Goal: Task Accomplishment & Management: Complete application form

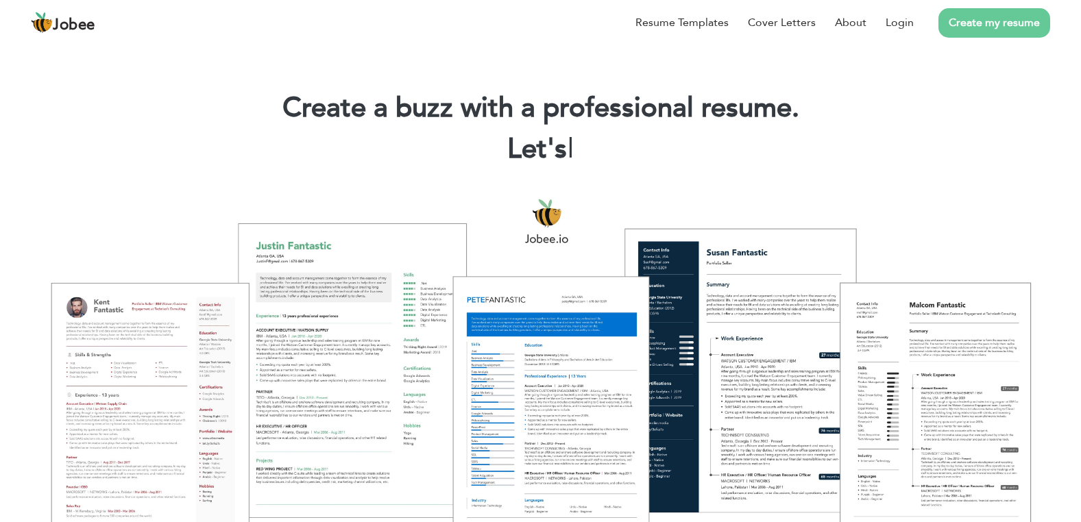
click at [955, 19] on link "Create my resume" at bounding box center [995, 22] width 112 height 29
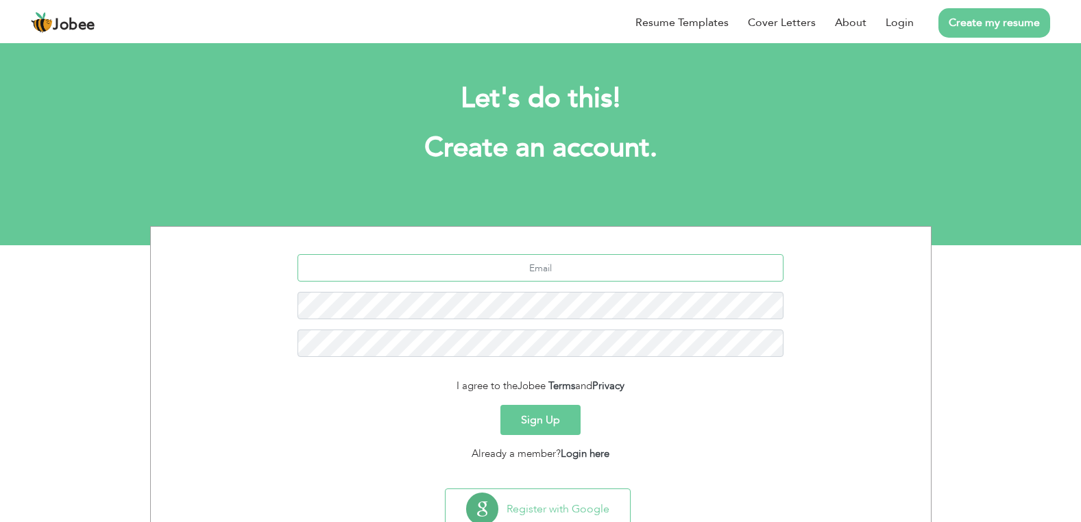
click at [553, 271] on input "text" at bounding box center [541, 267] width 486 height 27
type input "bilal129207@gmail.com"
click at [525, 328] on div "bilal129207@gmail.com" at bounding box center [541, 310] width 760 height 113
click at [567, 426] on button "Sign Up" at bounding box center [540, 420] width 80 height 30
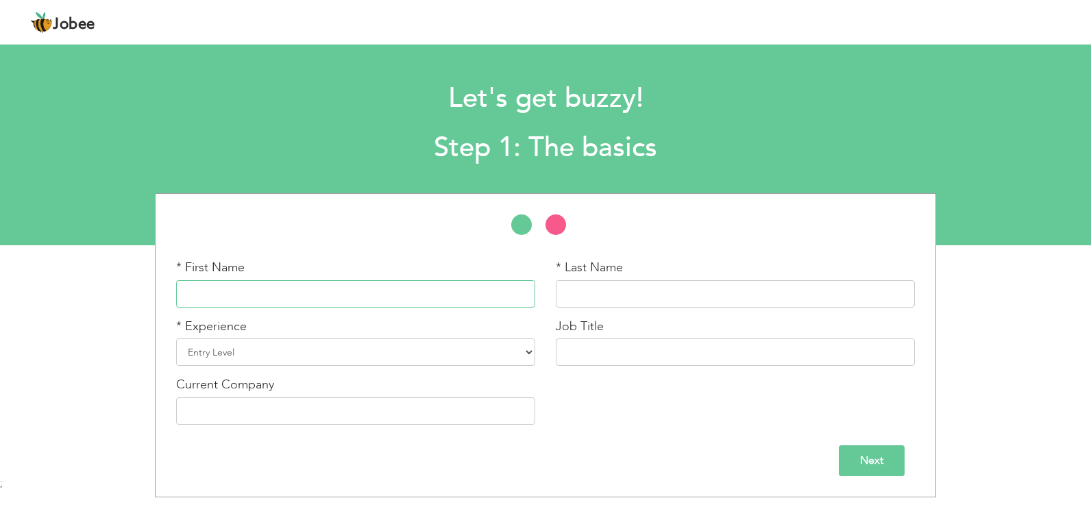
click at [235, 283] on input "text" at bounding box center [355, 293] width 359 height 27
type input "B"
type input "[PERSON_NAME]"
click at [597, 281] on input "text" at bounding box center [735, 293] width 359 height 27
type input "Shahid"
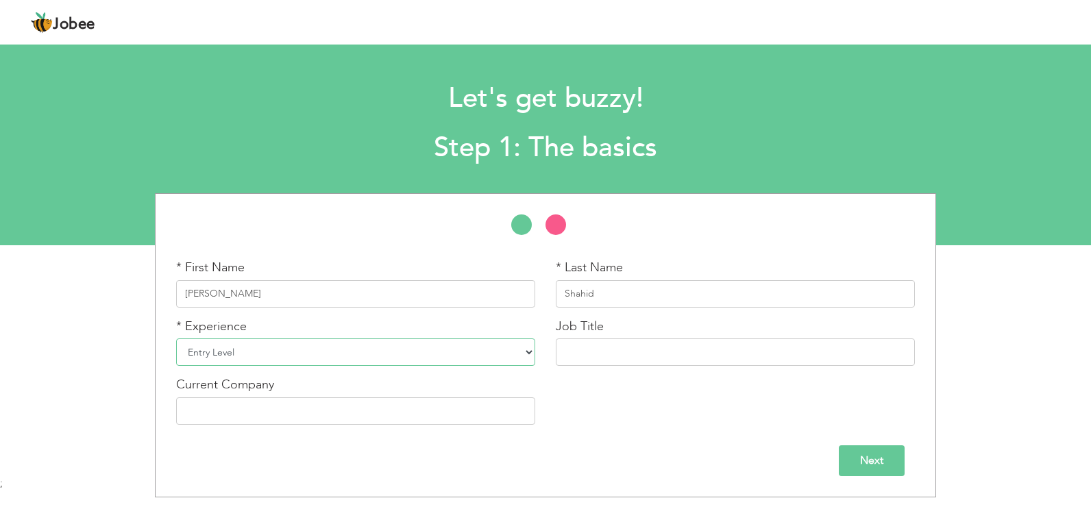
click at [435, 358] on select "Entry Level Less than 1 Year 1 Year 2 Years 3 Years 4 Years 5 Years 6 Years 7 Y…" at bounding box center [355, 352] width 359 height 27
click at [176, 339] on select "Entry Level Less than 1 Year 1 Year 2 Years 3 Years 4 Years 5 Years 6 Years 7 Y…" at bounding box center [355, 352] width 359 height 27
click at [239, 343] on select "Entry Level Less than 1 Year 1 Year 2 Years 3 Years 4 Years 5 Years 6 Years 7 Y…" at bounding box center [355, 352] width 359 height 27
select select "4"
click at [176, 339] on select "Entry Level Less than 1 Year 1 Year 2 Years 3 Years 4 Years 5 Years 6 Years 7 Y…" at bounding box center [355, 352] width 359 height 27
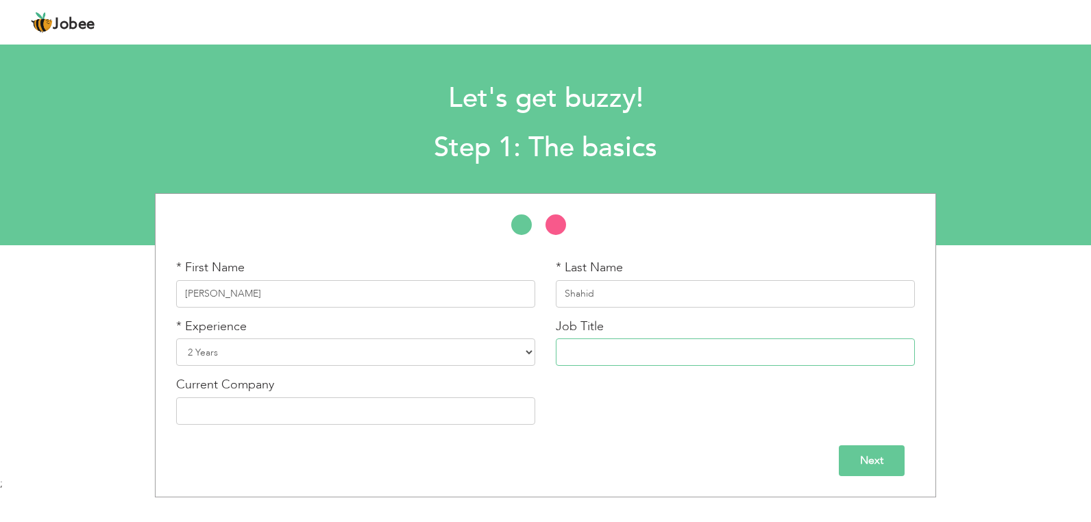
click at [616, 346] on input "text" at bounding box center [735, 352] width 359 height 27
type input "SEO Executive"
click at [303, 410] on input "text" at bounding box center [355, 411] width 359 height 27
paste input "Quality Resource Pvt Ltd"
type input "Quality Resource Pvt Ltd"
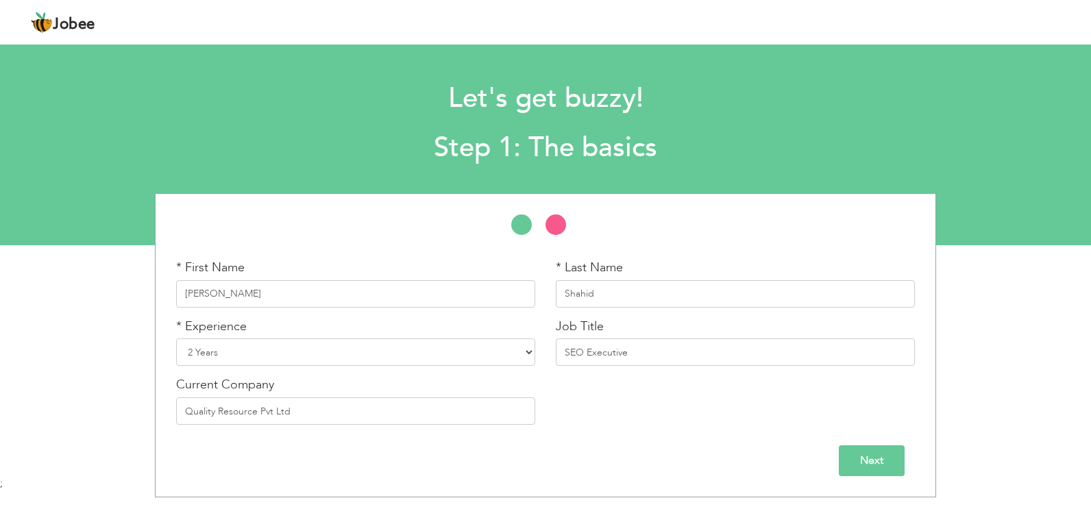
click at [890, 467] on input "Next" at bounding box center [872, 461] width 66 height 31
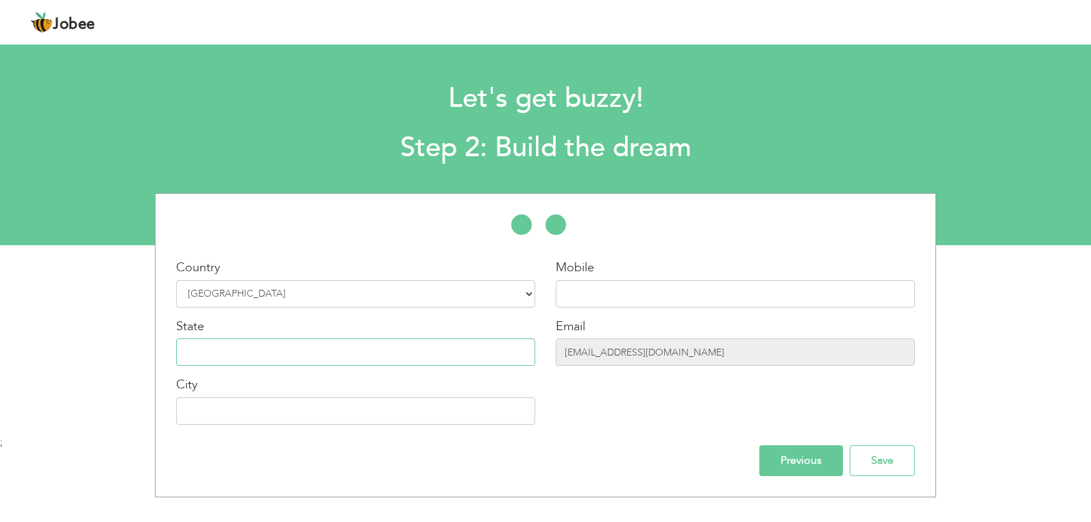
click at [415, 354] on input "text" at bounding box center [355, 352] width 359 height 27
type input "Punjab"
click at [216, 401] on input "text" at bounding box center [355, 411] width 359 height 27
type input "Lahore"
click at [636, 281] on input "03091563646" at bounding box center [735, 293] width 359 height 27
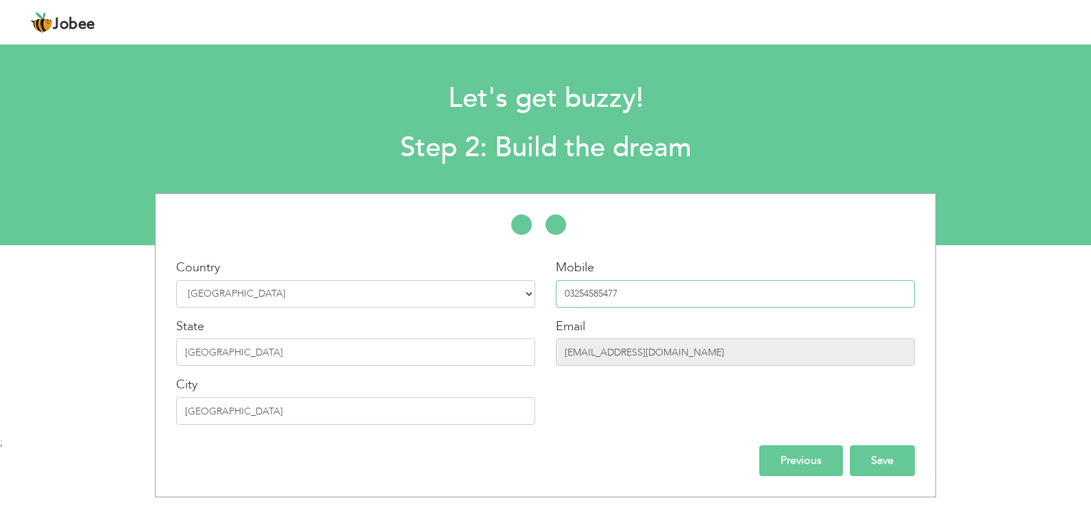
type input "03254585477"
click at [904, 467] on input "Save" at bounding box center [882, 461] width 65 height 31
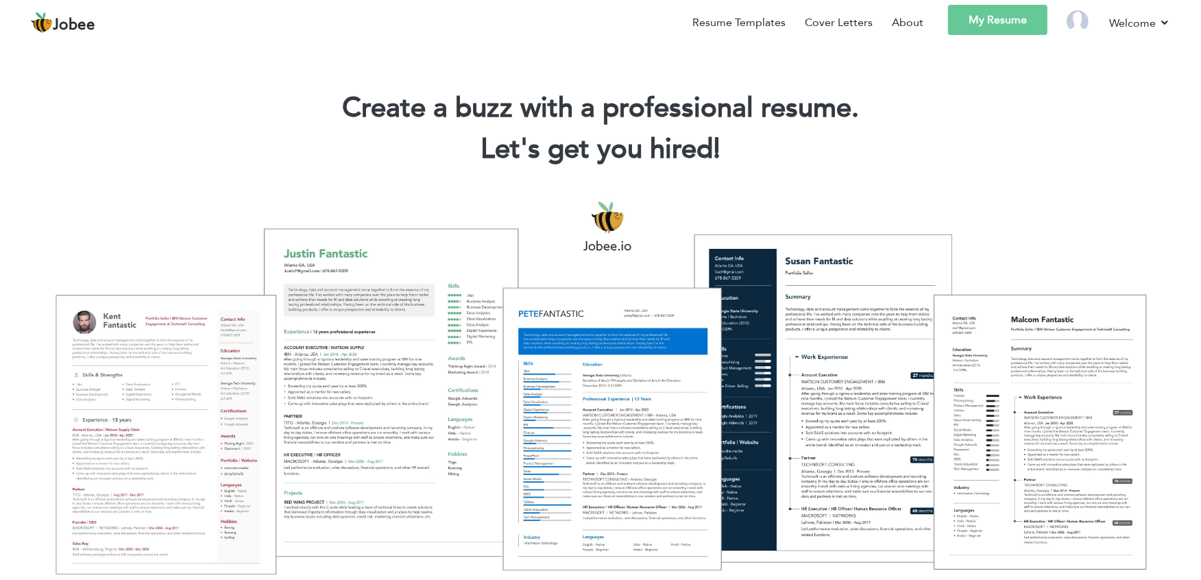
click at [995, 30] on link "My Resume" at bounding box center [997, 20] width 99 height 30
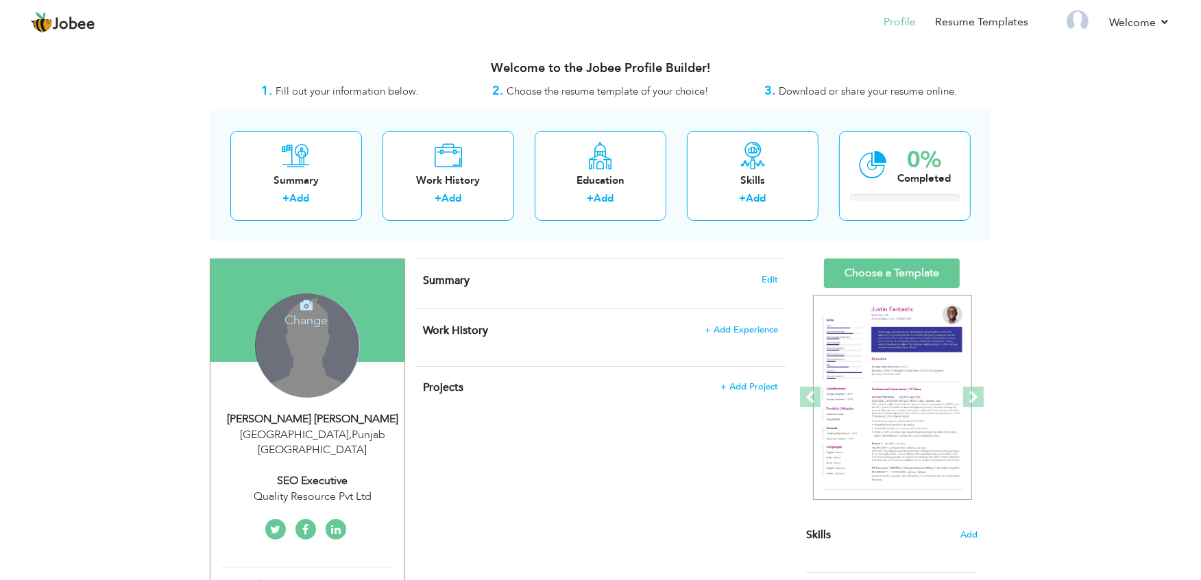
click at [300, 354] on div "Change Remove" at bounding box center [307, 345] width 104 height 104
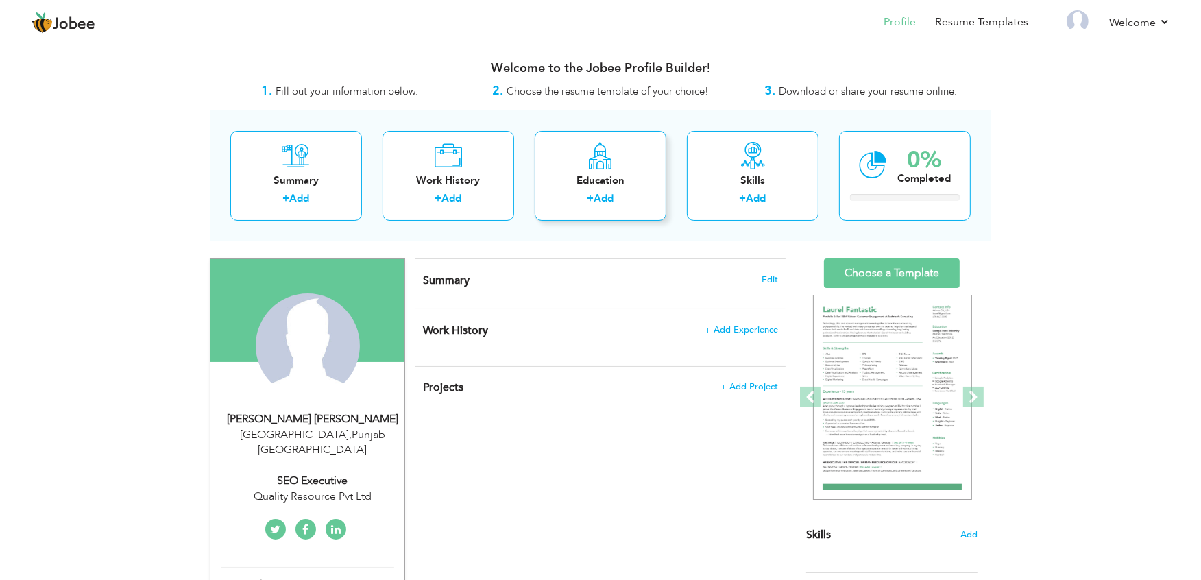
click at [592, 206] on label "+" at bounding box center [591, 198] width 7 height 14
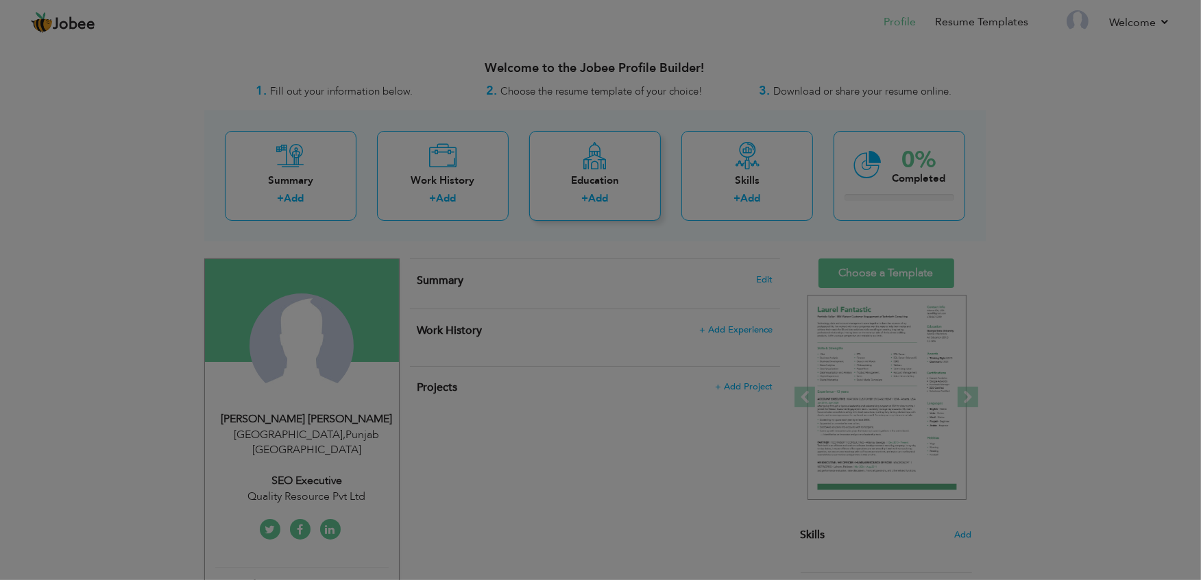
radio input "true"
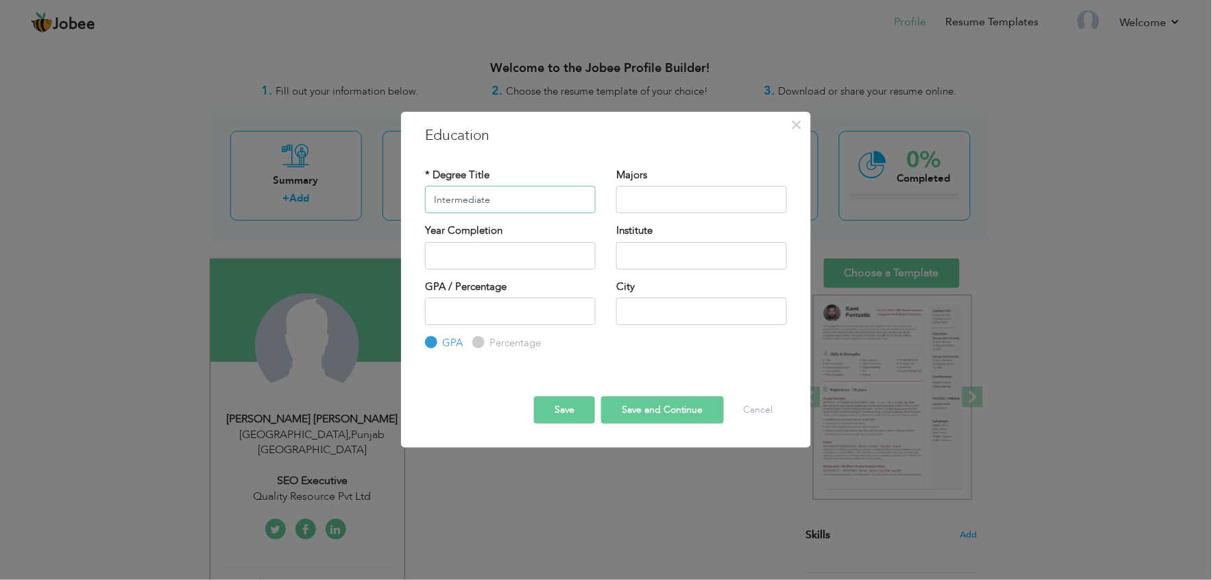
type input "Intermediate"
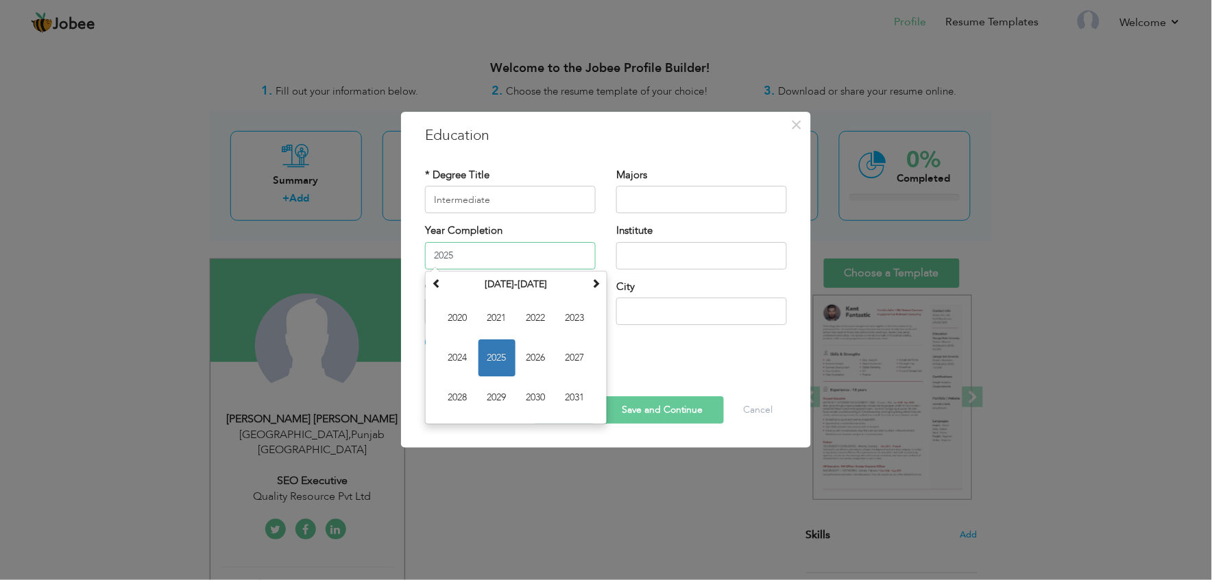
click at [524, 249] on input "2025" at bounding box center [510, 255] width 171 height 27
click at [440, 271] on div "August 2025 Su Mo Tu We Th Fr Sa 27 28 29 30 31 1 2 3 4 5 6 7 8 9 10 11 12 13 1…" at bounding box center [516, 348] width 182 height 154
click at [440, 274] on th at bounding box center [436, 284] width 16 height 21
click at [439, 276] on th at bounding box center [436, 284] width 16 height 21
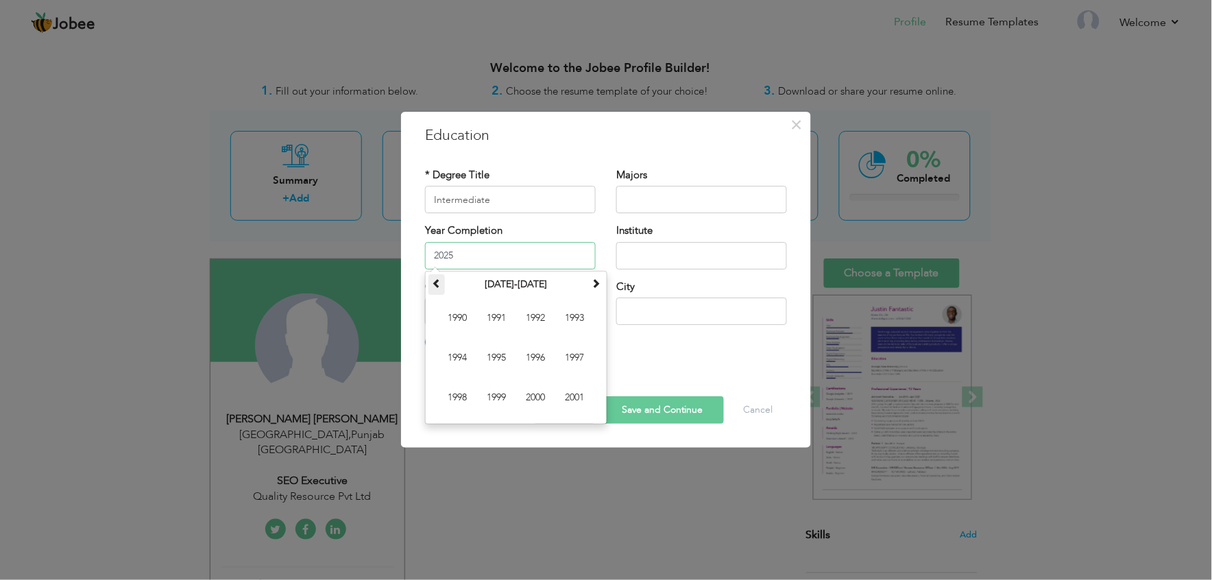
click at [439, 276] on th at bounding box center [436, 284] width 16 height 21
click at [599, 285] on span at bounding box center [596, 283] width 10 height 10
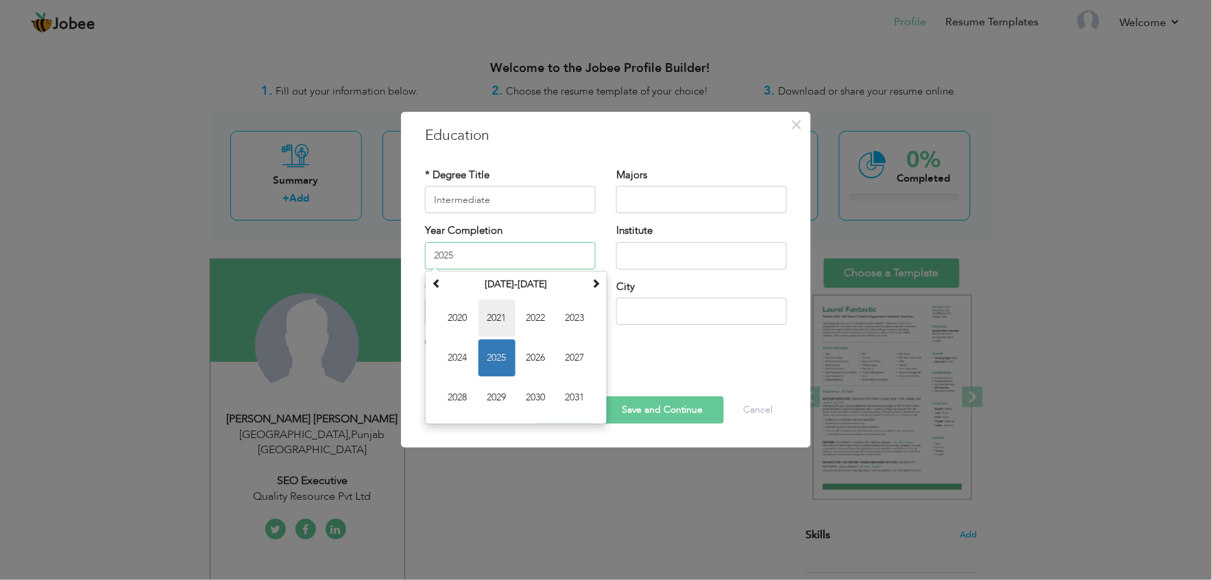
click at [506, 314] on span "2021" at bounding box center [497, 318] width 37 height 37
click at [568, 250] on input "2021" at bounding box center [510, 255] width 171 height 27
type input "2023"
click at [625, 255] on input "text" at bounding box center [701, 255] width 171 height 27
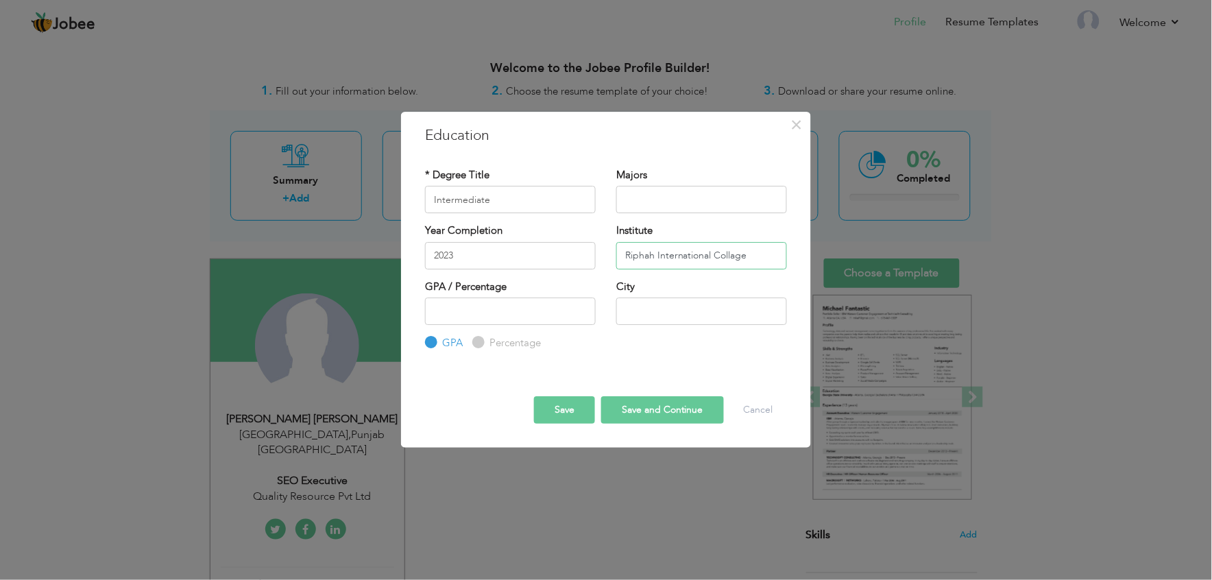
type input "Riphah International Collage"
click at [551, 309] on input "number" at bounding box center [510, 311] width 171 height 27
type input "78"
click at [643, 311] on input "text" at bounding box center [701, 311] width 171 height 27
type input "Lahore"
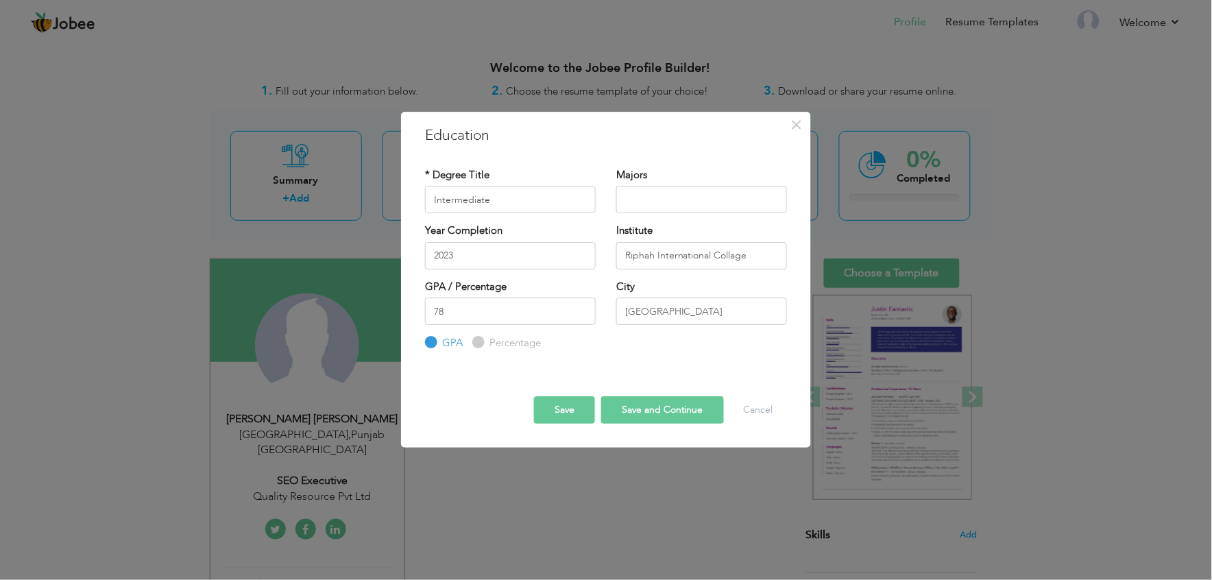
click at [651, 404] on button "Save and Continue" at bounding box center [662, 409] width 123 height 27
click at [486, 340] on label "Percentage" at bounding box center [513, 343] width 55 height 14
click at [481, 340] on input "Percentage" at bounding box center [476, 343] width 9 height 9
radio input "true"
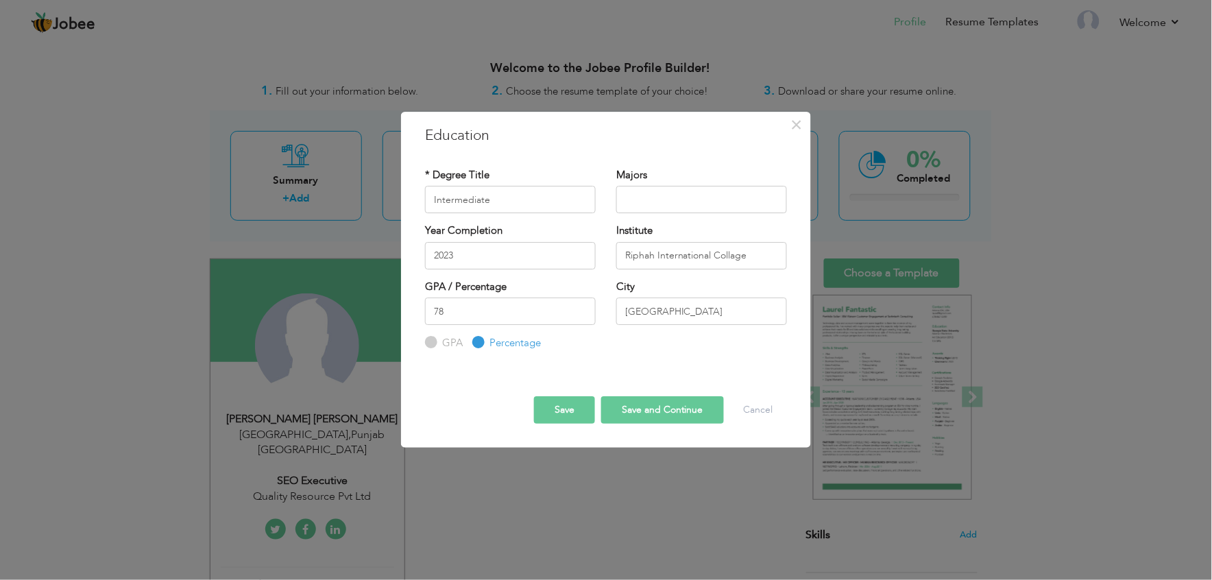
click at [682, 409] on button "Save and Continue" at bounding box center [662, 409] width 123 height 27
radio input "true"
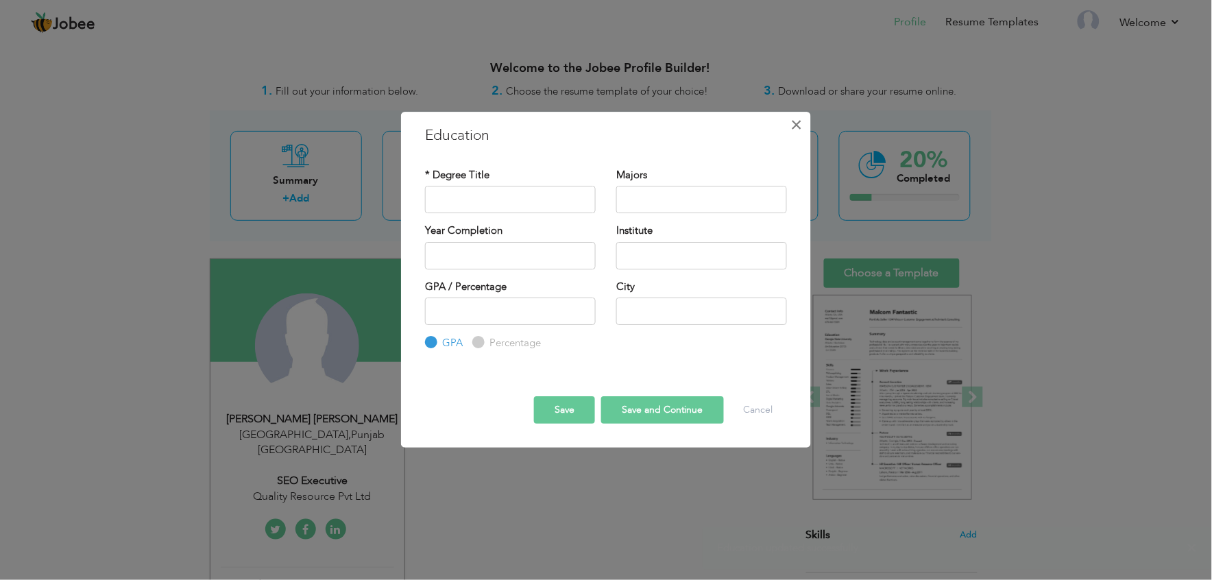
click at [791, 123] on span "×" at bounding box center [797, 124] width 12 height 25
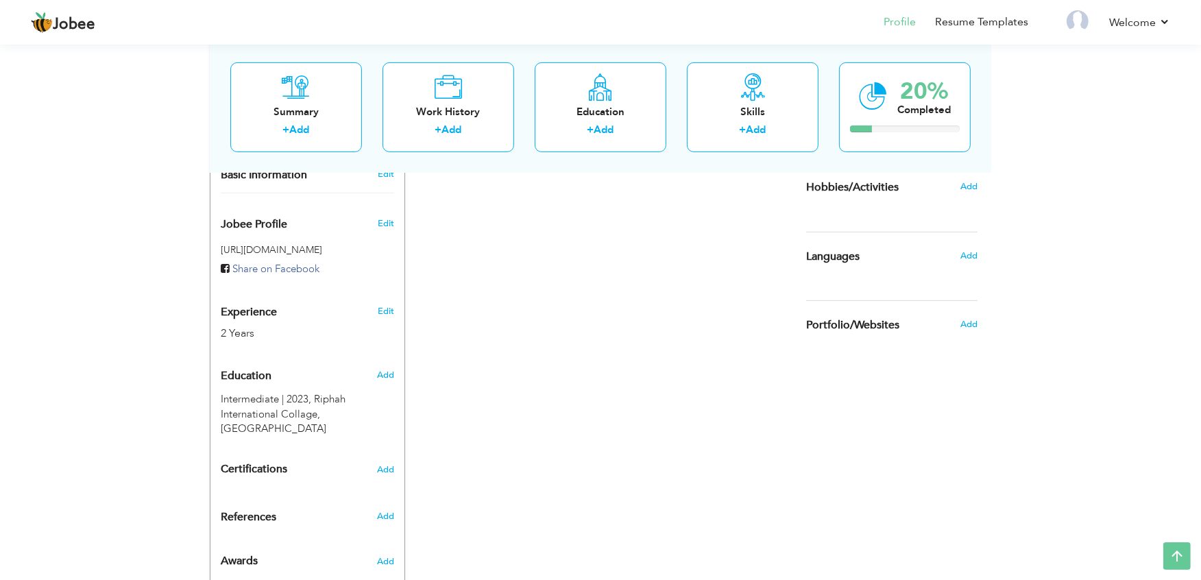
scroll to position [421, 0]
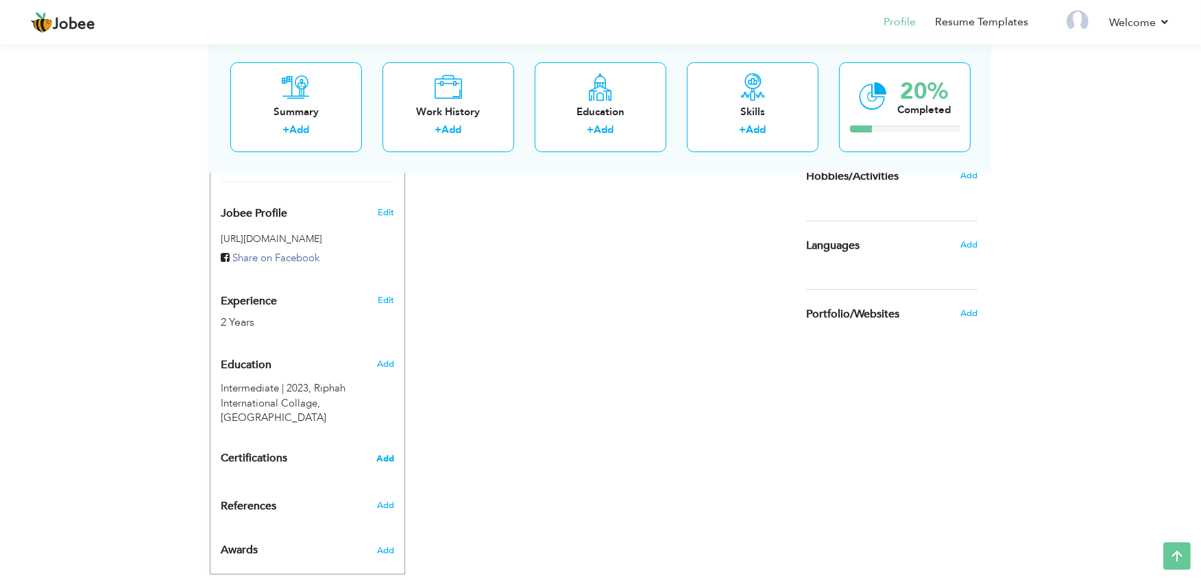
click at [381, 454] on span "Add" at bounding box center [385, 459] width 18 height 10
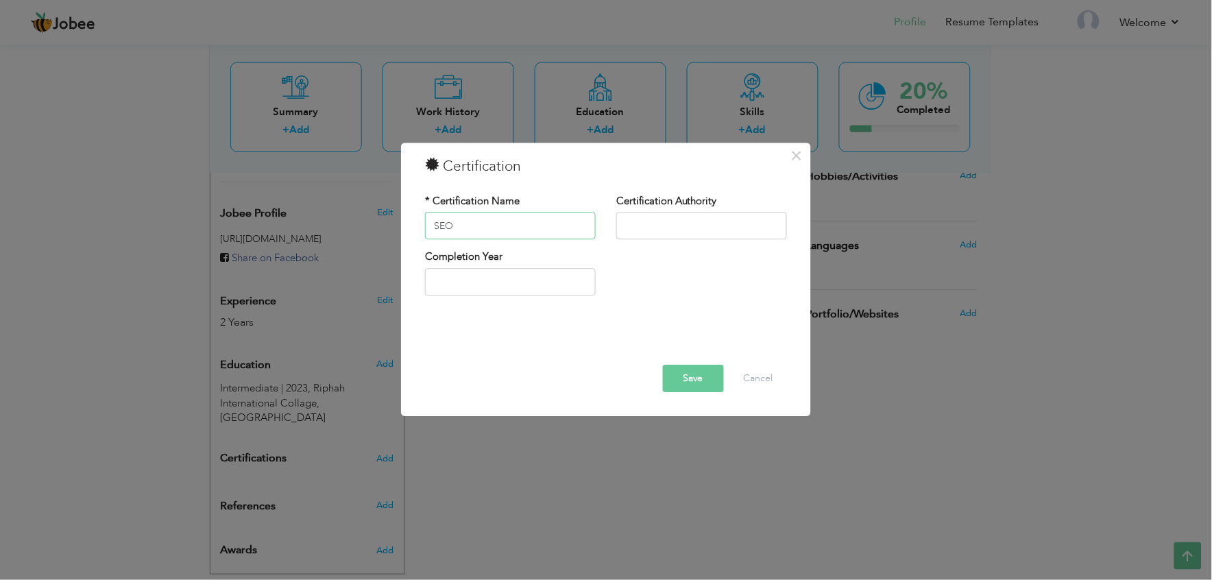
type input "SEO"
click at [651, 231] on input "text" at bounding box center [701, 226] width 171 height 27
type input "Peak Solutions"
click at [511, 276] on input "2025" at bounding box center [510, 281] width 171 height 27
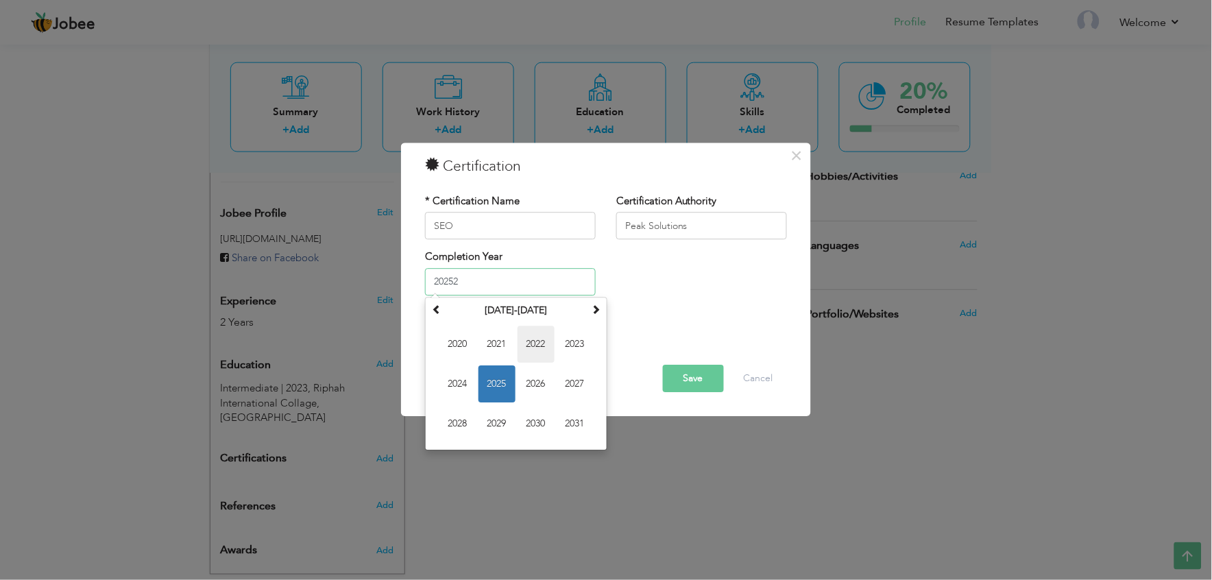
click at [537, 335] on span "2022" at bounding box center [536, 344] width 37 height 37
type input "2022"
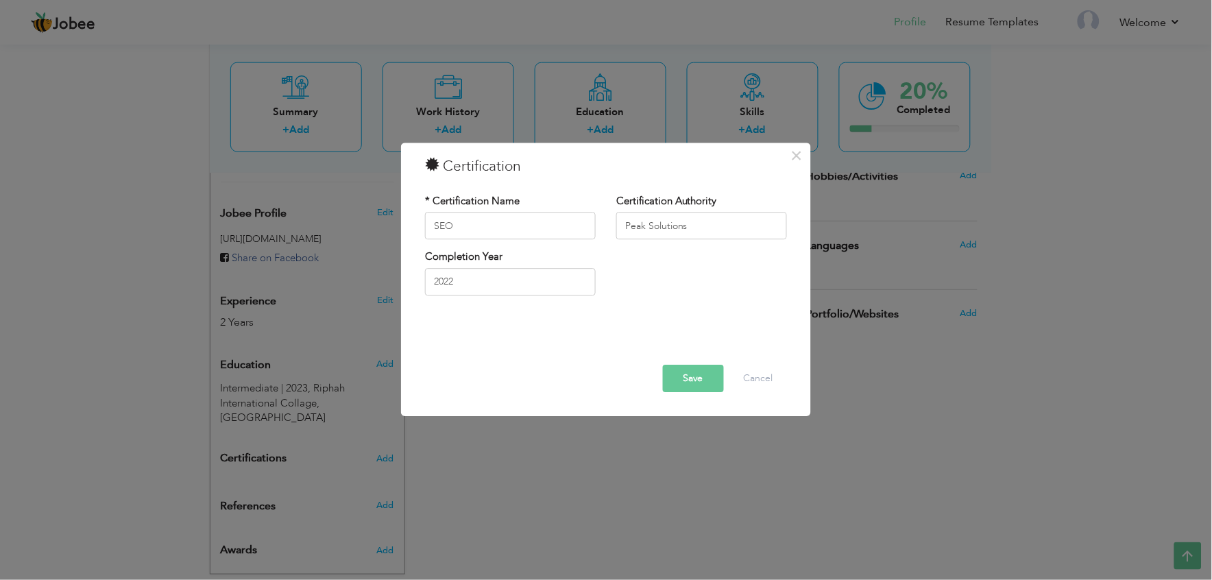
click at [684, 373] on button "Save" at bounding box center [693, 378] width 61 height 27
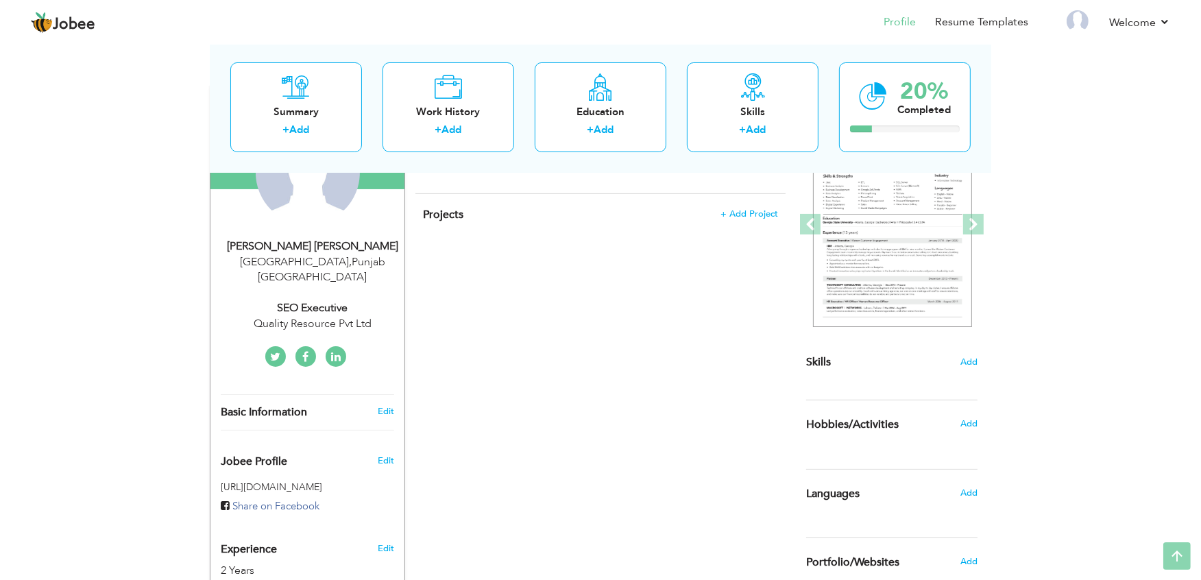
scroll to position [0, 0]
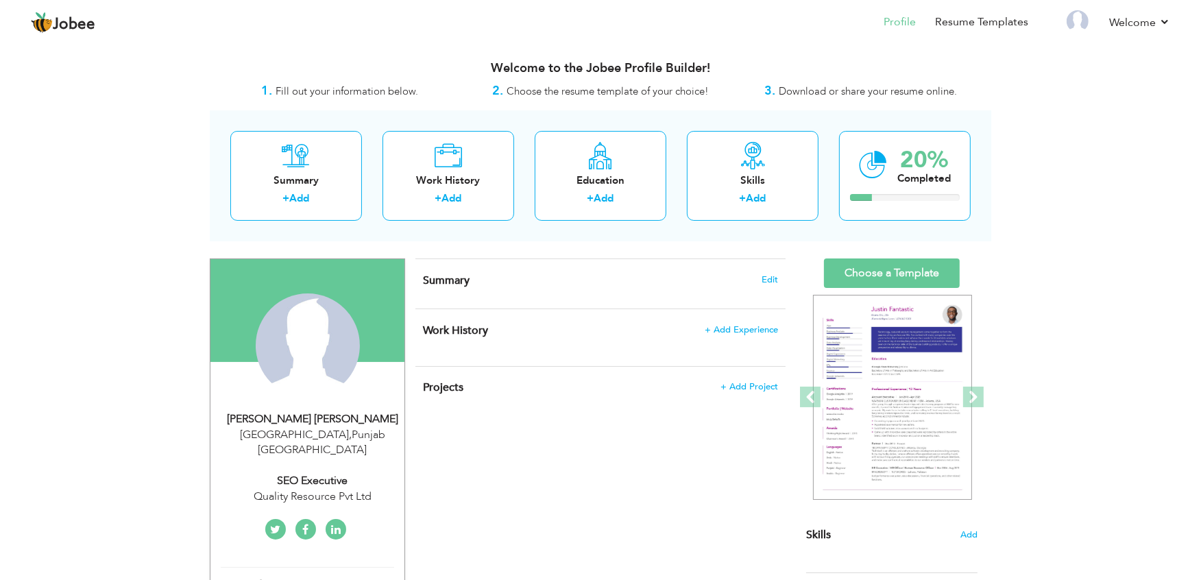
click at [304, 524] on icon at bounding box center [306, 529] width 6 height 11
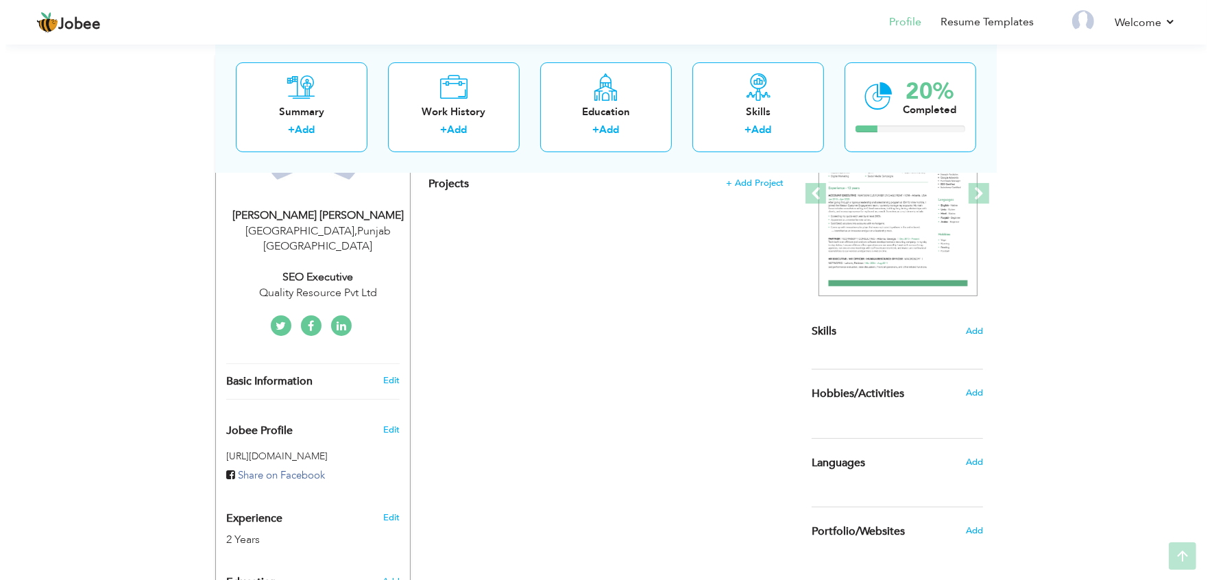
scroll to position [208, 0]
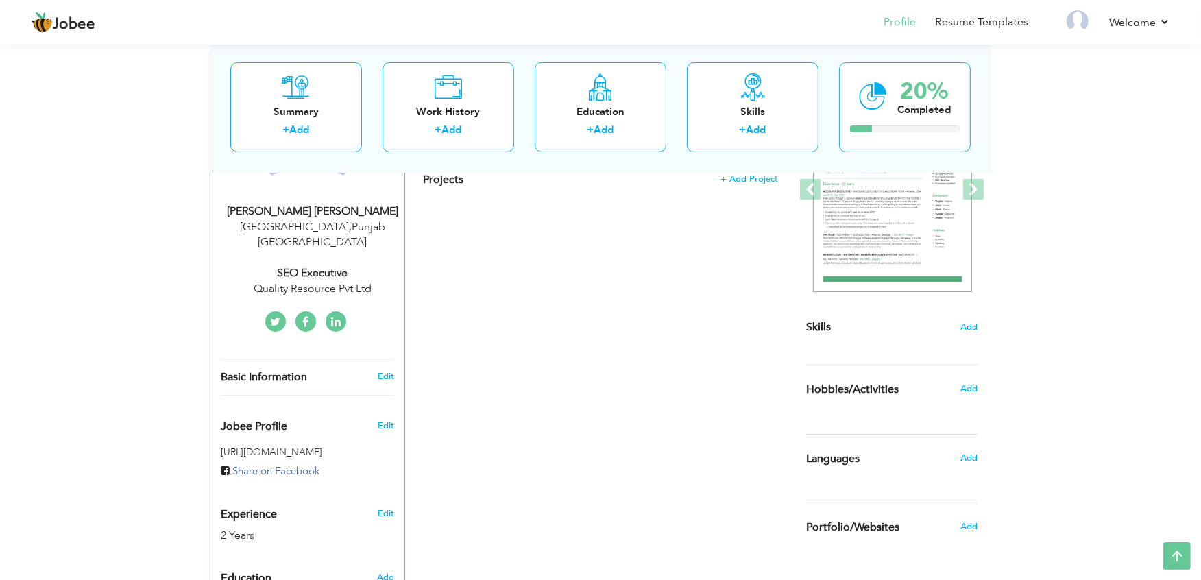
click at [307, 313] on link at bounding box center [305, 321] width 21 height 21
click at [306, 292] on div "Change Remove Muhammed Bilal Shahid Lahore , Punjab Pakistan SEO Executive Qual…" at bounding box center [307, 194] width 173 height 287
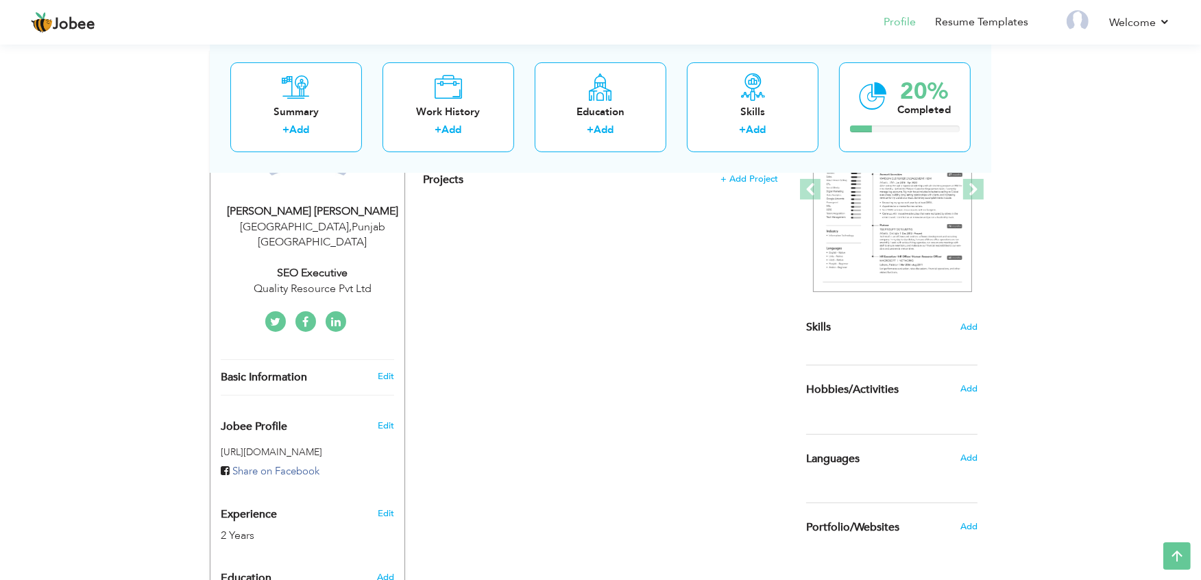
click at [306, 292] on div "Change Remove Muhammed Bilal Shahid Lahore , Punjab Pakistan SEO Executive Qual…" at bounding box center [307, 194] width 173 height 287
drag, startPoint x: 306, startPoint y: 292, endPoint x: 303, endPoint y: 302, distance: 10.8
click at [306, 298] on div "Change Remove Muhammed Bilal Shahid Lahore , Punjab Pakistan SEO Executive Qual…" at bounding box center [307, 194] width 173 height 287
click at [303, 317] on icon at bounding box center [306, 322] width 6 height 11
click at [279, 311] on link at bounding box center [275, 321] width 21 height 21
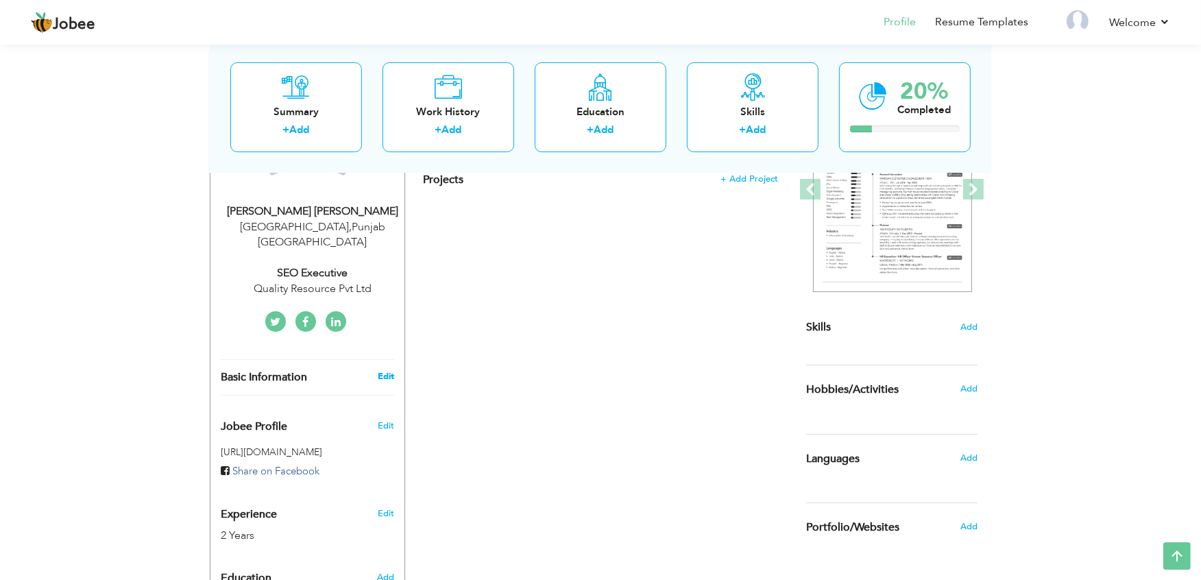
click at [378, 370] on link "Edit" at bounding box center [386, 376] width 16 height 12
type input "Muhammed Bilal"
type input "Shahid"
type input "03254585477"
select select "number:166"
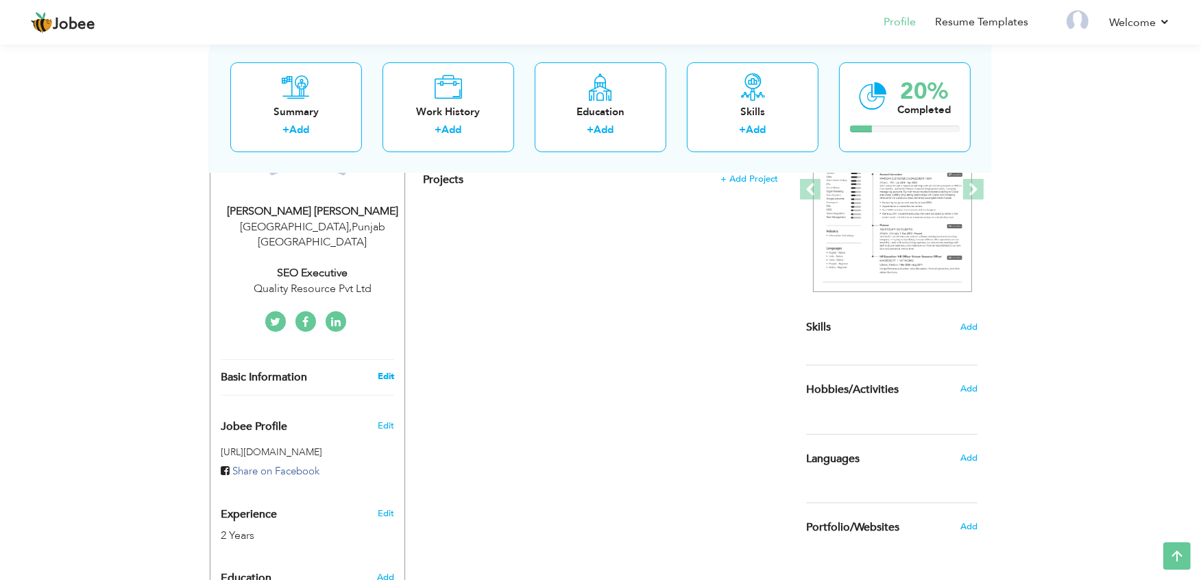
type input "Punjab"
type input "[GEOGRAPHIC_DATA]"
select select "number:4"
type input "Quality Resource Pvt Ltd"
type input "SEO Executive"
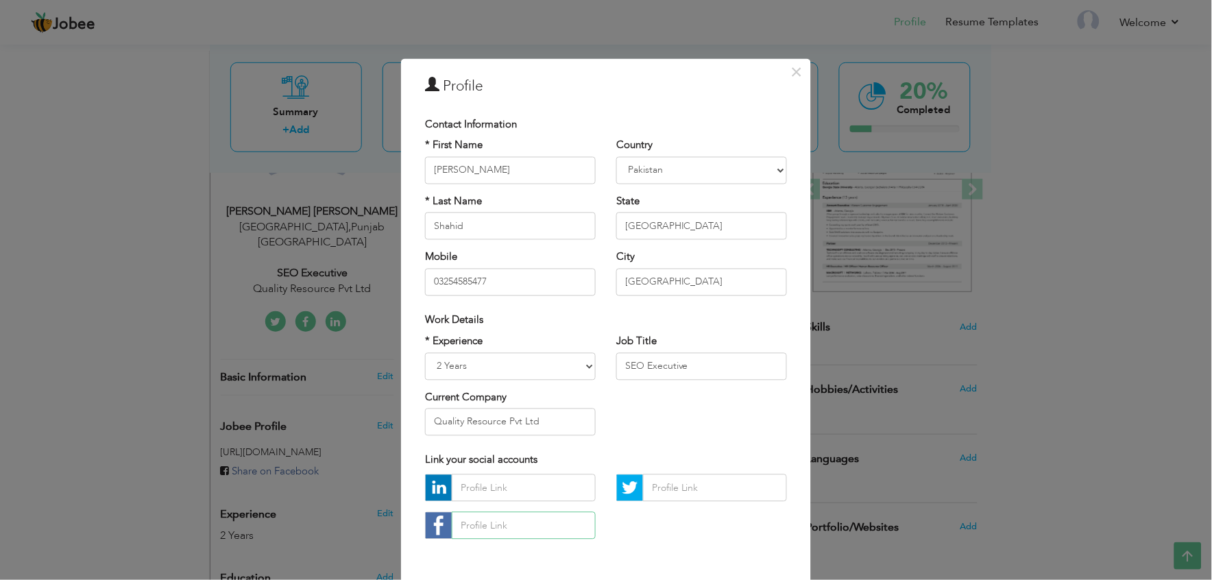
click at [489, 520] on input "text" at bounding box center [524, 525] width 144 height 27
paste input "https://www.facebook.com/bilal.shahid.75873708"
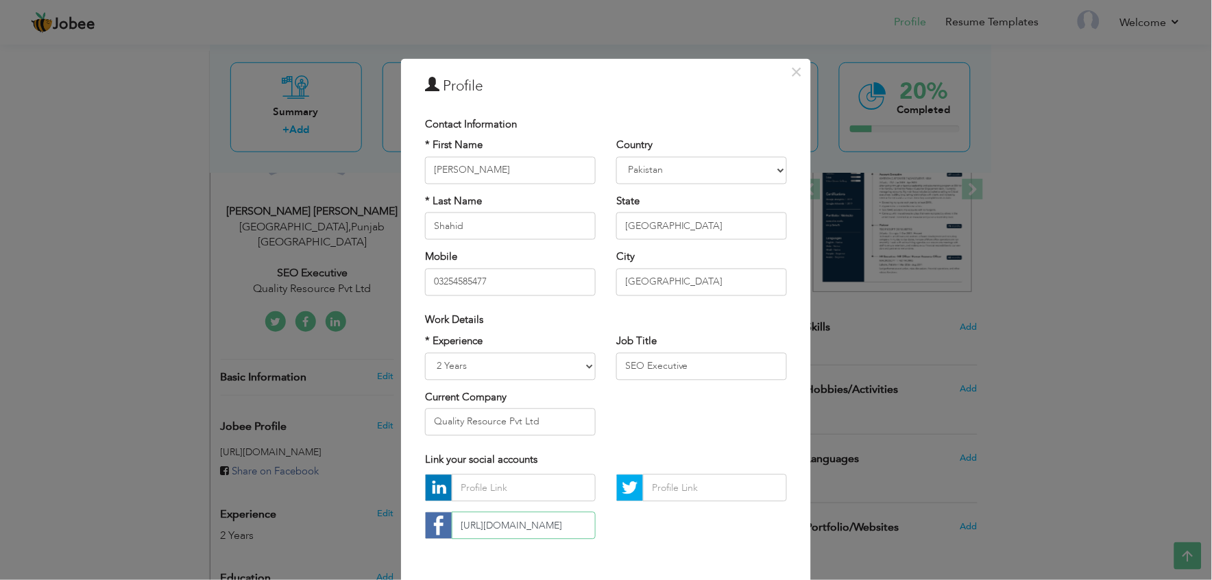
type input "https://www.facebook.com/bilal.shahid.75873708"
click at [483, 483] on input "text" at bounding box center [524, 487] width 144 height 27
paste input "https://www.linkedin.com/in/bilal-shahid-086688359/"
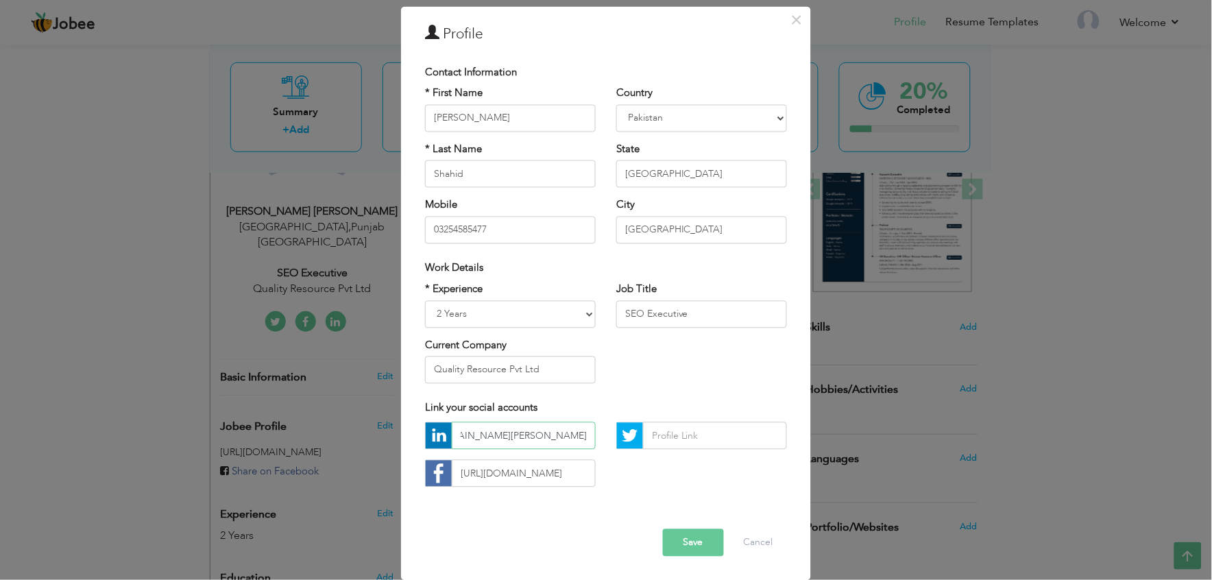
type input "https://www.linkedin.com/in/bilal-shahid-086688359/"
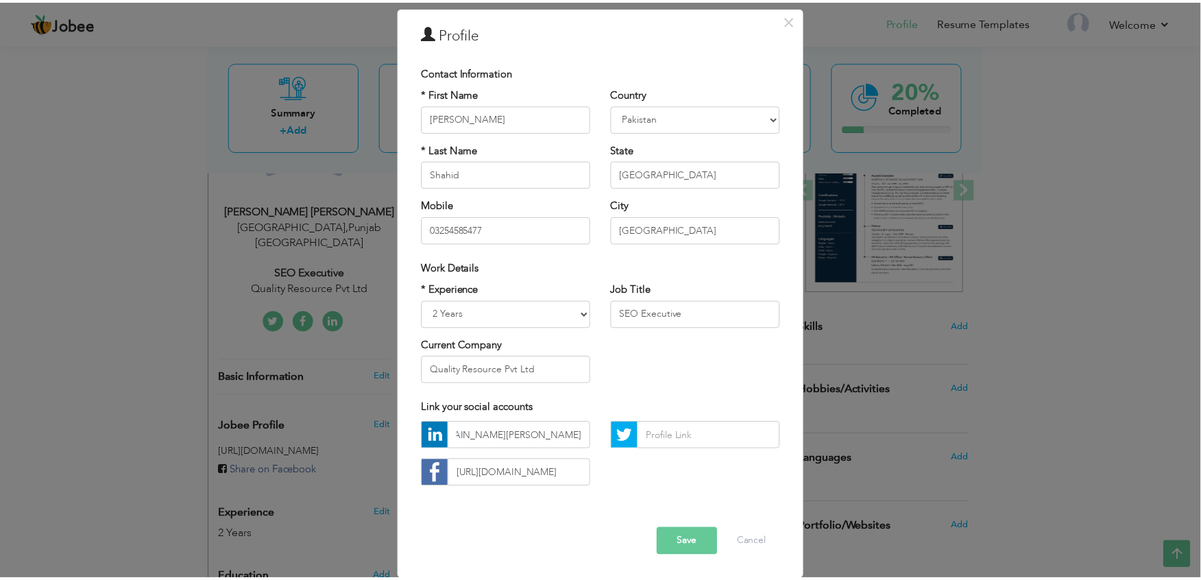
scroll to position [0, 0]
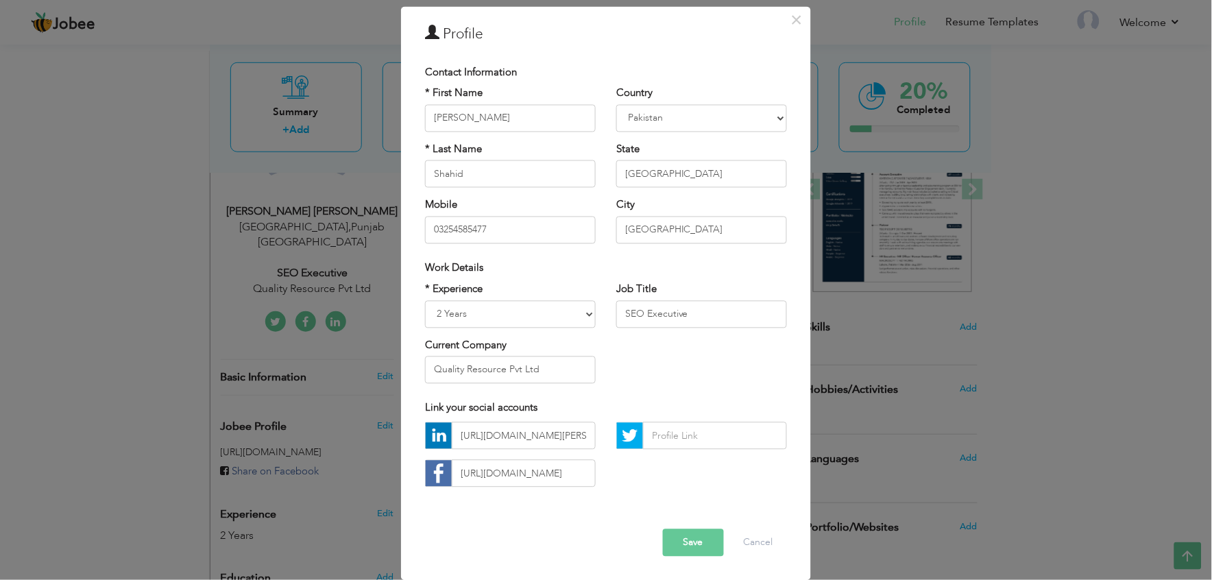
click at [688, 545] on button "Save" at bounding box center [693, 542] width 61 height 27
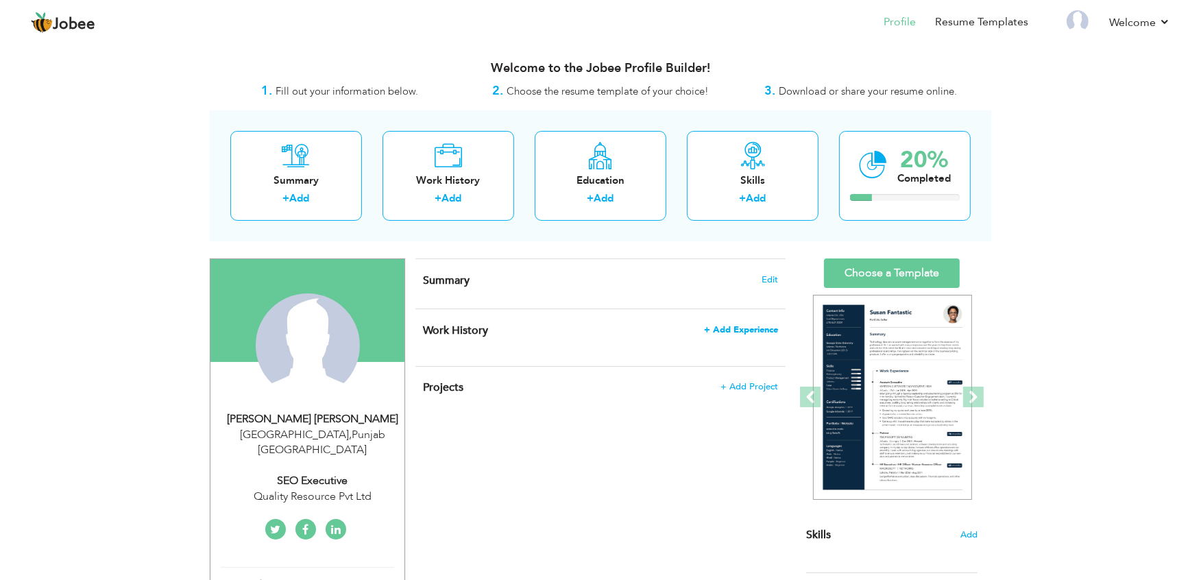
click at [743, 329] on span "+ Add Experience" at bounding box center [741, 330] width 74 height 10
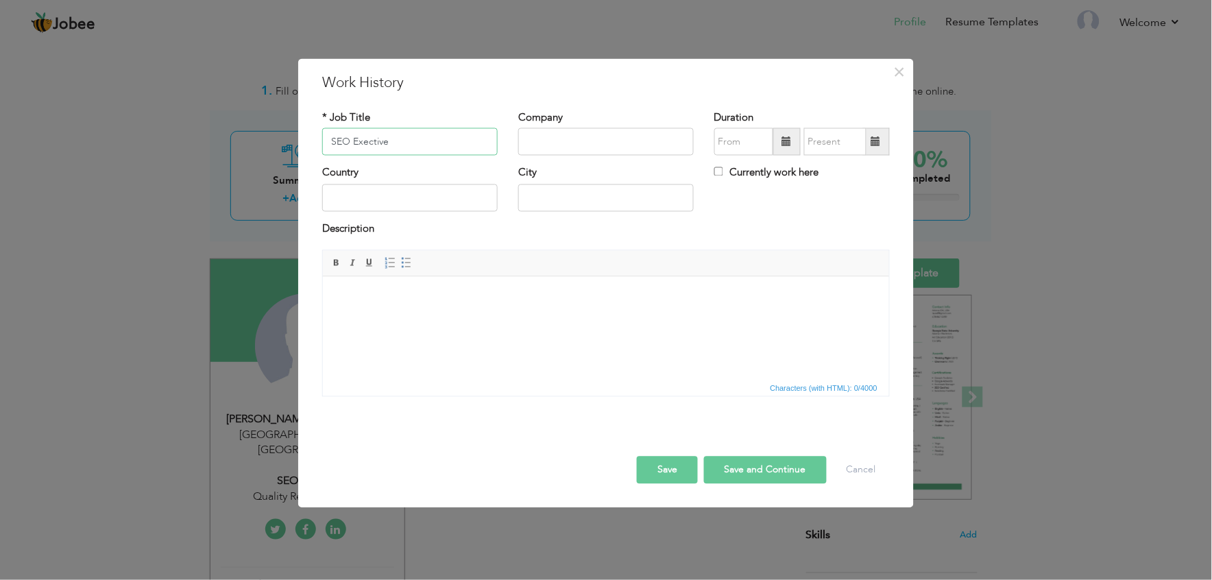
type input "SEO Exective"
click at [460, 214] on div "Country" at bounding box center [410, 194] width 196 height 56
click at [442, 201] on input "text" at bounding box center [410, 197] width 176 height 27
type input "[GEOGRAPHIC_DATA]"
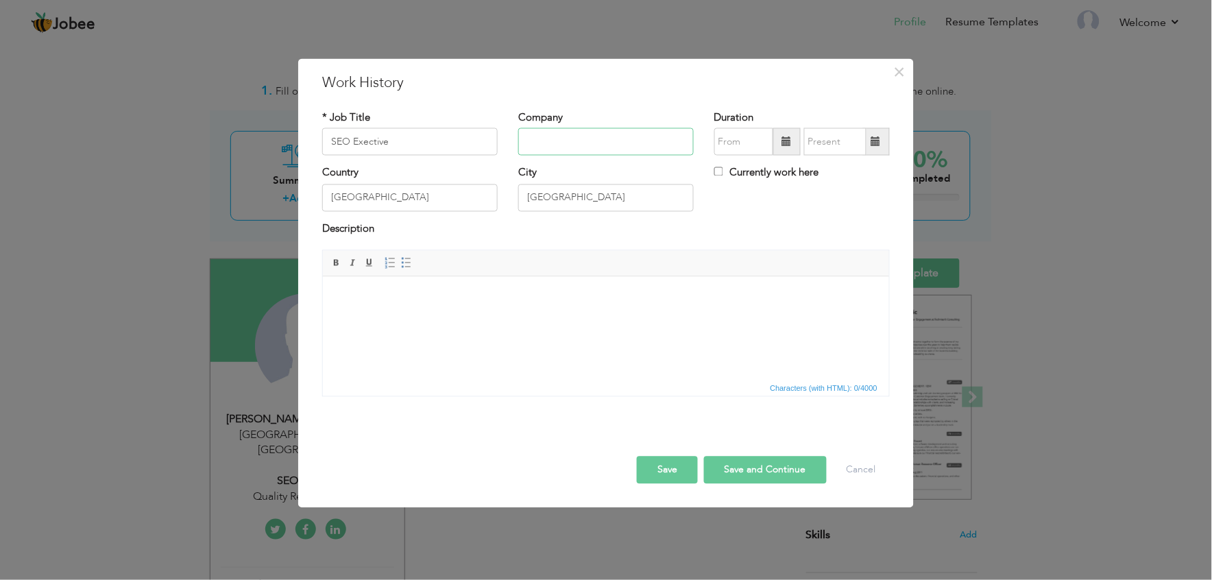
click at [552, 142] on input "text" at bounding box center [606, 141] width 176 height 27
type input "Quality Resource Pvt Ltd"
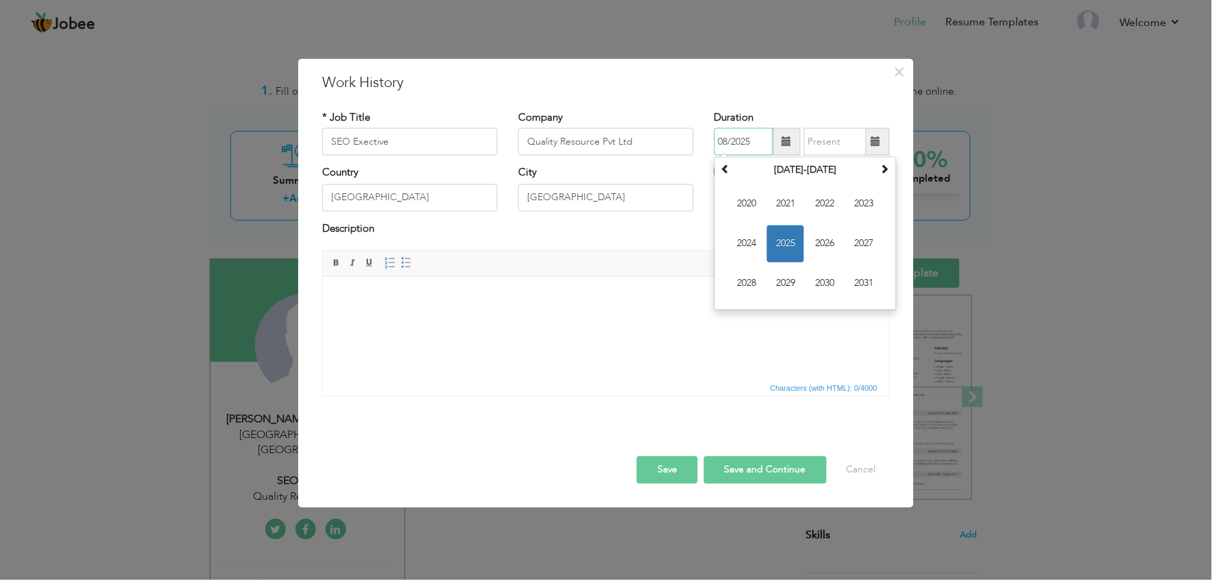
click at [742, 138] on input "08/2025" at bounding box center [743, 141] width 59 height 27
click at [756, 245] on span "2024" at bounding box center [746, 244] width 37 height 37
click at [827, 244] on span "Jul" at bounding box center [824, 244] width 37 height 37
type input "07/2024"
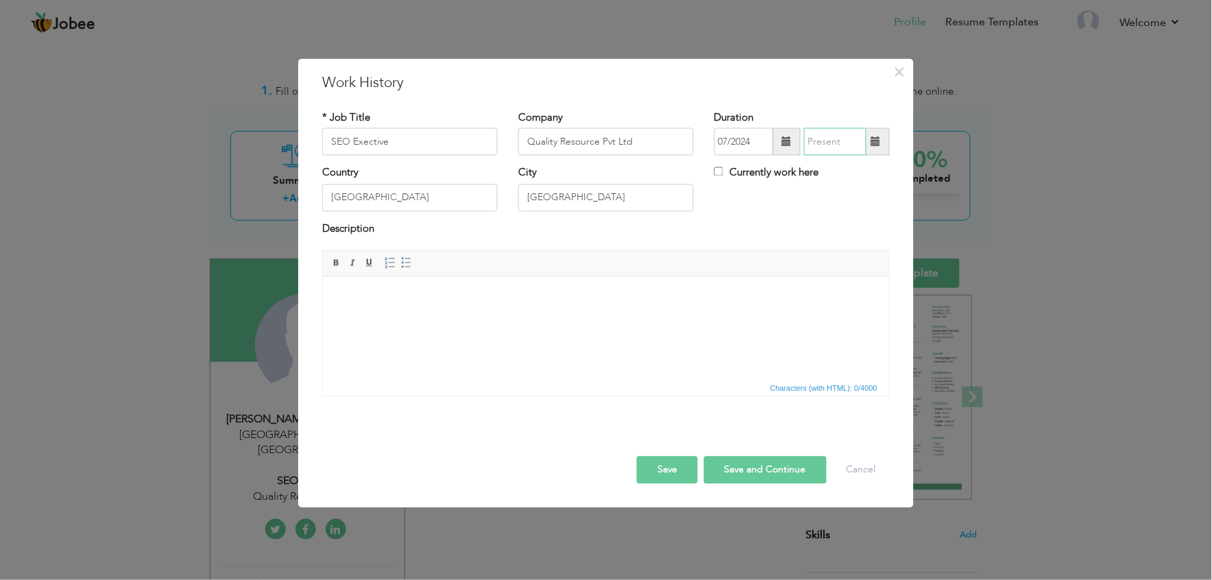
type input "08/2025"
click at [832, 142] on input "08/2025" at bounding box center [835, 141] width 62 height 27
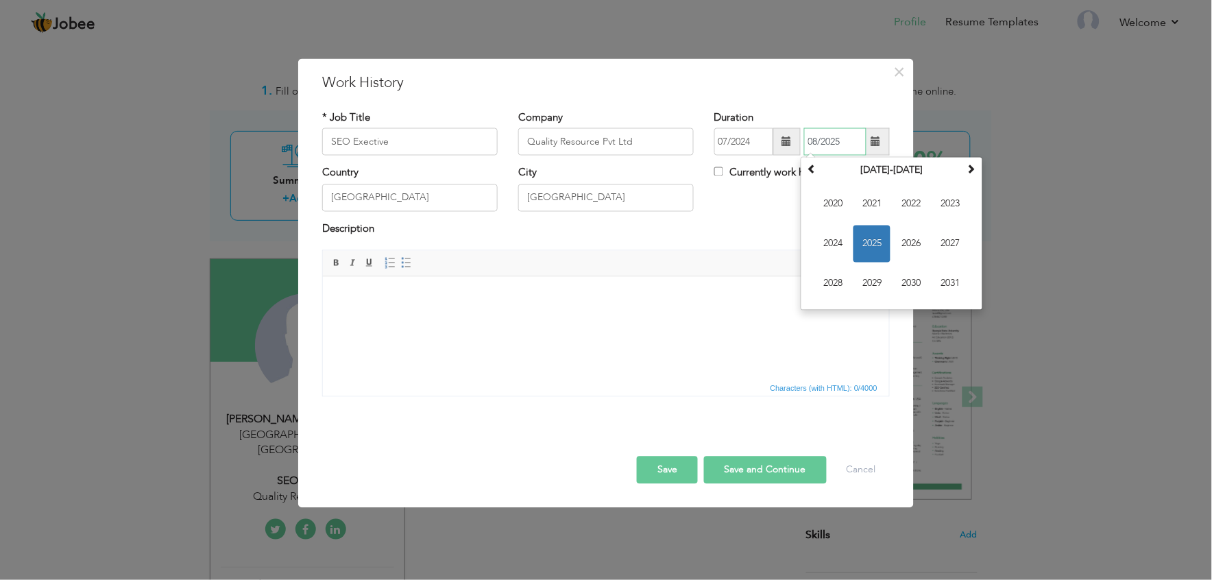
click at [882, 240] on span "2025" at bounding box center [872, 244] width 37 height 37
click at [945, 256] on span "Aug" at bounding box center [950, 244] width 37 height 37
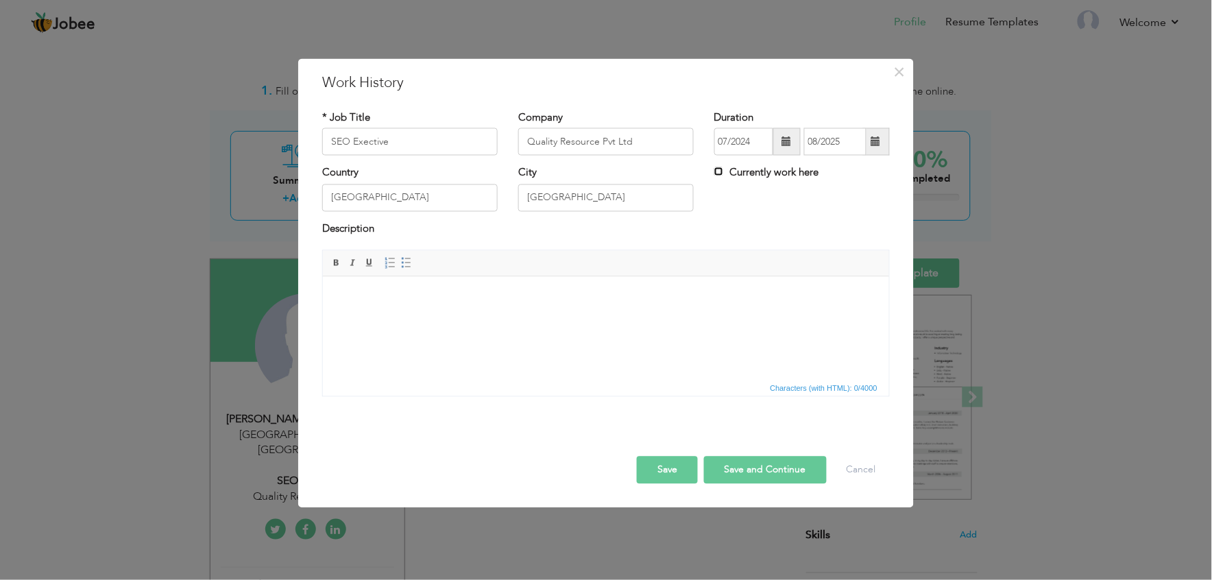
click at [720, 173] on input "Currently work here" at bounding box center [718, 171] width 9 height 9
checkbox input "true"
click at [476, 318] on html at bounding box center [605, 297] width 566 height 42
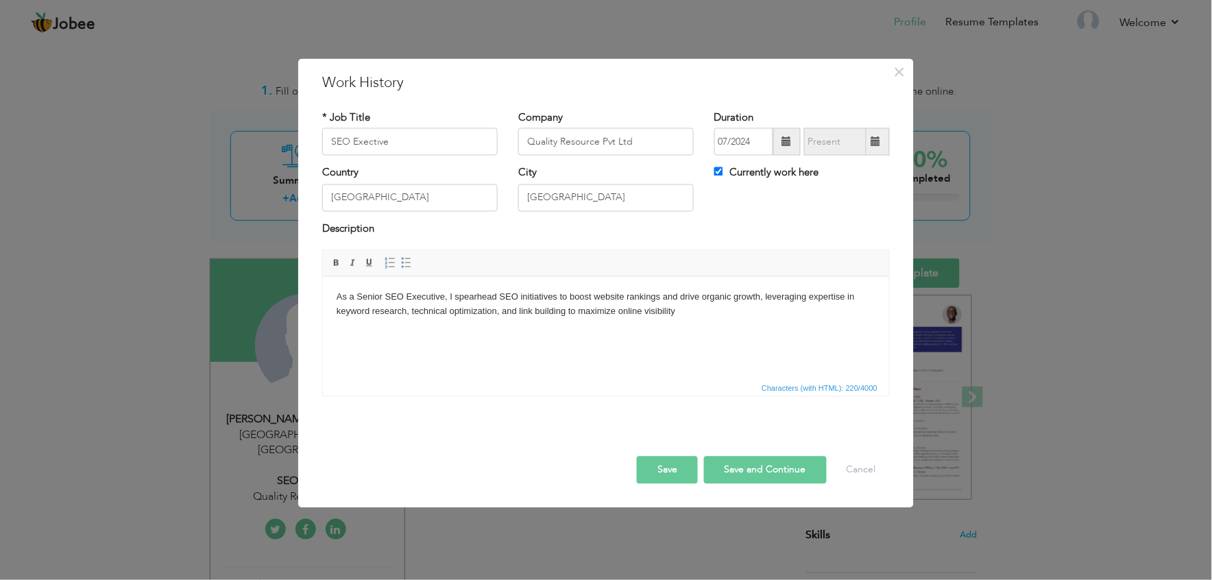
click at [727, 464] on button "Save and Continue" at bounding box center [765, 470] width 123 height 27
checkbox input "false"
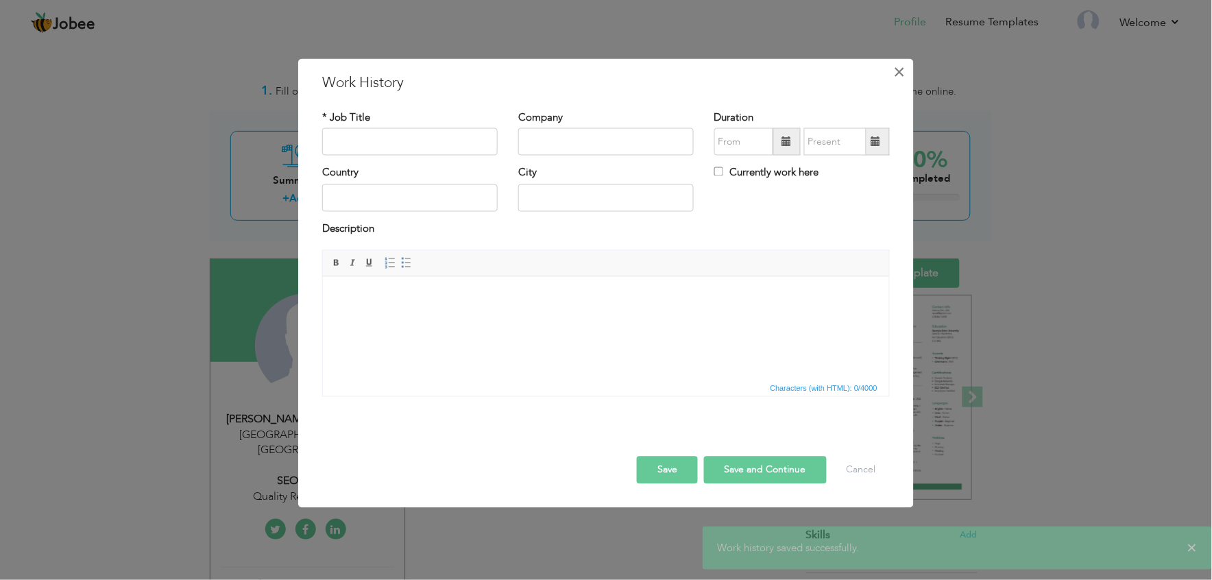
click at [890, 66] on button "×" at bounding box center [900, 72] width 22 height 22
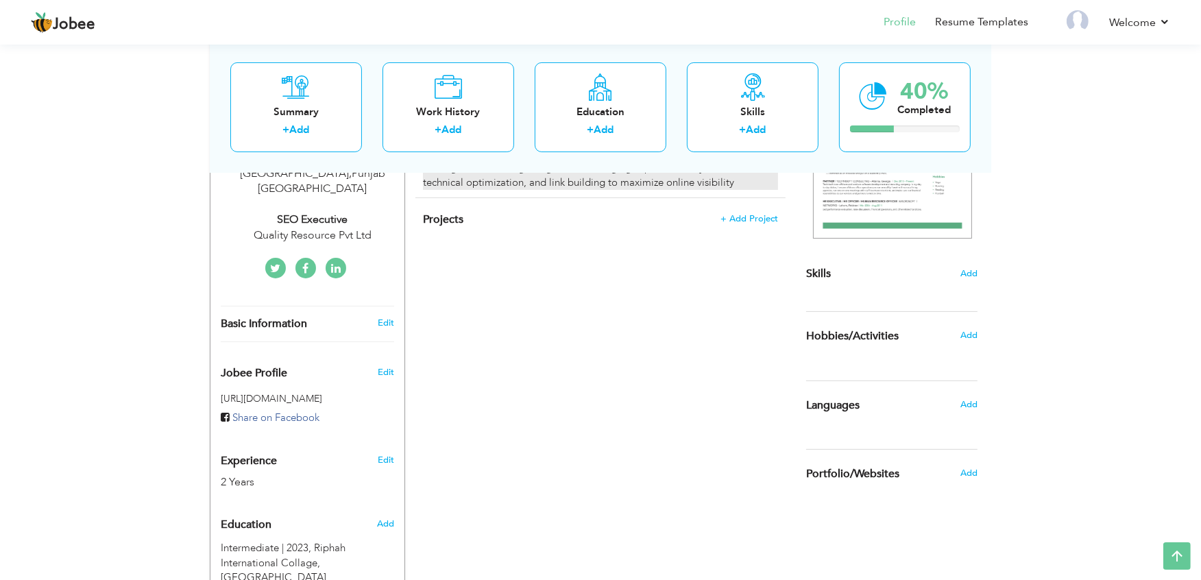
scroll to position [261, 0]
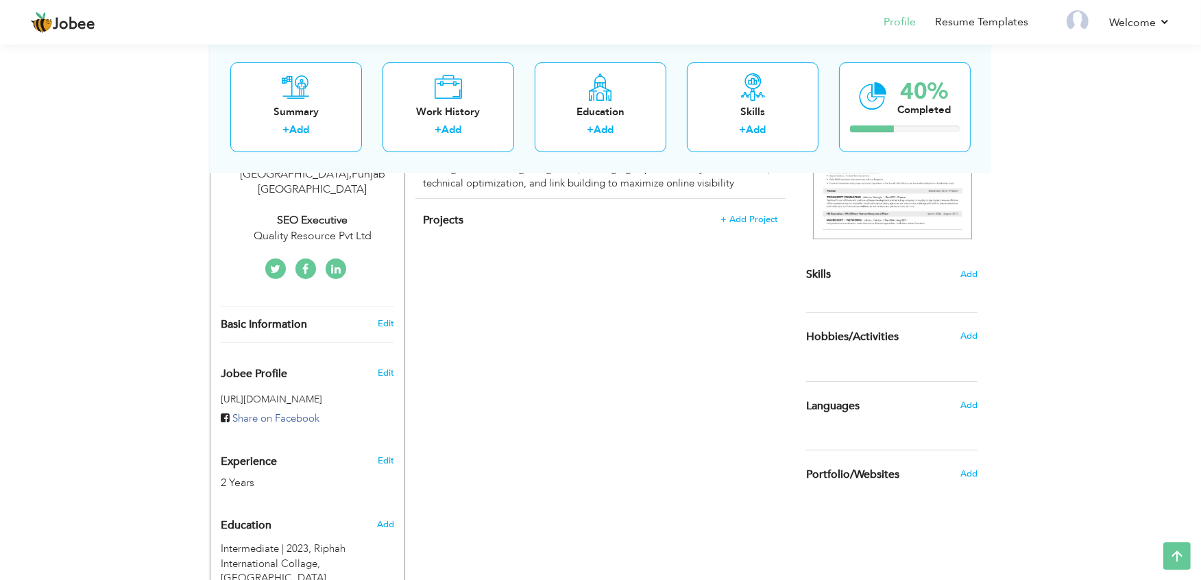
click at [738, 214] on div "Projects + Add Project × Projects * Project Title Company Tools" at bounding box center [600, 227] width 370 height 57
click at [745, 215] on span "+ Add Project" at bounding box center [749, 220] width 58 height 10
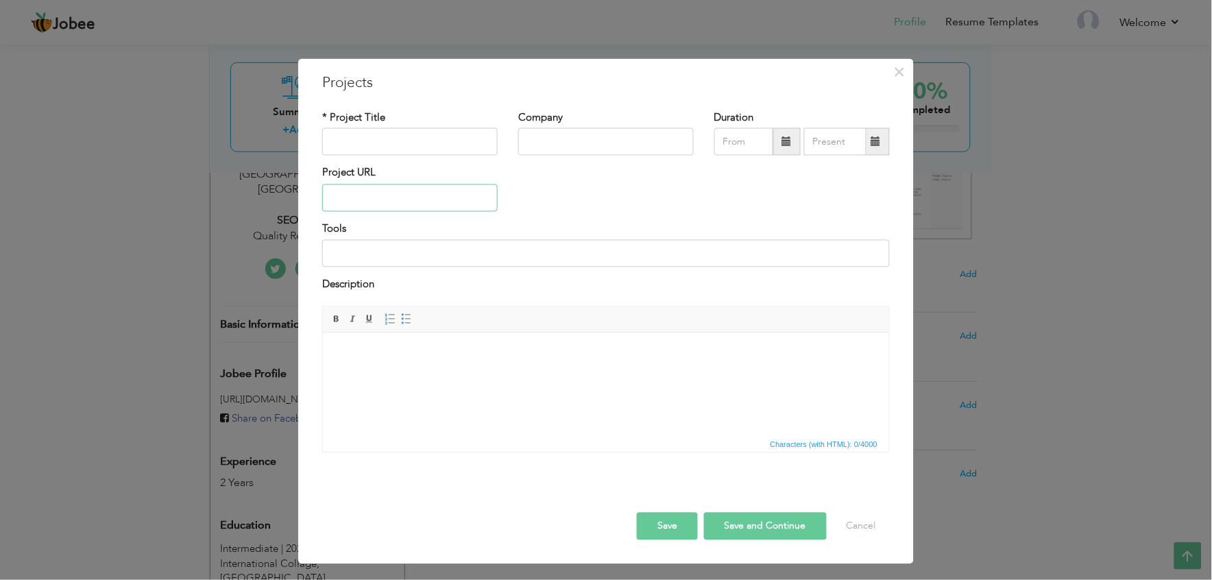
click at [426, 208] on input "text" at bounding box center [410, 197] width 176 height 27
paste input "https://www.pass4future.com/"
type input "https://www.pass4future.com/"
click at [430, 442] on span "Characters (with HTML): 0/4000" at bounding box center [606, 443] width 566 height 16
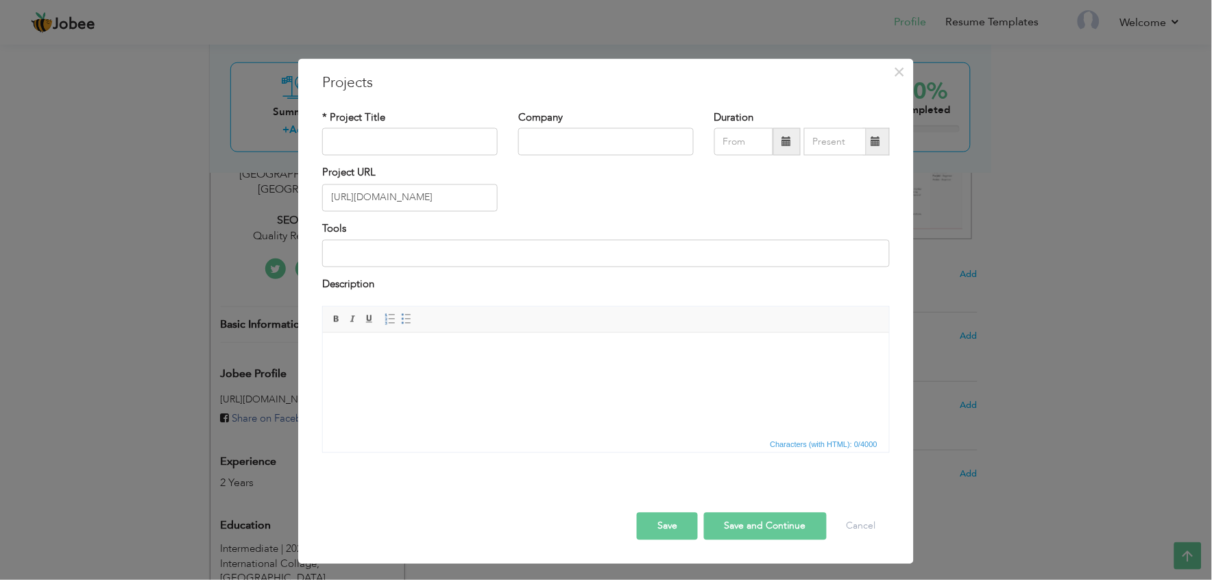
click at [430, 442] on span "Characters (with HTML): 0/4000" at bounding box center [606, 443] width 566 height 16
click at [415, 373] on html at bounding box center [605, 354] width 566 height 42
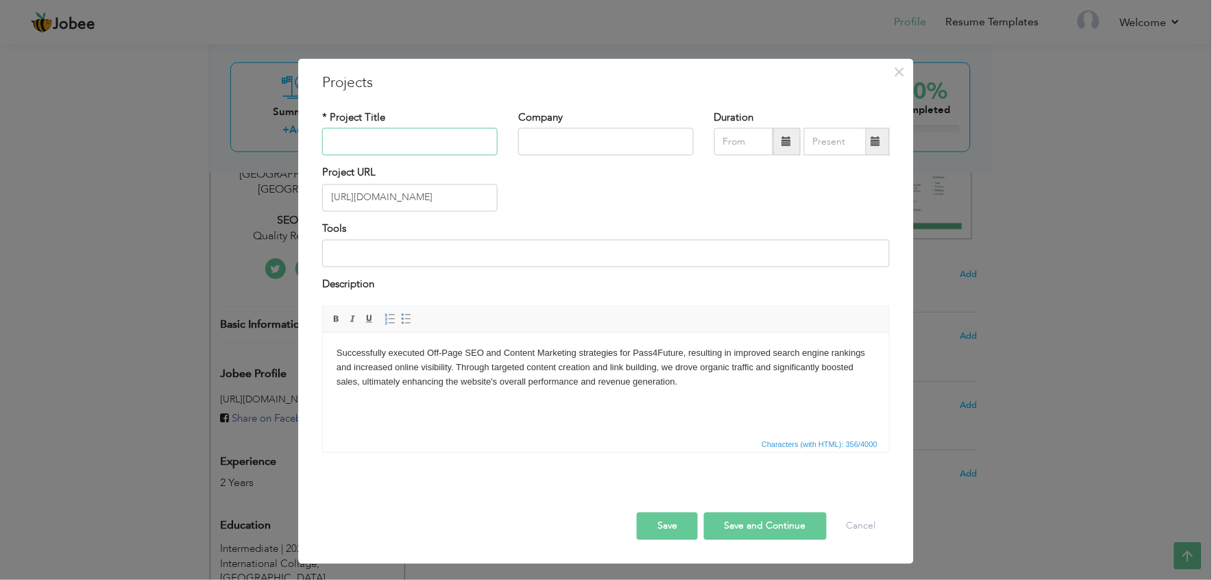
click at [483, 144] on input "text" at bounding box center [410, 141] width 176 height 27
type input "Pass Four Future"
click at [572, 149] on input "text" at bounding box center [606, 141] width 176 height 27
click at [780, 137] on span at bounding box center [786, 141] width 27 height 27
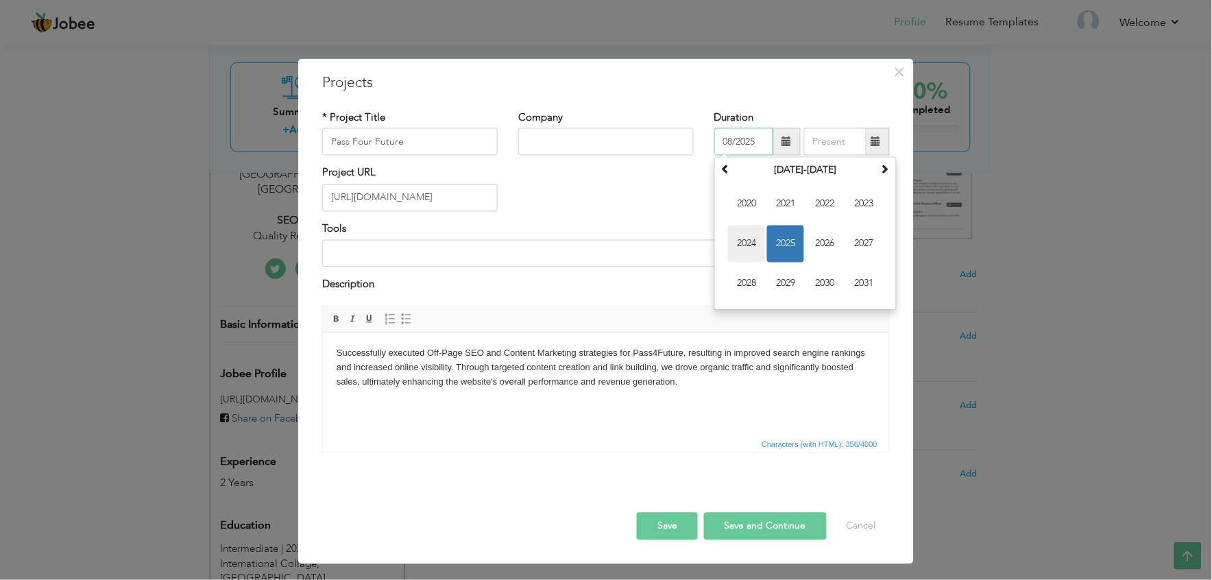
click at [751, 240] on span "2024" at bounding box center [746, 244] width 37 height 37
click at [729, 171] on span at bounding box center [726, 170] width 10 height 10
click at [886, 174] on span at bounding box center [885, 170] width 10 height 10
click at [830, 255] on span "Jul" at bounding box center [824, 244] width 37 height 37
type input "07/2024"
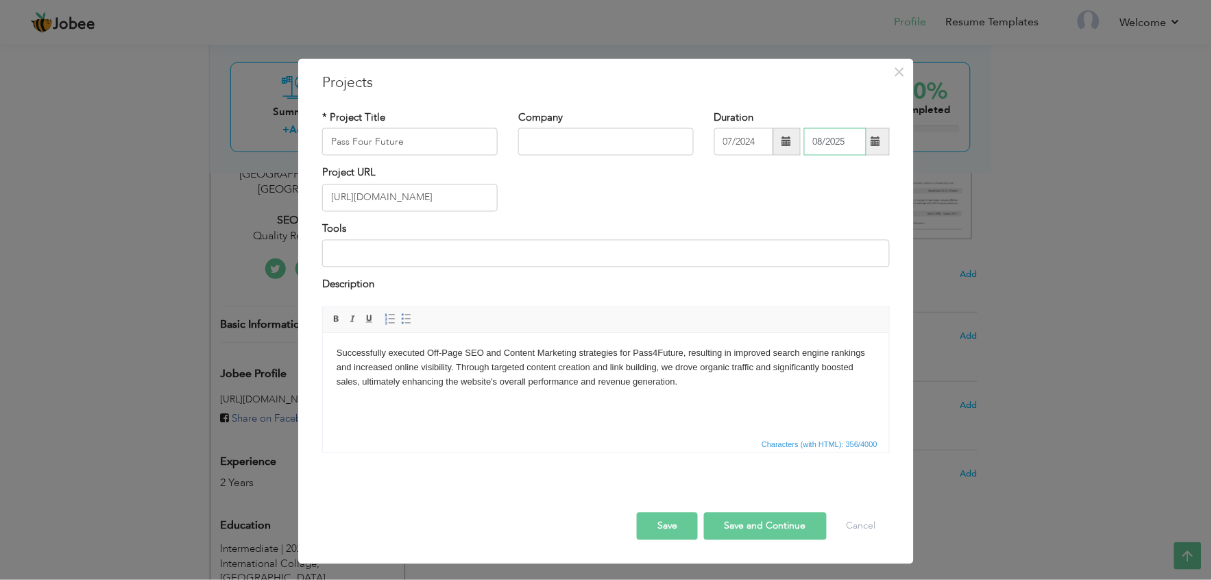
click at [837, 140] on input "08/2025" at bounding box center [835, 141] width 62 height 27
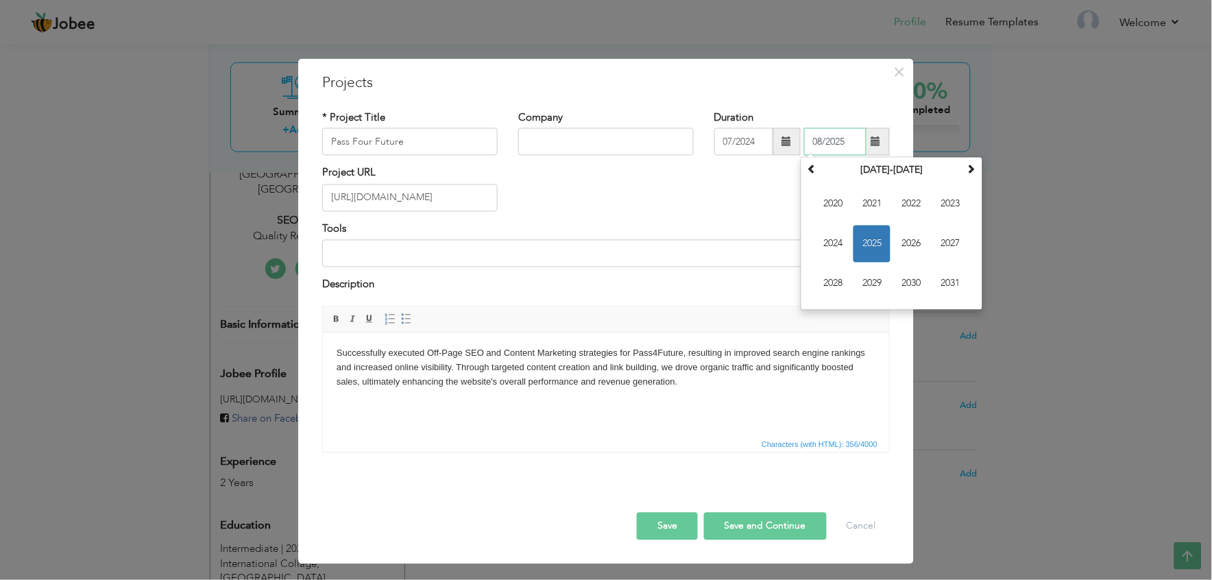
click at [865, 250] on span "2025" at bounding box center [872, 244] width 37 height 37
click at [841, 206] on span "Jan" at bounding box center [832, 204] width 37 height 37
type input "01/2025"
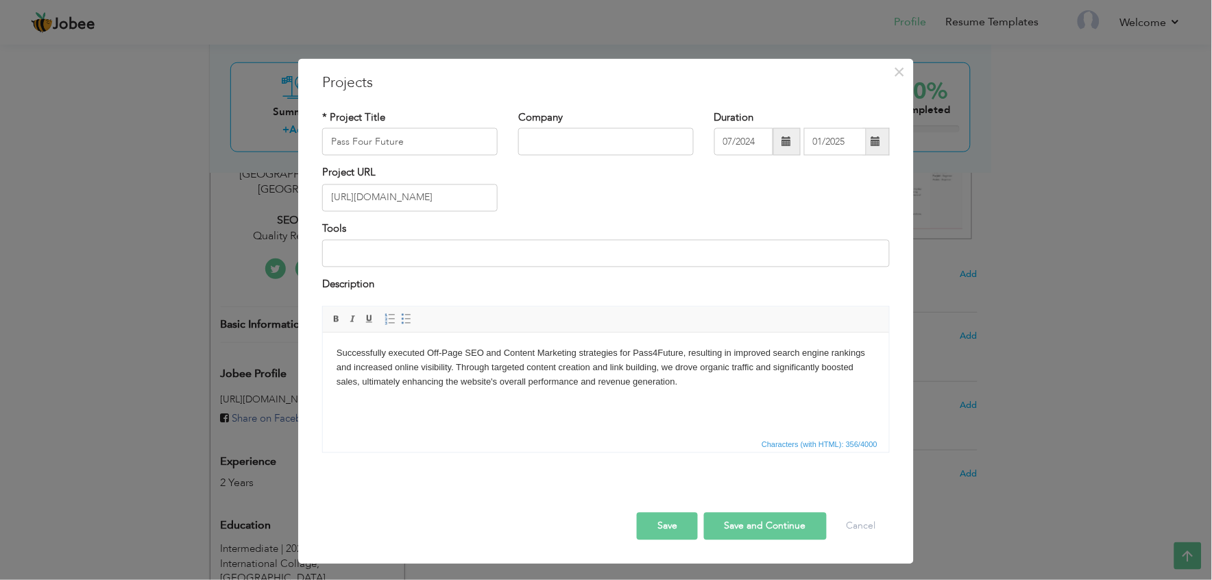
click at [756, 524] on button "Save and Continue" at bounding box center [765, 525] width 123 height 27
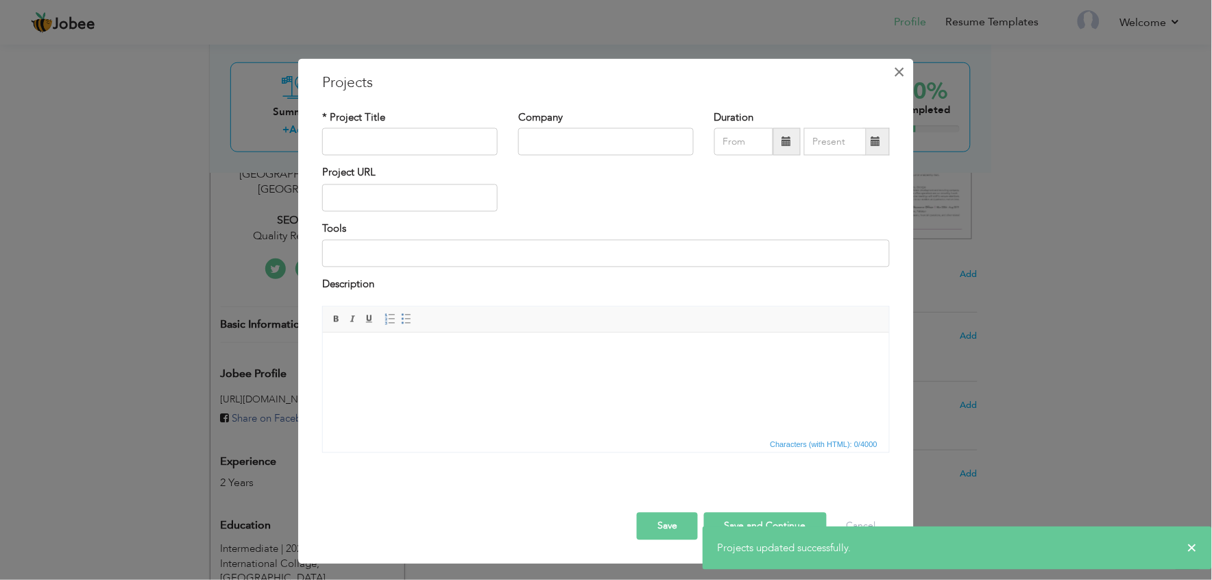
click at [894, 63] on span "×" at bounding box center [900, 72] width 12 height 25
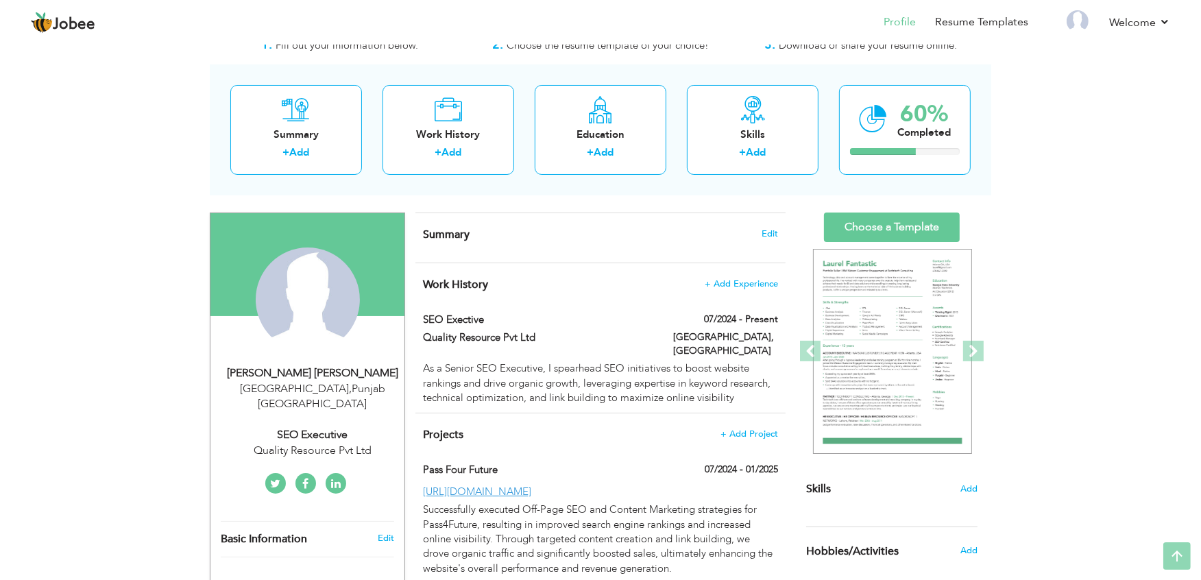
scroll to position [0, 0]
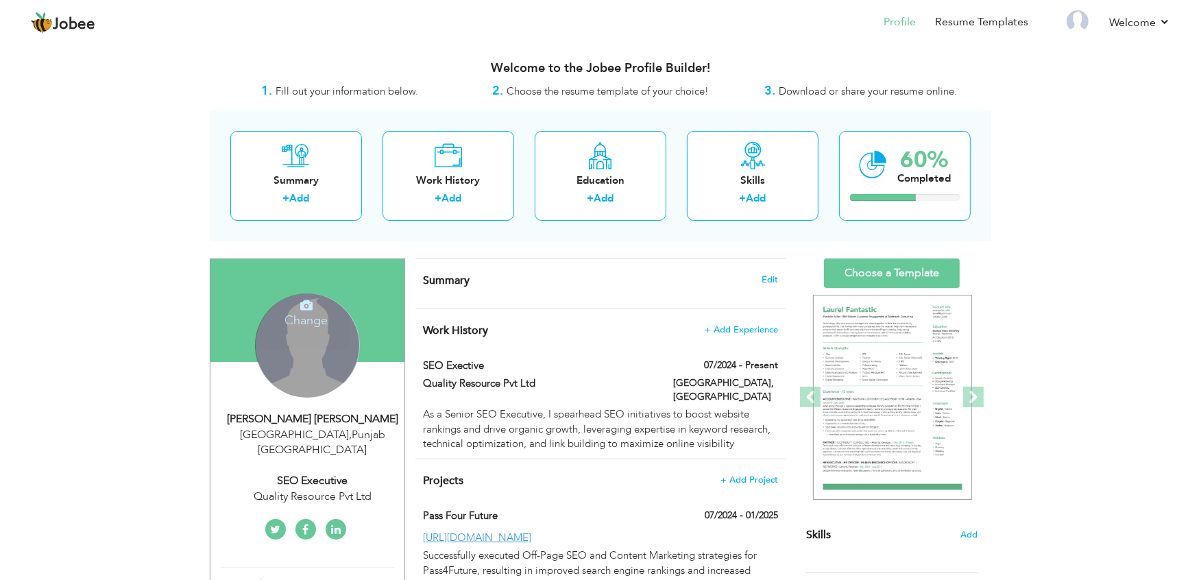
click at [290, 387] on div "Change Remove" at bounding box center [307, 345] width 104 height 104
click at [299, 355] on div "Change Remove" at bounding box center [307, 345] width 104 height 104
click at [311, 319] on h4 "Change" at bounding box center [306, 311] width 98 height 33
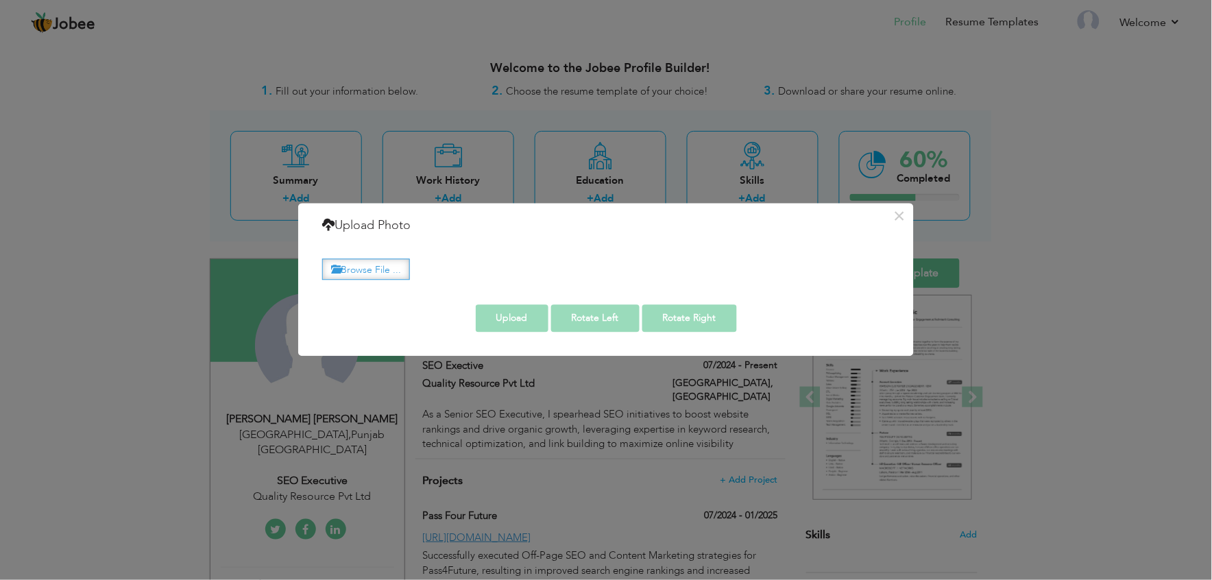
click at [357, 264] on label "Browse File ..." at bounding box center [366, 268] width 88 height 21
click at [0, 0] on input "Browse File ..." at bounding box center [0, 0] width 0 height 0
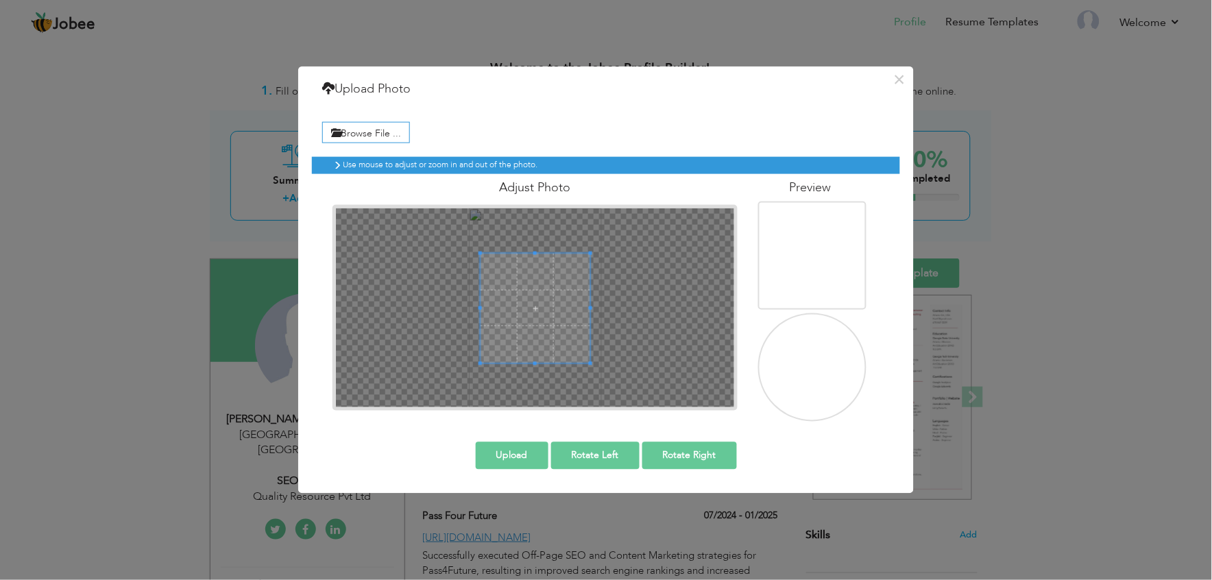
click at [532, 333] on div at bounding box center [536, 308] width 110 height 110
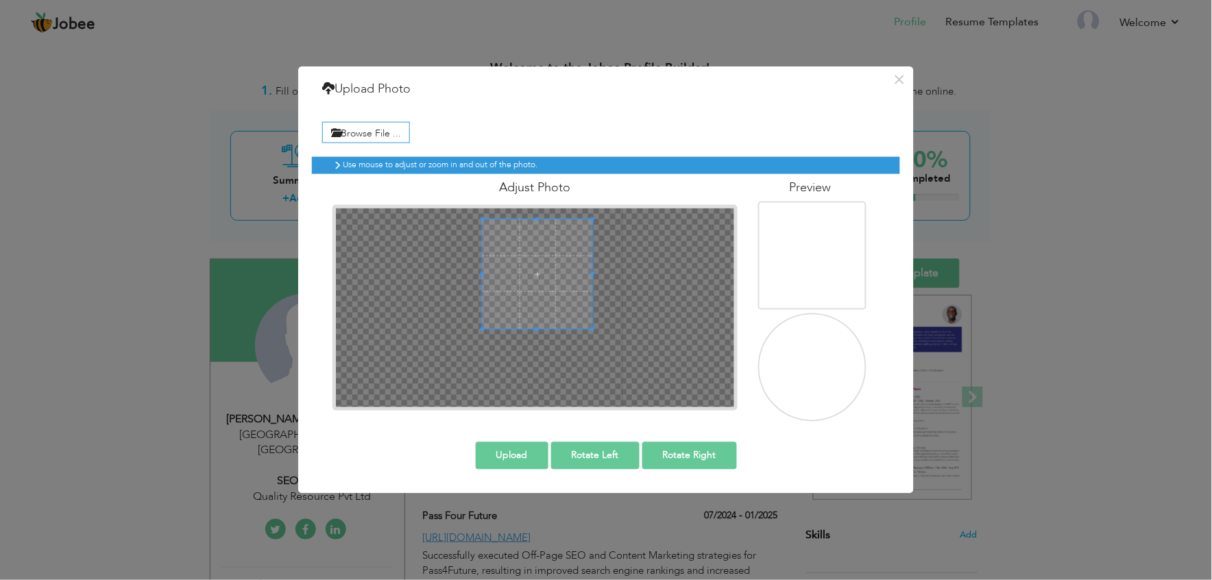
click at [542, 286] on span at bounding box center [538, 274] width 110 height 110
click at [539, 254] on span at bounding box center [536, 263] width 110 height 110
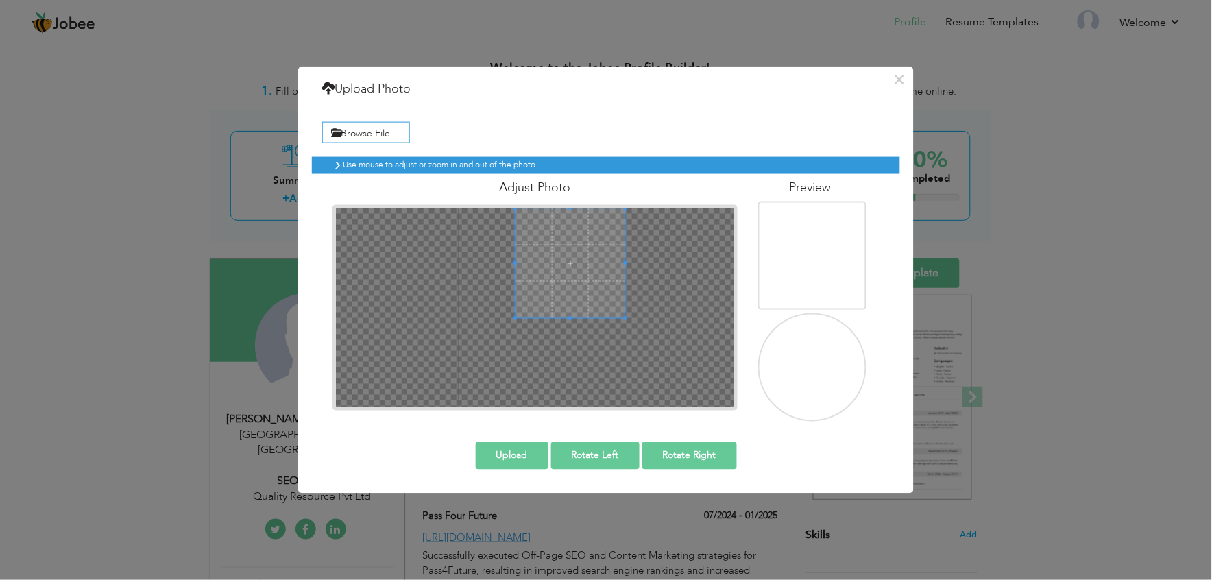
click at [560, 251] on span at bounding box center [571, 263] width 110 height 110
click at [581, 251] on span at bounding box center [583, 263] width 110 height 110
click at [572, 222] on span at bounding box center [583, 263] width 110 height 110
click at [583, 192] on div "Adjust Photo" at bounding box center [535, 292] width 426 height 237
click at [506, 459] on button "Upload" at bounding box center [512, 455] width 73 height 27
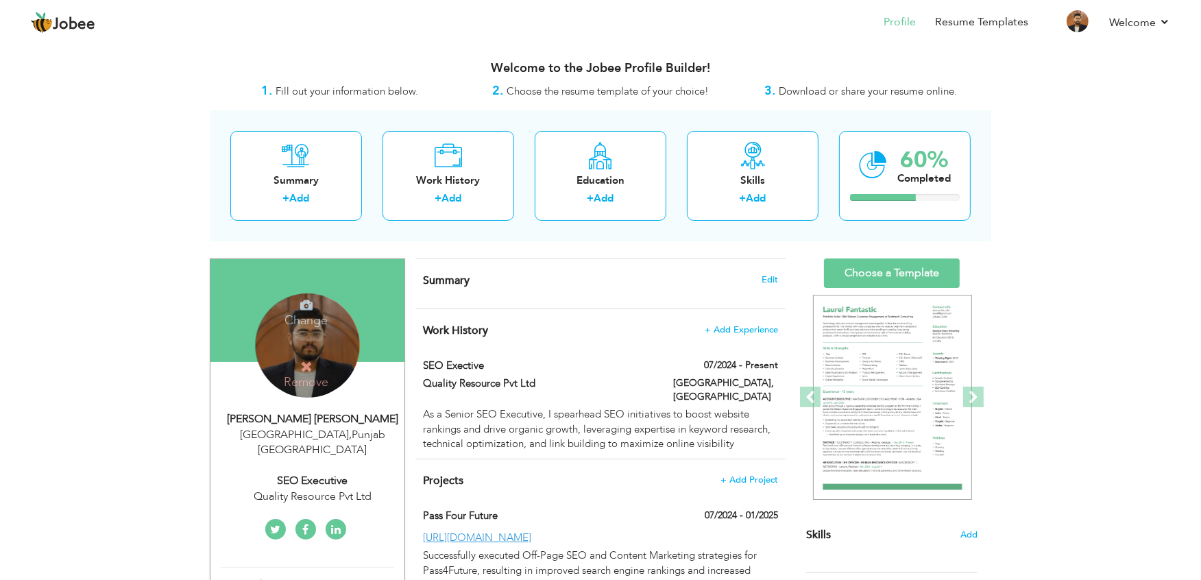
click at [332, 357] on div "Change Remove" at bounding box center [307, 345] width 104 height 104
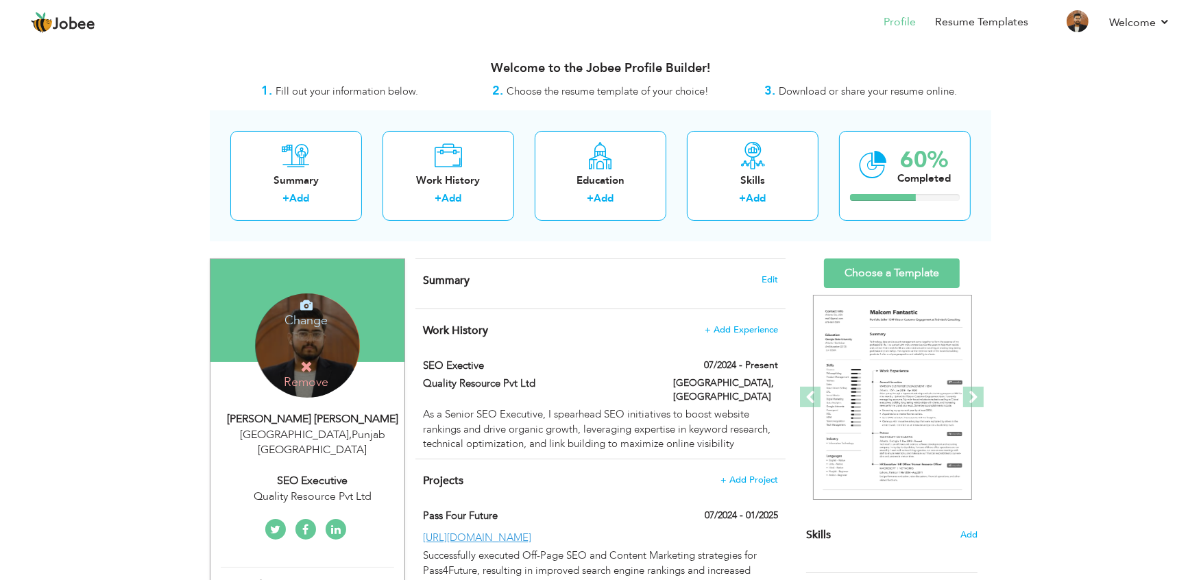
click at [310, 318] on h4 "Change" at bounding box center [306, 311] width 98 height 33
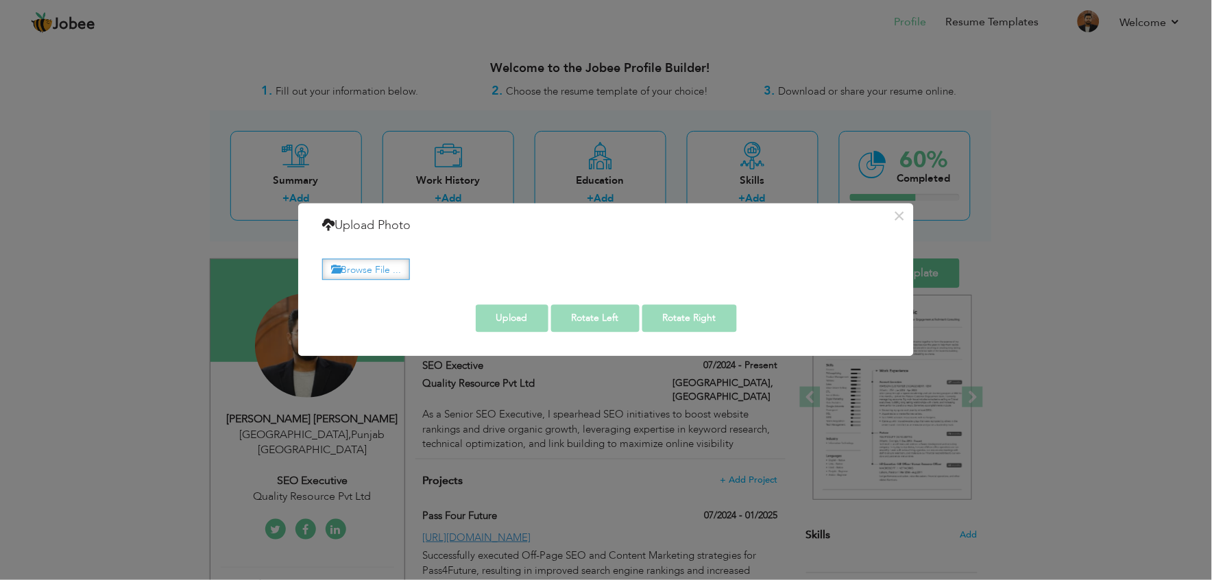
click at [337, 273] on icon at bounding box center [336, 269] width 10 height 10
click at [0, 0] on input "Browse File ..." at bounding box center [0, 0] width 0 height 0
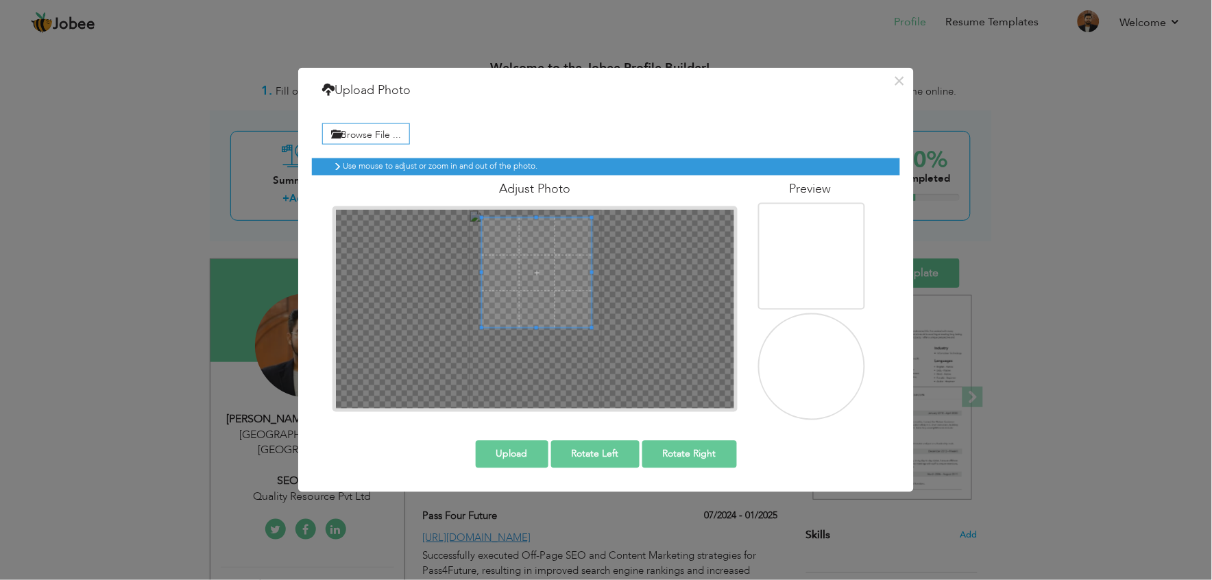
click at [547, 241] on span at bounding box center [537, 273] width 110 height 110
click at [548, 262] on span at bounding box center [539, 284] width 110 height 110
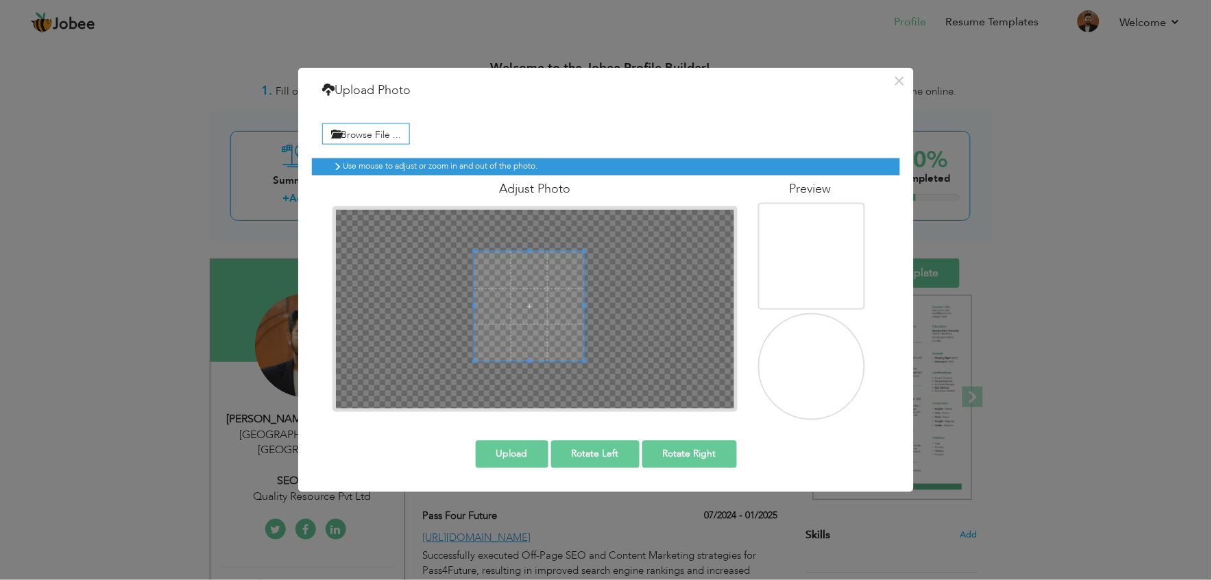
click at [539, 285] on span at bounding box center [529, 307] width 110 height 110
click at [536, 288] on span at bounding box center [527, 309] width 110 height 110
click at [511, 457] on button "Upload" at bounding box center [512, 453] width 73 height 27
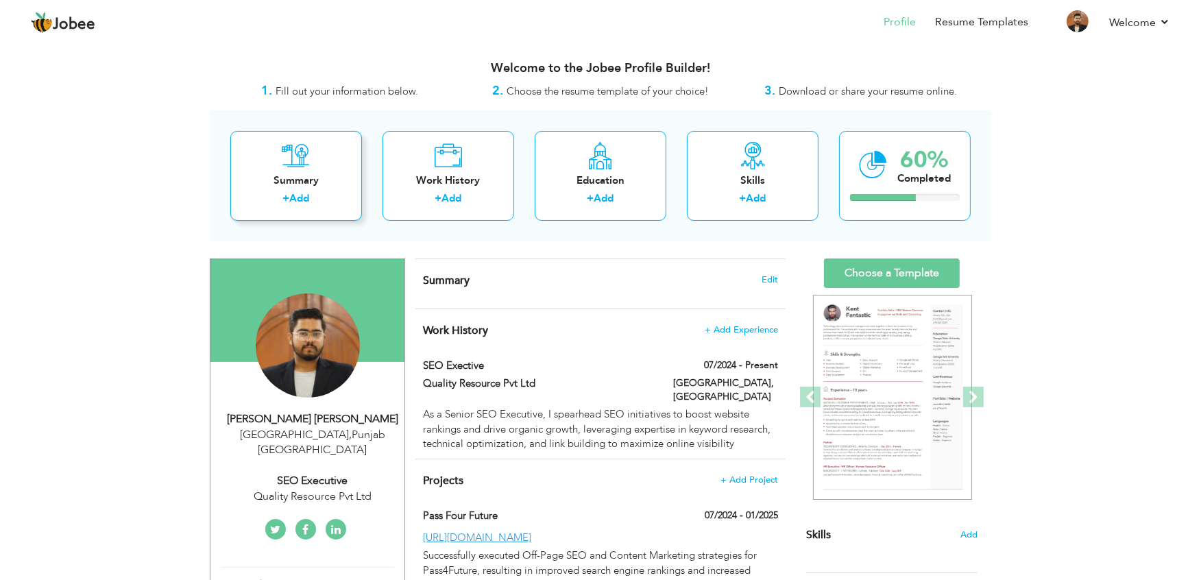
click at [320, 190] on div "Summary + Add" at bounding box center [296, 176] width 132 height 90
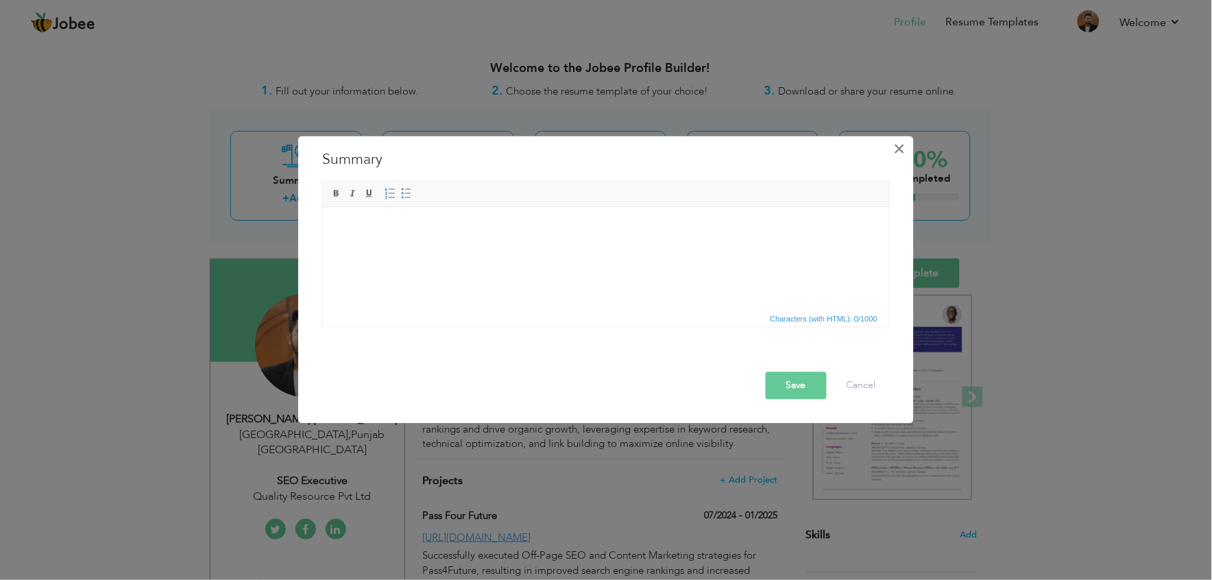
click at [900, 156] on div "× Summary Rich Text Editor, summaryEditor Editor toolbars Basic Styles Bold Ita…" at bounding box center [606, 279] width 616 height 287
click at [905, 156] on button "×" at bounding box center [900, 149] width 22 height 22
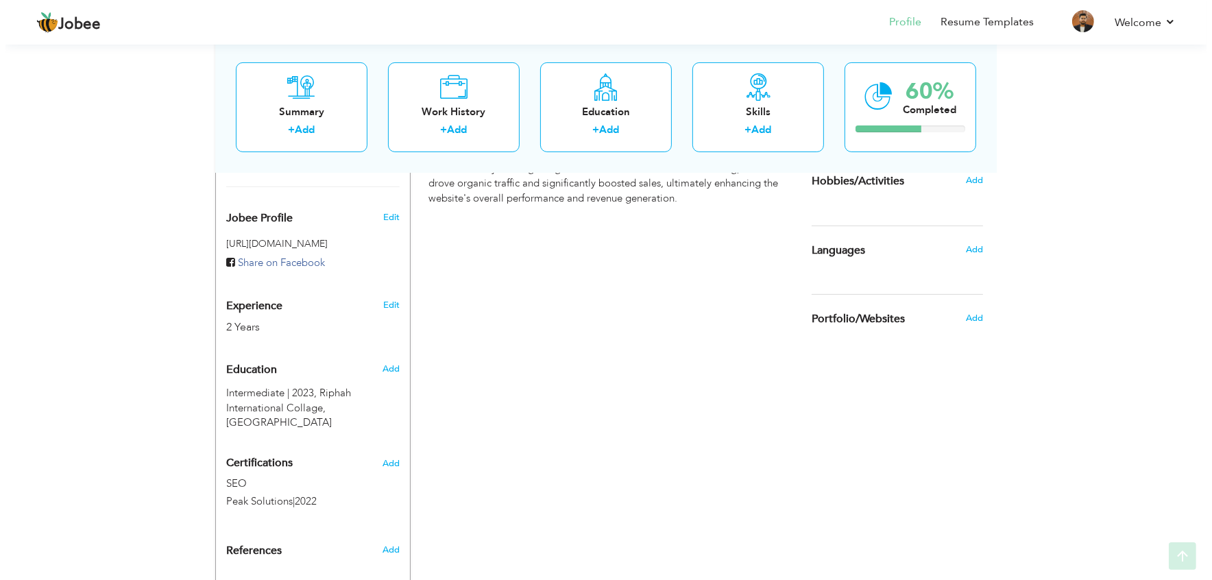
scroll to position [461, 0]
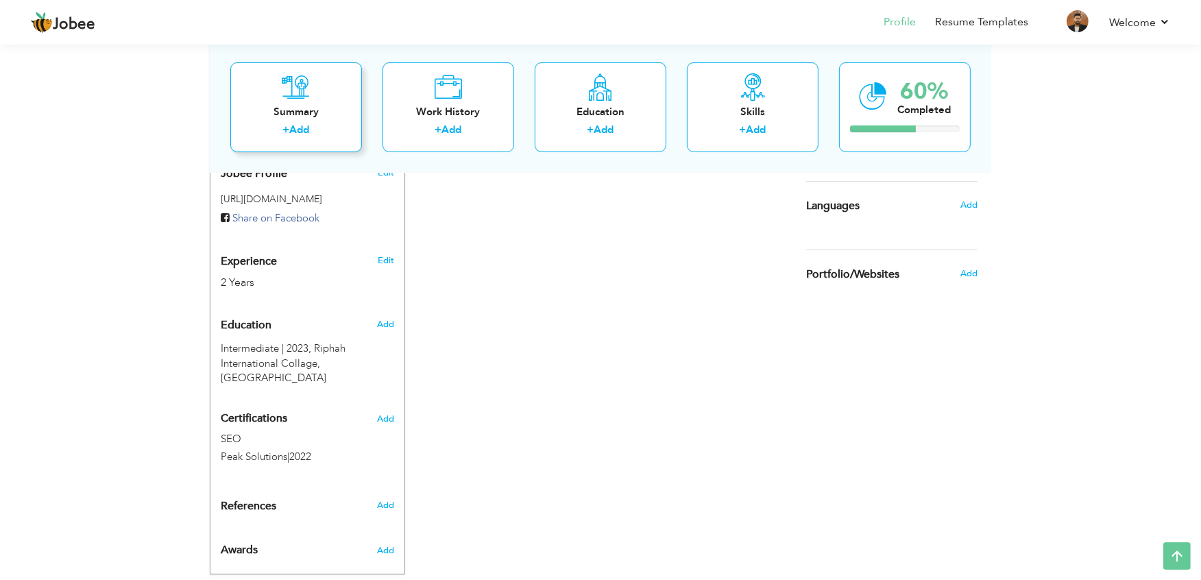
click at [307, 135] on link "Add" at bounding box center [300, 130] width 20 height 14
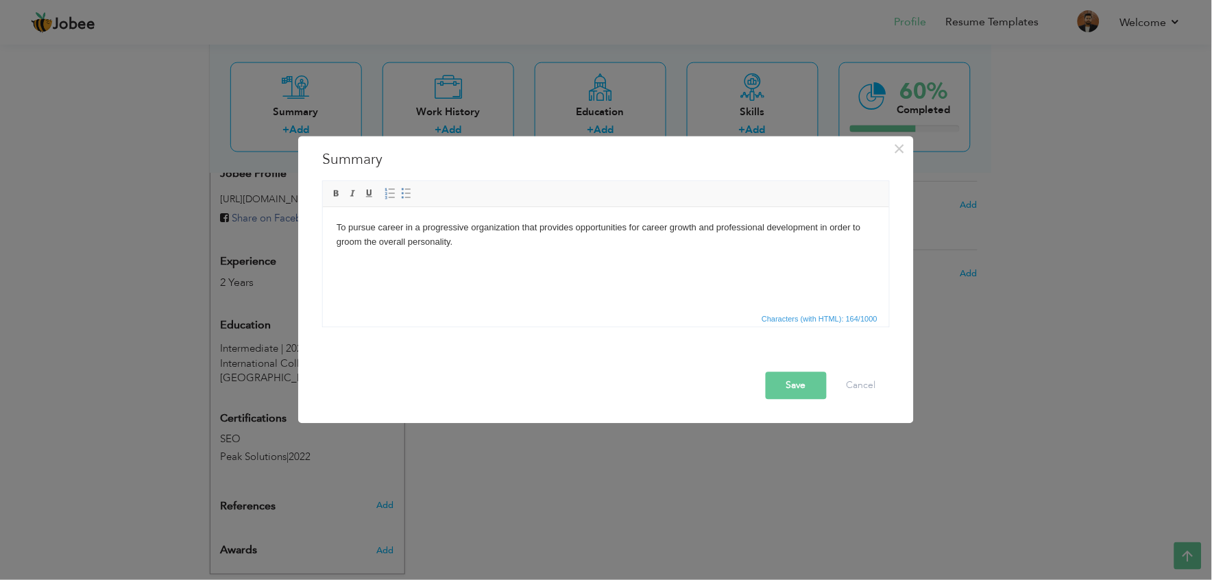
click at [782, 376] on button "Save" at bounding box center [796, 385] width 61 height 27
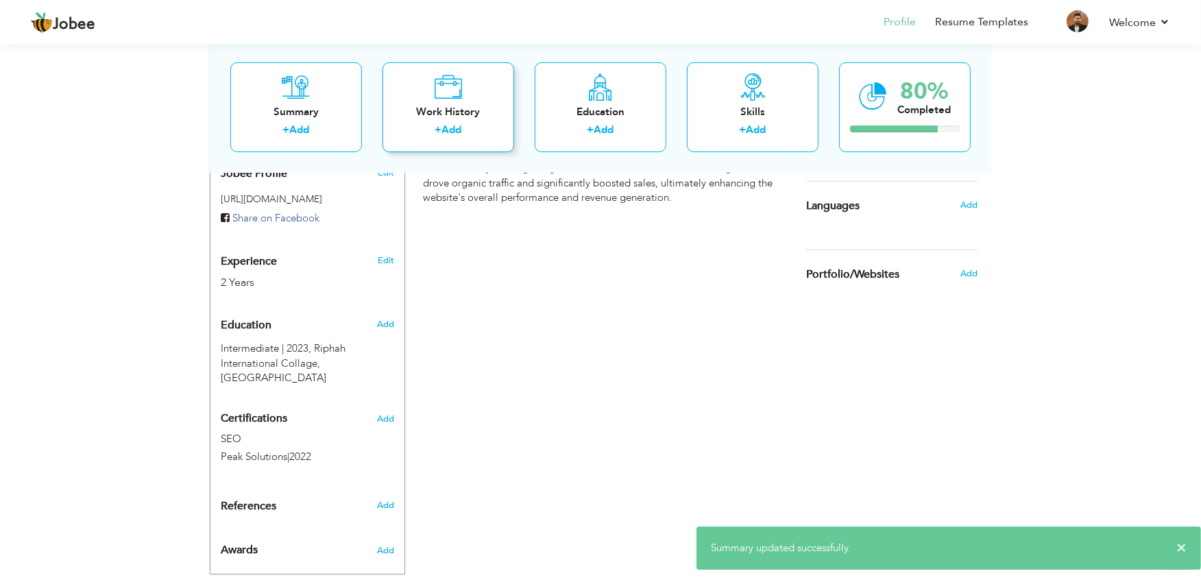
click at [473, 108] on div "Work History" at bounding box center [449, 111] width 110 height 14
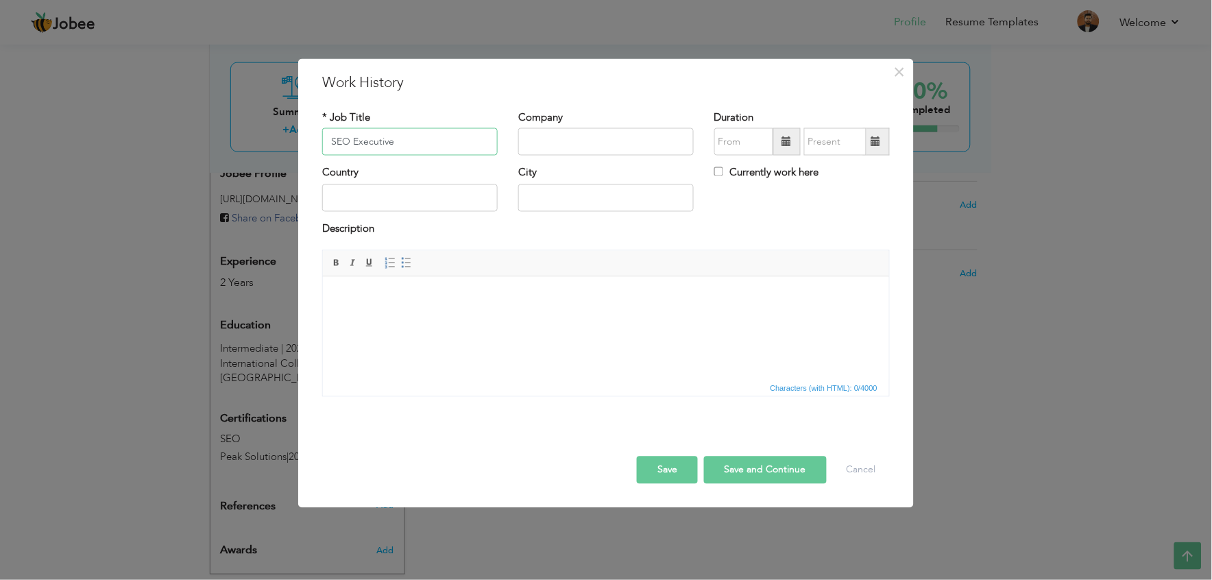
type input "SEO Executive"
click at [535, 146] on input "text" at bounding box center [606, 141] width 176 height 27
type input "Quality Resource Pvt Ltd"
type input "07/2024"
type input "08/2025"
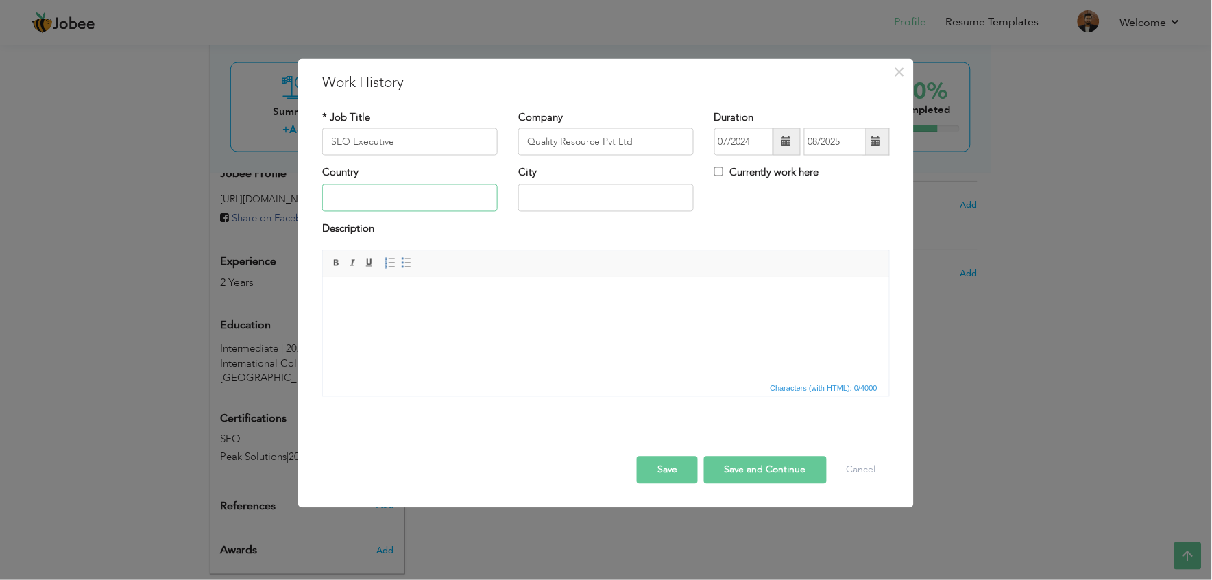
type input "[GEOGRAPHIC_DATA]"
click at [729, 170] on label "Currently work here" at bounding box center [766, 173] width 105 height 14
click at [723, 170] on input "Currently work here" at bounding box center [718, 171] width 9 height 9
checkbox input "true"
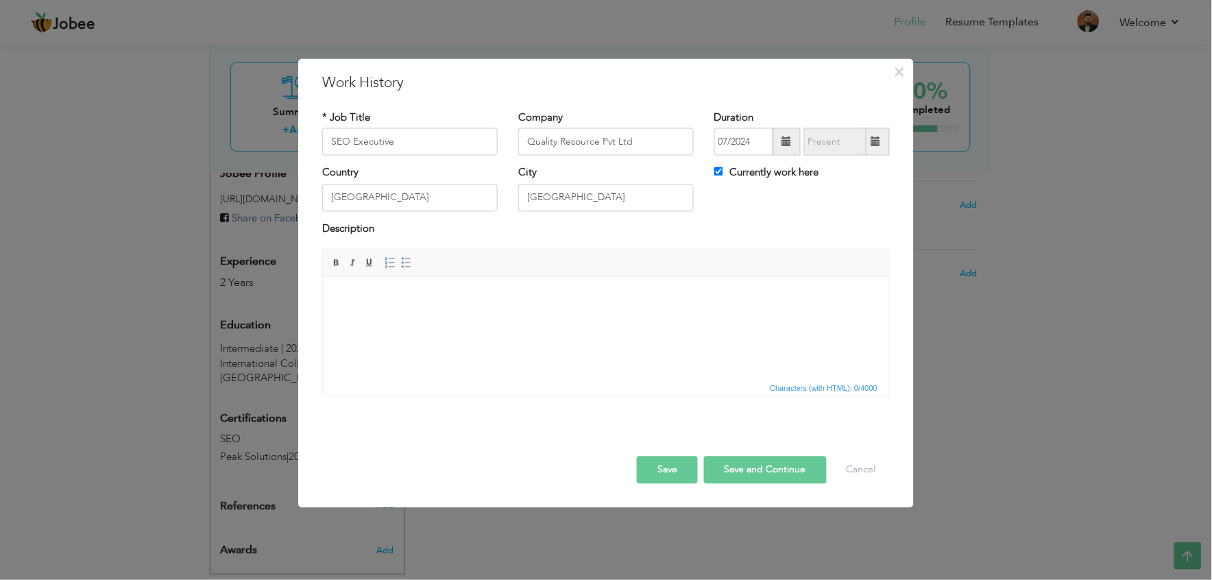
click at [458, 318] on html at bounding box center [605, 297] width 566 height 42
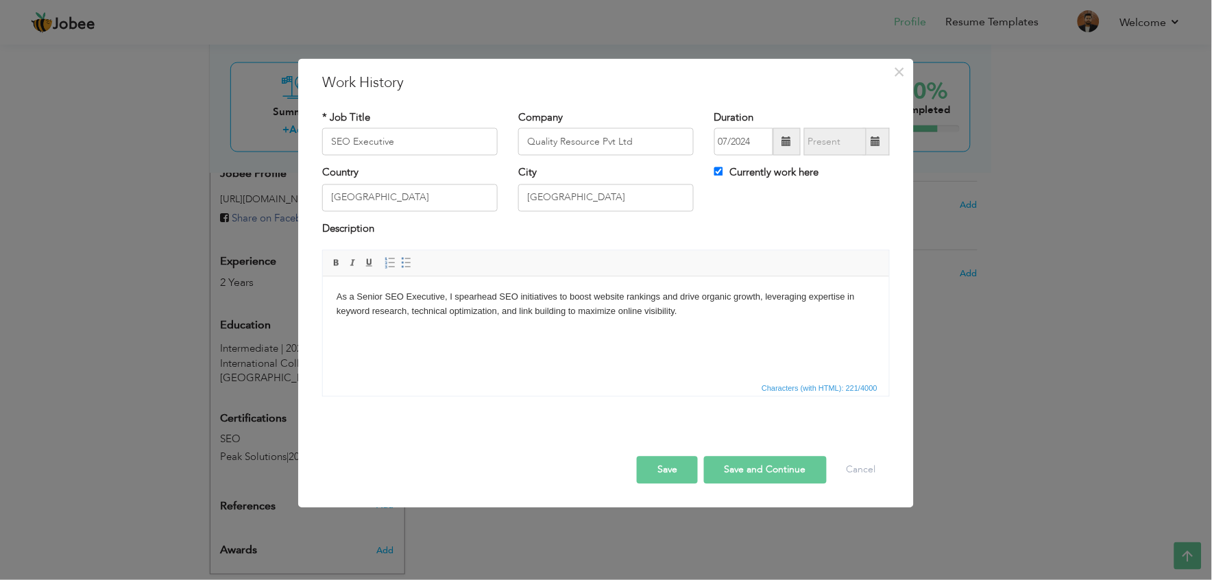
click at [730, 465] on button "Save and Continue" at bounding box center [765, 470] width 123 height 27
checkbox input "false"
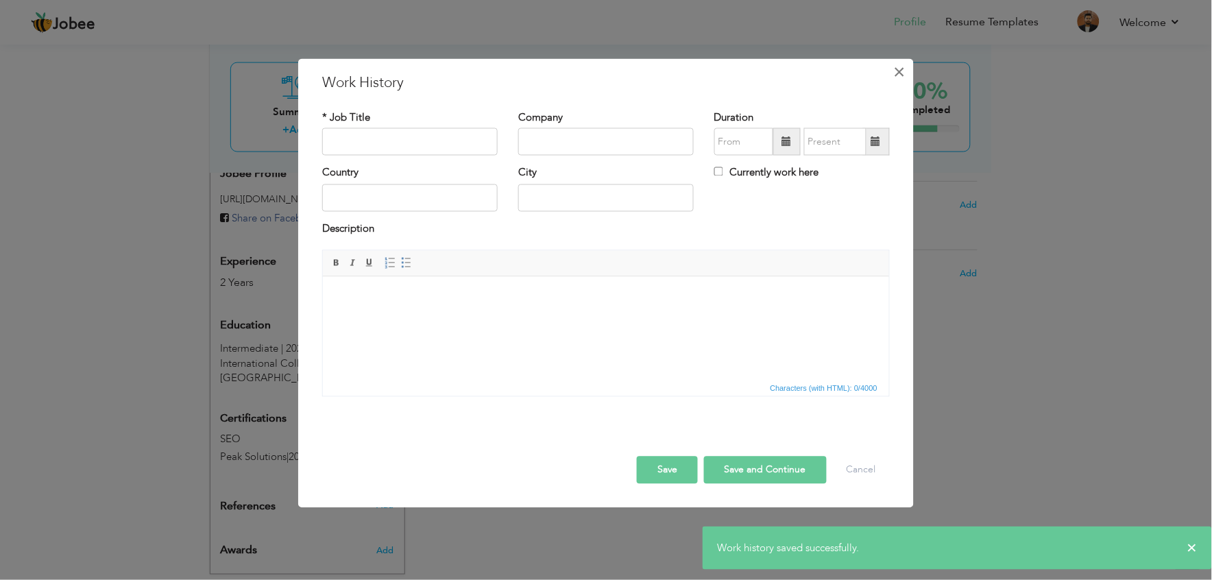
click at [897, 60] on span "×" at bounding box center [900, 72] width 12 height 25
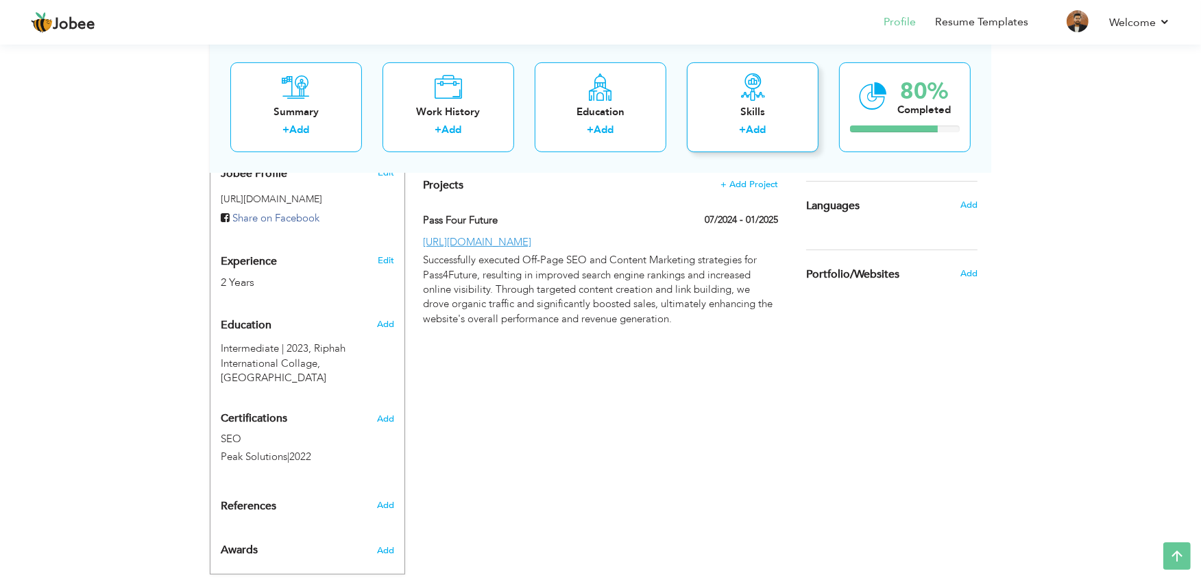
click at [711, 104] on div "Skills" at bounding box center [753, 111] width 110 height 14
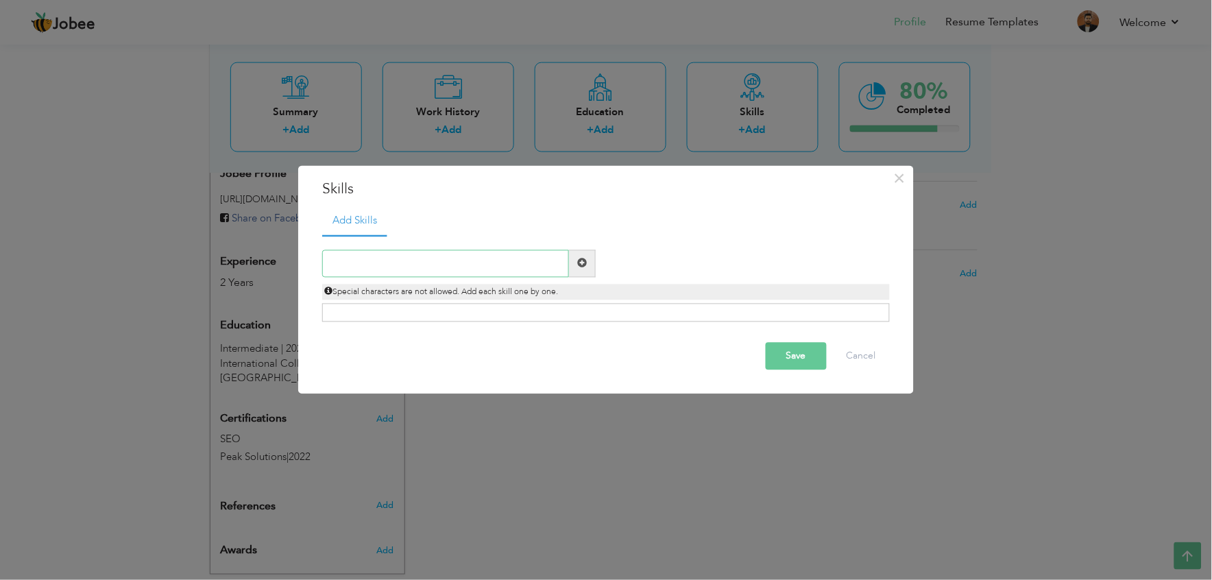
paste input "CSS Html E-Commerce Managment Google ADS SEO Meta"
type input "C"
paste input "CSS Html E-Commerce Managment Google ADS SEO Meta"
drag, startPoint x: 460, startPoint y: 259, endPoint x: 193, endPoint y: 254, distance: 266.7
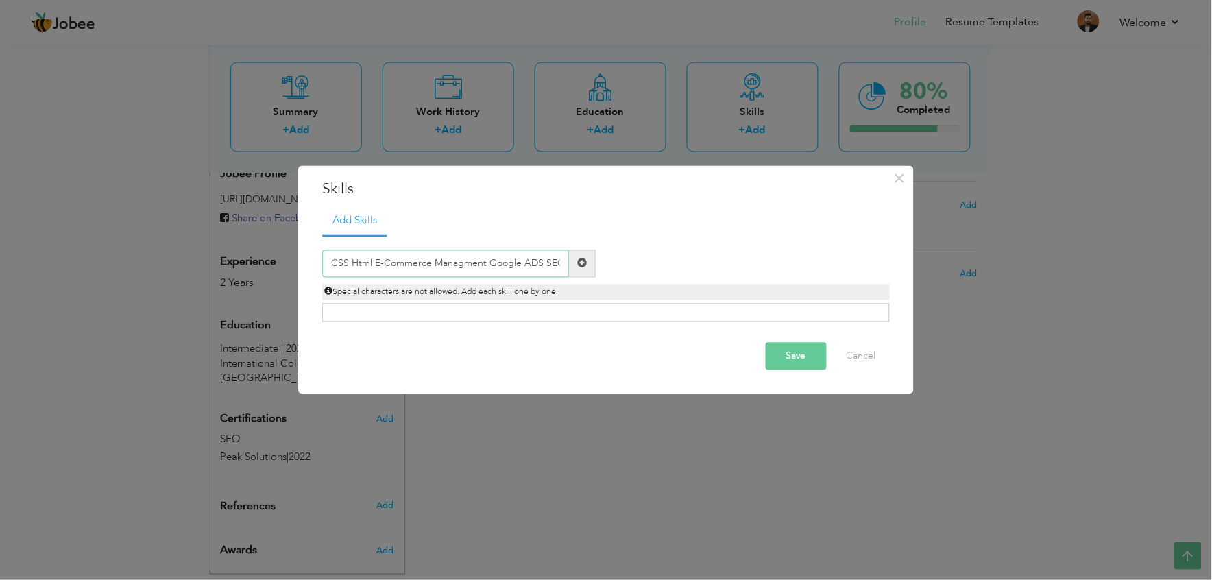
click at [193, 254] on div "× Skills Add Skills CSS Html E-Commerce Managment Google ADS SEO Meta Duplicate…" at bounding box center [606, 290] width 1212 height 580
drag, startPoint x: 387, startPoint y: 261, endPoint x: 454, endPoint y: 259, distance: 66.5
click at [454, 261] on input "Google ADS SEO Meta" at bounding box center [445, 263] width 247 height 27
drag, startPoint x: 432, startPoint y: 258, endPoint x: 250, endPoint y: 295, distance: 185.4
click at [250, 295] on div "× Skills Add Skills Google ADS Duplicate entry Already Exist" at bounding box center [606, 290] width 1212 height 580
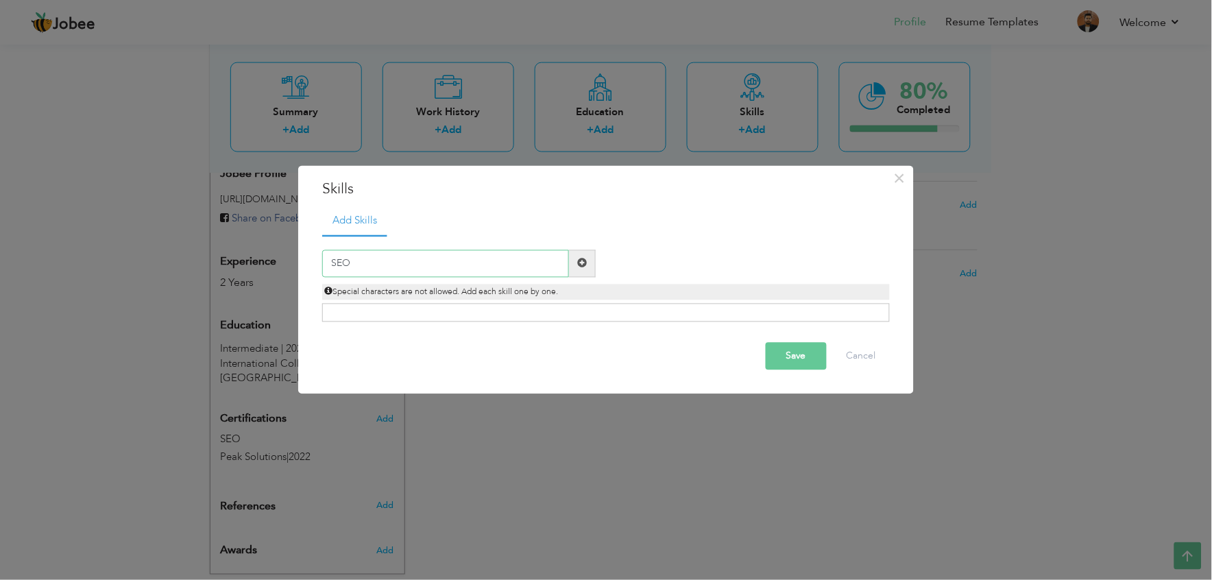
type input "SEO"
click at [791, 348] on button "Save" at bounding box center [796, 355] width 61 height 27
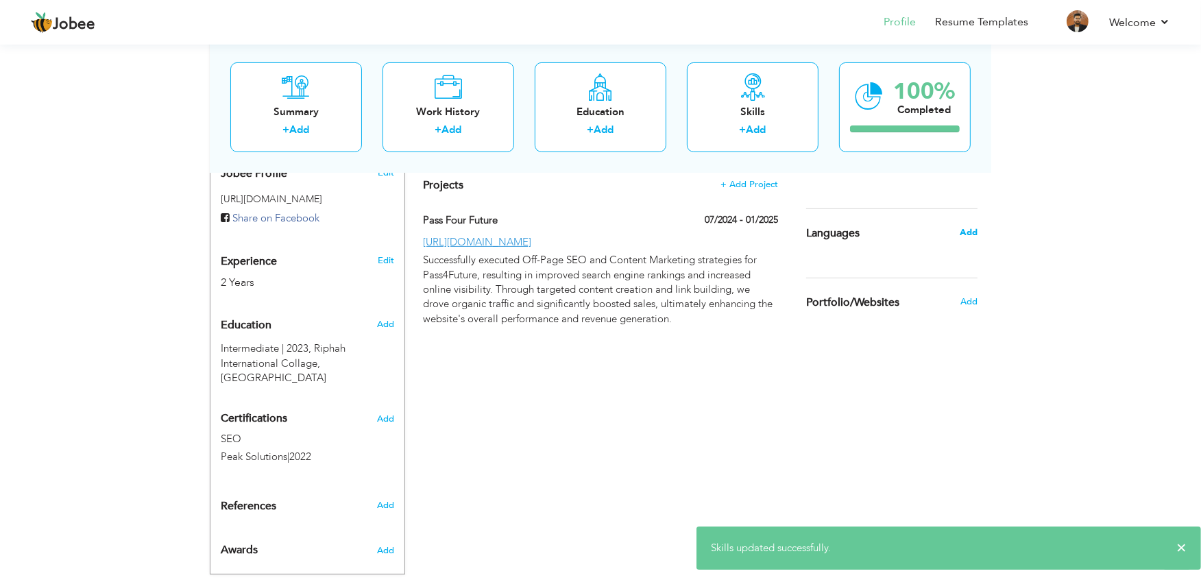
click at [976, 234] on span "Add" at bounding box center [969, 232] width 18 height 12
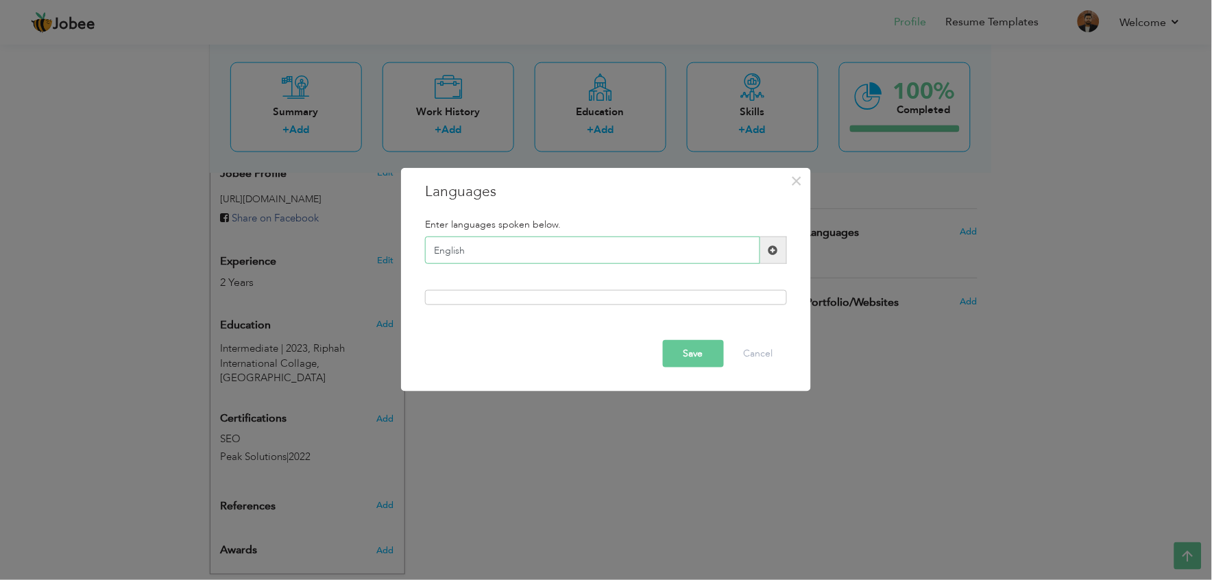
type input "English"
click at [684, 343] on button "Save" at bounding box center [693, 353] width 61 height 27
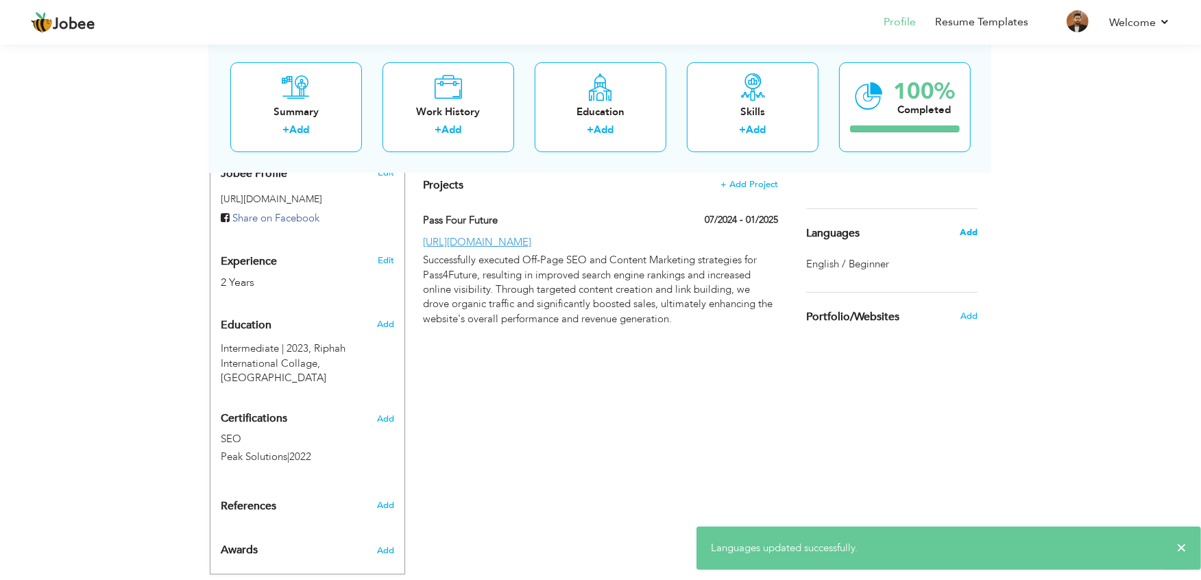
click at [971, 233] on span "Add" at bounding box center [969, 232] width 18 height 12
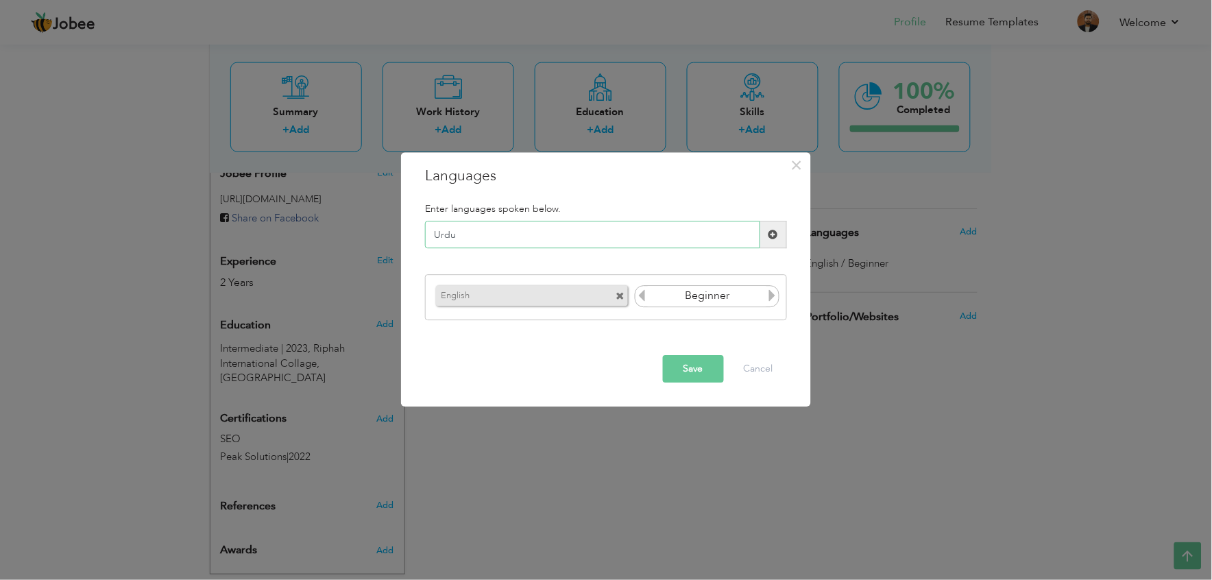
type input "Urdu"
click at [683, 376] on button "Save" at bounding box center [693, 369] width 61 height 27
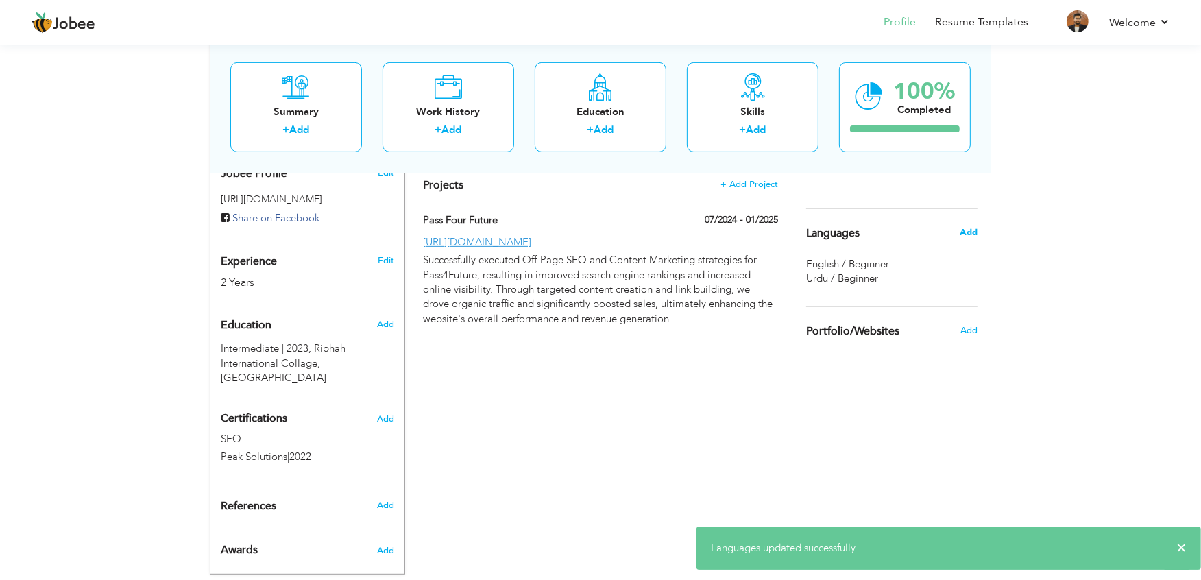
click at [969, 228] on span "Add" at bounding box center [969, 232] width 18 height 12
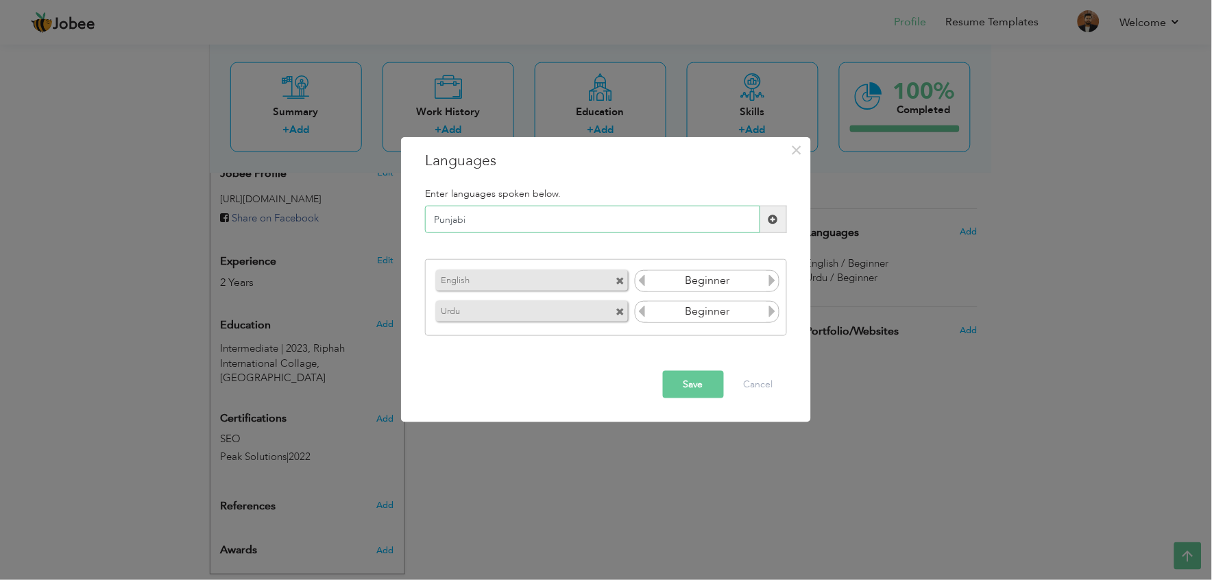
type input "Punjabi"
click at [675, 368] on div "Save Cancel" at bounding box center [606, 385] width 383 height 48
click at [679, 375] on button "Save" at bounding box center [693, 384] width 61 height 27
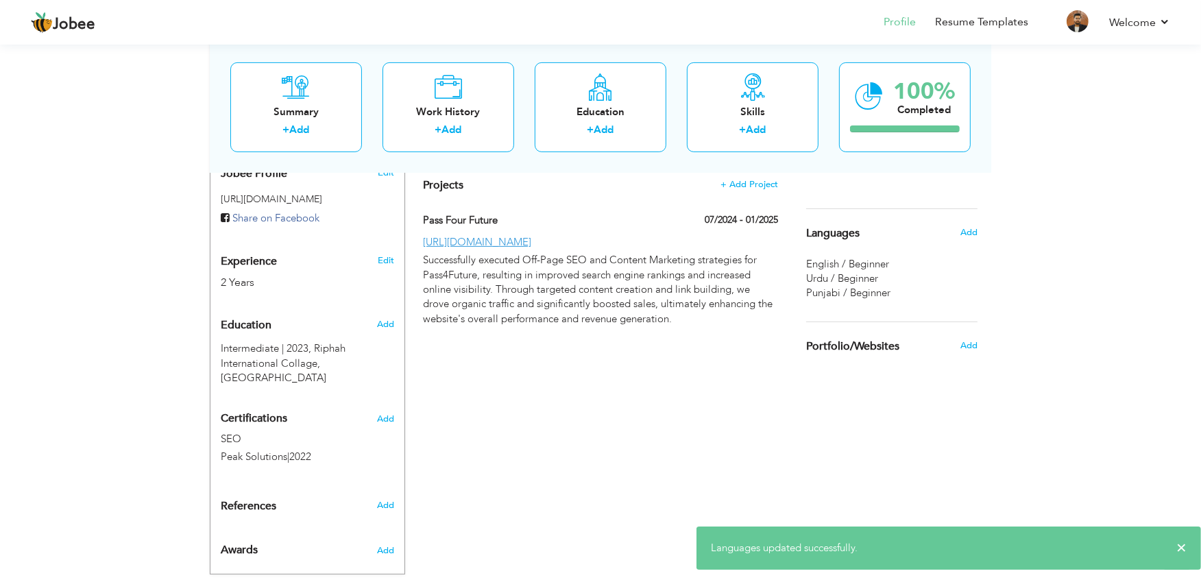
click at [875, 295] on span "Punjabi / Beginner" at bounding box center [848, 293] width 84 height 14
click at [834, 293] on span "Punjabi / Beginner" at bounding box center [848, 293] width 84 height 14
click at [968, 232] on span "Add" at bounding box center [969, 232] width 18 height 12
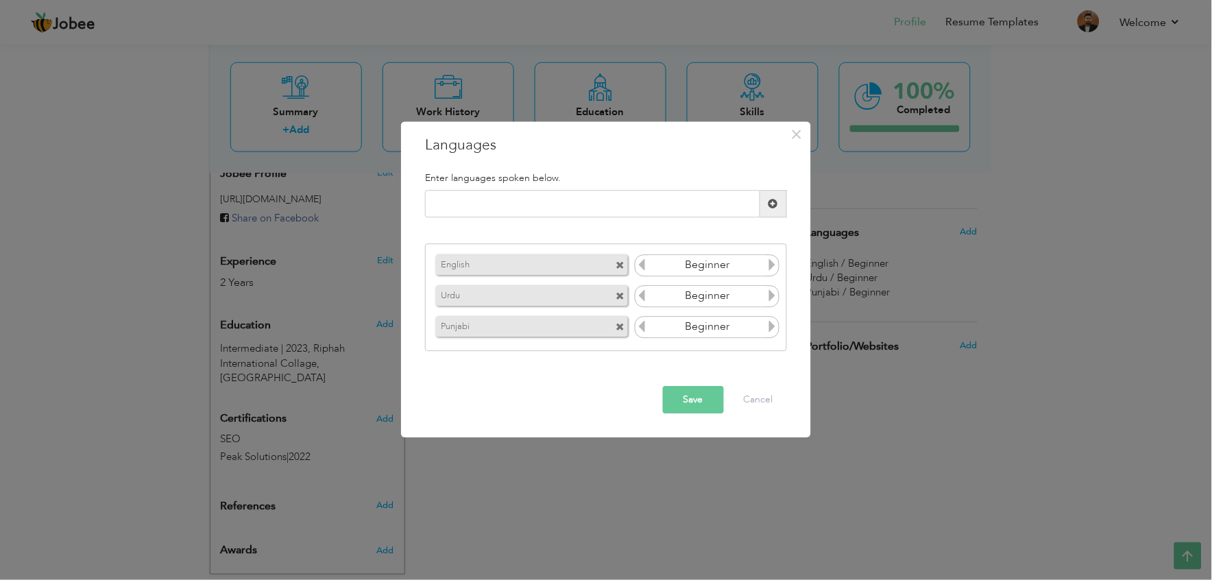
click at [620, 327] on span at bounding box center [620, 327] width 9 height 9
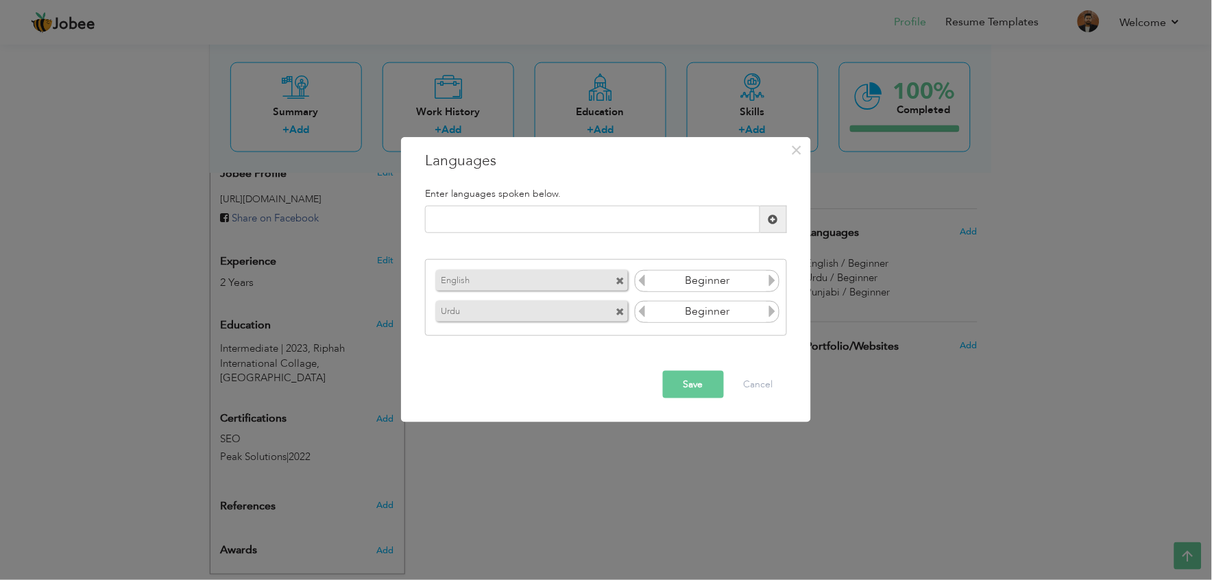
click at [694, 385] on button "Save" at bounding box center [693, 384] width 61 height 27
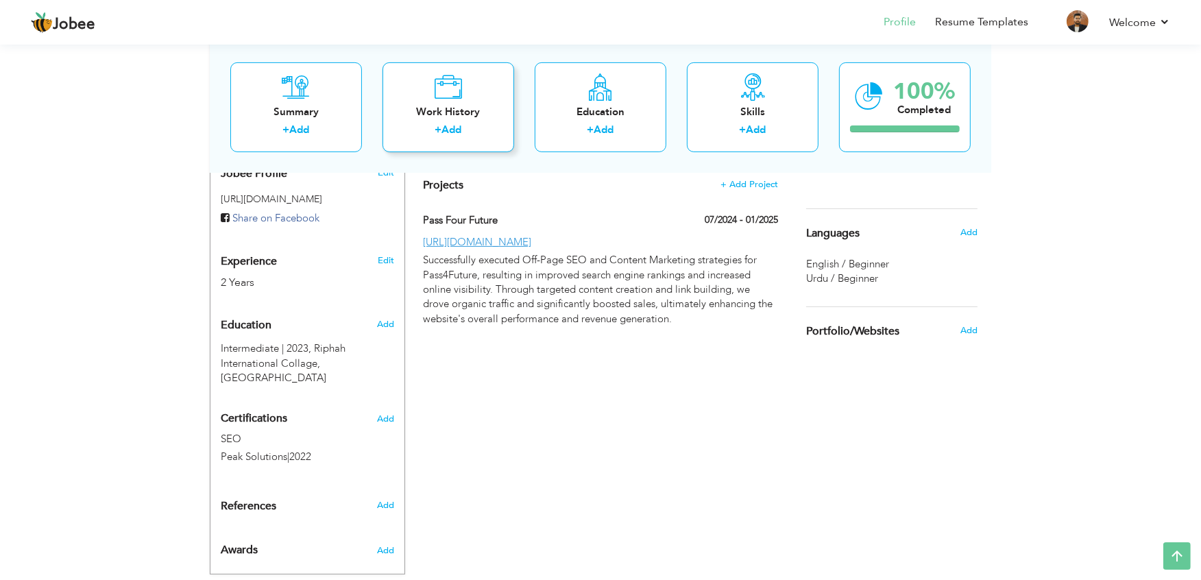
click at [426, 106] on div "Work History" at bounding box center [449, 111] width 110 height 14
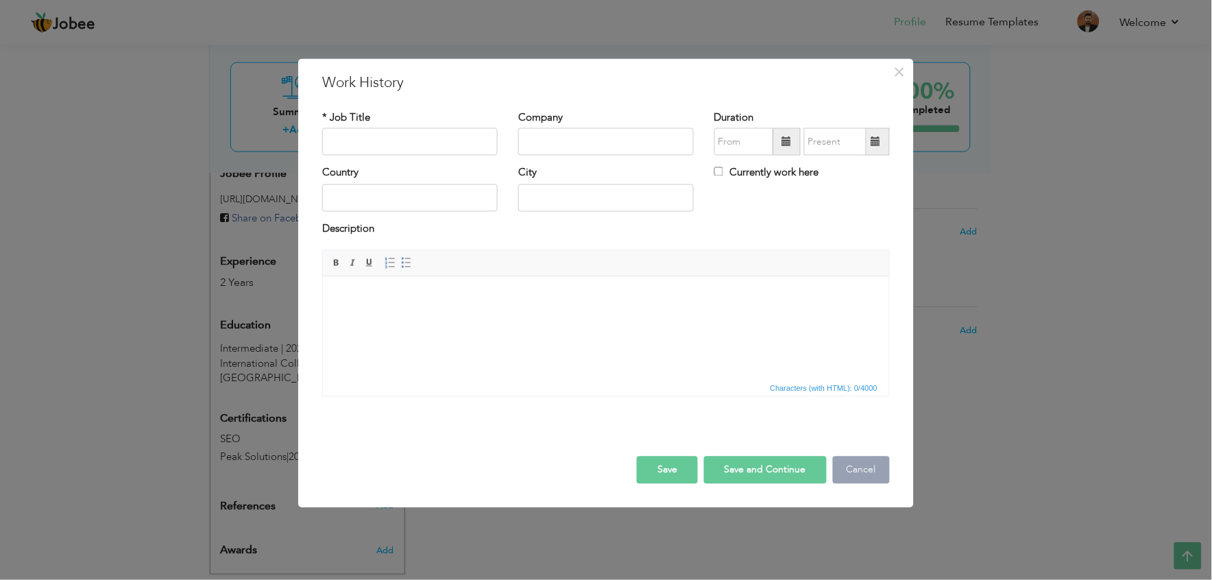
click at [881, 474] on button "Cancel" at bounding box center [861, 470] width 57 height 27
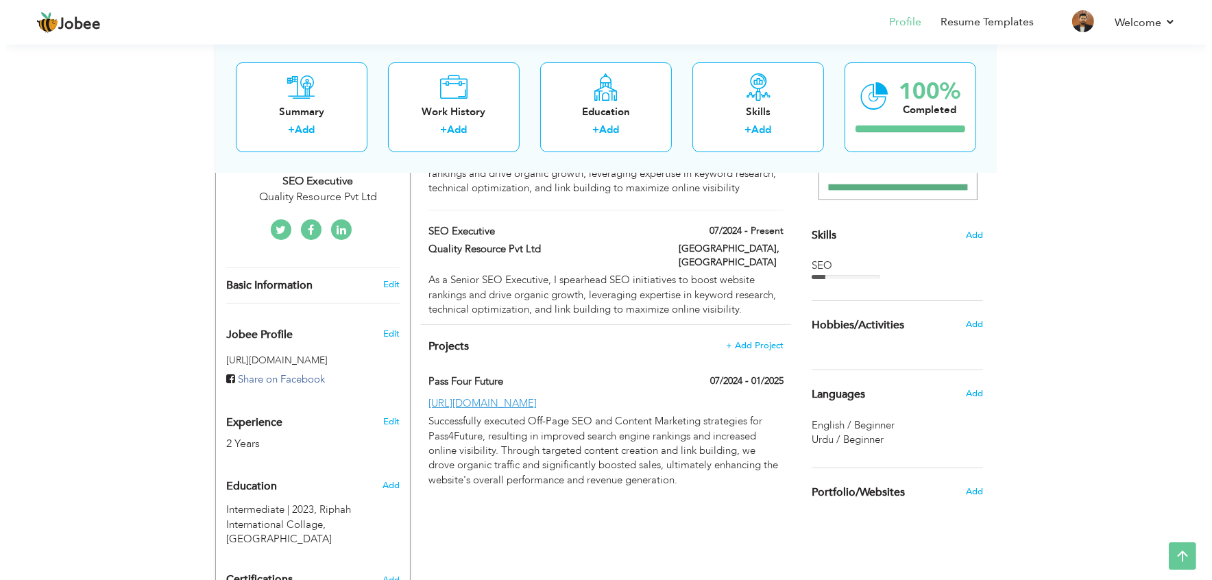
scroll to position [304, 0]
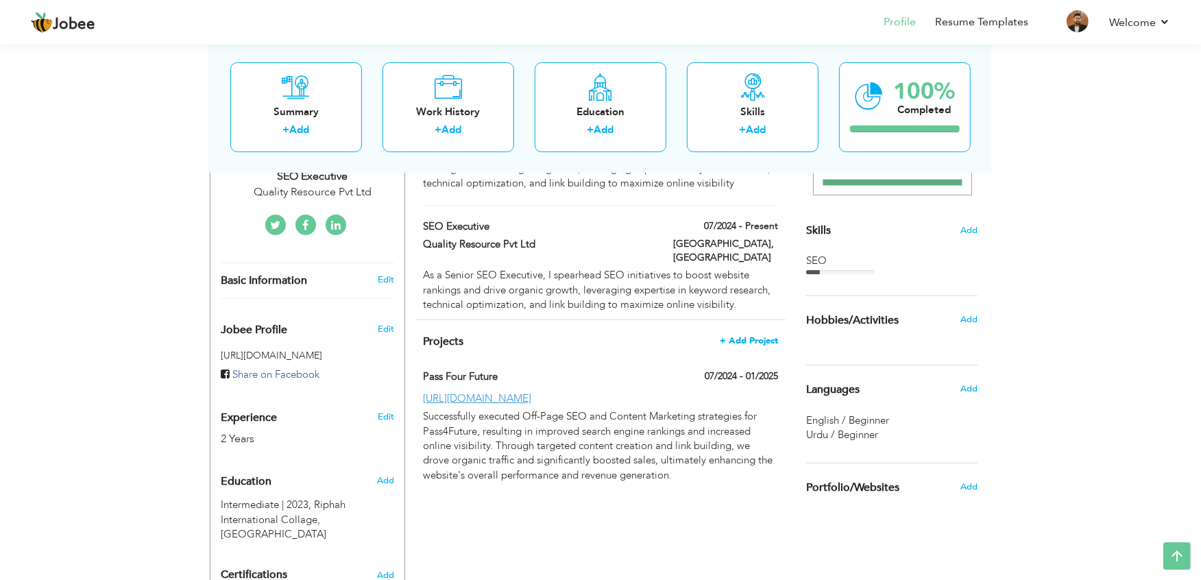
click at [734, 336] on span "+ Add Project" at bounding box center [749, 341] width 58 height 10
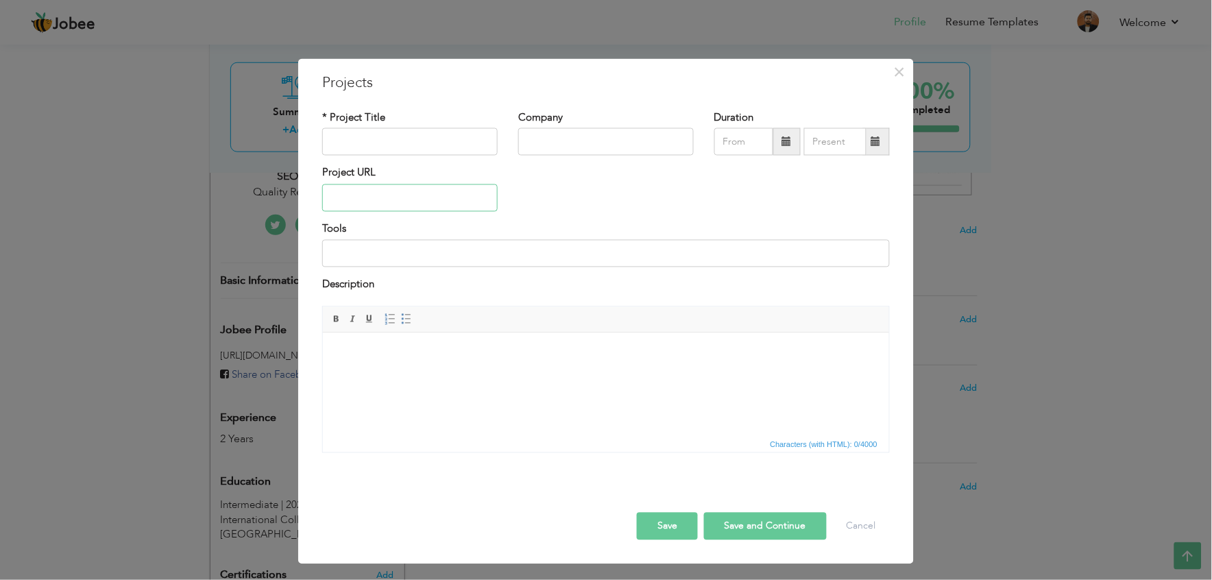
click at [408, 194] on input "text" at bounding box center [410, 197] width 176 height 27
paste input "https://johnnyhomeimprovementcontractor.com/"
type input "https://johnnyhomeimprovementcontractor.com/"
click at [402, 144] on input "text" at bounding box center [410, 141] width 176 height 27
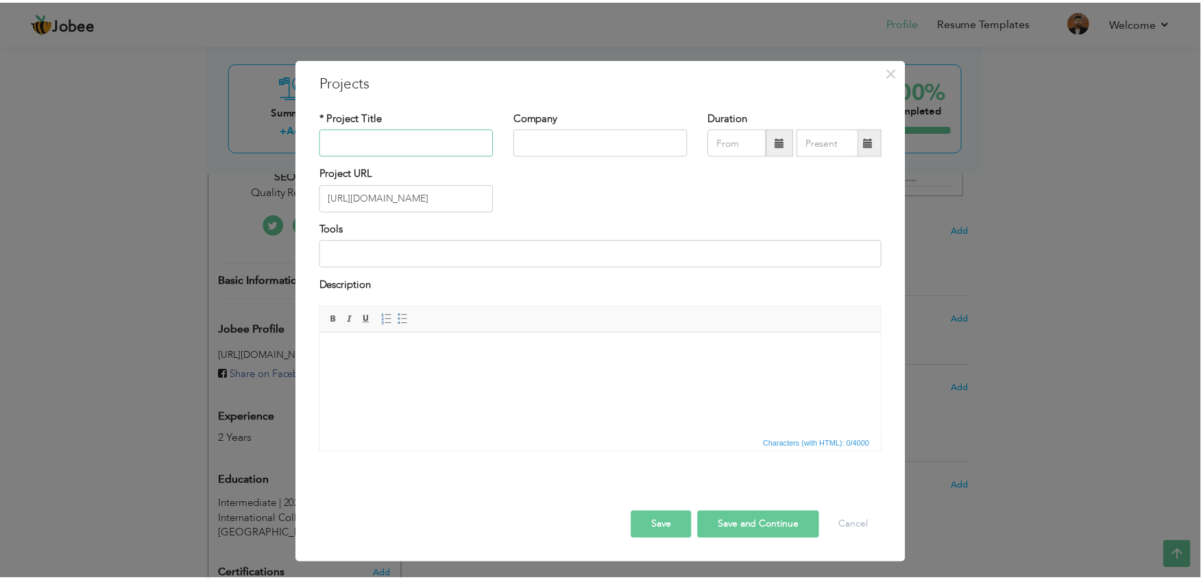
scroll to position [0, 0]
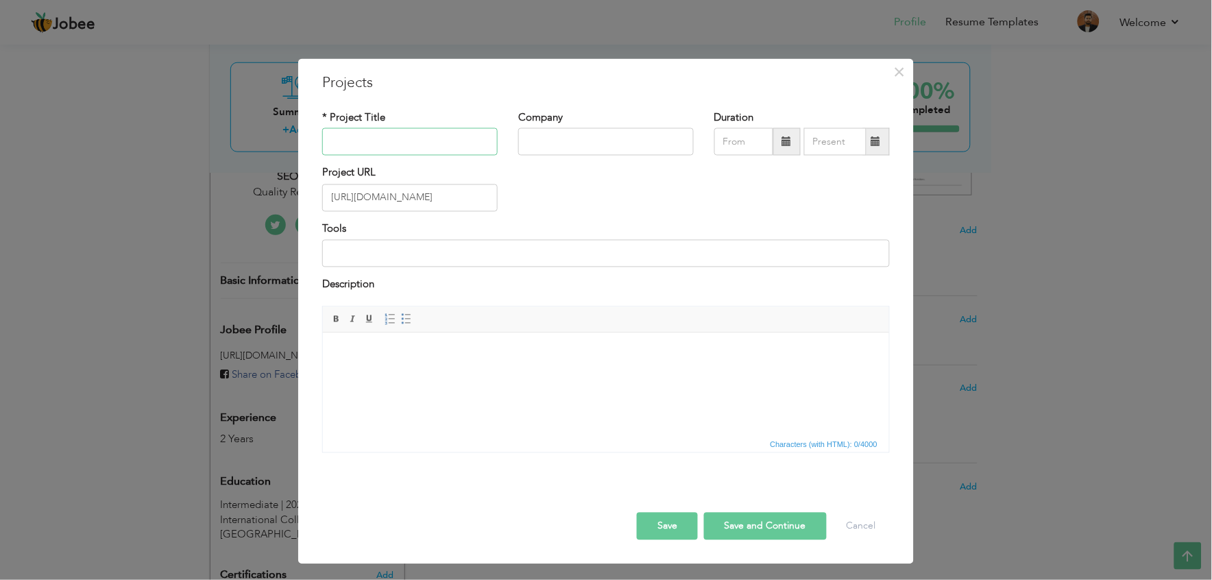
type input "SEO Executive"
type input "Quality Resource Pvt Ltd"
type input "07/2024"
type input "08/2025"
drag, startPoint x: 412, startPoint y: 148, endPoint x: 254, endPoint y: 125, distance: 160.1
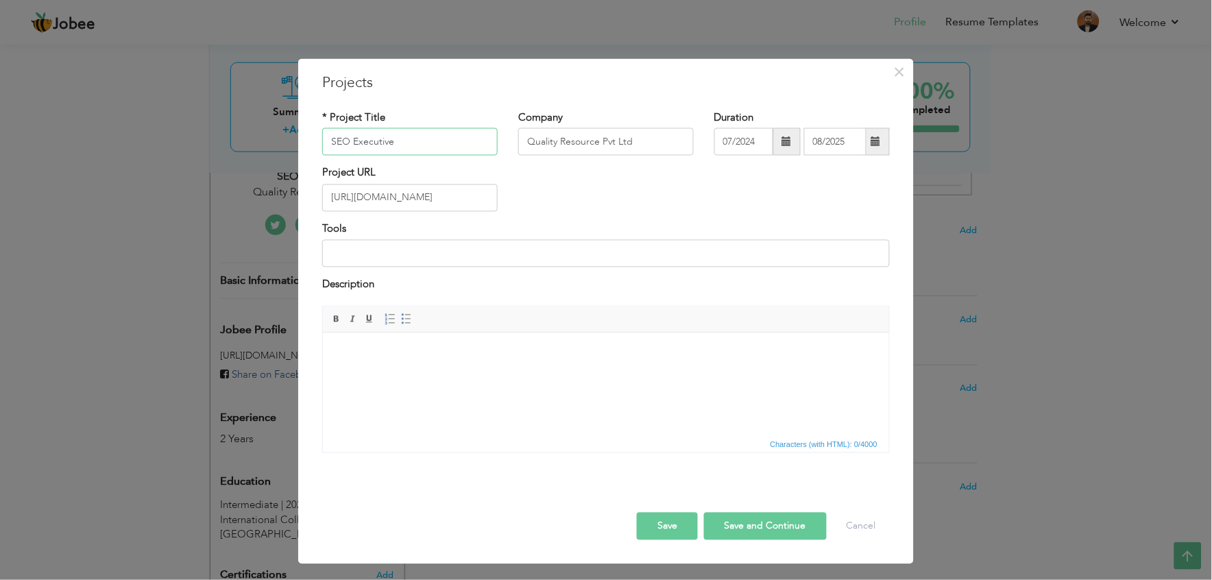
click at [250, 125] on div "× Projects * Project Title SEO Executive Company Quality Resource Pvt Ltd" at bounding box center [606, 290] width 1212 height 580
type input "j"
type input "Johnny Home Improvement"
click at [431, 350] on body at bounding box center [605, 353] width 539 height 14
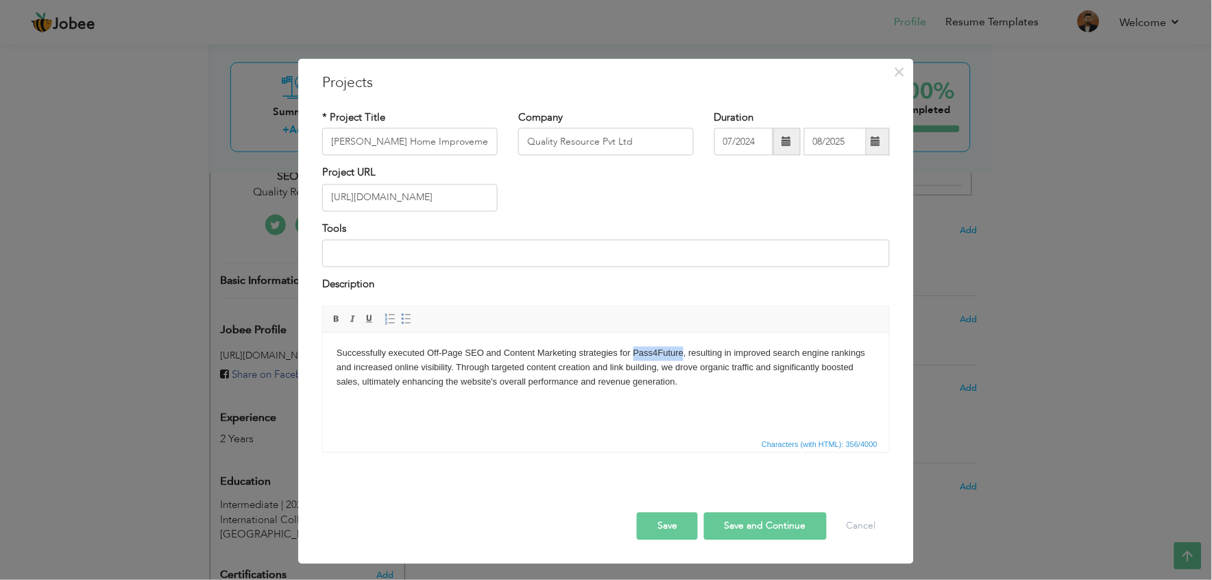
drag, startPoint x: 634, startPoint y: 346, endPoint x: 682, endPoint y: 348, distance: 48.1
click at [682, 348] on body "Successfully executed Off-Page SEO and Content Marketing strategies for Pass4Fu…" at bounding box center [605, 367] width 539 height 43
click at [388, 147] on input "Johnny Home Improvement" at bounding box center [410, 141] width 176 height 27
click at [389, 147] on input "Johnny Home Improvement" at bounding box center [410, 141] width 176 height 27
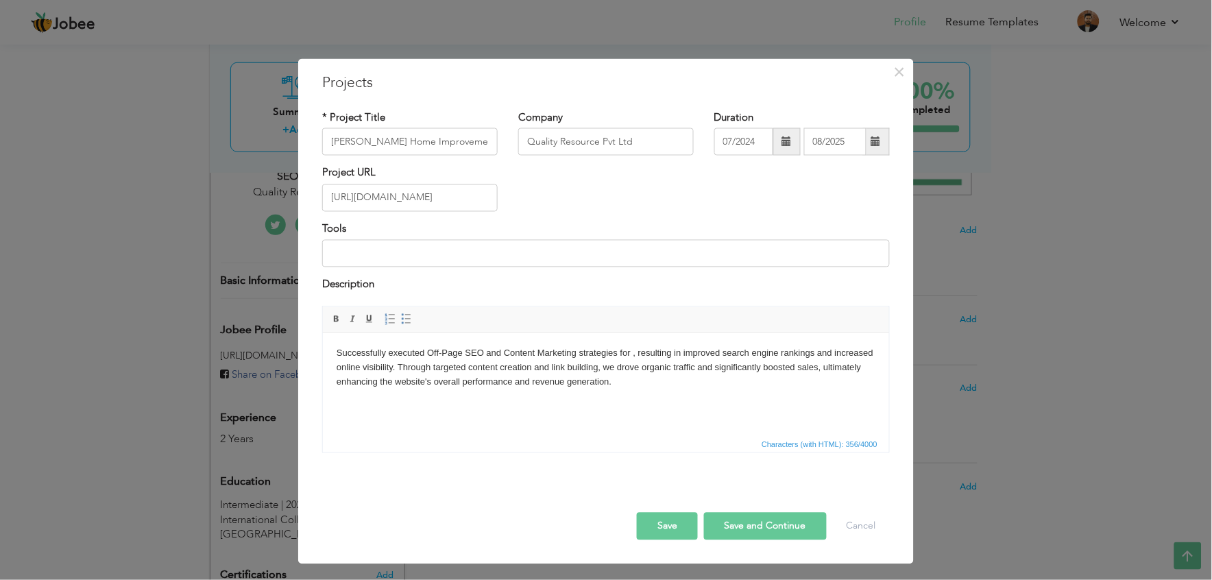
click at [631, 353] on body "Successfully executed Off-Page SEO and Content Marketing strategies for , resul…" at bounding box center [605, 367] width 539 height 43
click at [668, 521] on button "Save" at bounding box center [667, 525] width 61 height 27
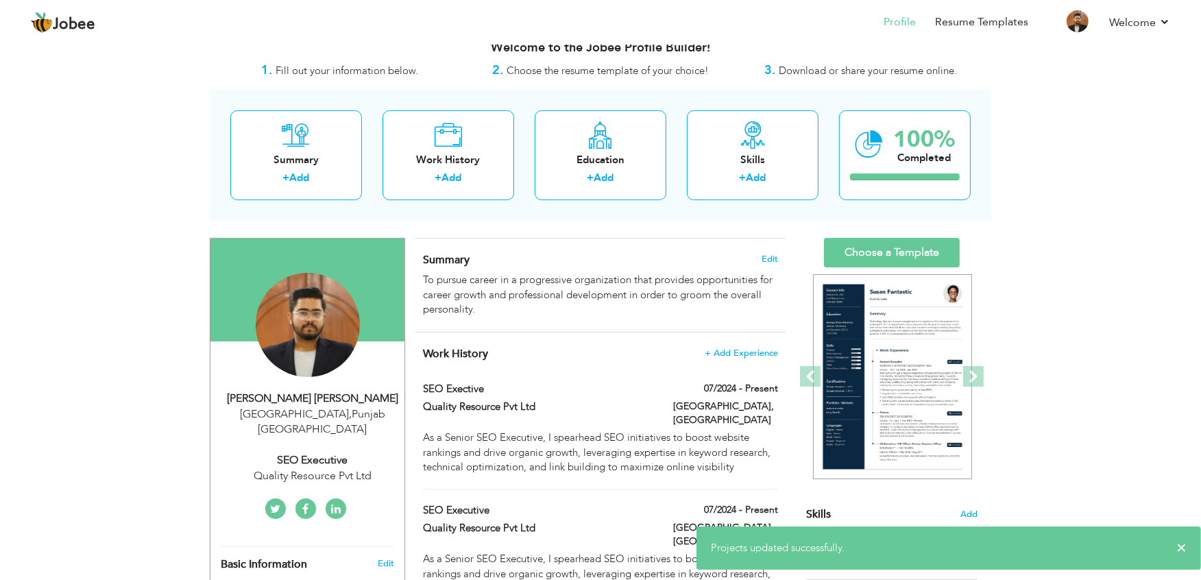
scroll to position [25, 0]
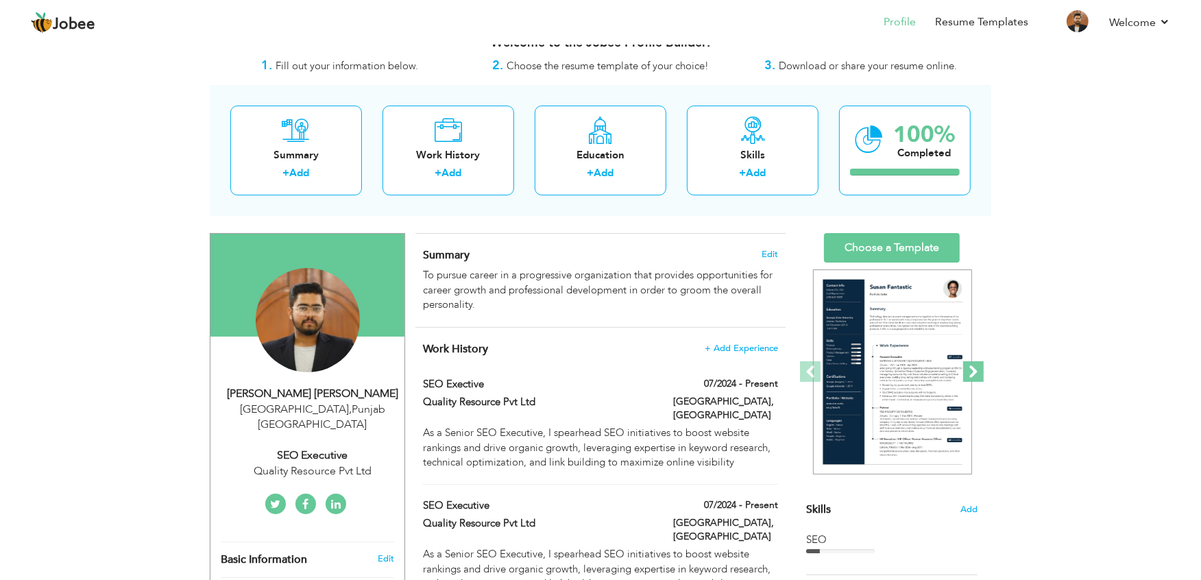
click at [975, 358] on link "Next" at bounding box center [973, 372] width 9 height 219
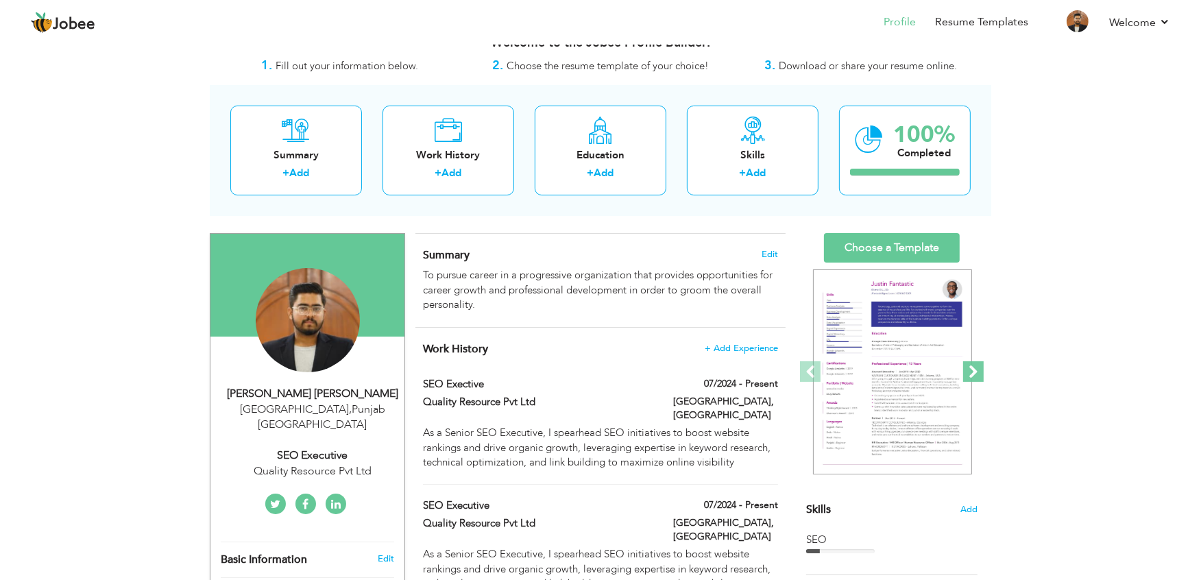
click at [969, 361] on span at bounding box center [973, 371] width 21 height 21
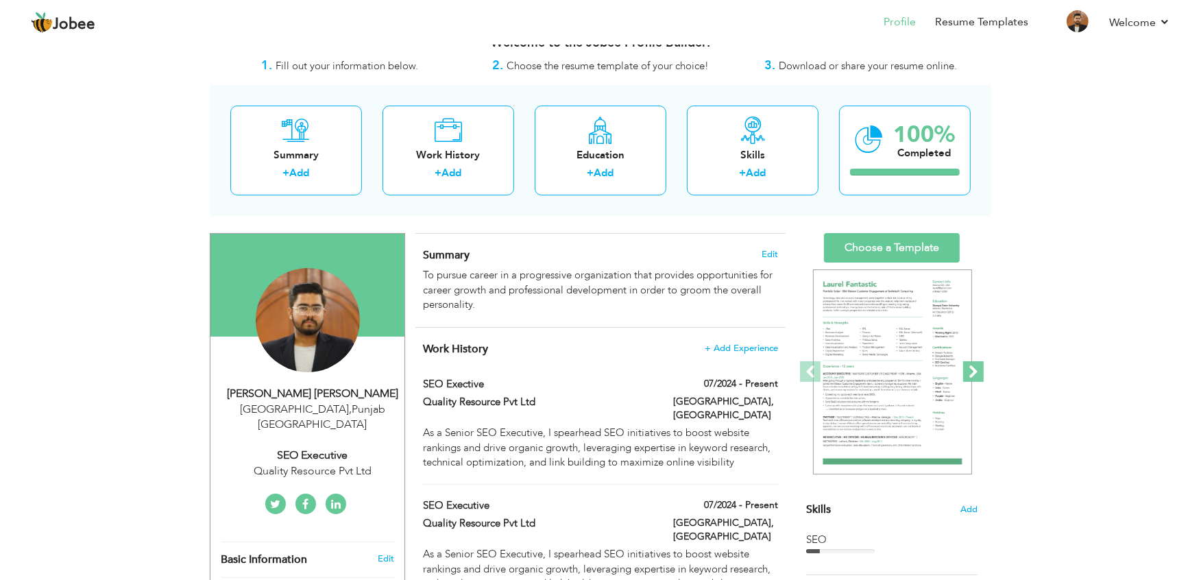
click at [969, 361] on span at bounding box center [973, 371] width 21 height 21
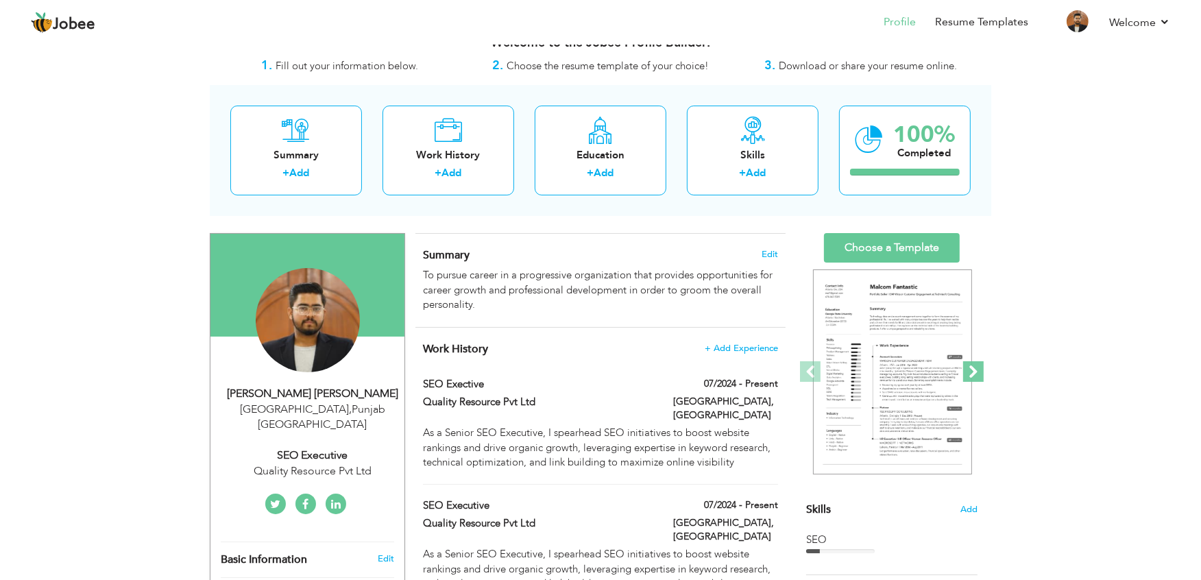
click at [969, 361] on span at bounding box center [973, 371] width 21 height 21
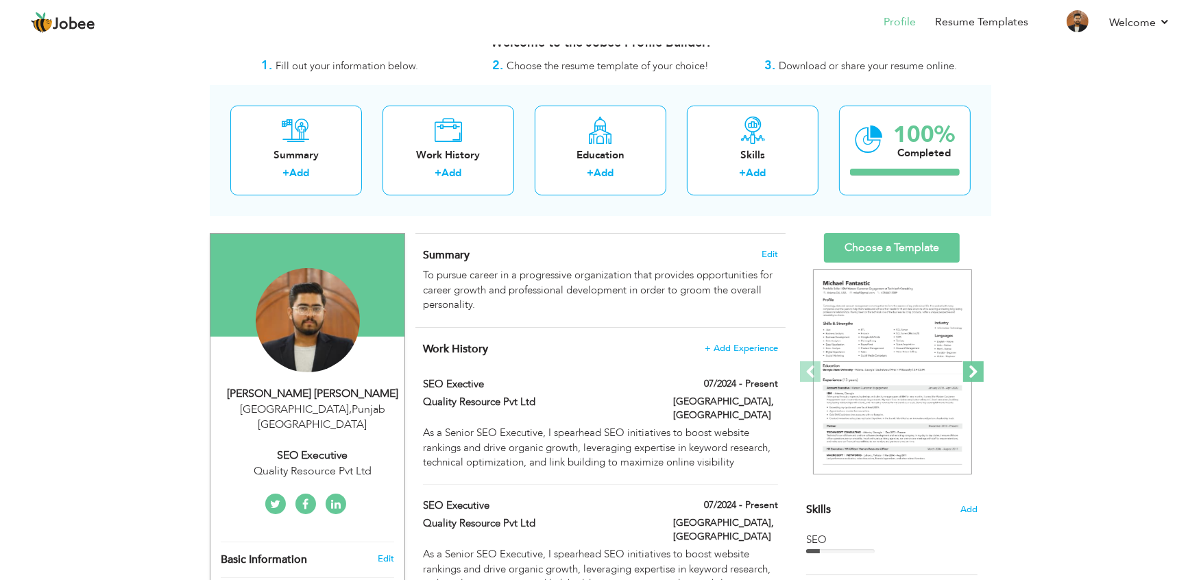
click at [968, 361] on span at bounding box center [973, 371] width 21 height 21
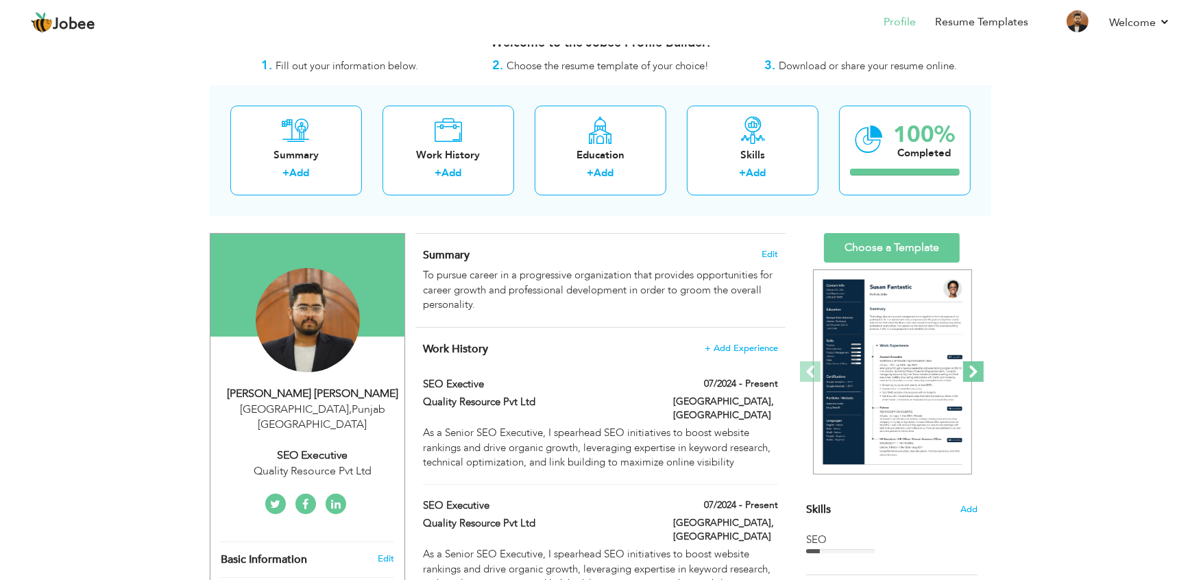
click at [968, 361] on span at bounding box center [973, 371] width 21 height 21
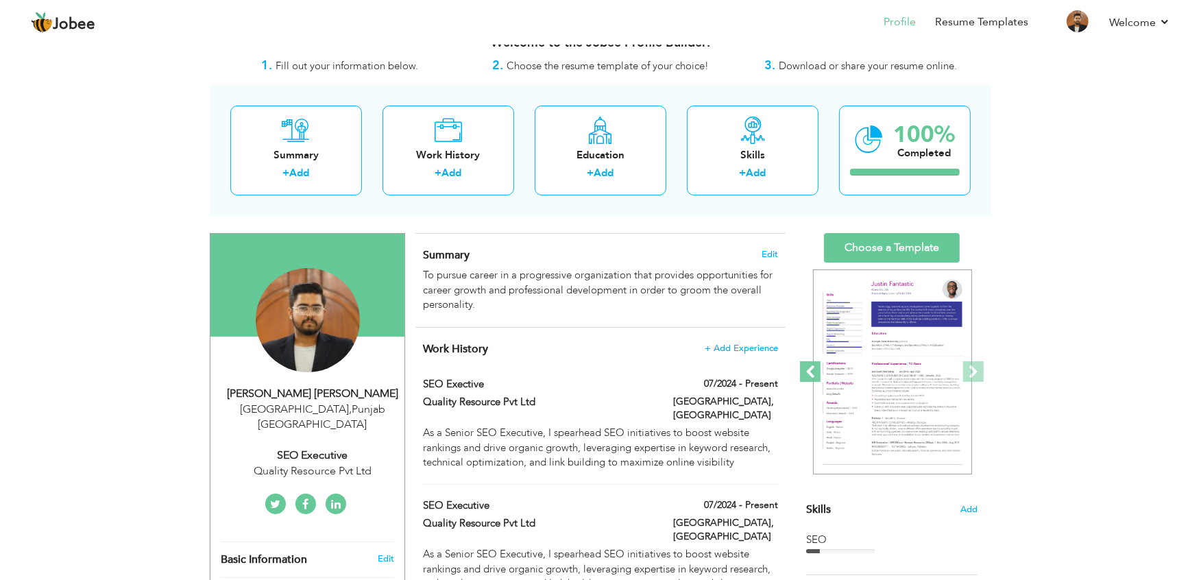
click at [819, 371] on span at bounding box center [810, 371] width 21 height 21
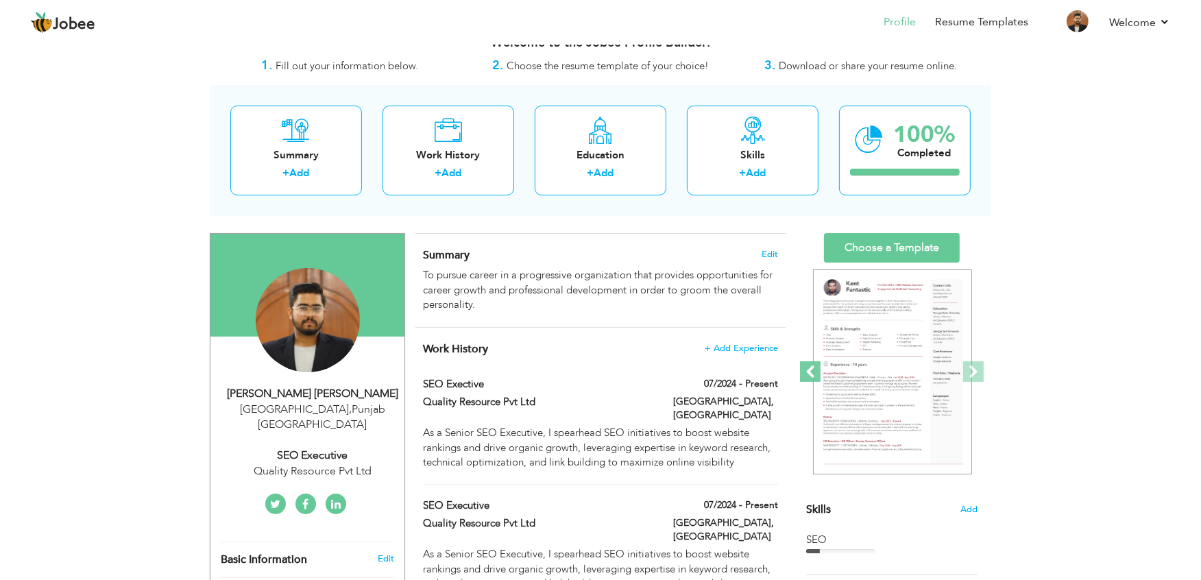
click at [819, 370] on span at bounding box center [810, 371] width 21 height 21
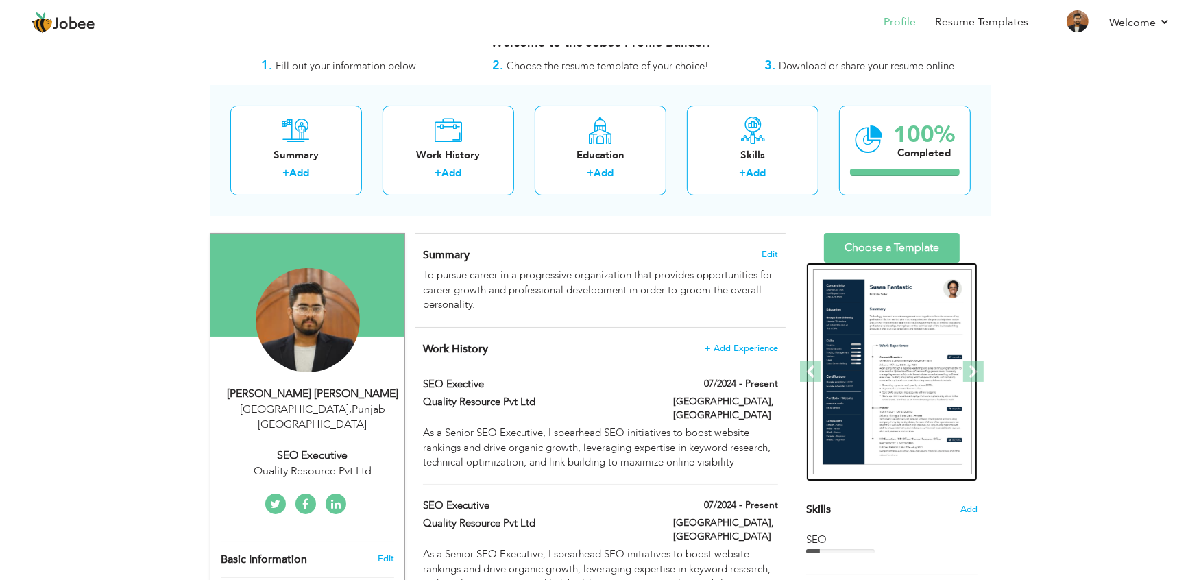
click at [875, 365] on img at bounding box center [892, 372] width 159 height 206
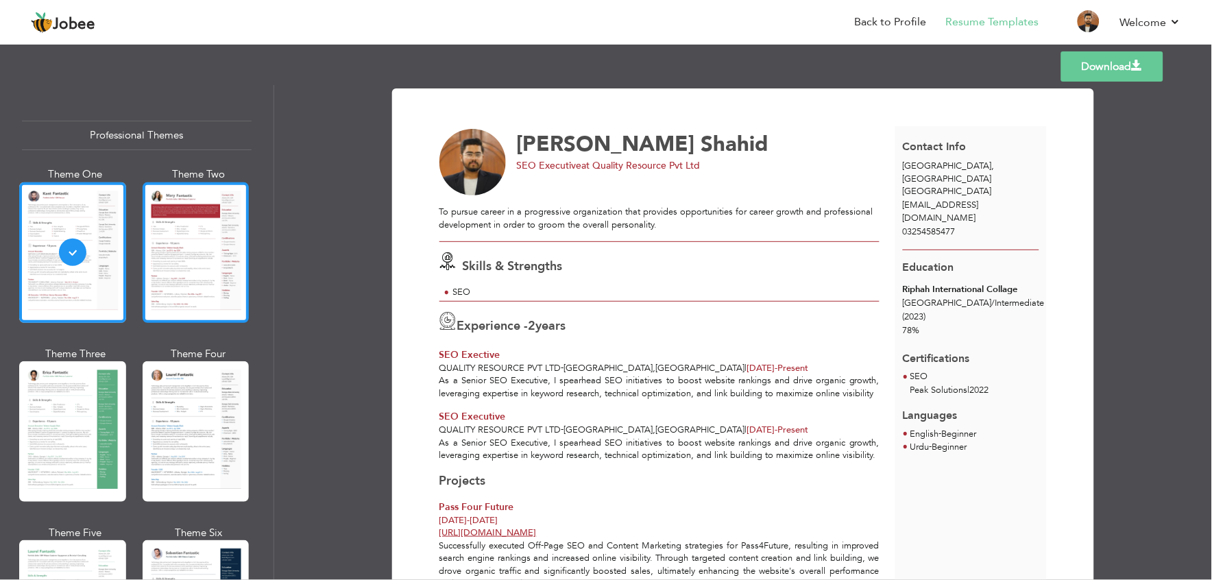
click at [182, 243] on div at bounding box center [196, 252] width 107 height 141
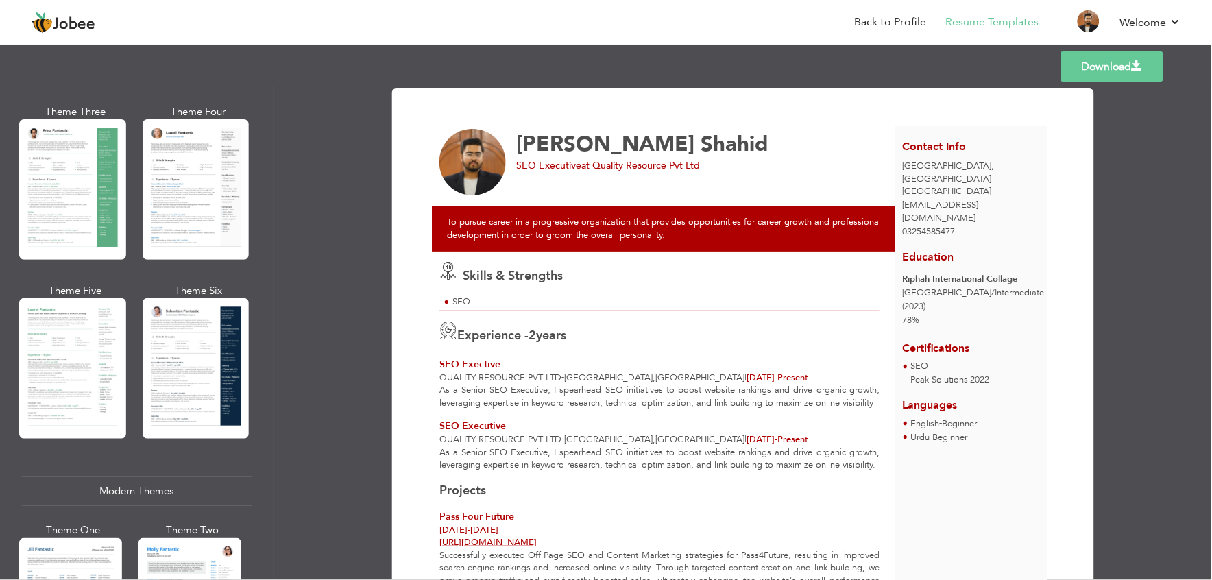
scroll to position [243, 0]
click at [178, 300] on div at bounding box center [196, 368] width 107 height 141
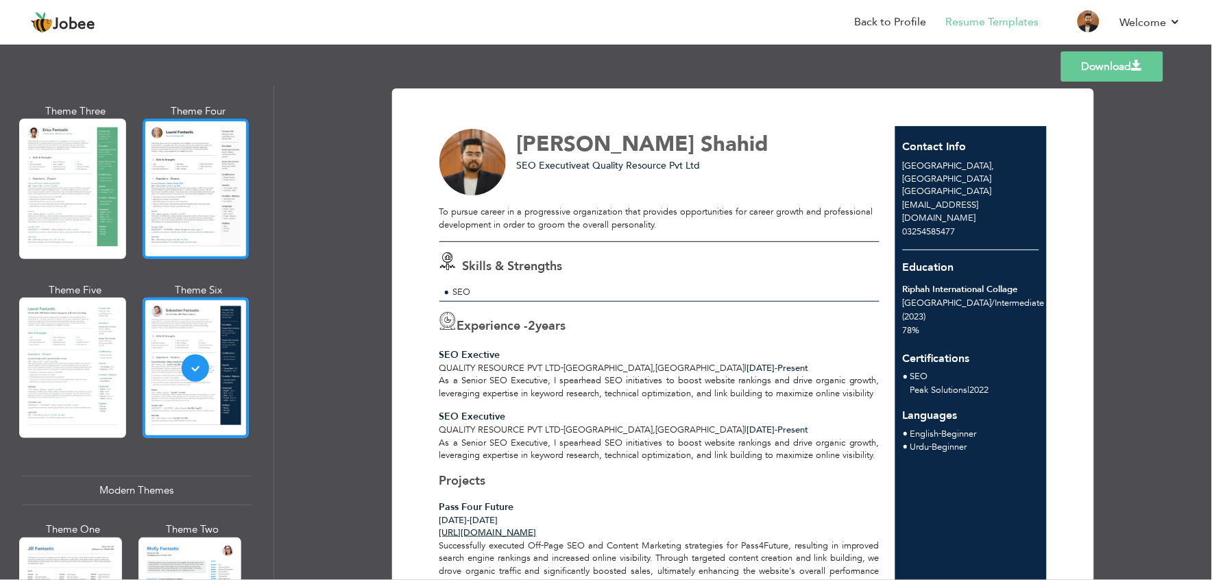
click at [185, 218] on div at bounding box center [196, 189] width 107 height 141
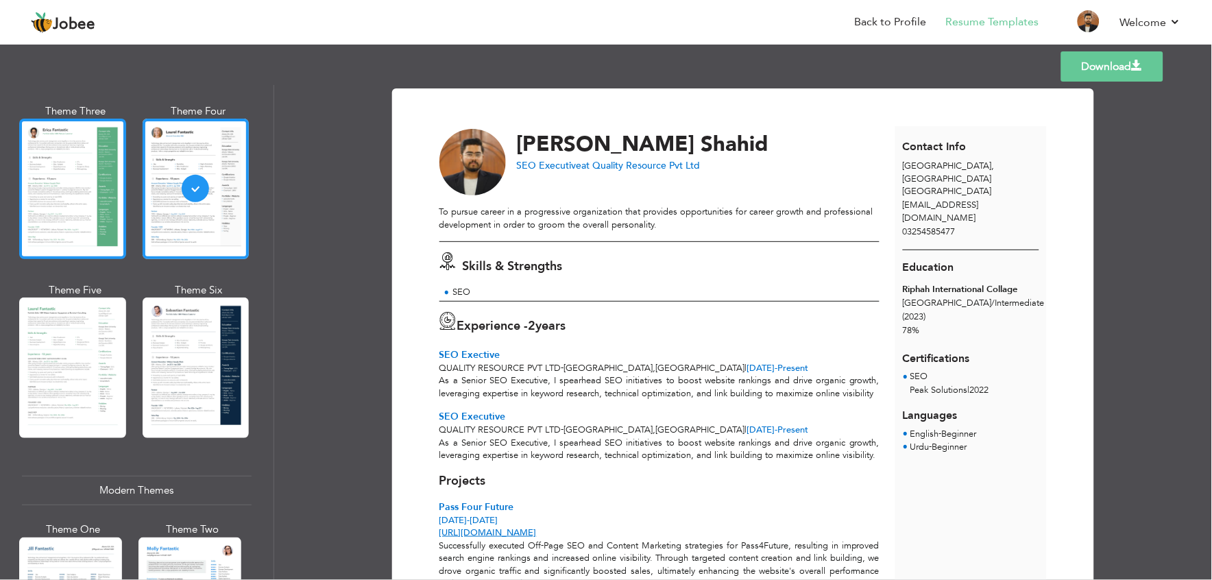
click at [104, 227] on div at bounding box center [72, 189] width 107 height 141
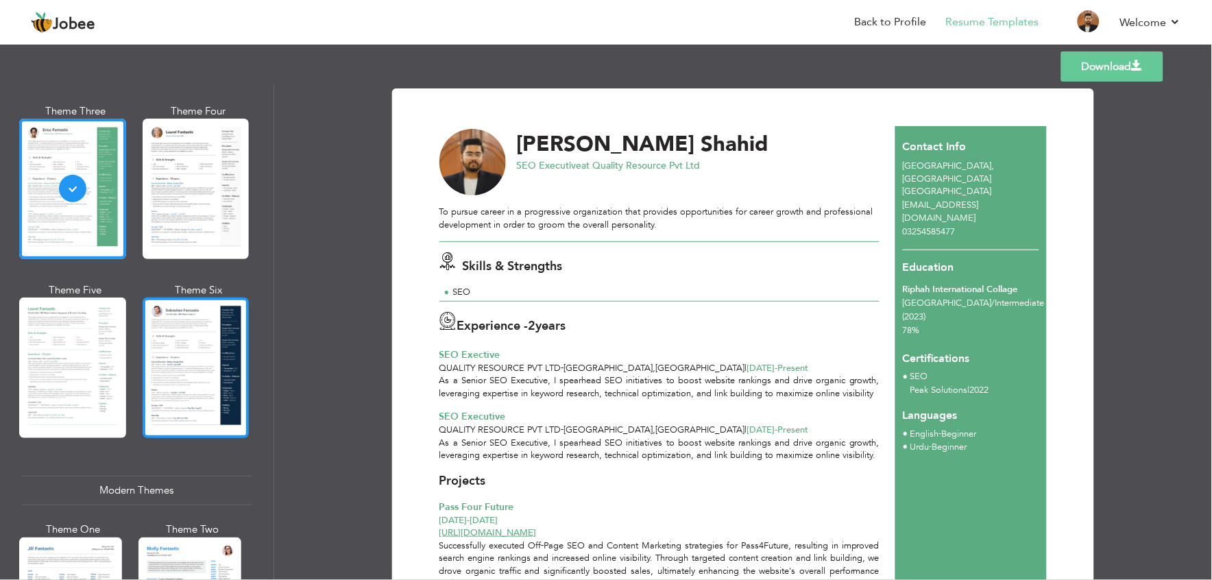
click at [223, 336] on div at bounding box center [196, 368] width 107 height 141
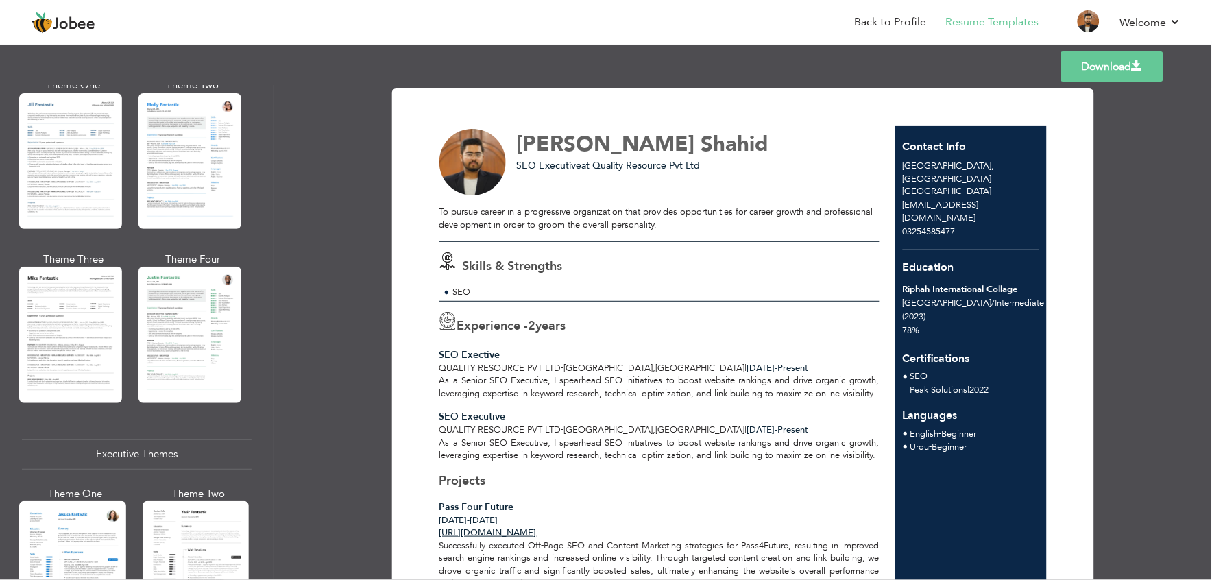
scroll to position [703, 0]
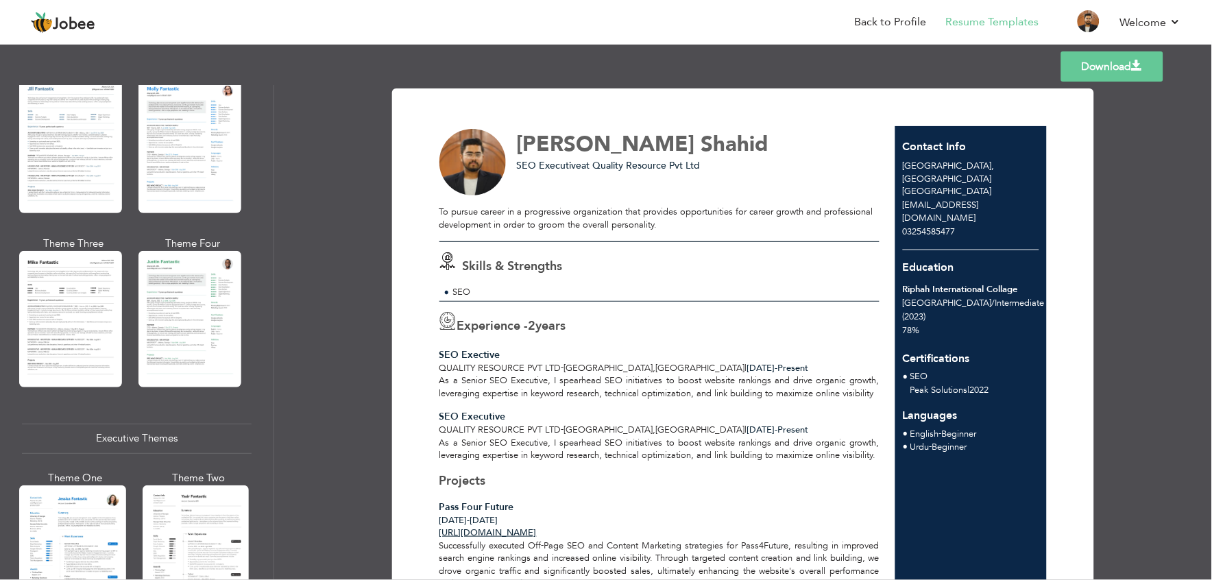
click at [206, 512] on div at bounding box center [196, 555] width 107 height 141
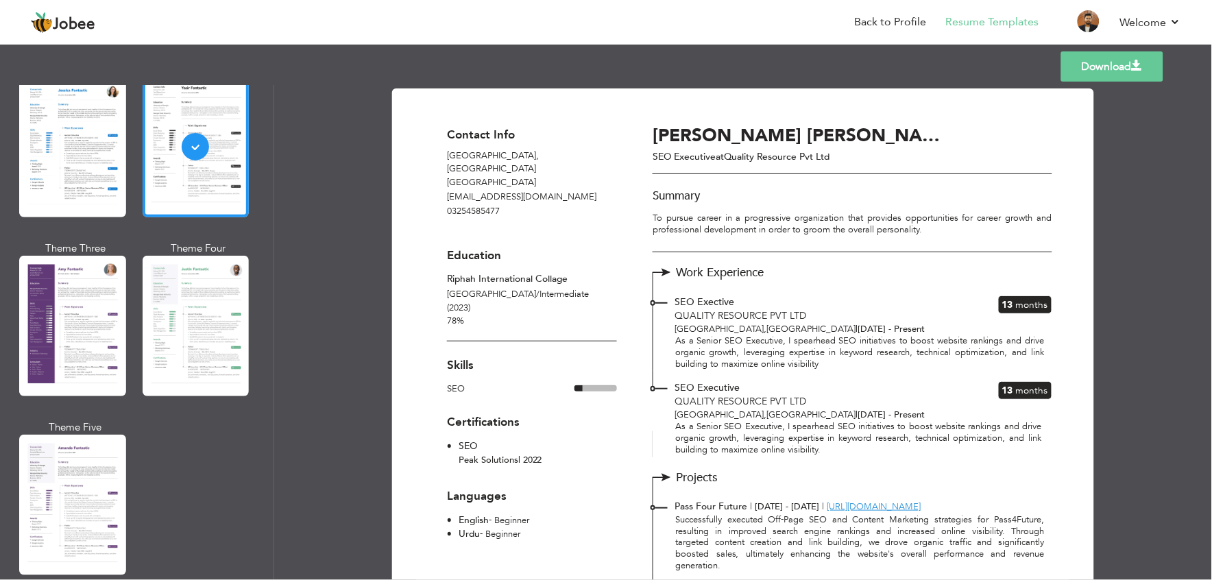
scroll to position [1119, 0]
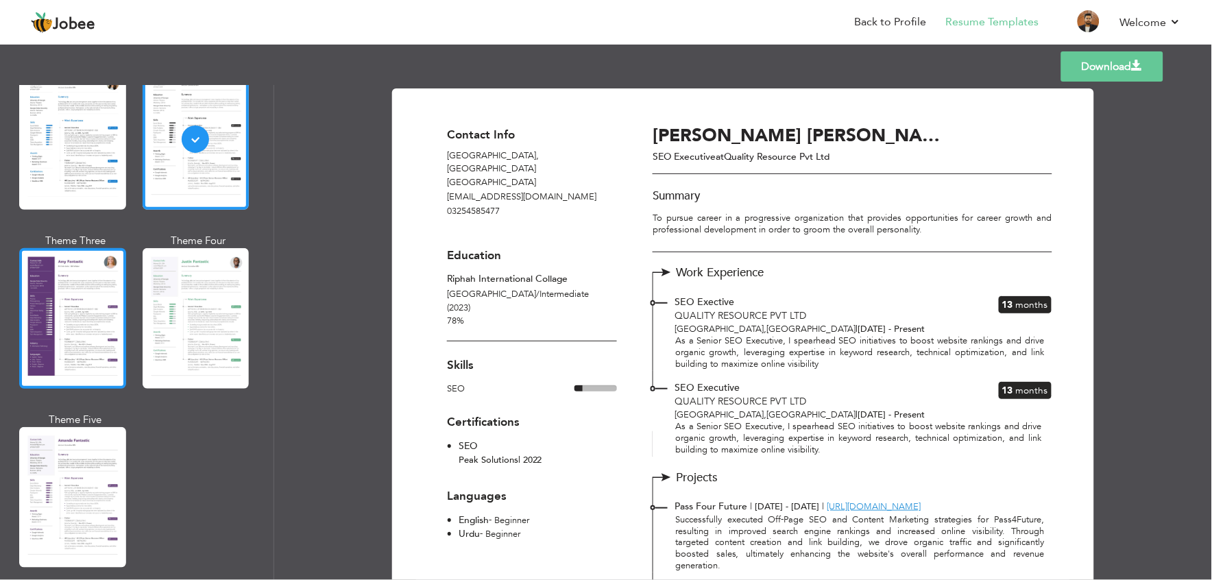
click at [36, 346] on div at bounding box center [72, 318] width 107 height 141
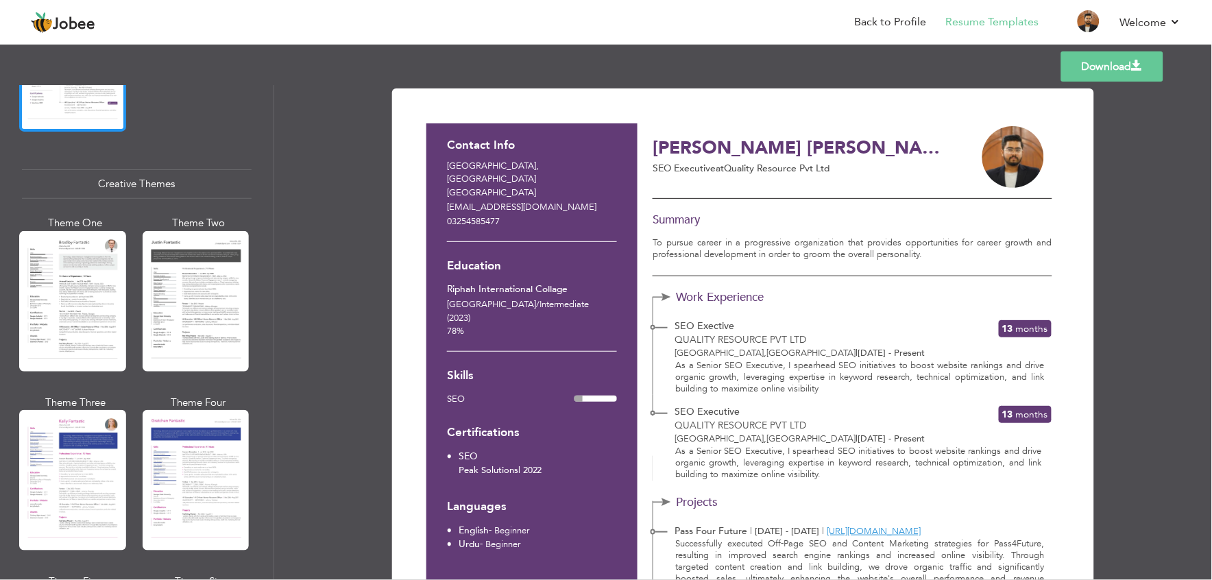
scroll to position [1561, 0]
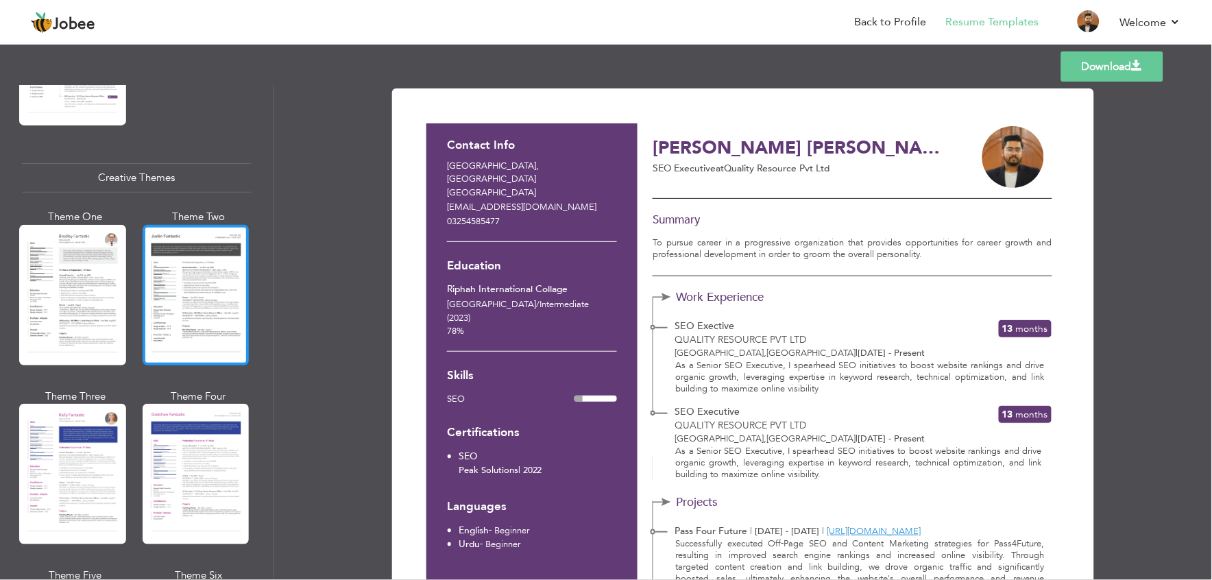
click at [214, 298] on div at bounding box center [196, 295] width 107 height 141
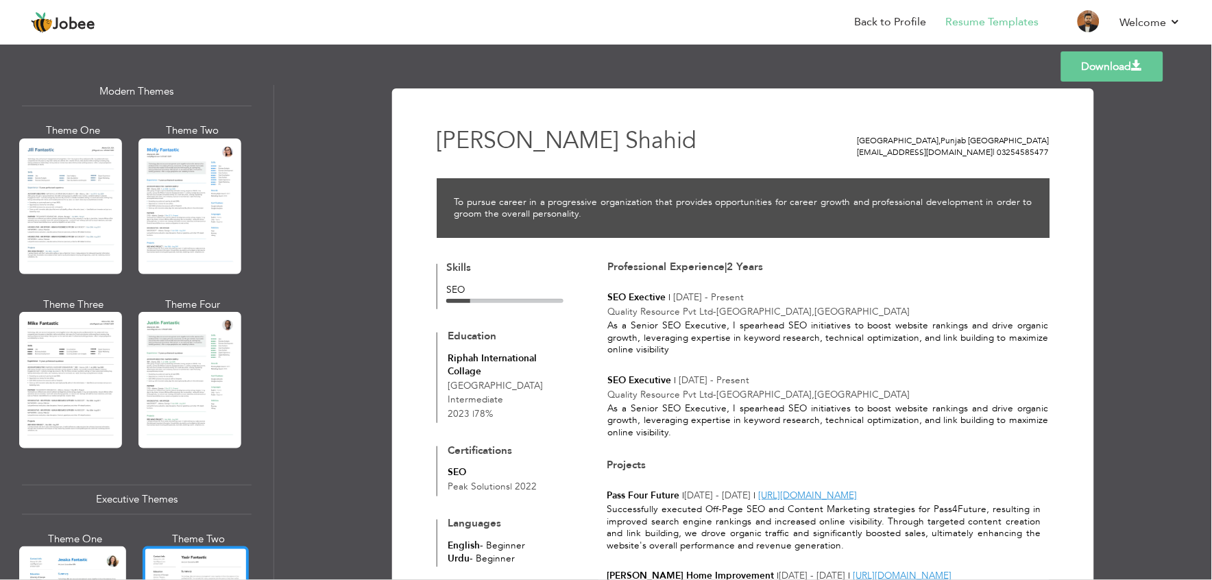
scroll to position [650, 0]
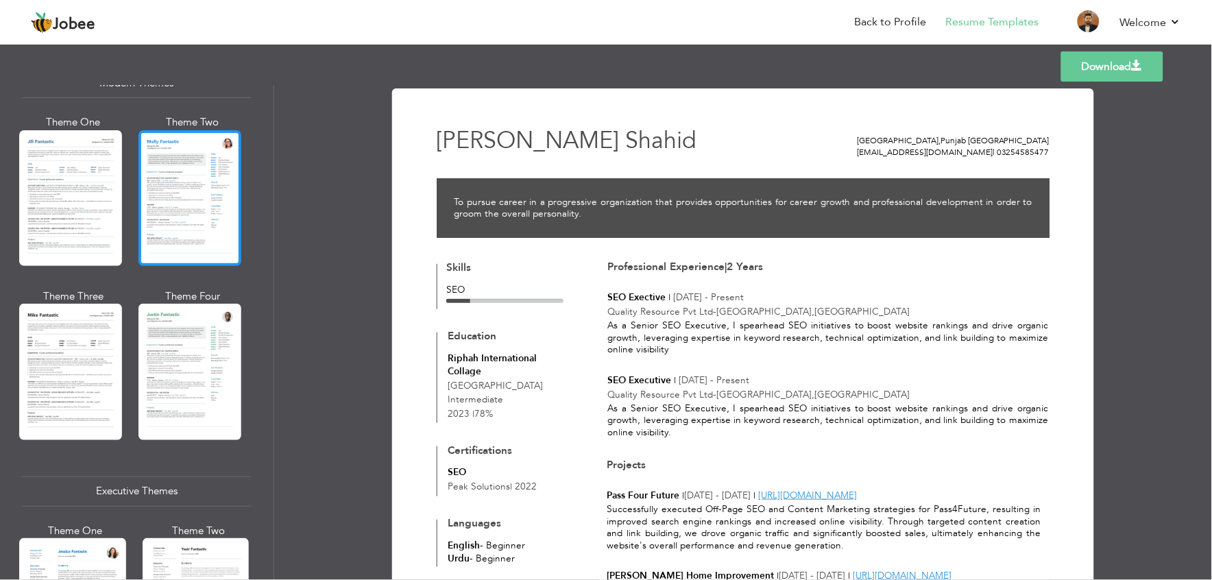
click at [177, 218] on div at bounding box center [189, 198] width 103 height 136
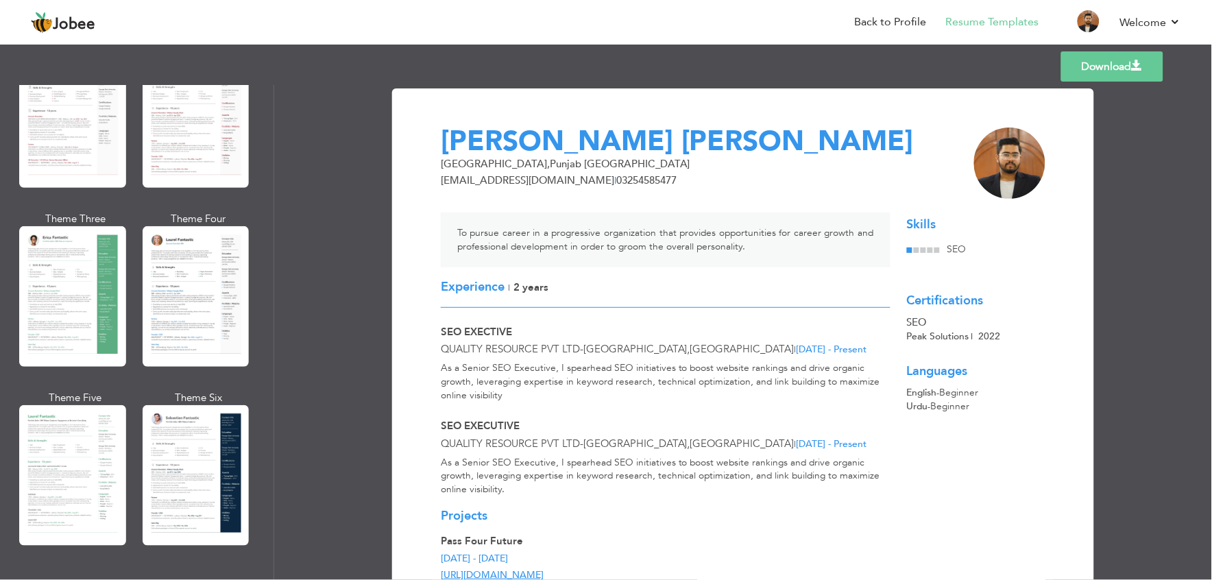
scroll to position [138, 0]
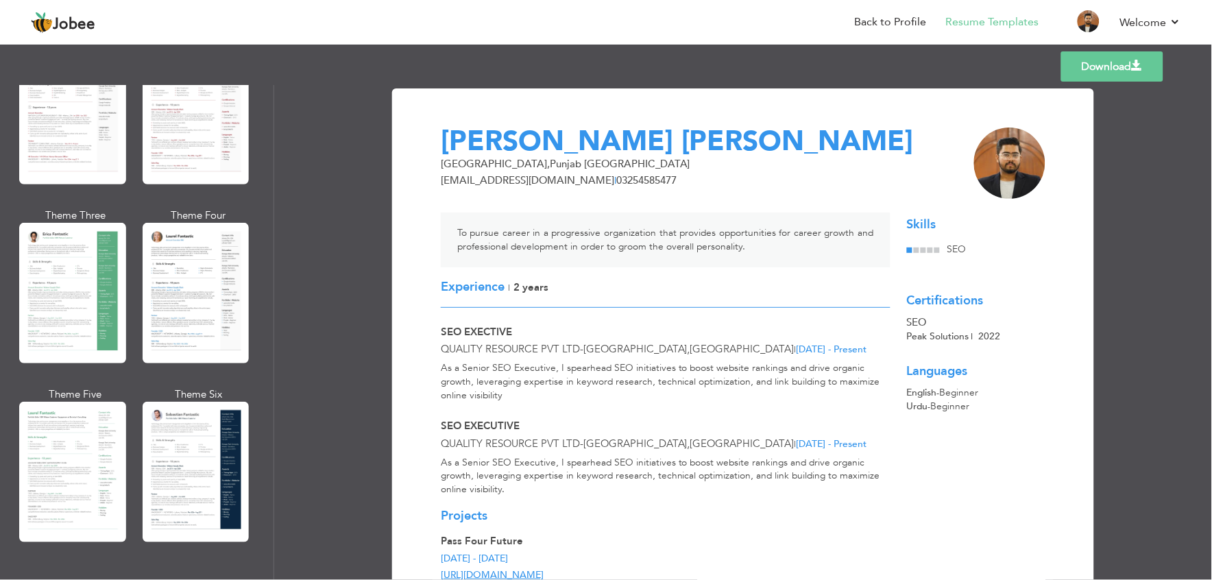
click at [167, 444] on div at bounding box center [196, 472] width 107 height 141
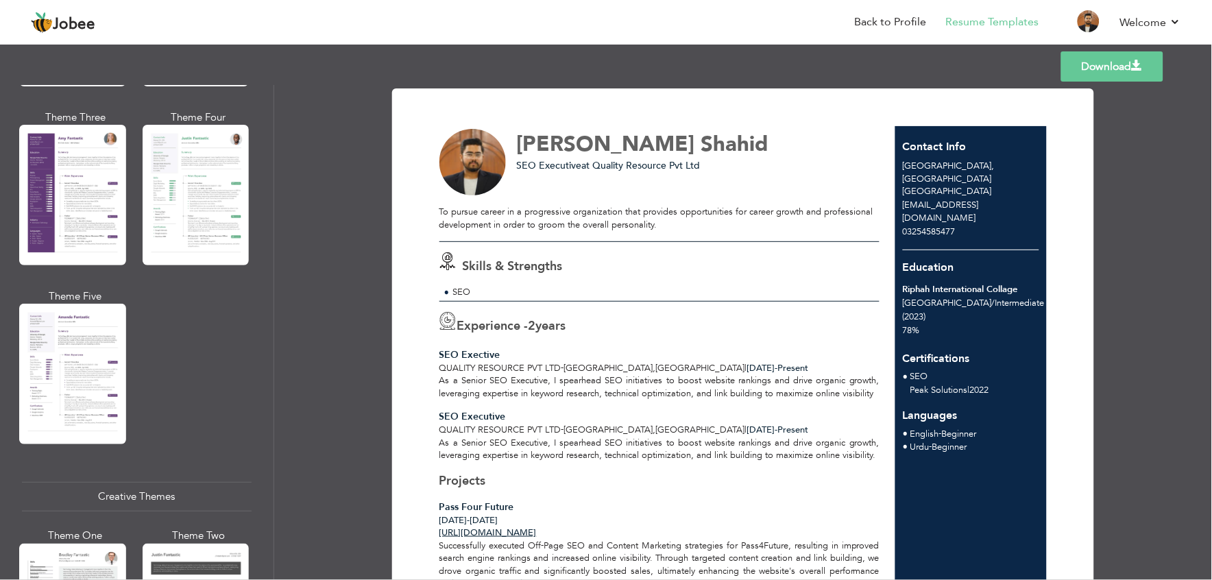
scroll to position [2306, 0]
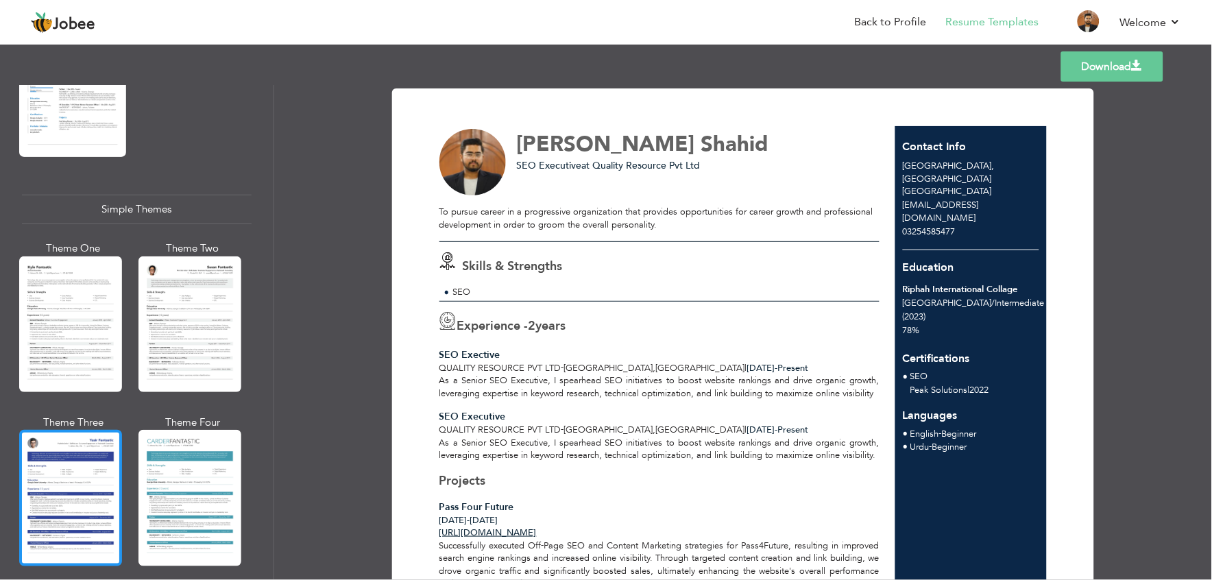
click at [77, 444] on div at bounding box center [70, 498] width 103 height 136
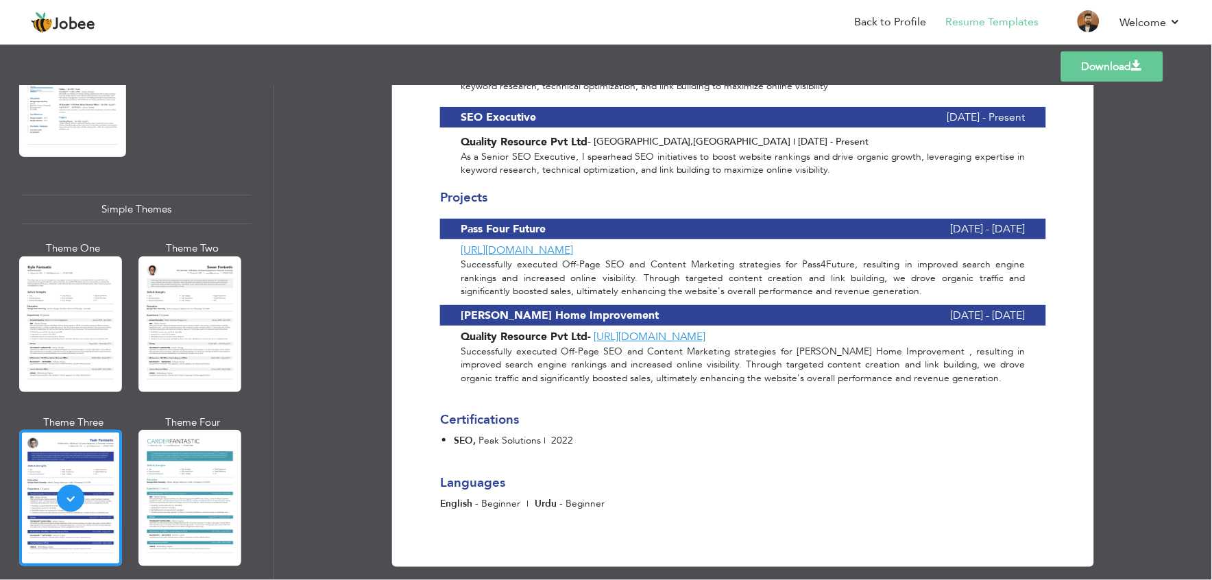
scroll to position [0, 0]
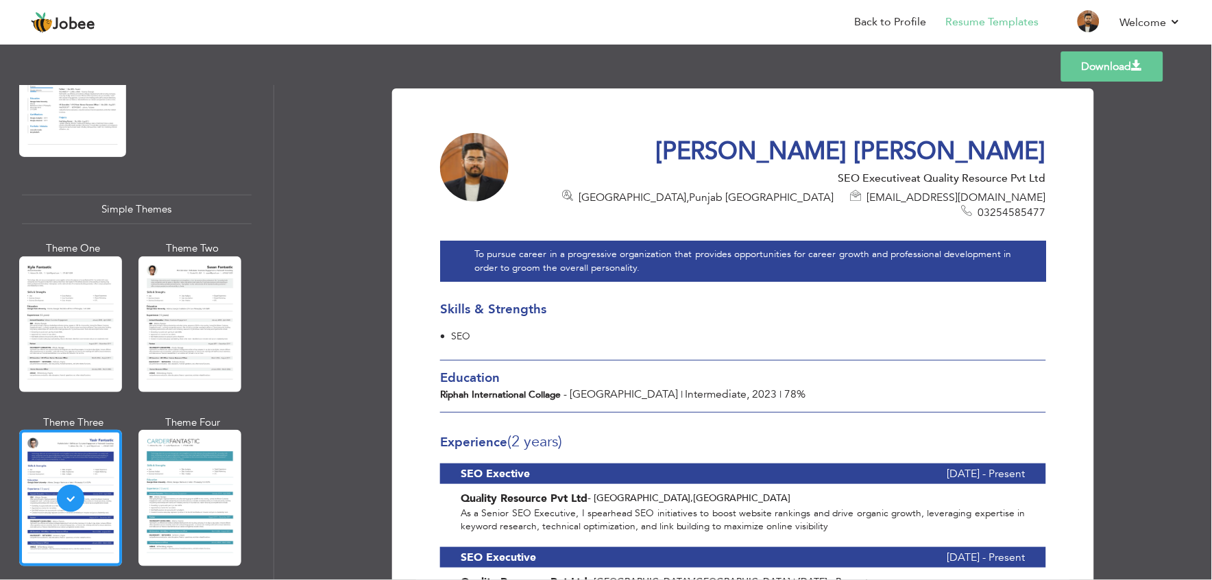
click at [1109, 76] on link "Download" at bounding box center [1112, 66] width 102 height 30
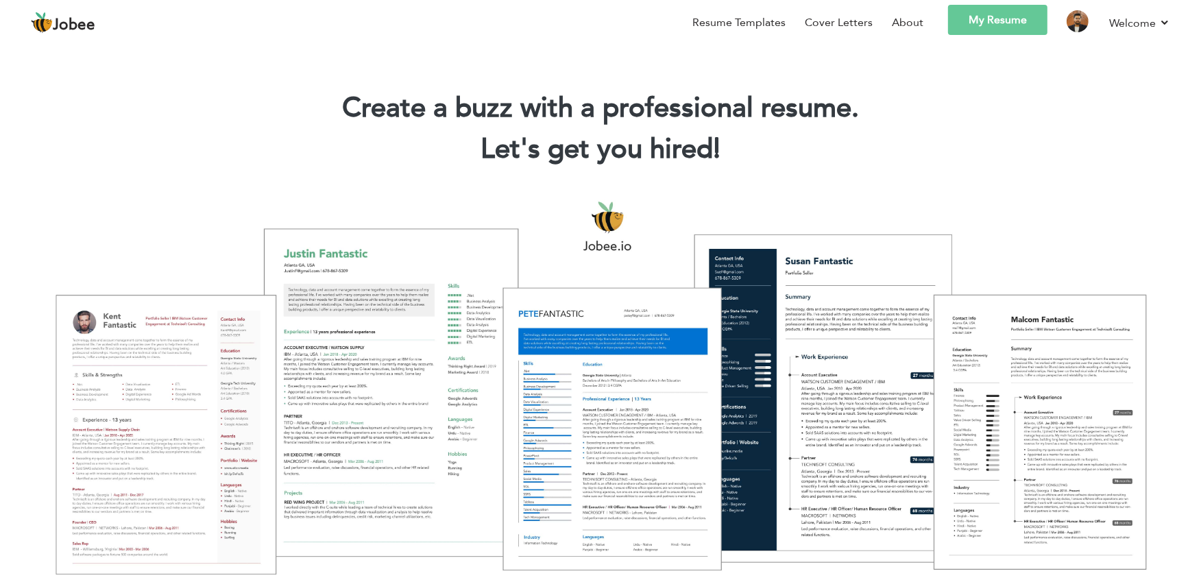
click at [952, 14] on link "My Resume" at bounding box center [997, 20] width 99 height 30
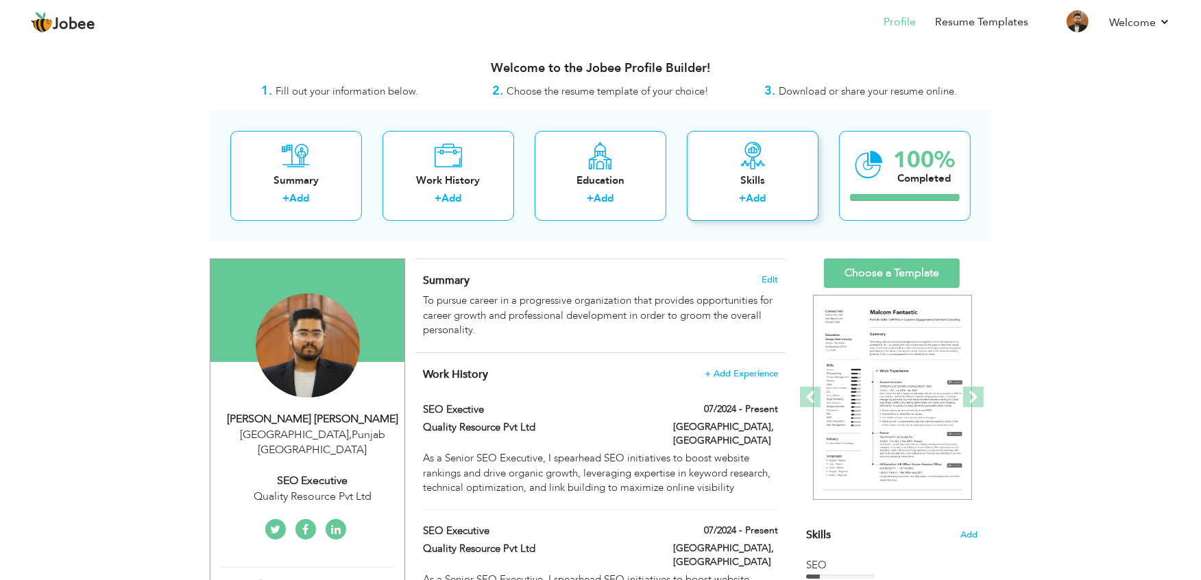
click at [742, 203] on label "+" at bounding box center [743, 198] width 7 height 14
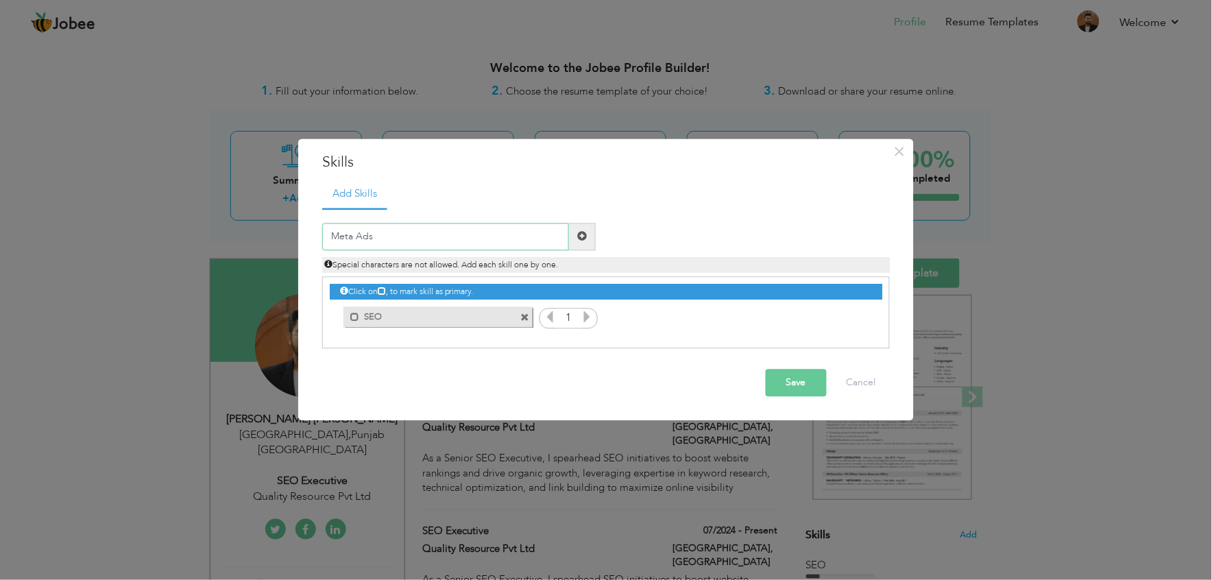
type input "Meta Ads"
click at [587, 238] on span at bounding box center [582, 236] width 27 height 27
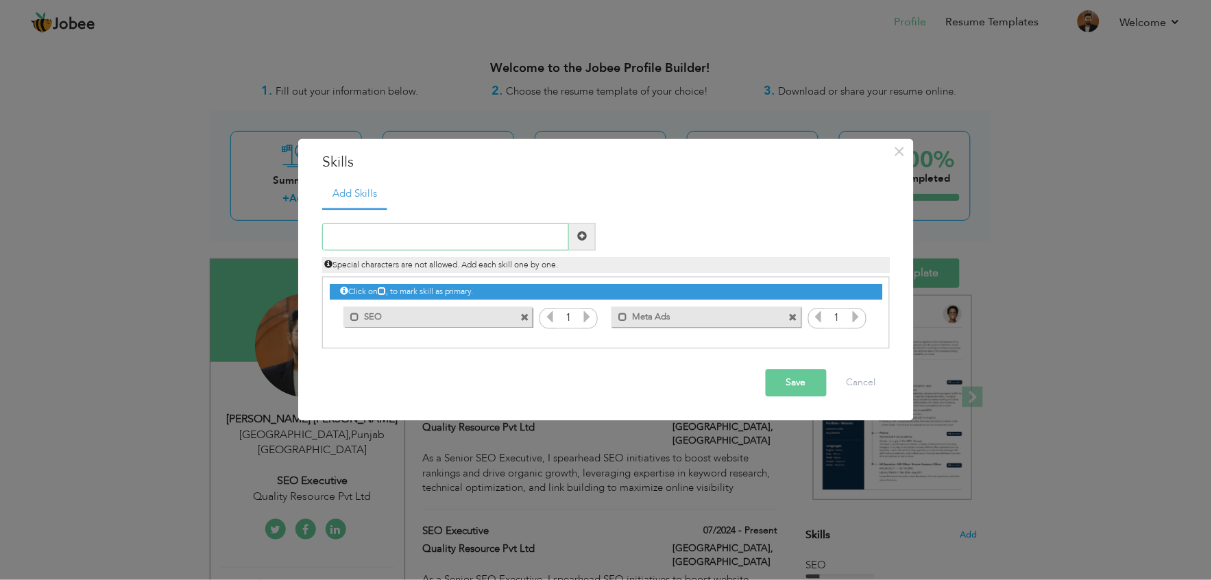
click at [489, 234] on input "text" at bounding box center [445, 236] width 247 height 27
type input "HTML"
click at [578, 237] on span at bounding box center [582, 237] width 10 height 10
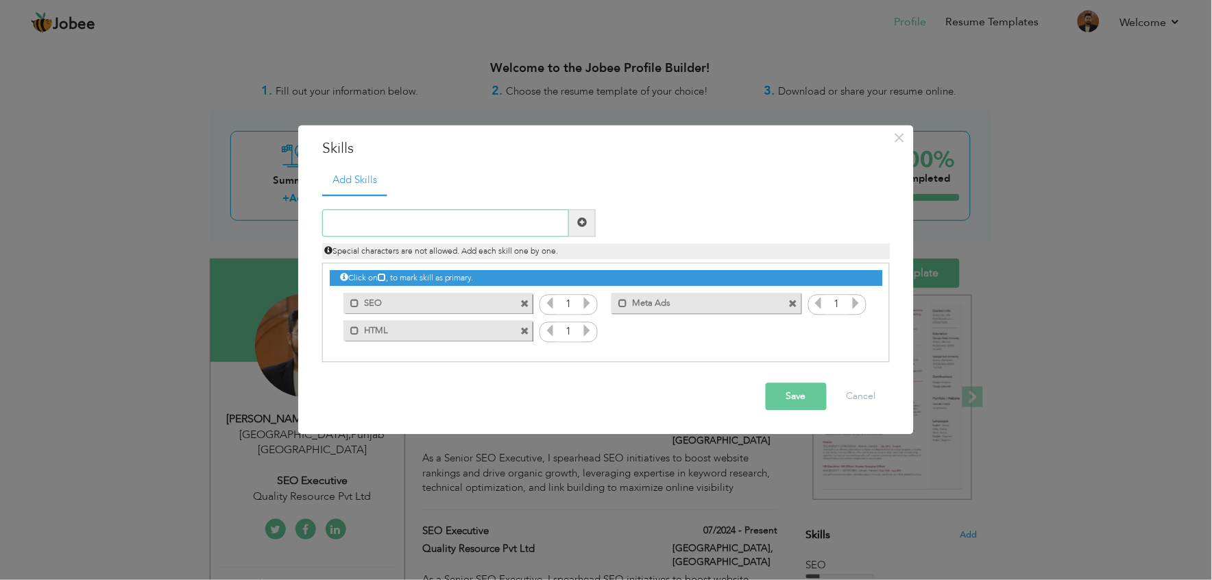
click at [487, 231] on input "text" at bounding box center [445, 222] width 247 height 27
type input "CSS"
click at [581, 225] on span at bounding box center [582, 223] width 10 height 10
click at [796, 394] on button "Save" at bounding box center [796, 396] width 61 height 27
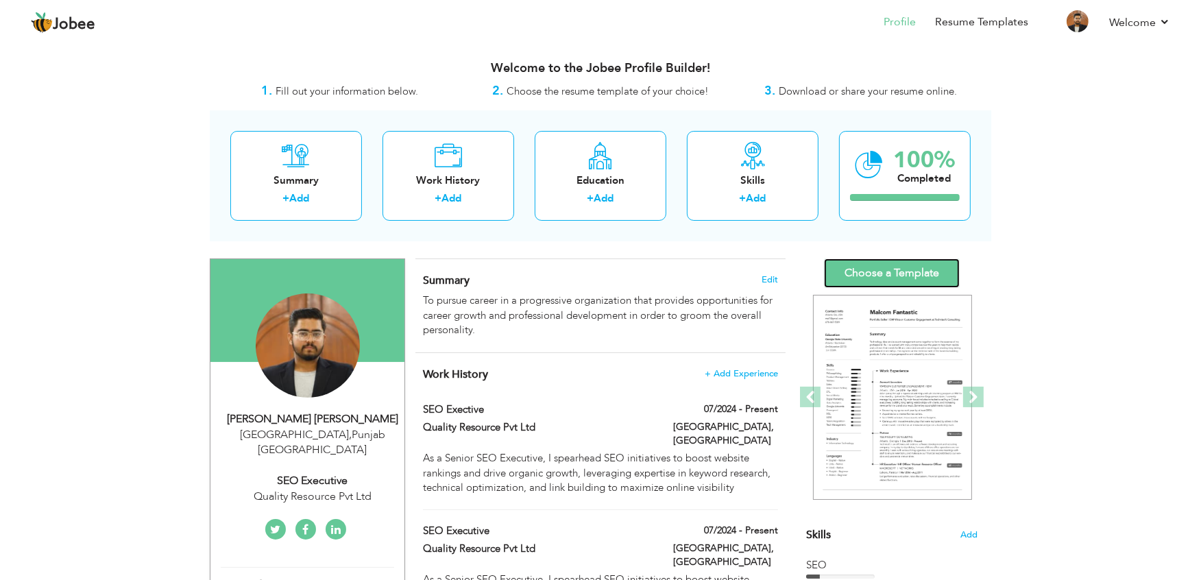
click at [858, 276] on link "Choose a Template" at bounding box center [892, 272] width 136 height 29
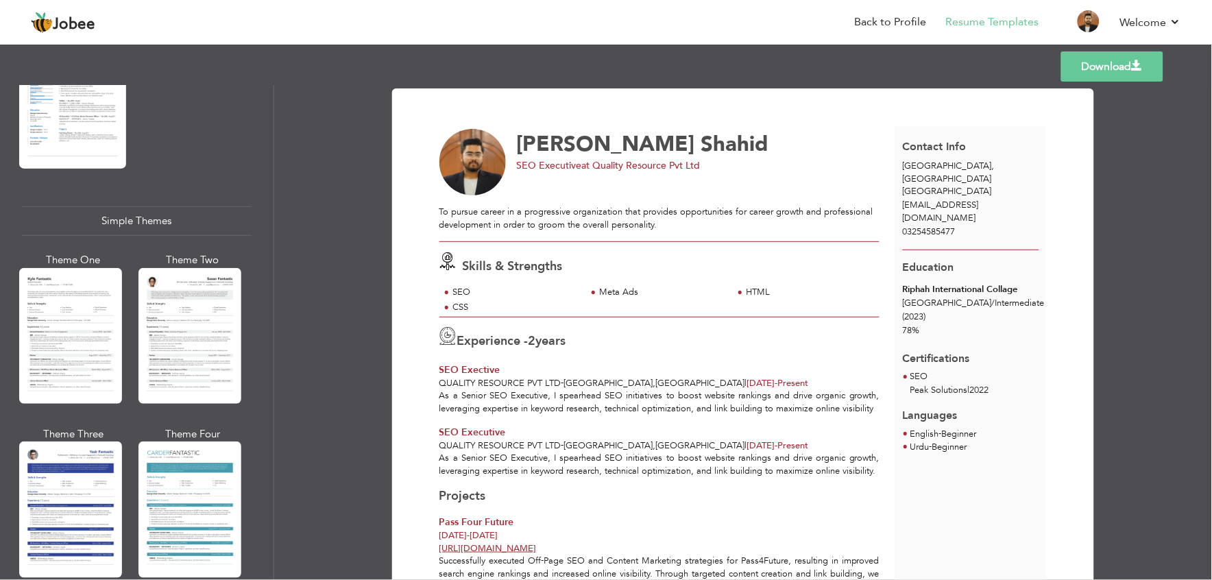
scroll to position [2306, 0]
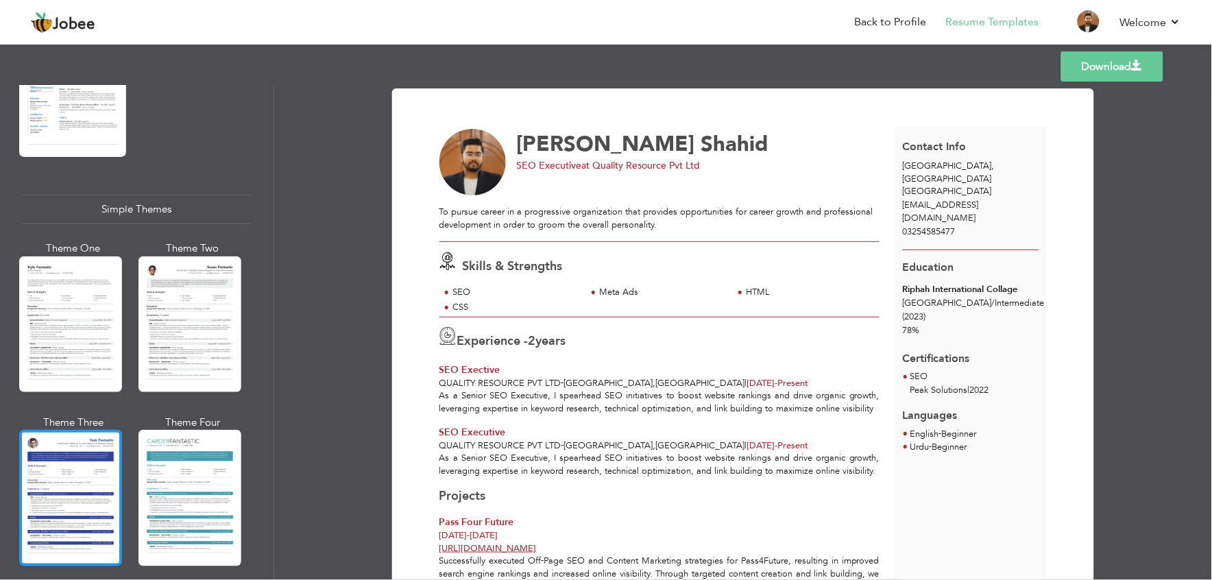
click at [84, 430] on div at bounding box center [70, 498] width 103 height 136
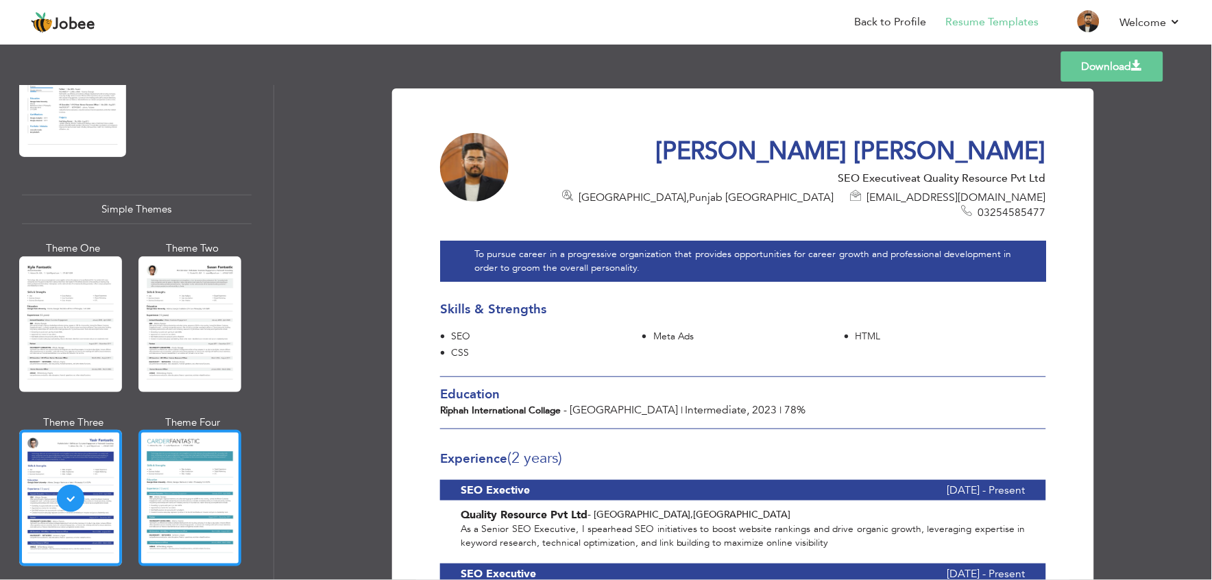
click at [215, 485] on div at bounding box center [189, 498] width 103 height 136
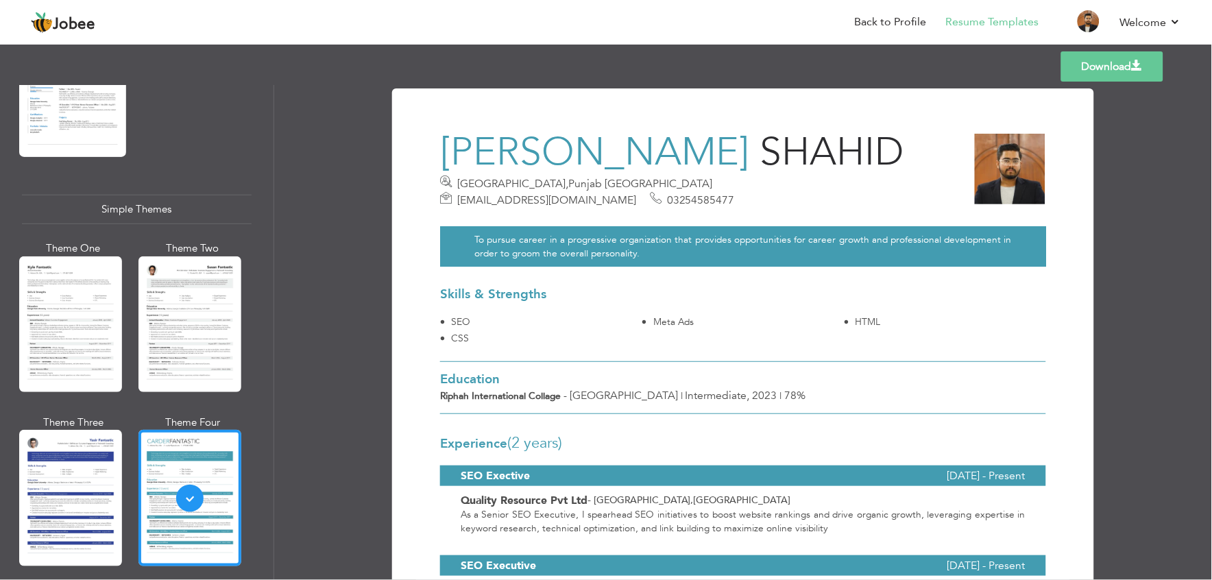
click at [134, 485] on div "Theme One Theme Two Theme Three Theme Four" at bounding box center [133, 415] width 222 height 348
click at [97, 481] on div at bounding box center [70, 498] width 103 height 136
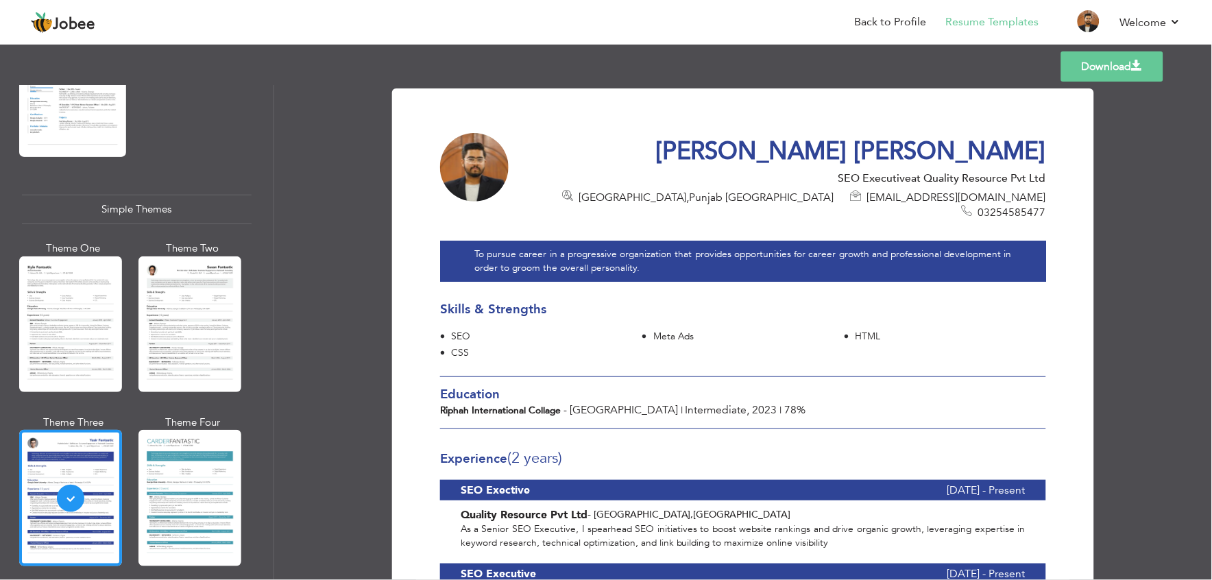
click at [1104, 64] on link "Download" at bounding box center [1112, 66] width 102 height 30
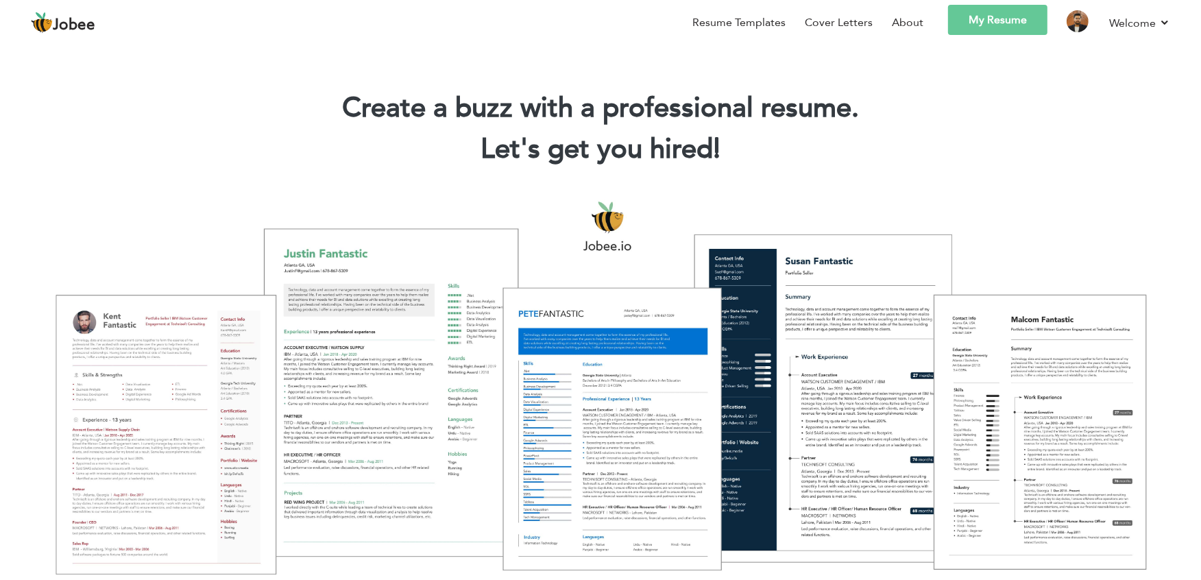
click at [976, 25] on link "My Resume" at bounding box center [997, 20] width 99 height 30
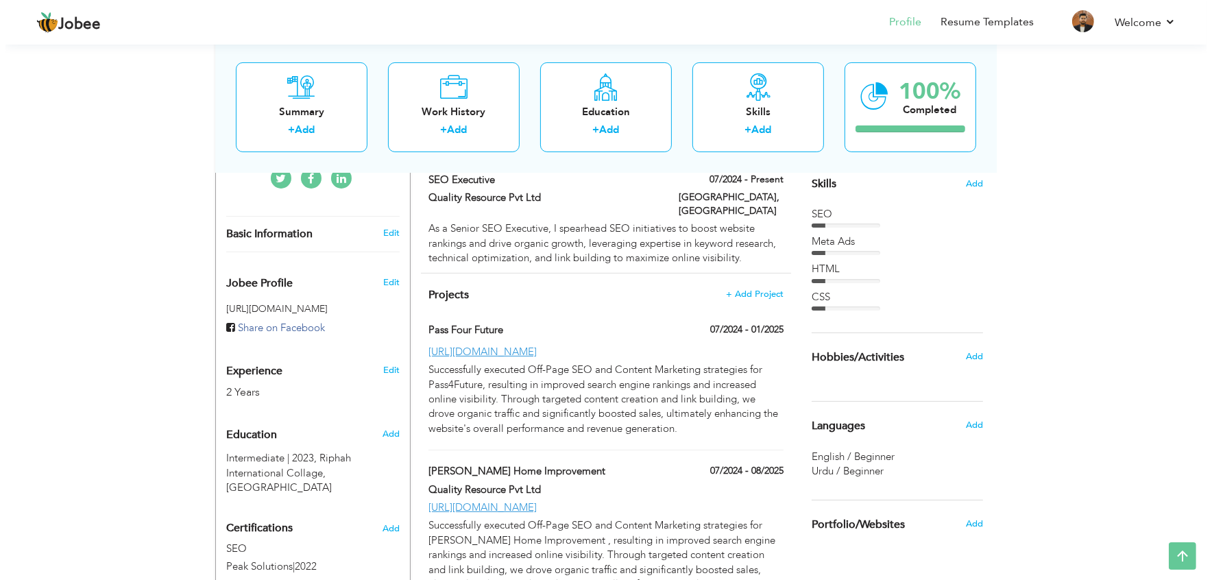
scroll to position [348, 0]
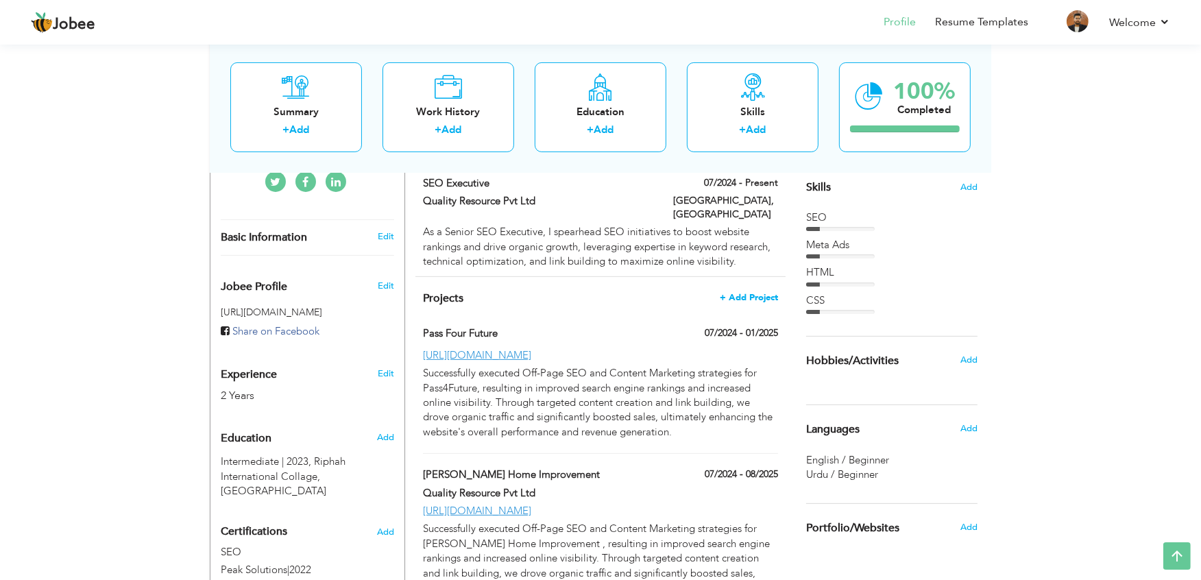
click at [742, 293] on span "+ Add Project" at bounding box center [749, 298] width 58 height 10
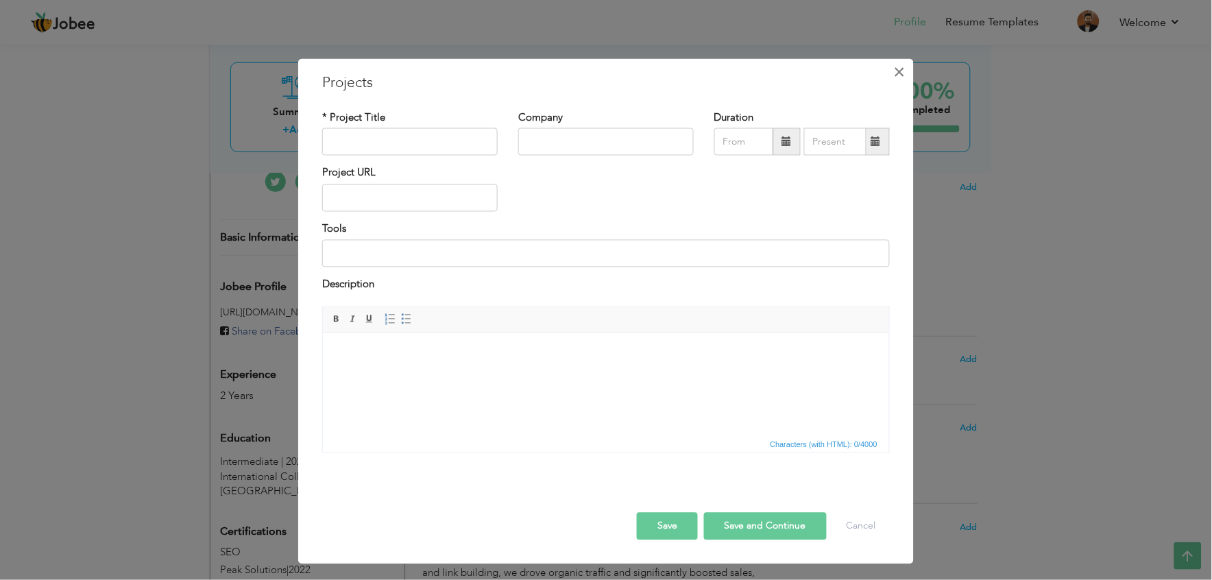
click at [897, 80] on span "×" at bounding box center [900, 72] width 12 height 25
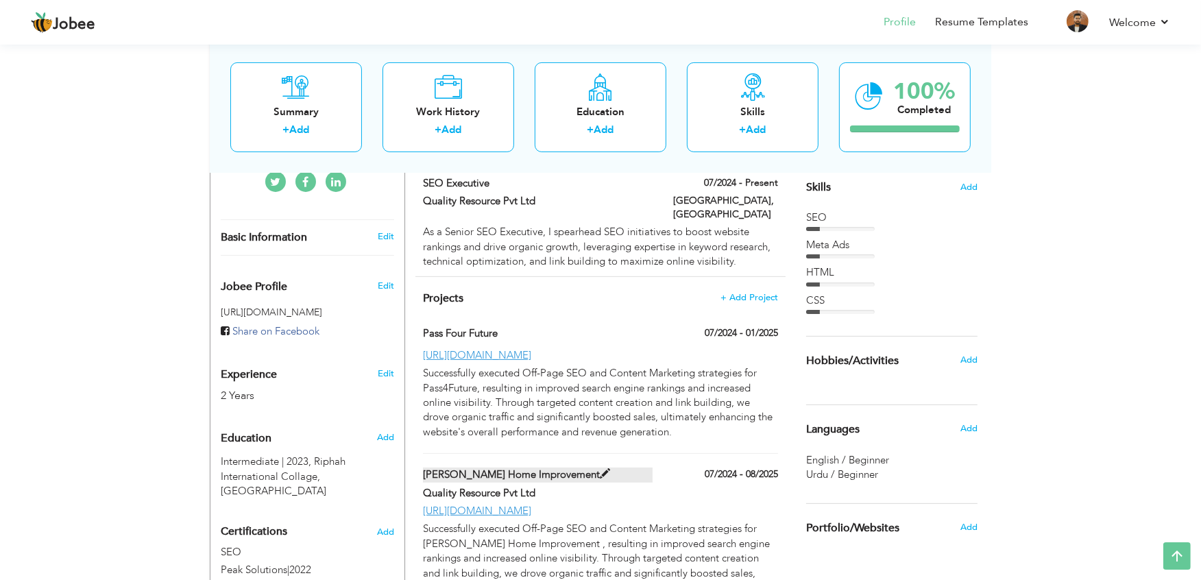
click at [600, 469] on span at bounding box center [605, 474] width 10 height 10
type input "Johnny Home Improvement"
type input "Quality Resource Pvt Ltd"
type input "07/2024"
type input "08/2025"
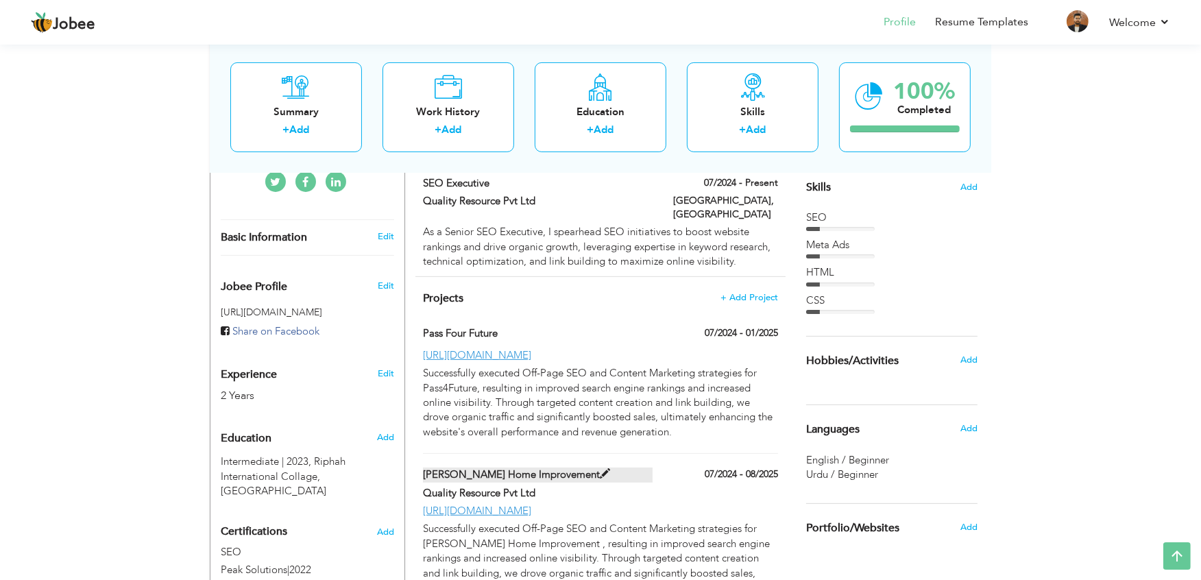
type input "https://johnnyhomeimprovementcontractor.com/"
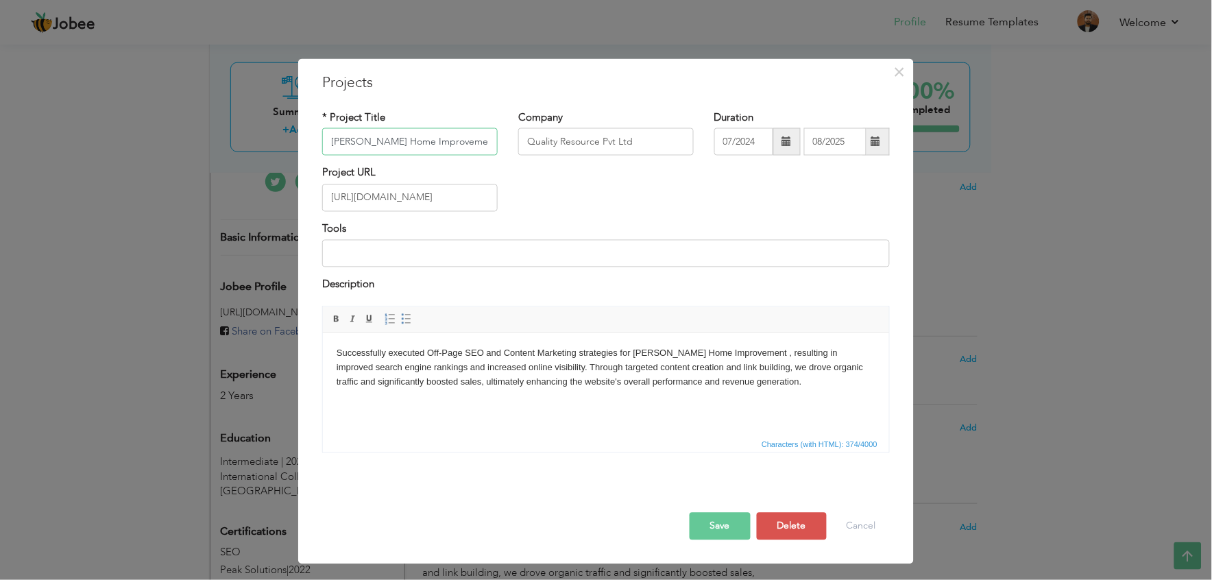
drag, startPoint x: 457, startPoint y: 142, endPoint x: 204, endPoint y: 130, distance: 253.9
click at [202, 129] on div "× Projects * Project Title Johnny Home Improvement Company Quality Resource Pvt…" at bounding box center [606, 290] width 1212 height 580
type input "Creative Habitat Bldrs"
click at [459, 201] on input "https://johnnyhomeimprovementcontractor.com/" at bounding box center [410, 197] width 176 height 27
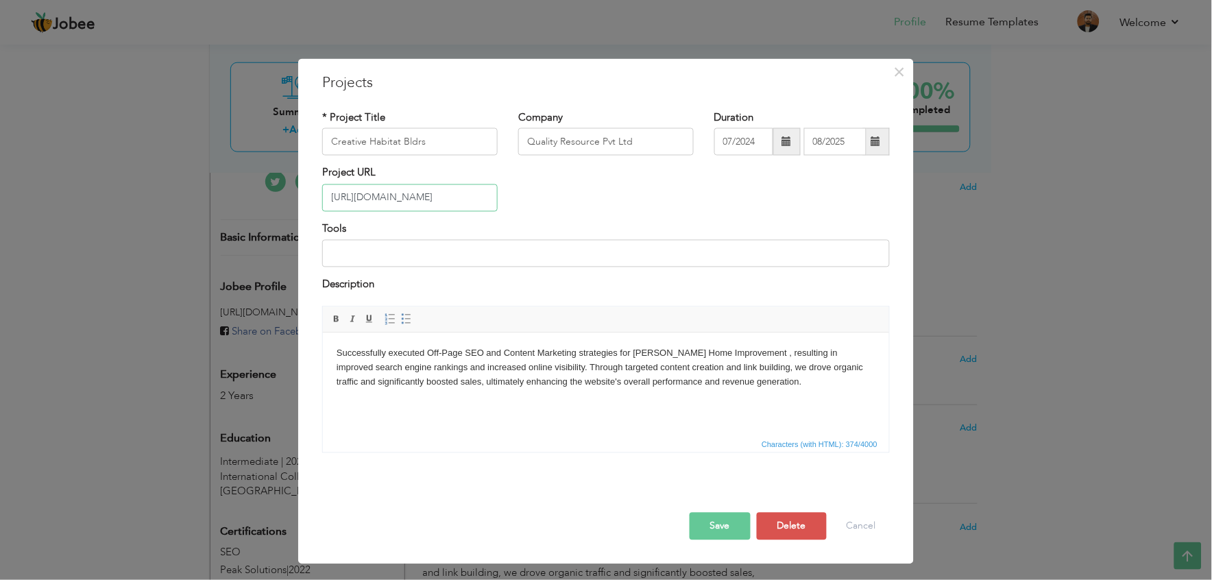
click at [459, 201] on input "https://johnnyhomeimprovementcontractor.com/" at bounding box center [410, 197] width 176 height 27
paste input "www.creativehabitatbldrs"
type input "[URL][DOMAIN_NAME]"
click at [430, 402] on html "Successfully executed Off-Page SEO and Content Marketing strategies for Johnny …" at bounding box center [605, 368] width 566 height 70
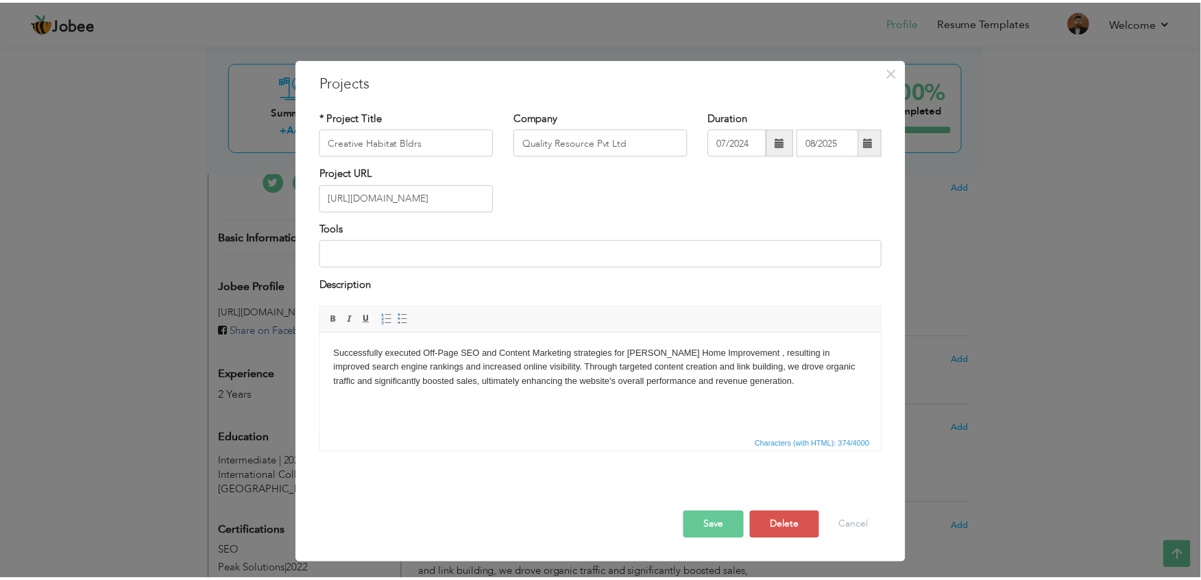
scroll to position [0, 0]
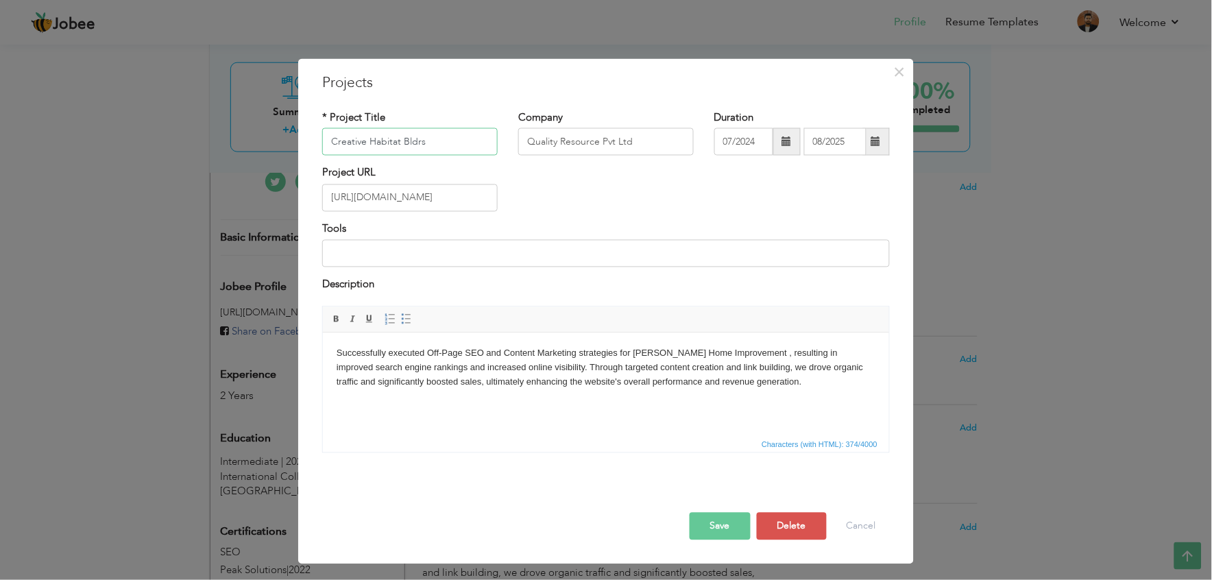
click at [452, 138] on input "Creative Habitat Bldrs" at bounding box center [410, 141] width 176 height 27
click at [450, 138] on input "Creative Habitat Bldrs" at bounding box center [410, 141] width 176 height 27
drag, startPoint x: 634, startPoint y: 350, endPoint x: 744, endPoint y: 359, distance: 110.0
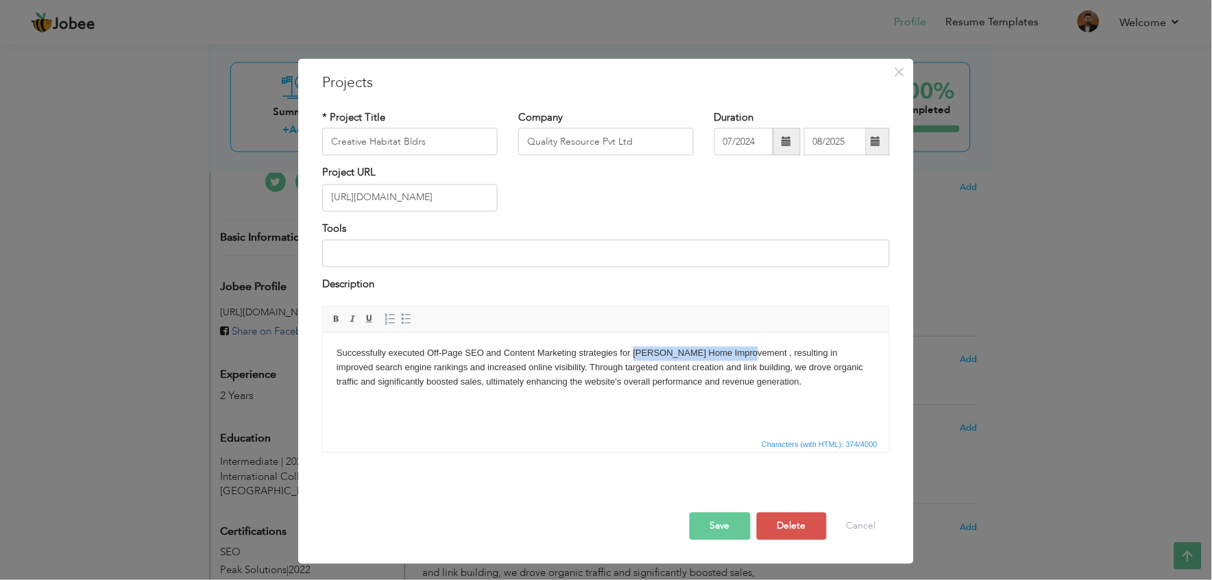
click at [744, 359] on body "Successfully executed Off-Page SEO and Content Marketing strategies for Johnny …" at bounding box center [605, 367] width 539 height 43
click at [728, 518] on button "Save" at bounding box center [720, 525] width 61 height 27
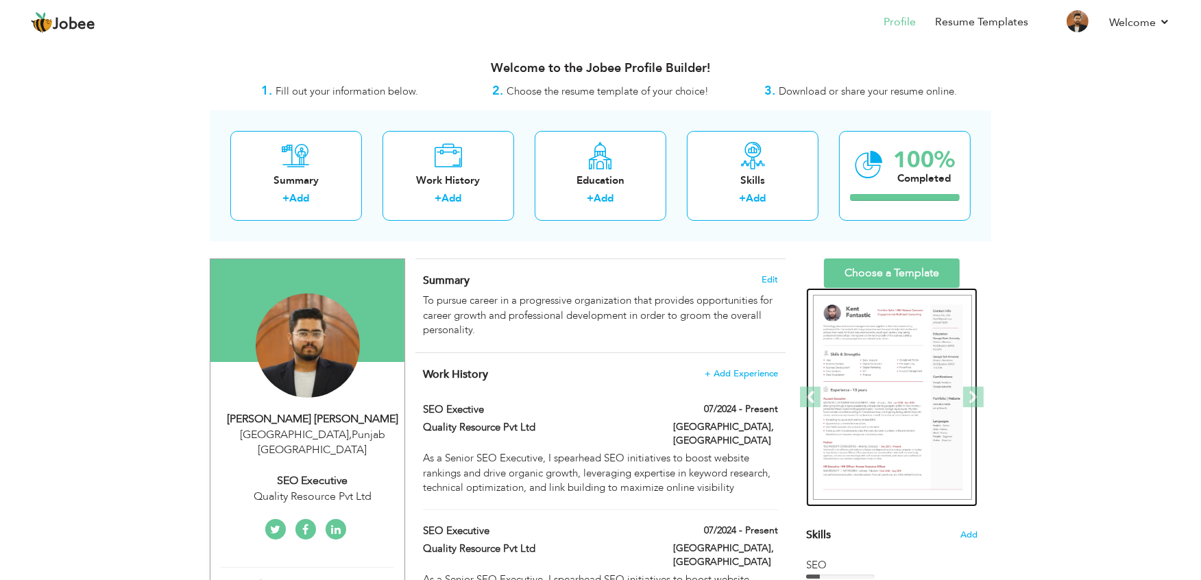
click at [878, 360] on img at bounding box center [892, 398] width 159 height 206
click at [850, 365] on img at bounding box center [892, 398] width 159 height 206
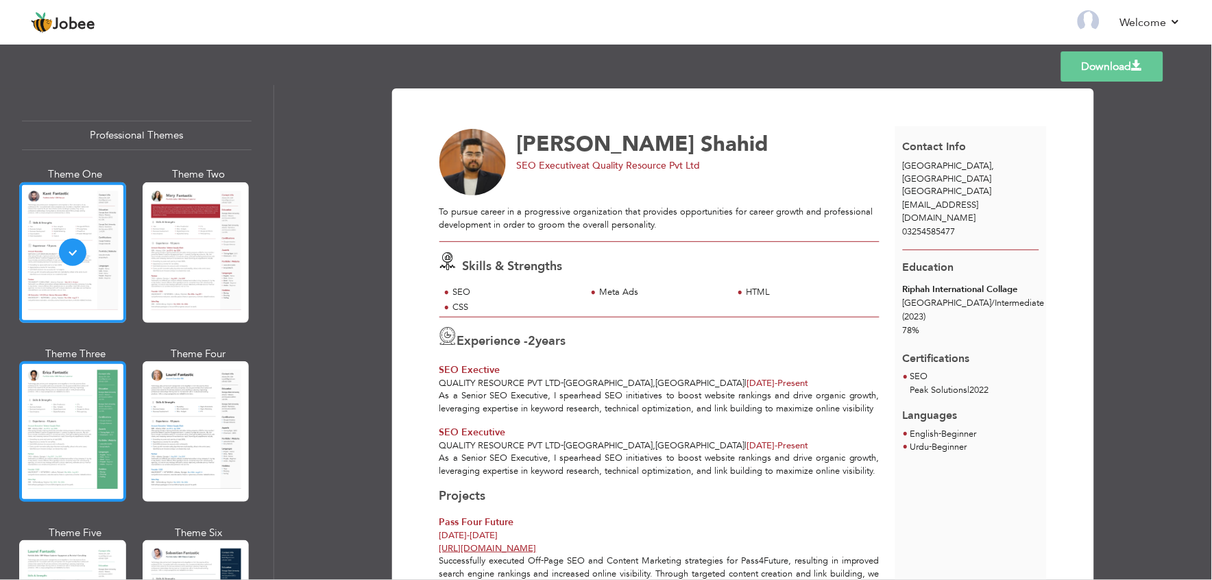
scroll to position [2306, 0]
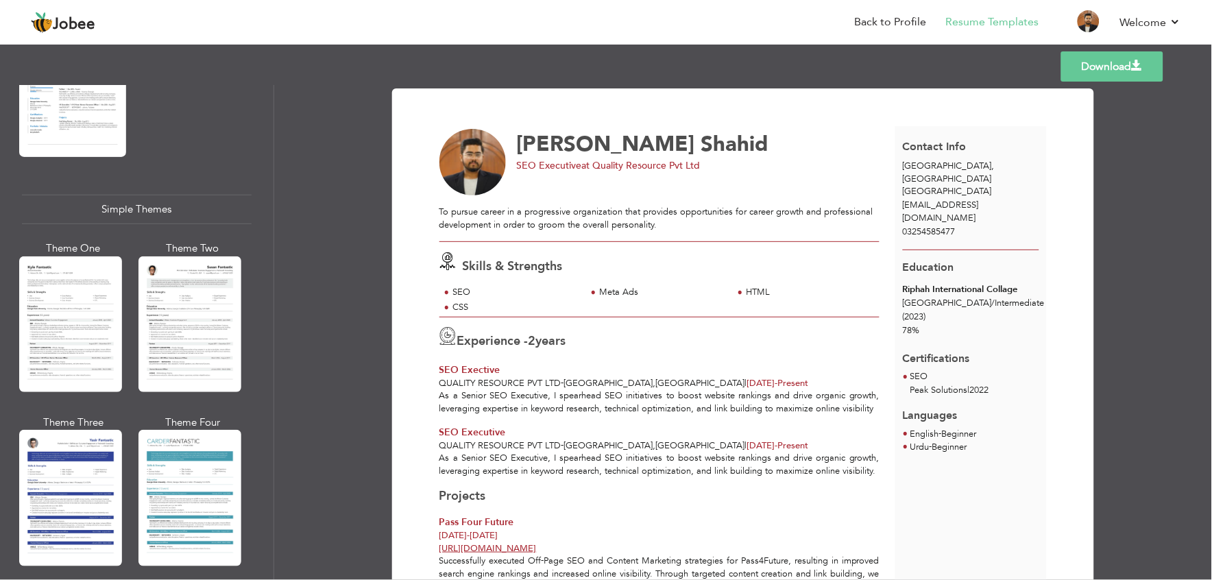
click at [94, 430] on div at bounding box center [70, 498] width 103 height 136
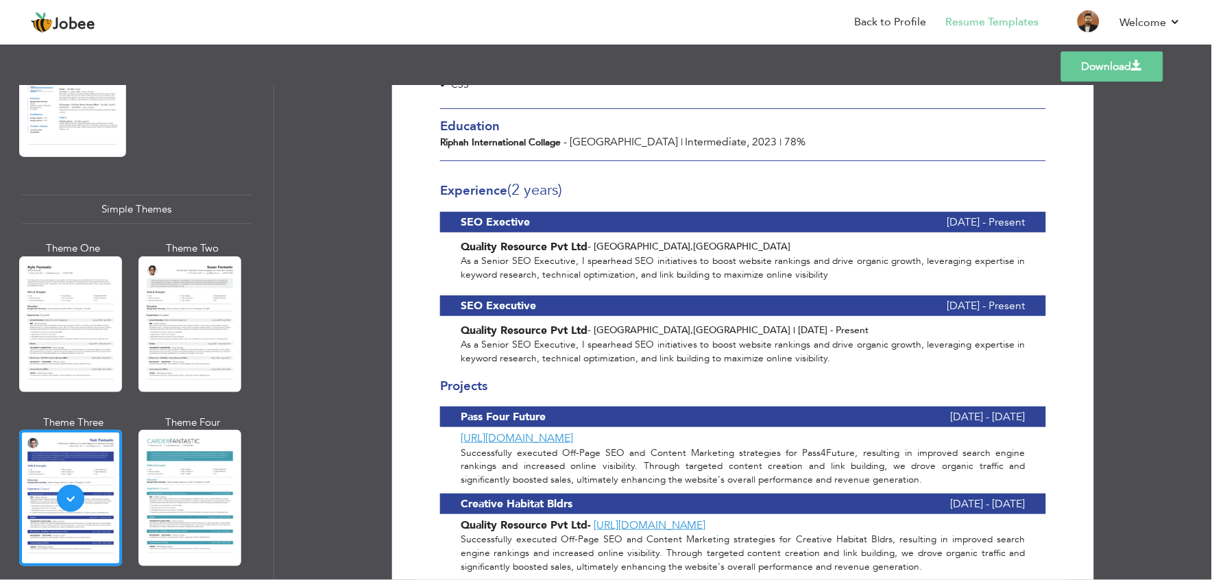
scroll to position [277, 0]
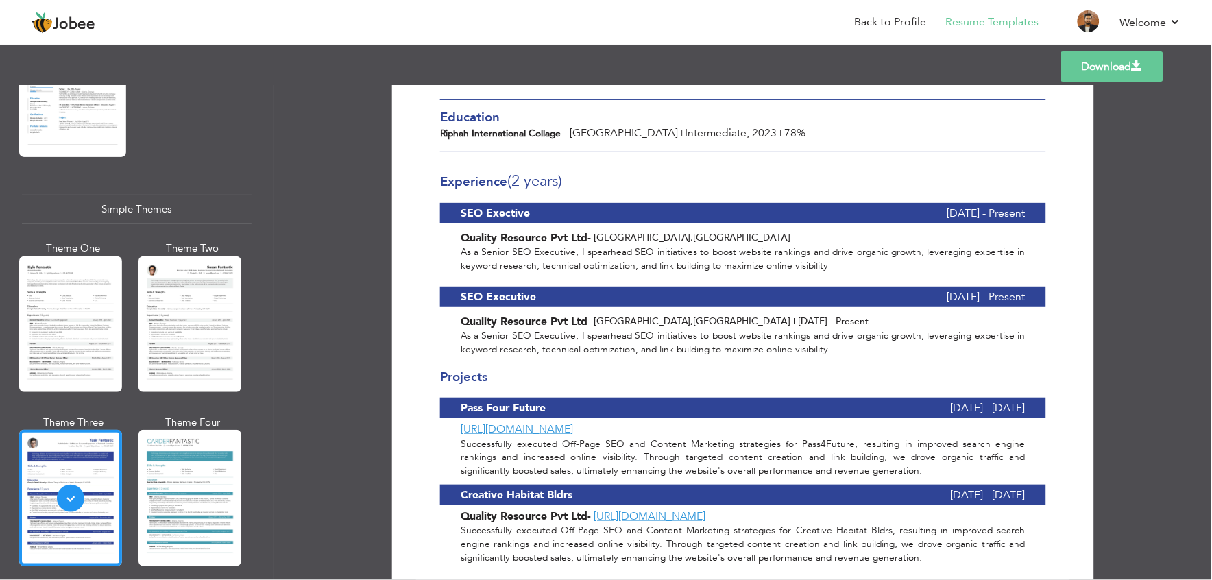
click at [614, 329] on div "As a Senior SEO Executive, I spearhead SEO initiatives to boost website ranking…" at bounding box center [743, 342] width 606 height 27
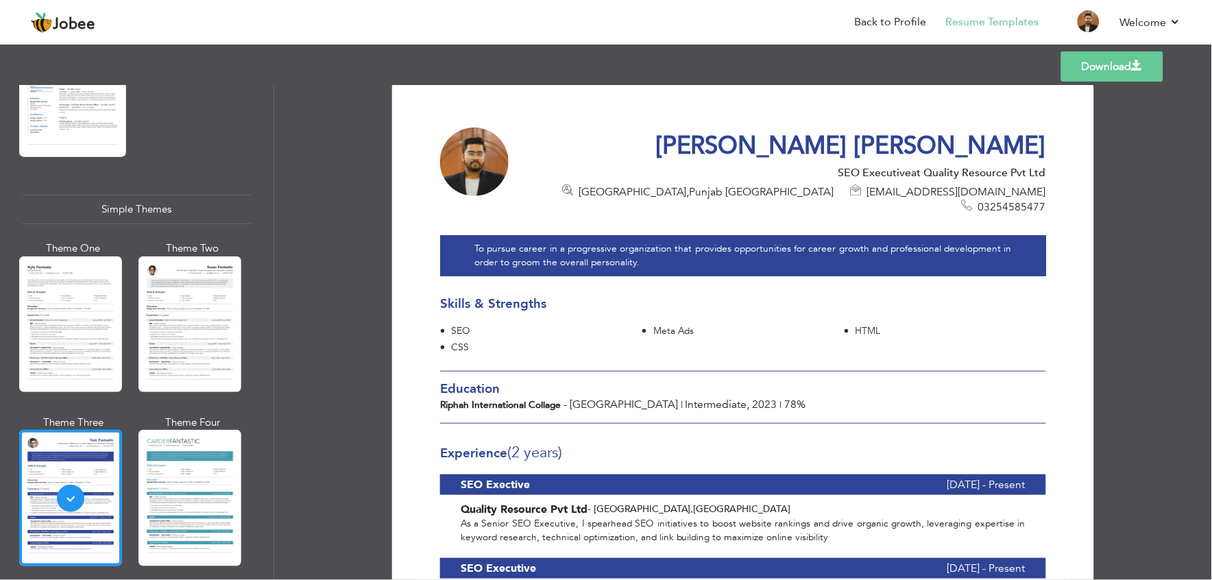
scroll to position [0, 0]
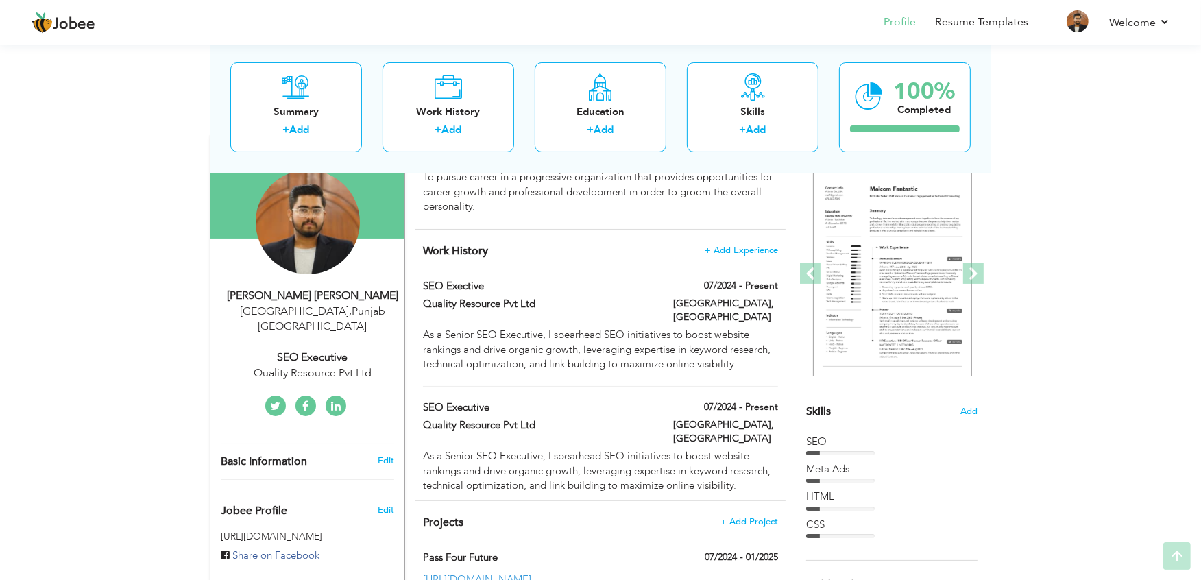
scroll to position [165, 0]
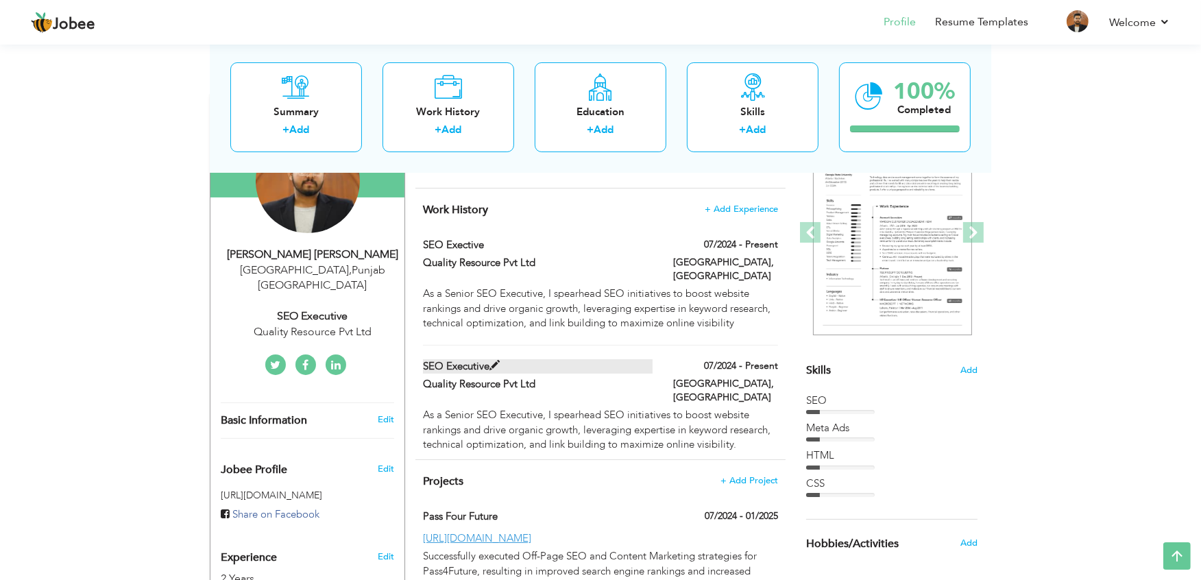
click at [491, 361] on span at bounding box center [495, 366] width 10 height 10
type input "SEO Executive"
type input "Quality Resource Pvt Ltd"
type input "07/2024"
type input "[GEOGRAPHIC_DATA]"
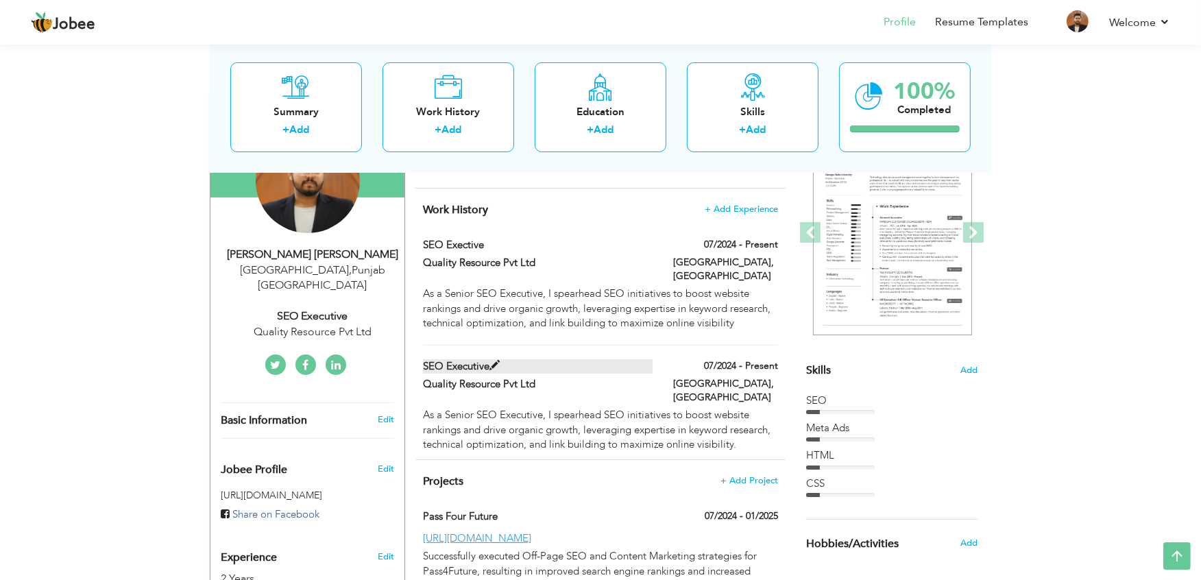
type input "[GEOGRAPHIC_DATA]"
checkbox input "true"
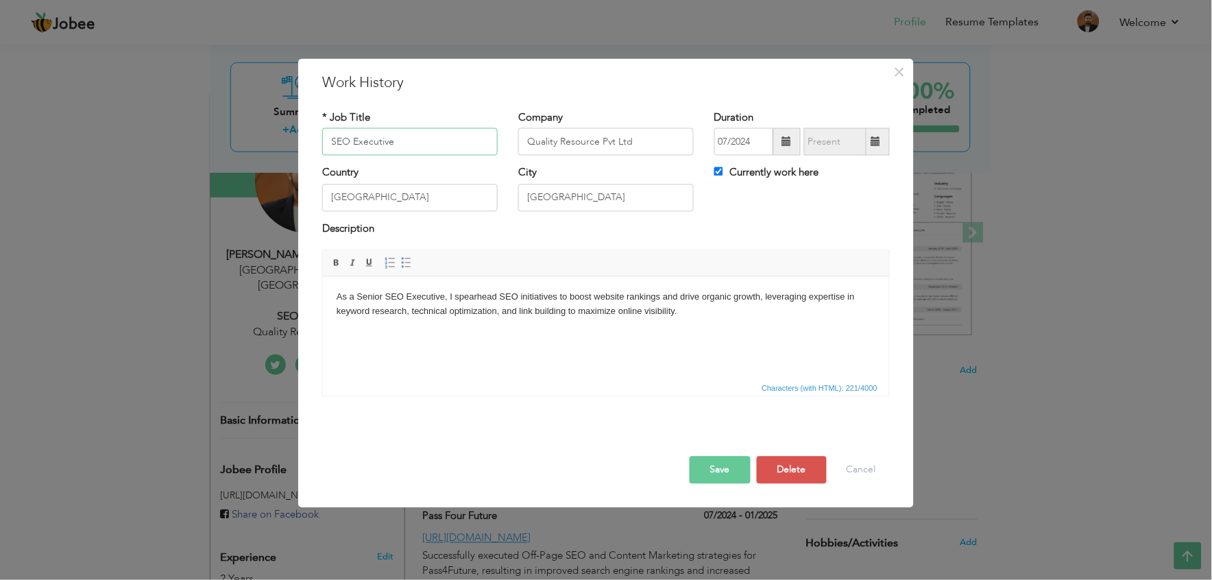
drag, startPoint x: 413, startPoint y: 154, endPoint x: 278, endPoint y: 173, distance: 136.4
click at [278, 173] on div "× Work History * Job Title SEO Executive Company Quality Resource Pvt Ltd" at bounding box center [606, 290] width 1212 height 580
type input "OFF Page SEO"
click at [718, 461] on button "Save" at bounding box center [720, 470] width 61 height 27
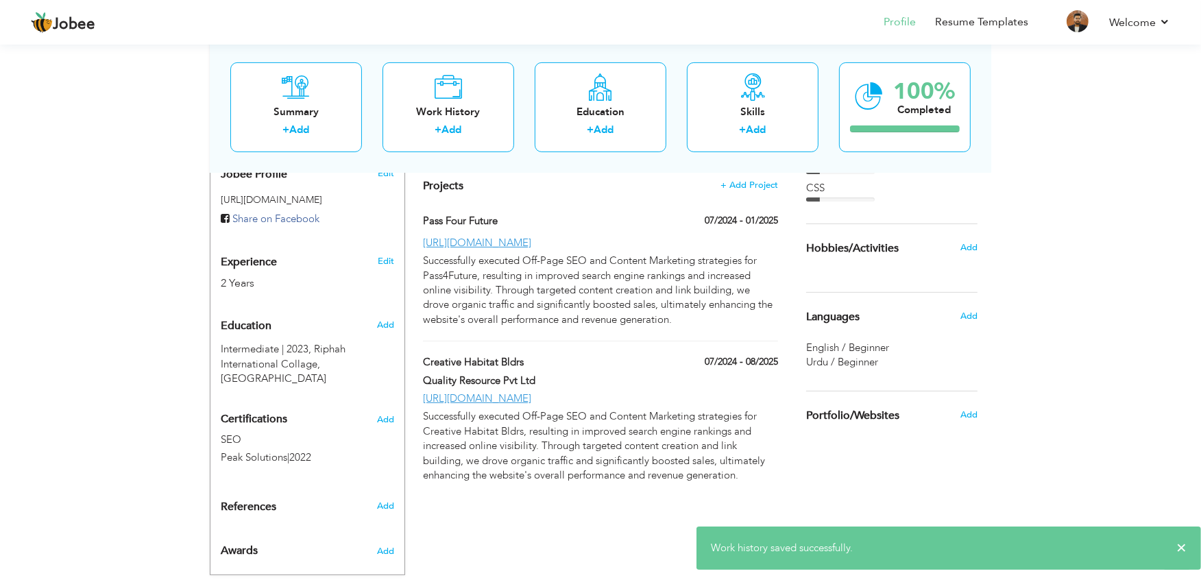
scroll to position [0, 0]
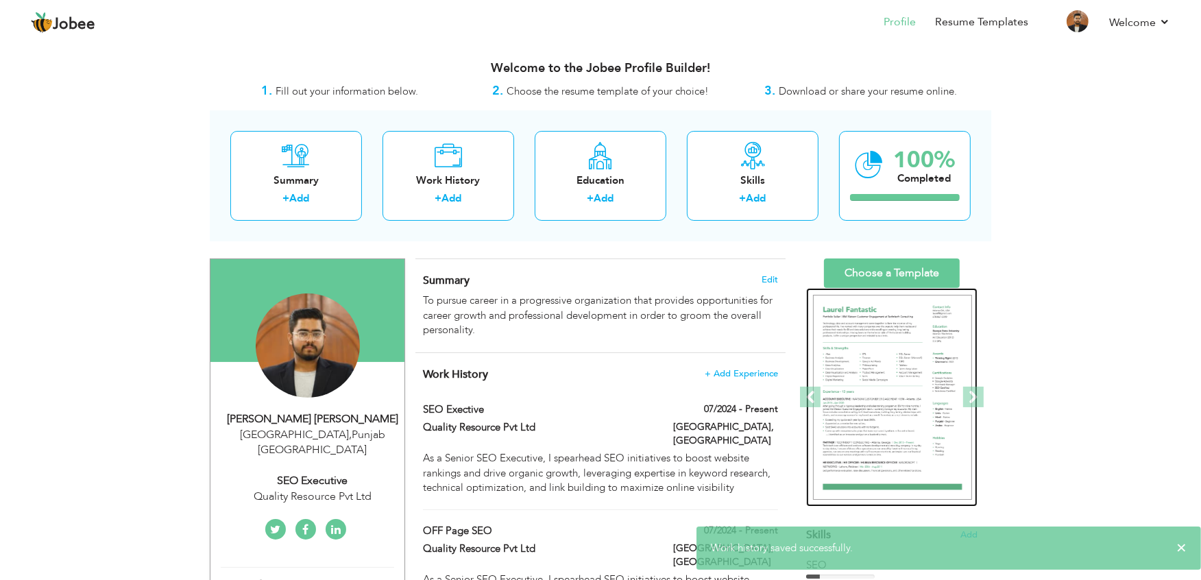
click at [876, 391] on img at bounding box center [892, 398] width 159 height 206
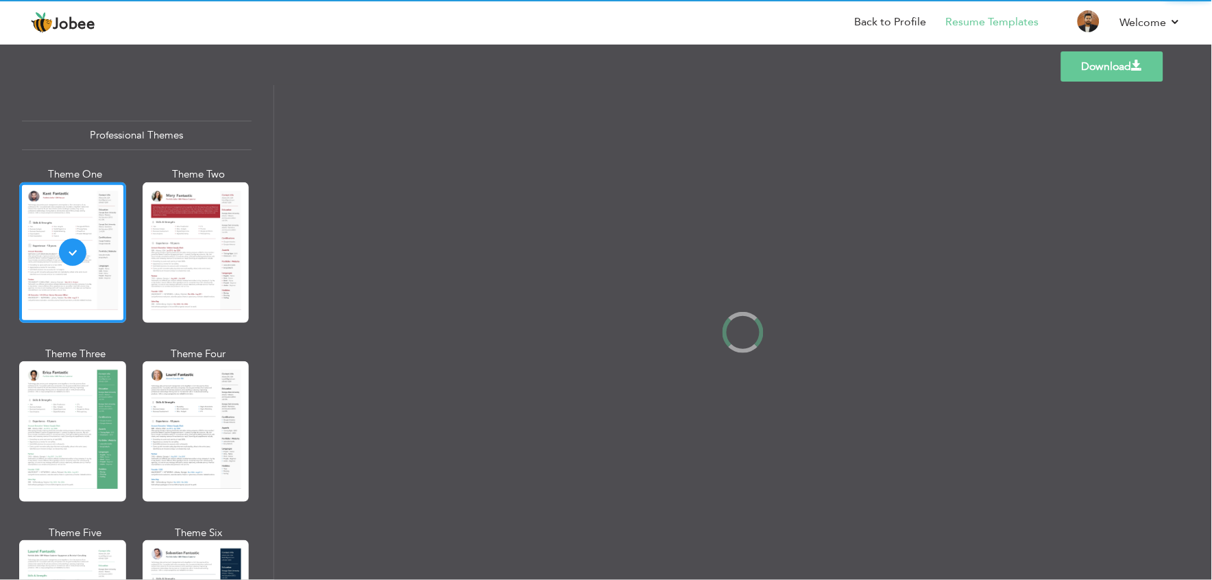
click at [876, 388] on div at bounding box center [743, 332] width 938 height 495
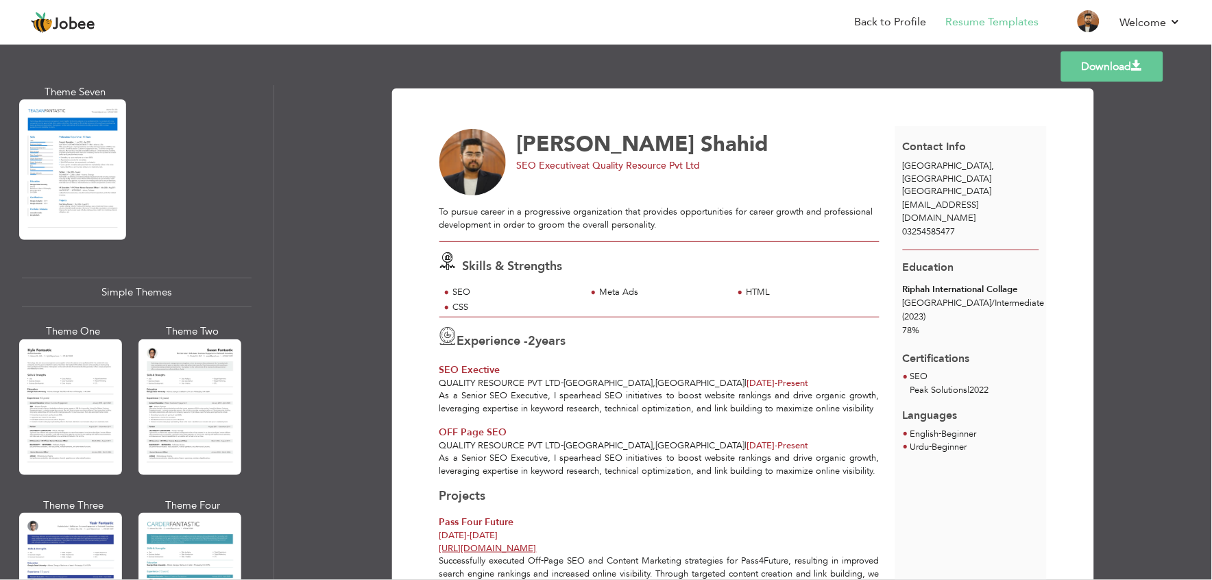
scroll to position [2306, 0]
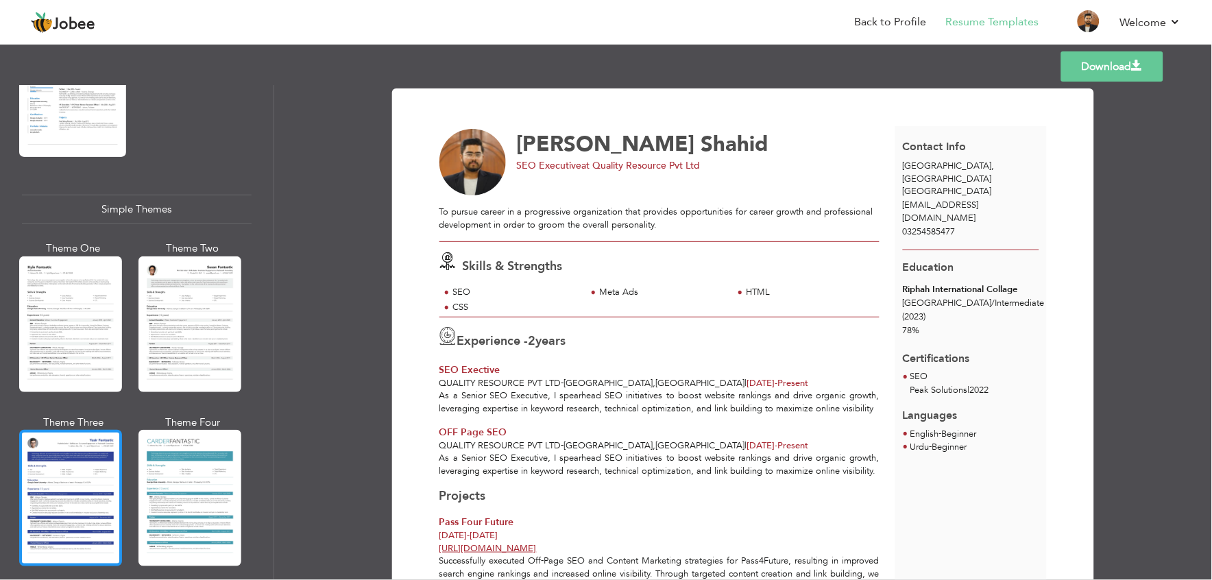
click at [53, 470] on div at bounding box center [70, 498] width 103 height 136
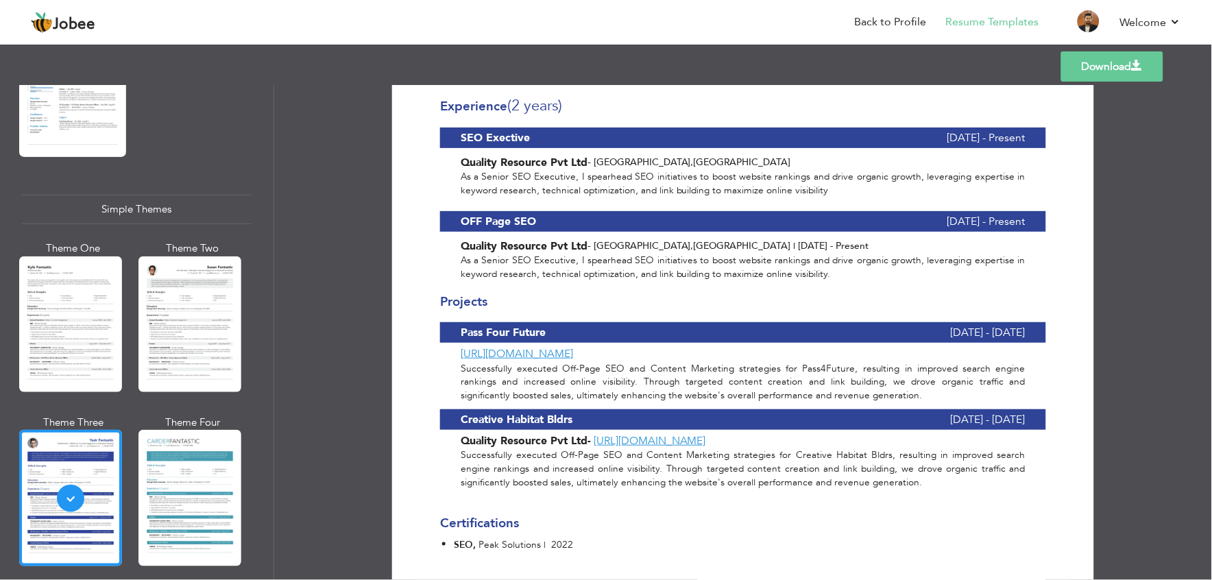
scroll to position [0, 0]
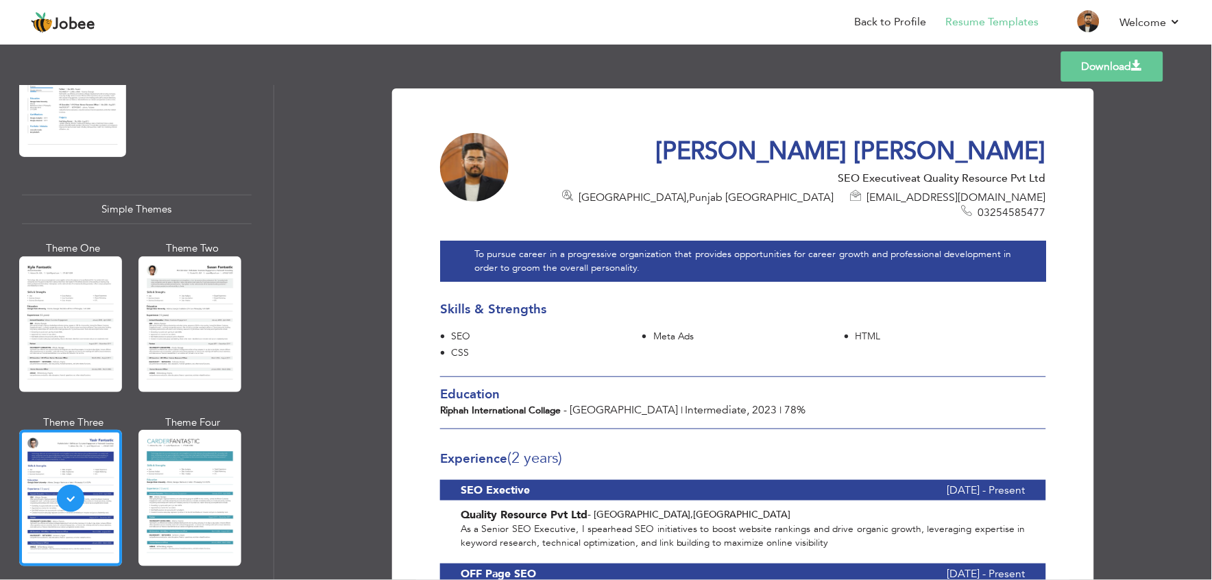
click at [1087, 77] on link "Download" at bounding box center [1112, 66] width 102 height 30
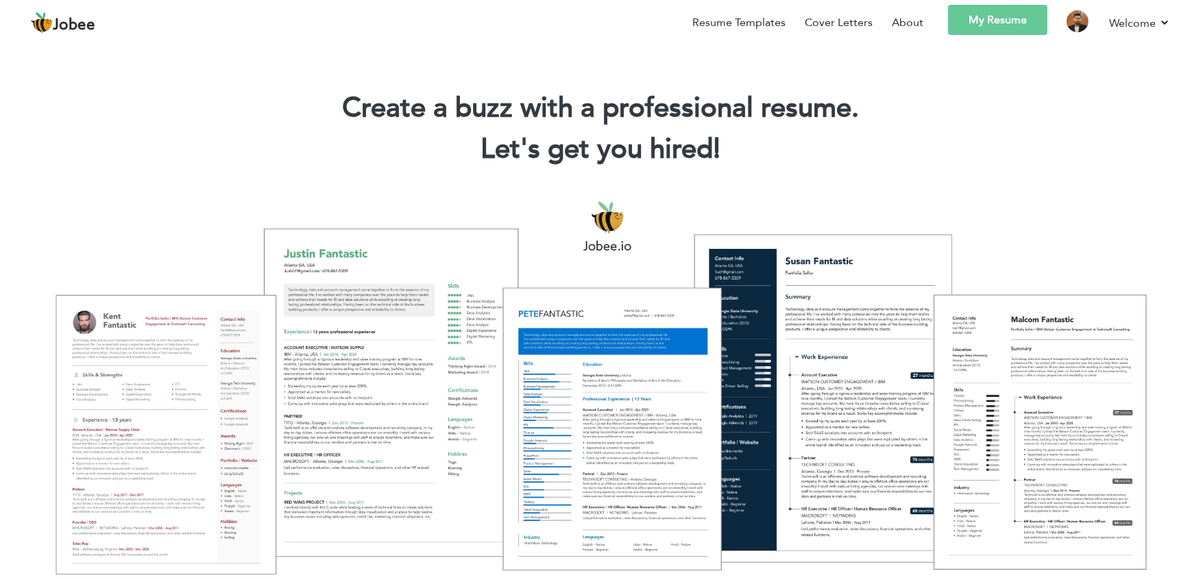
click at [971, 15] on link "My Resume" at bounding box center [997, 20] width 99 height 30
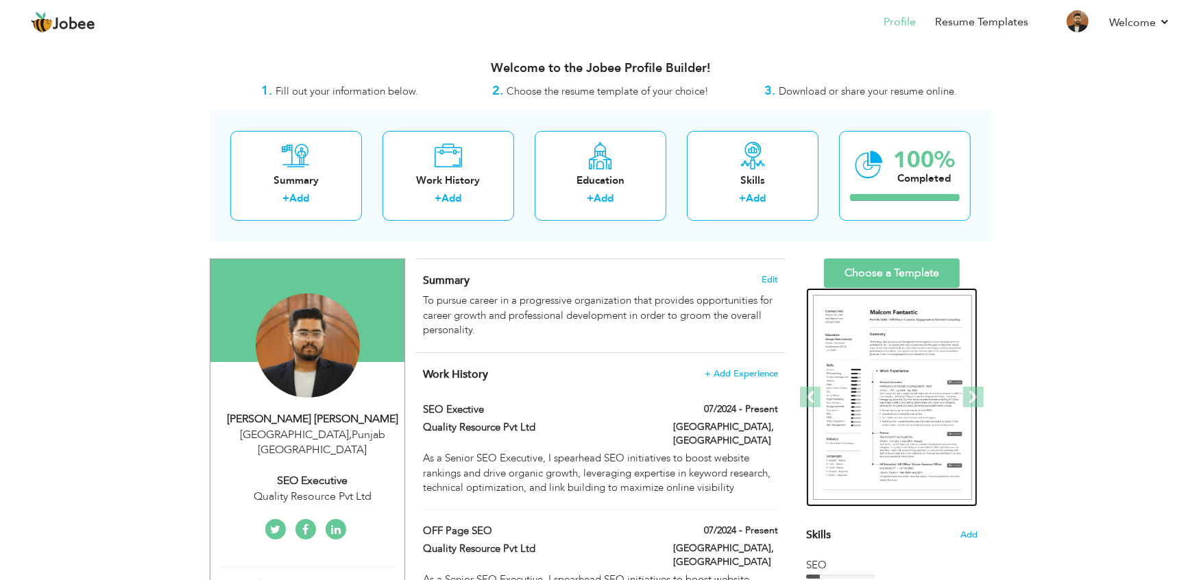
click at [882, 360] on img at bounding box center [892, 398] width 159 height 206
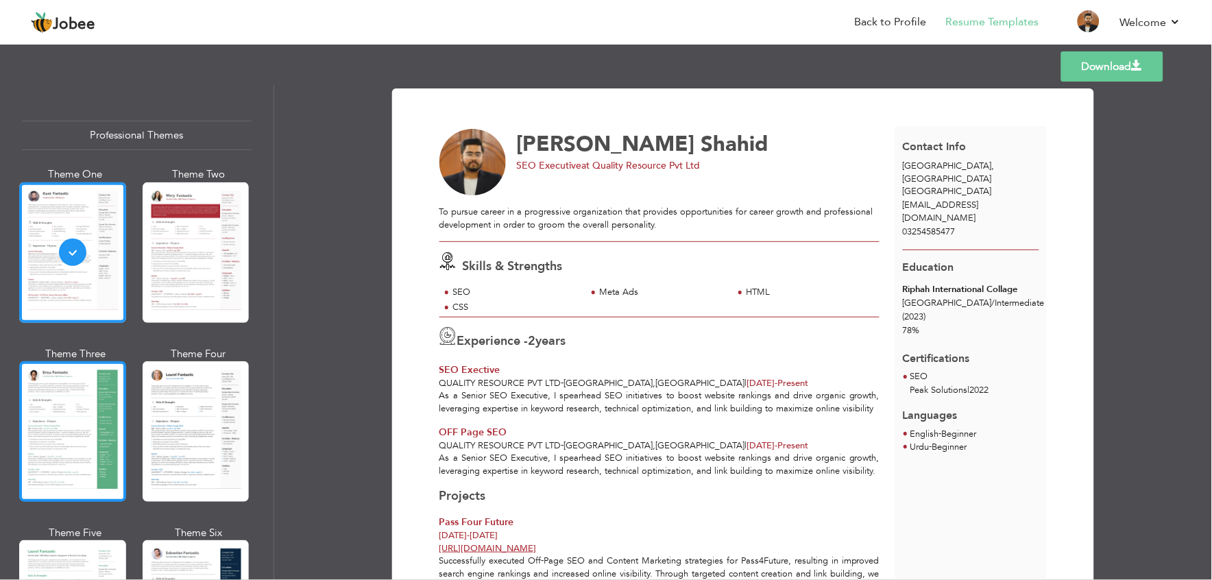
scroll to position [2306, 0]
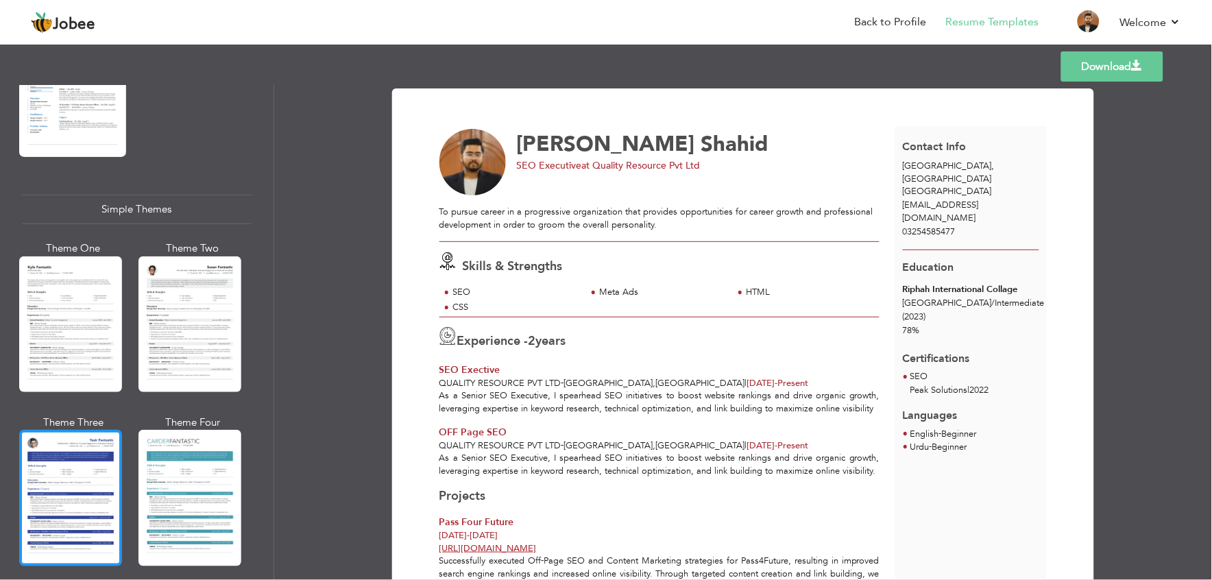
click at [69, 430] on div at bounding box center [70, 498] width 103 height 136
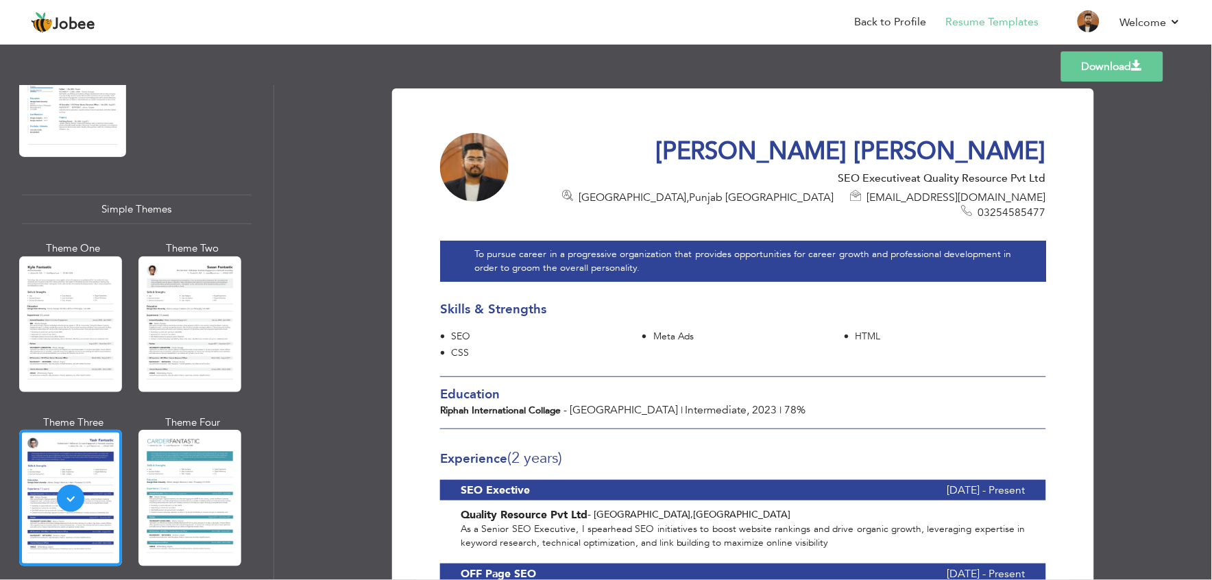
click at [1091, 58] on link "Download" at bounding box center [1112, 66] width 102 height 30
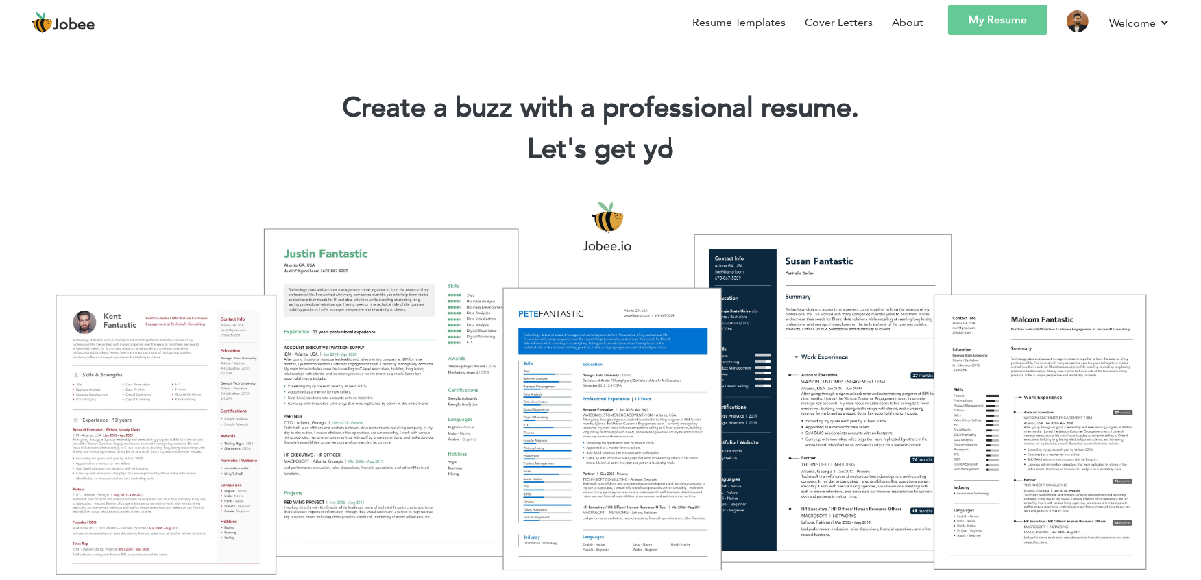
click at [967, 29] on link "My Resume" at bounding box center [997, 20] width 99 height 30
click at [975, 17] on link "My Resume" at bounding box center [997, 20] width 99 height 30
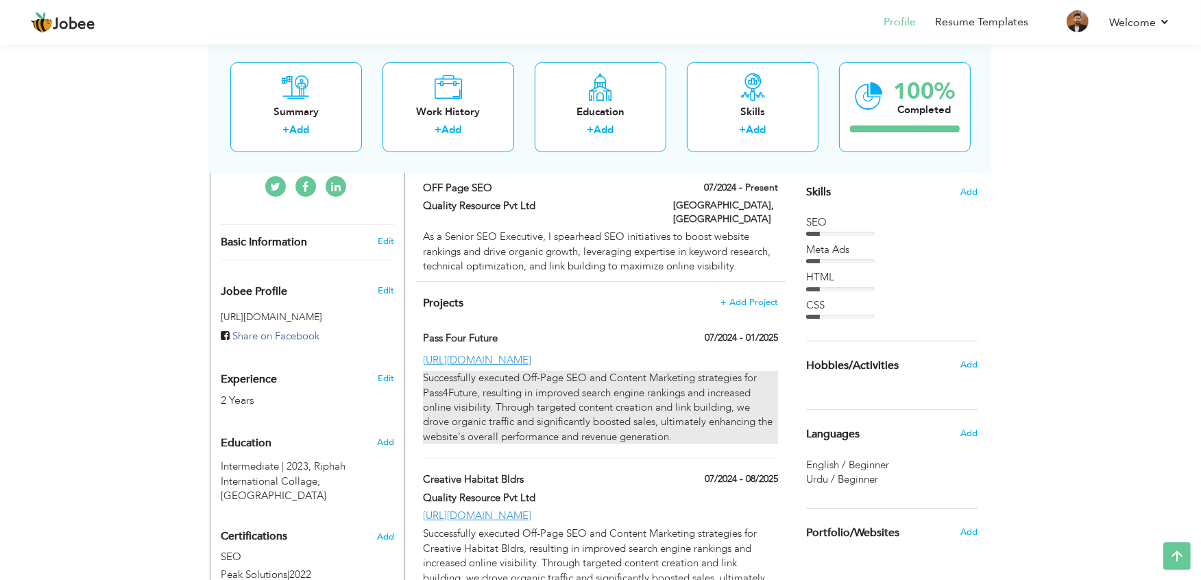
scroll to position [339, 0]
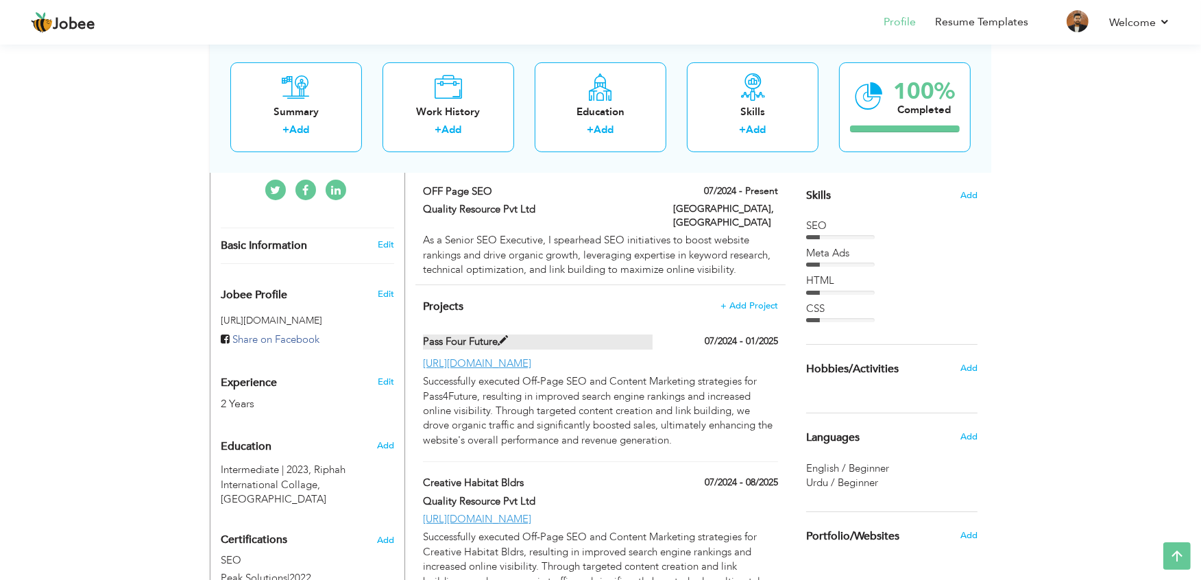
click at [505, 336] on span at bounding box center [503, 341] width 10 height 10
type input "Pass Four Future"
type input "07/2024"
type input "01/2025"
type input "[URL][DOMAIN_NAME]"
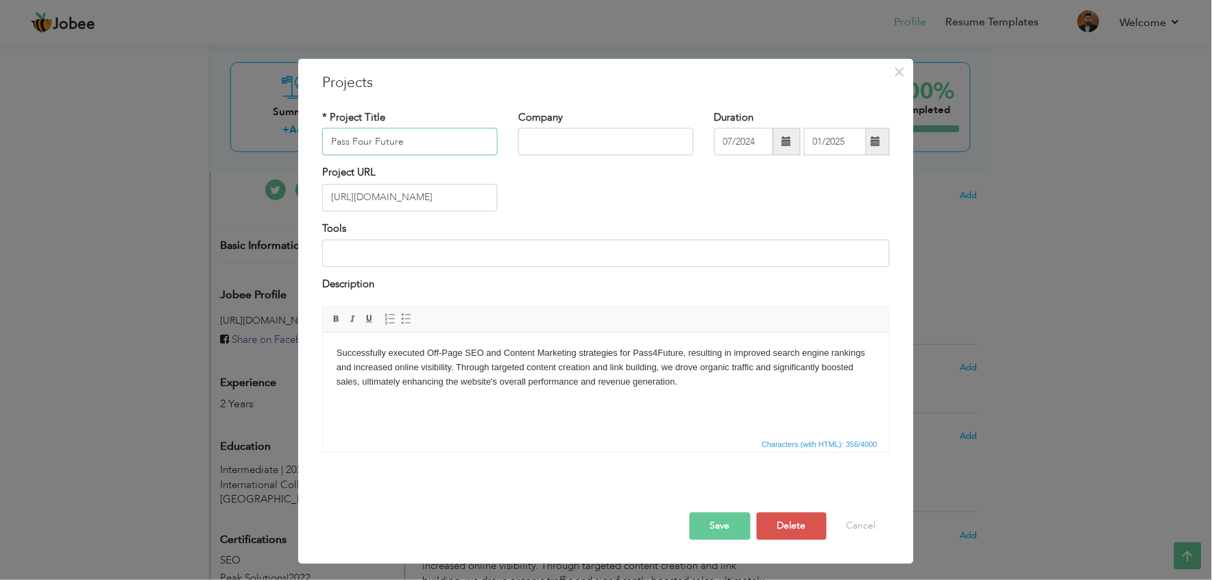
click at [411, 142] on input "Pass Four Future" at bounding box center [410, 141] width 176 height 27
paste input "4future"
drag, startPoint x: 632, startPoint y: 351, endPoint x: 680, endPoint y: 352, distance: 48.0
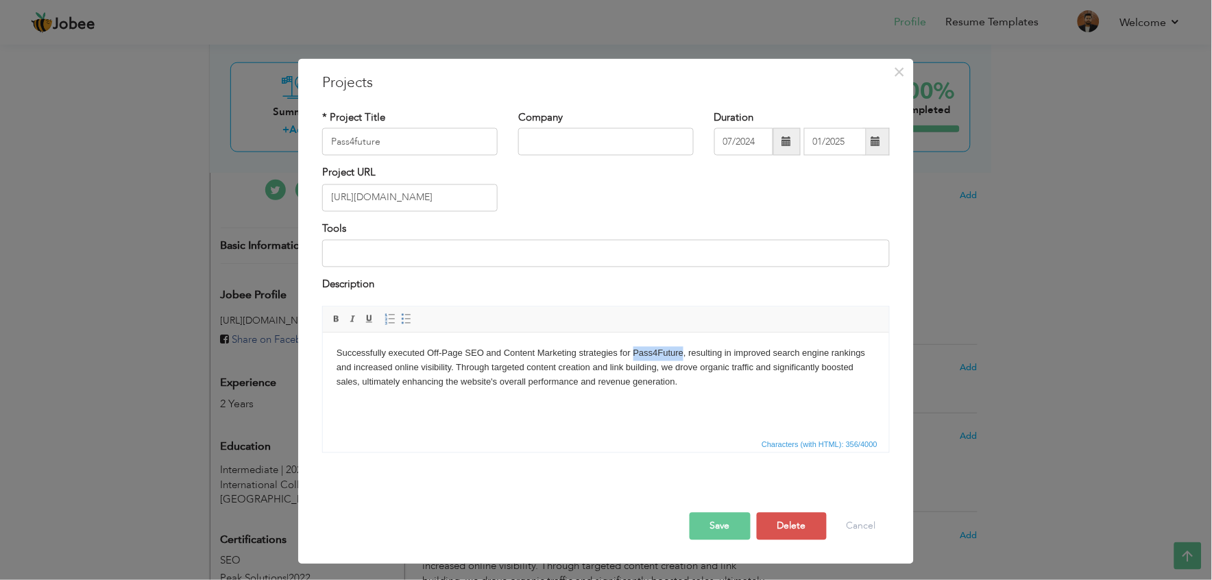
click at [680, 352] on body "Successfully executed Off-Page SEO and Content Marketing strategies for Pass4Fu…" at bounding box center [605, 367] width 539 height 43
copy body "Pass4Future"
click at [436, 141] on input "Pass4future" at bounding box center [410, 141] width 176 height 27
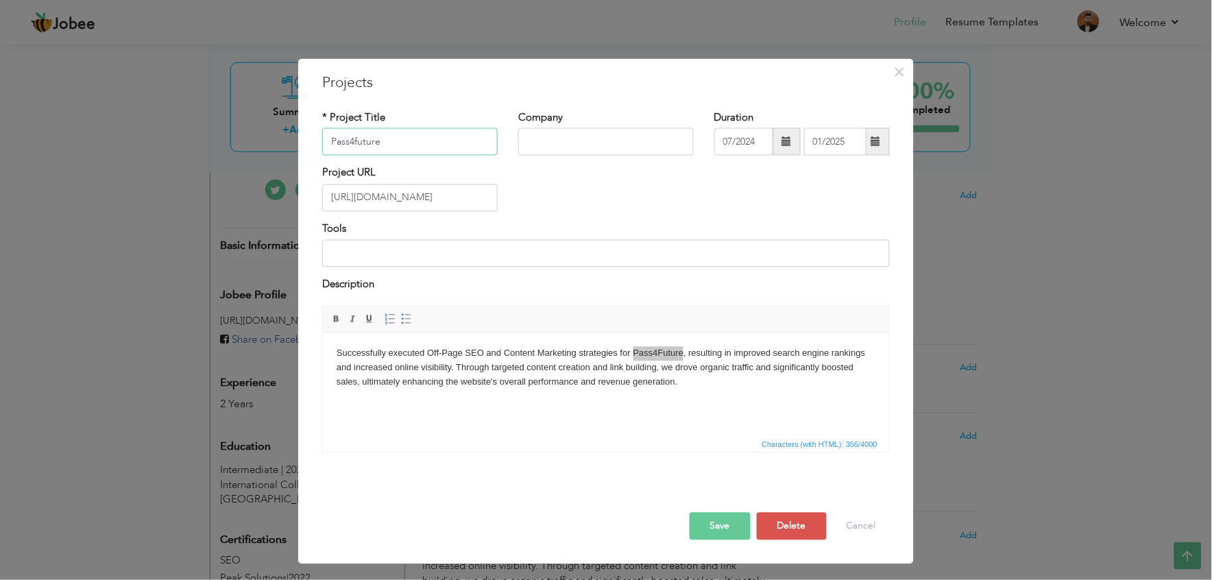
click at [436, 141] on input "Pass4future" at bounding box center [410, 141] width 176 height 27
paste input "Future"
type input "Pass4Future"
click at [727, 518] on button "Save" at bounding box center [720, 525] width 61 height 27
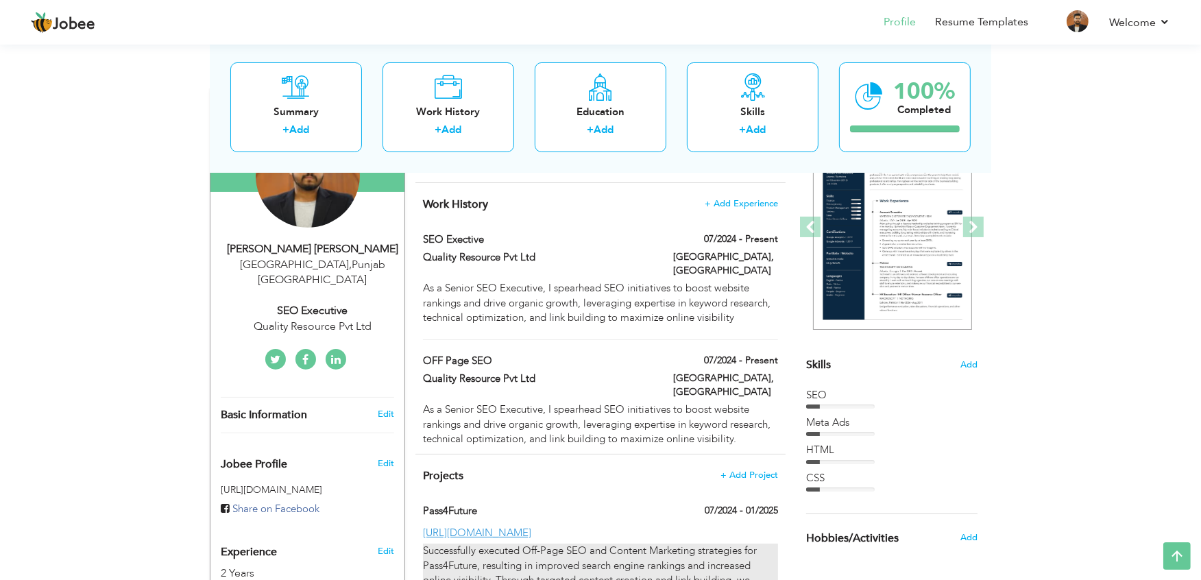
scroll to position [166, 0]
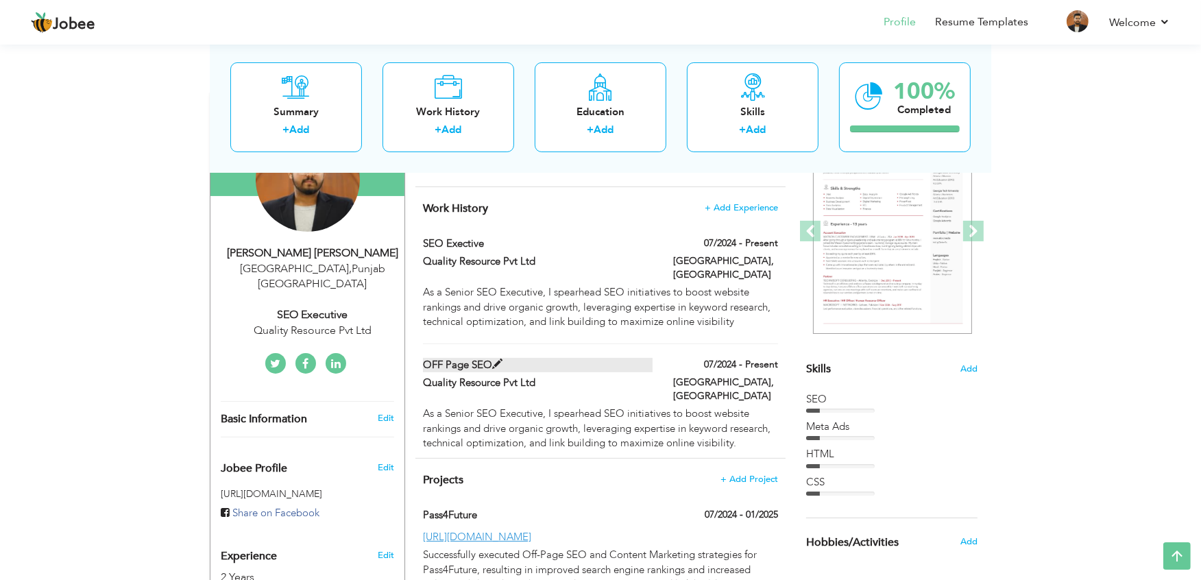
click at [495, 359] on span at bounding box center [497, 364] width 10 height 10
type input "OFF Page SEO"
type input "Quality Resource Pvt Ltd"
type input "07/2024"
type input "[GEOGRAPHIC_DATA]"
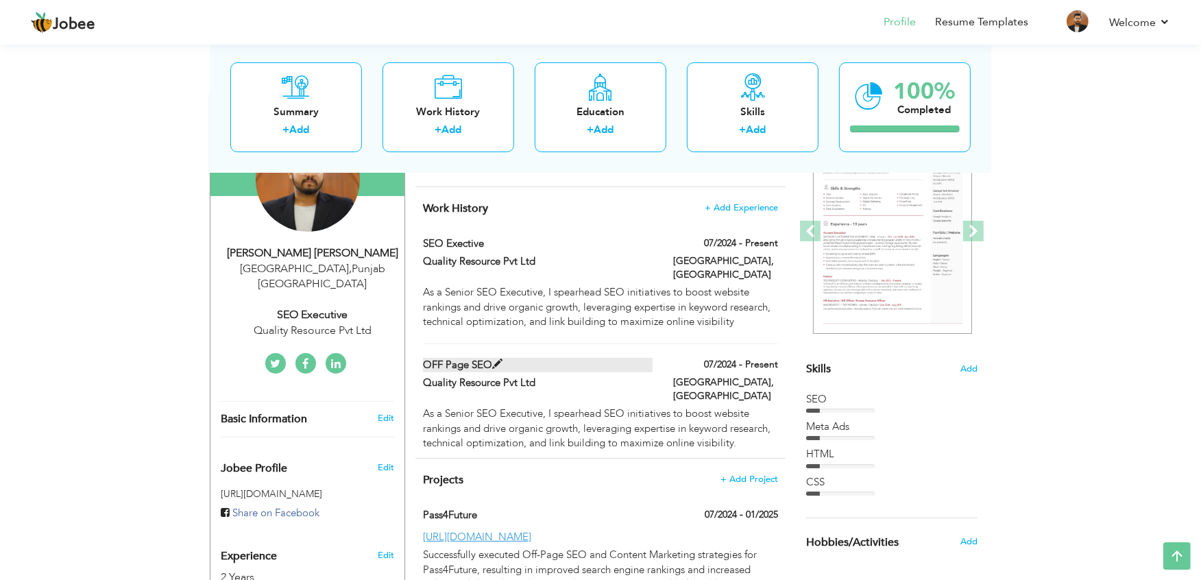
type input "[GEOGRAPHIC_DATA]"
checkbox input "true"
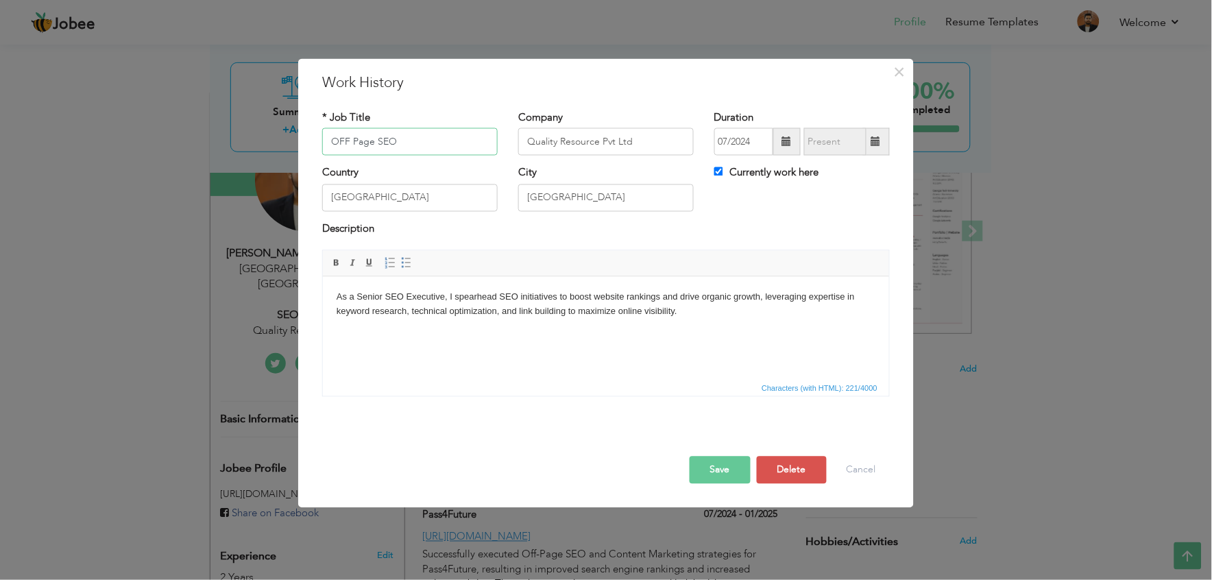
click at [371, 143] on input "OFF Page SEO" at bounding box center [410, 141] width 176 height 27
click at [459, 132] on input "OFF Page SEO" at bounding box center [410, 141] width 176 height 27
type input "OFF Page SEO Expert"
click at [701, 470] on button "Save" at bounding box center [720, 470] width 61 height 27
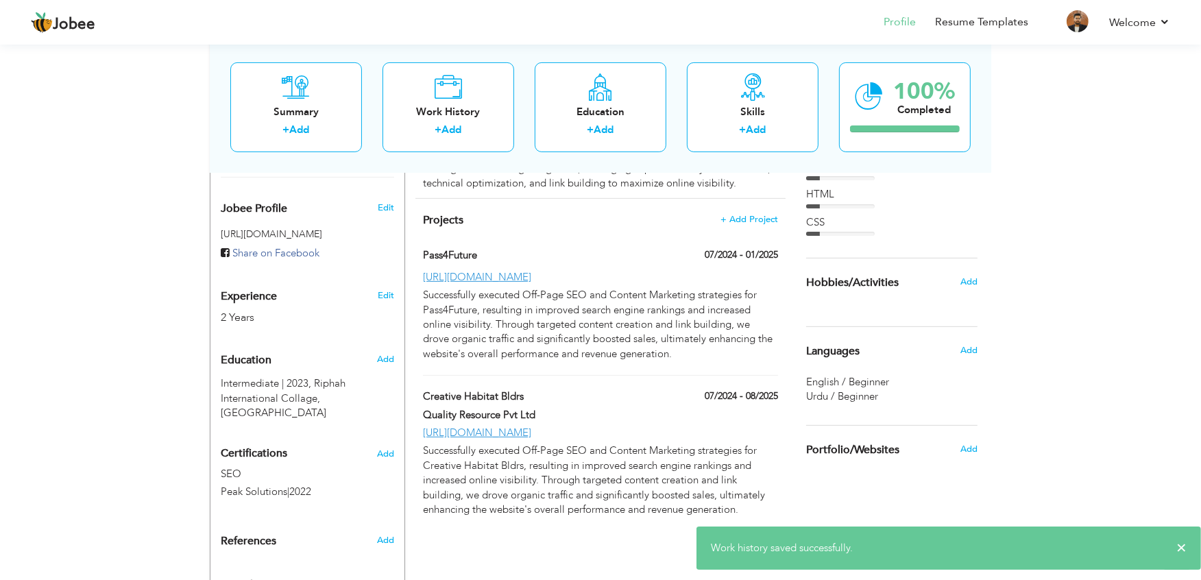
scroll to position [0, 0]
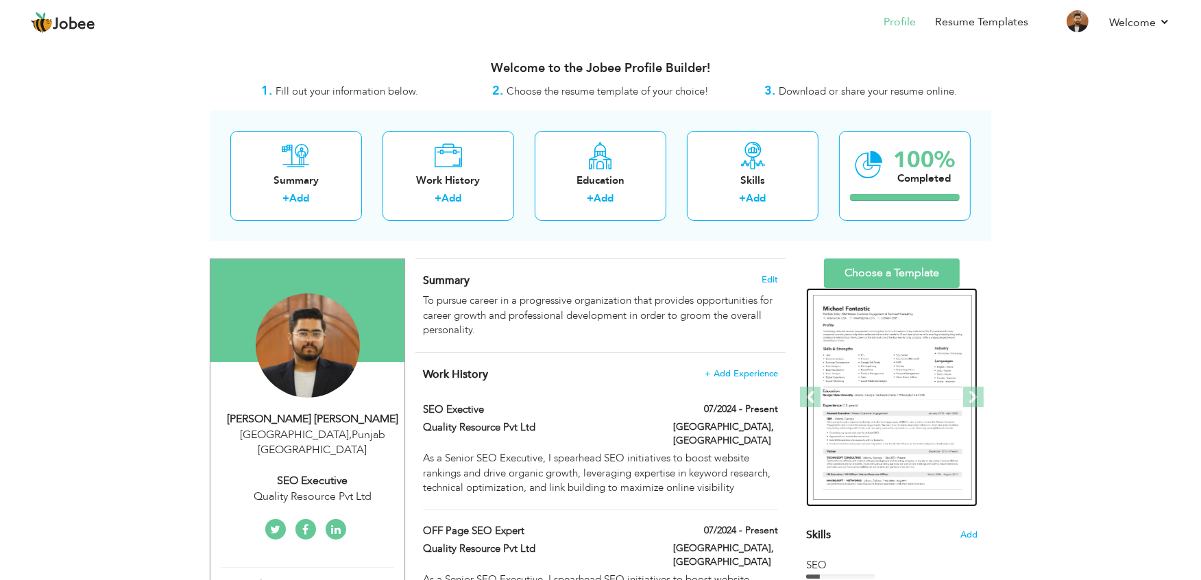
click at [873, 337] on img at bounding box center [892, 398] width 159 height 206
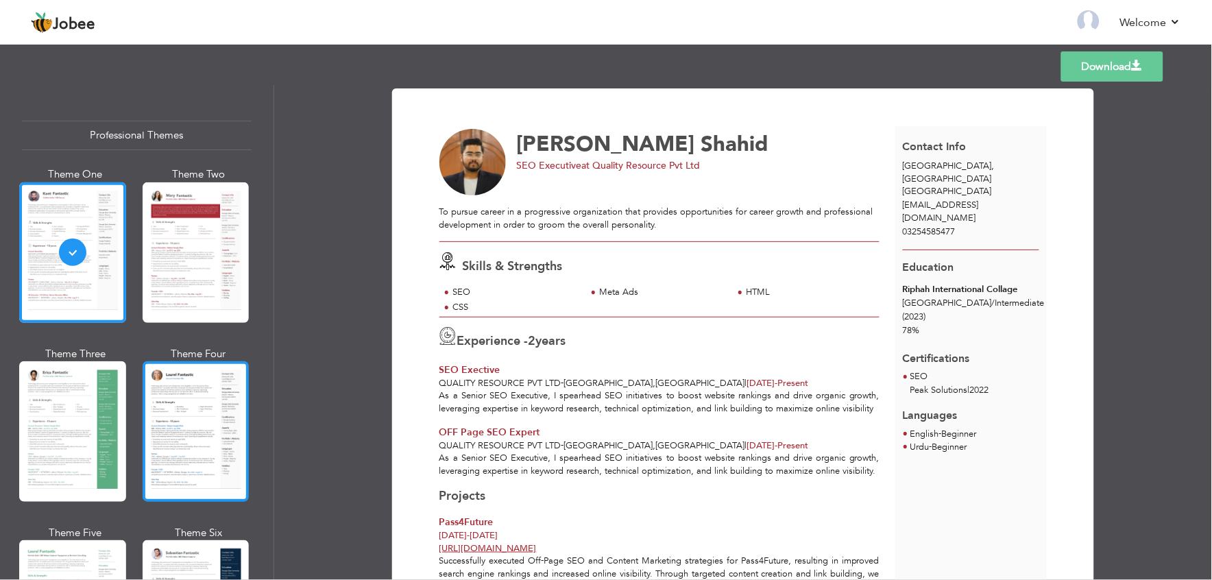
scroll to position [2306, 0]
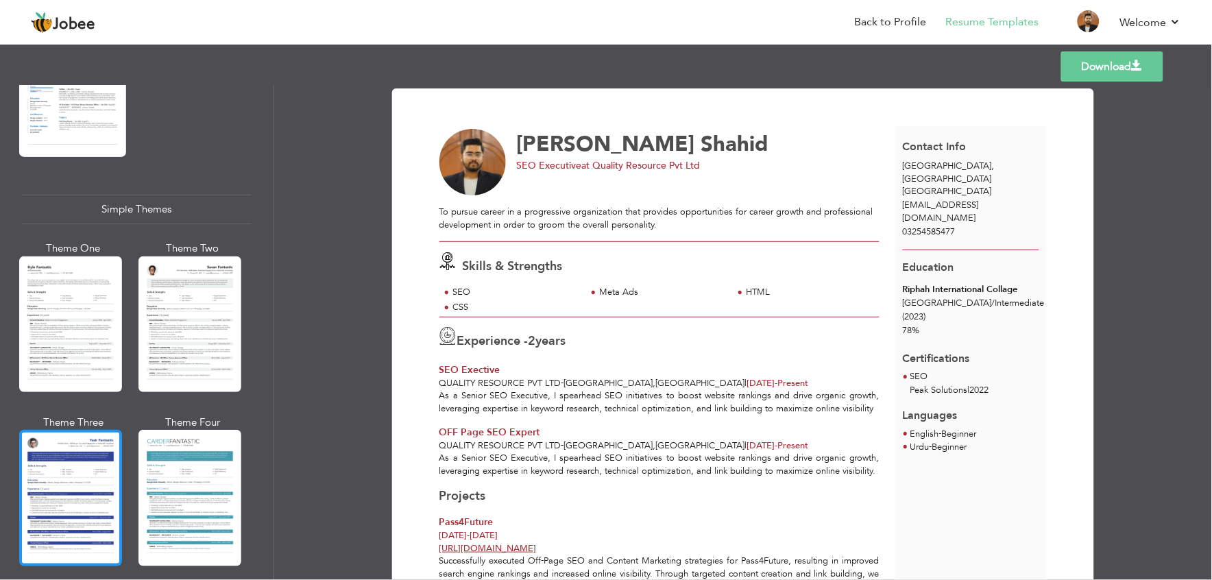
click at [49, 481] on div at bounding box center [70, 498] width 103 height 136
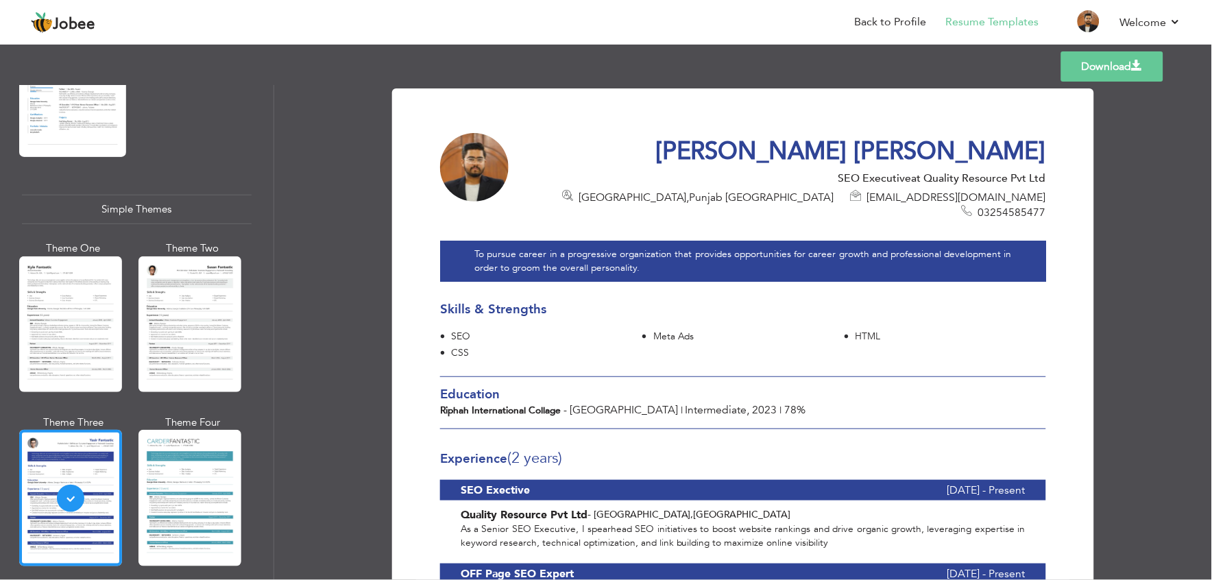
click at [1087, 60] on link "Download" at bounding box center [1112, 66] width 102 height 30
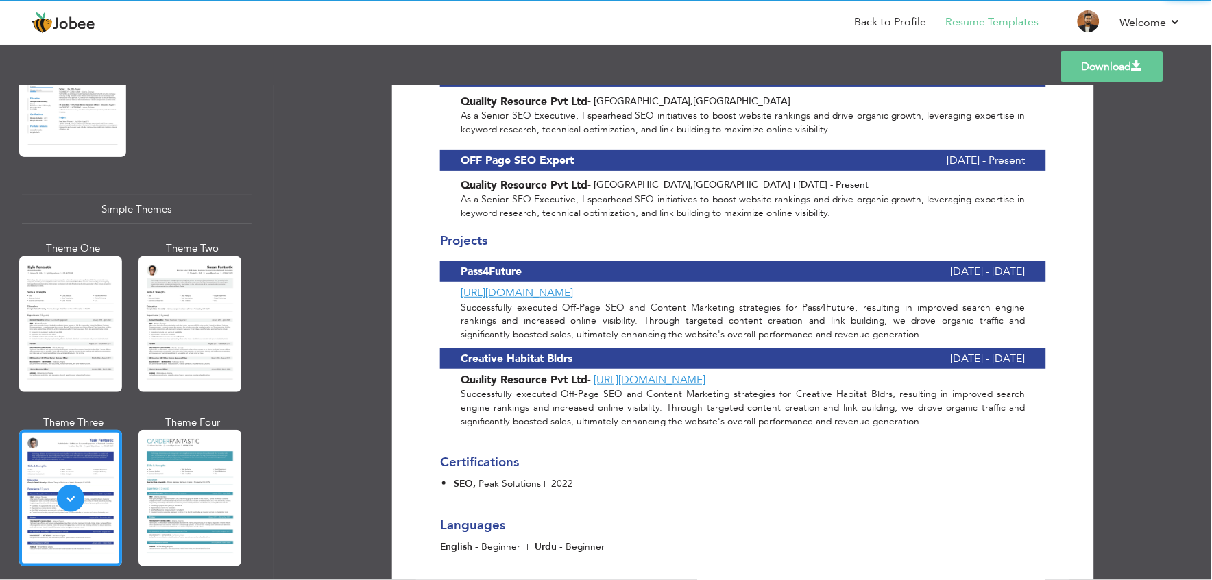
scroll to position [457, 0]
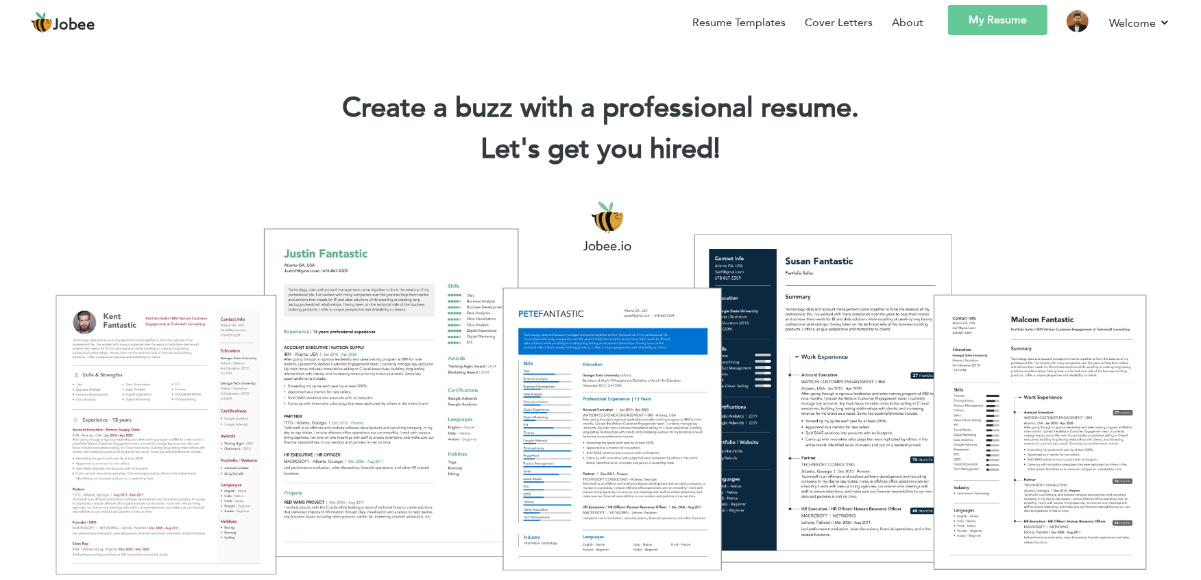
click at [978, 24] on link "My Resume" at bounding box center [997, 20] width 99 height 30
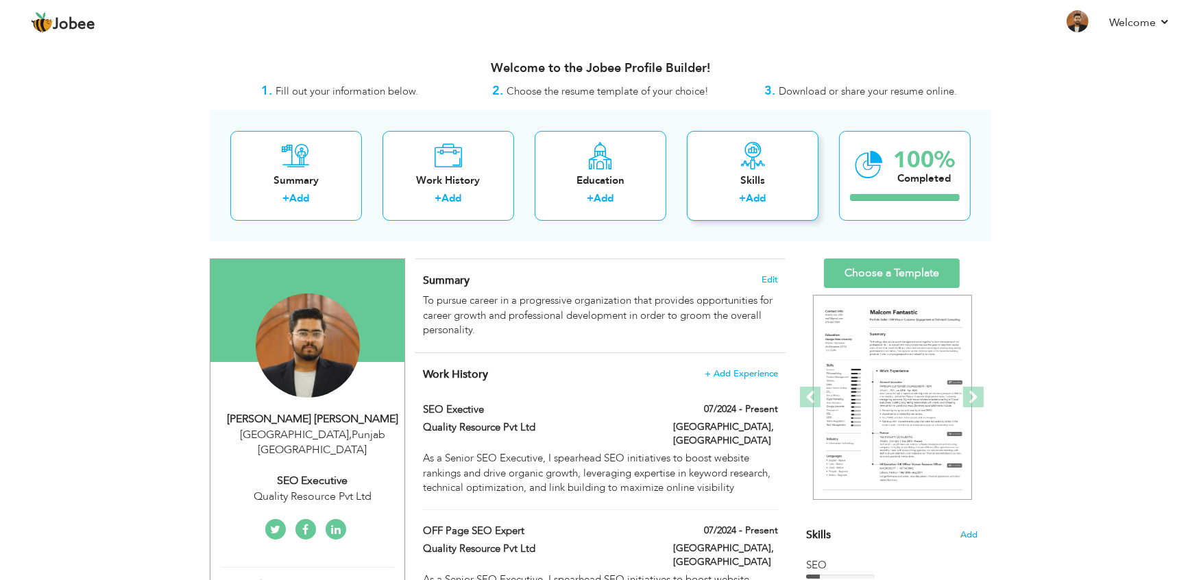
click at [727, 167] on div "Skills + Add" at bounding box center [753, 176] width 132 height 90
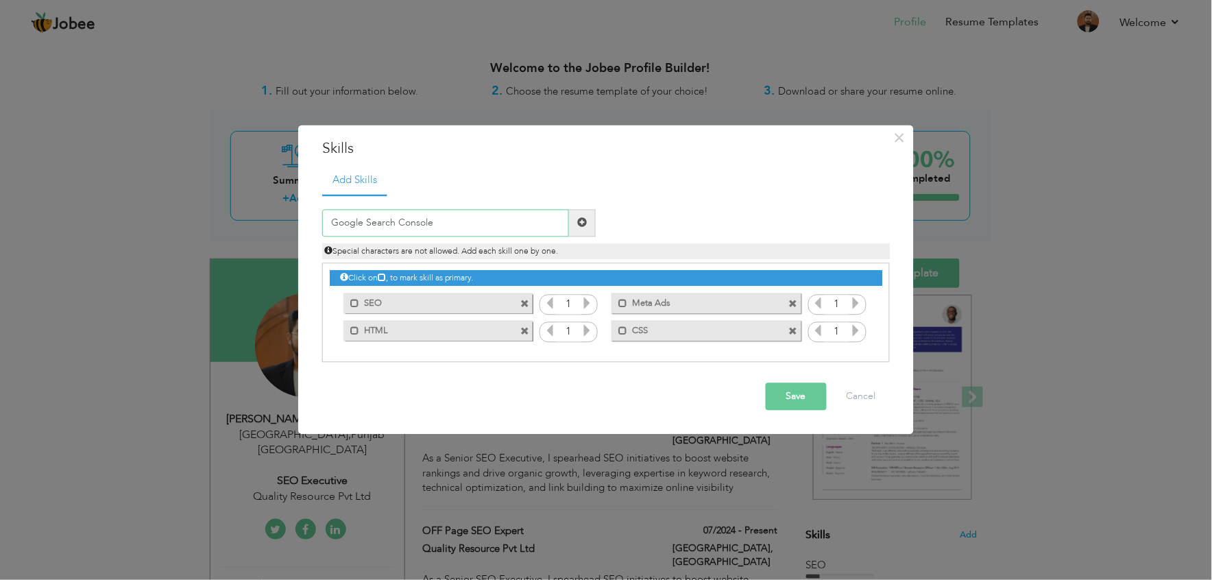
type input "Google Search Console"
click at [778, 393] on button "Save" at bounding box center [796, 396] width 61 height 27
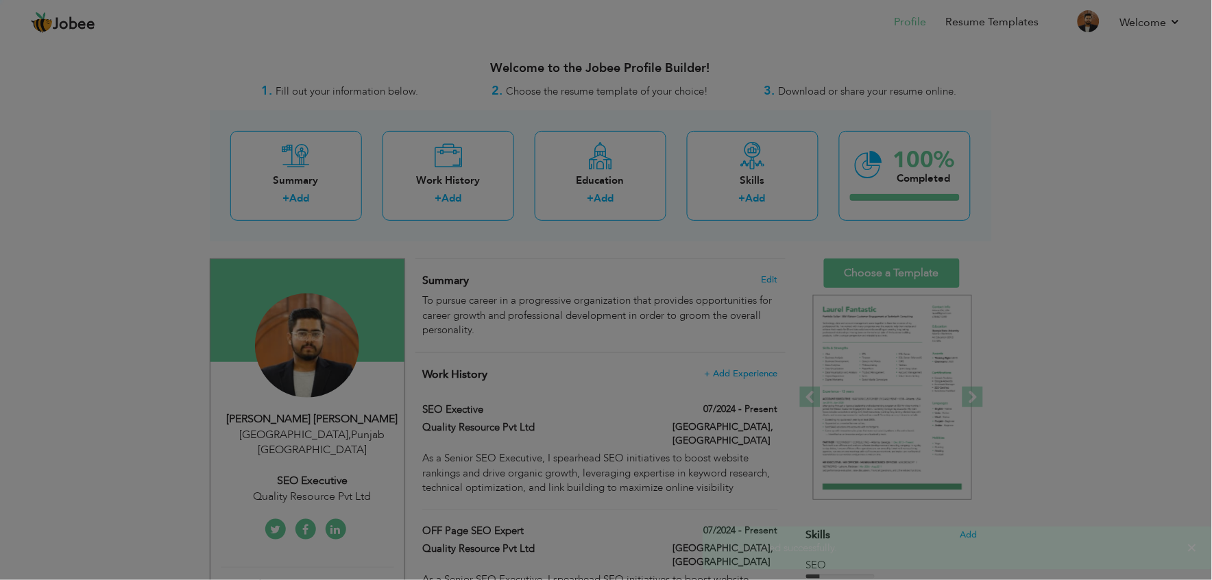
click at [511, 200] on input "text" at bounding box center [445, 208] width 247 height 27
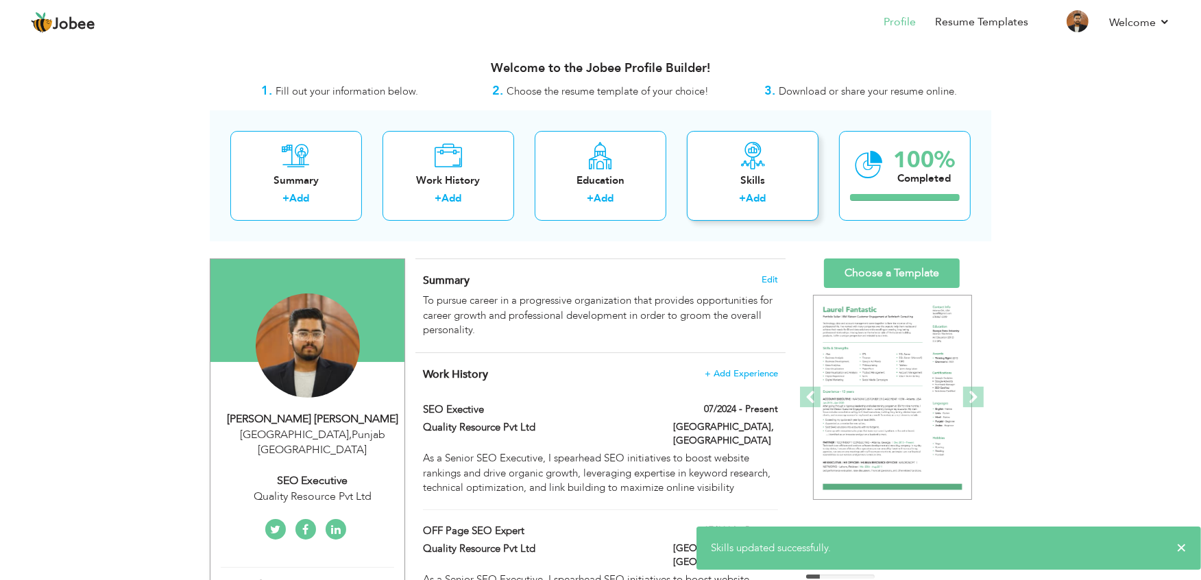
click at [745, 182] on div "Skills" at bounding box center [753, 180] width 110 height 14
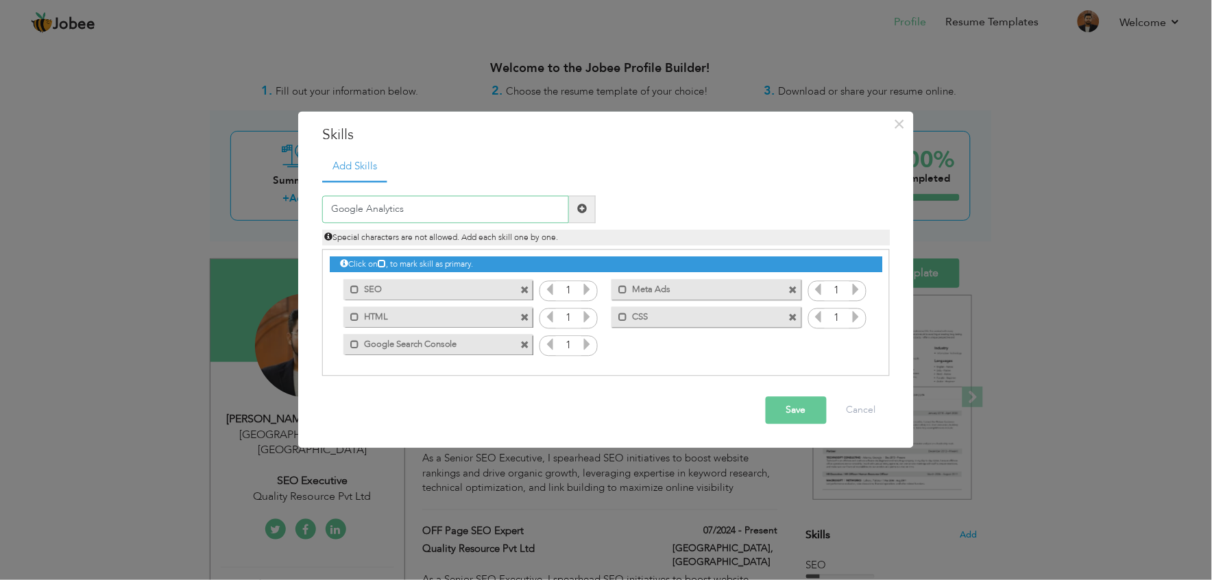
type input "Google Analytics"
click at [776, 413] on button "Save" at bounding box center [796, 409] width 61 height 27
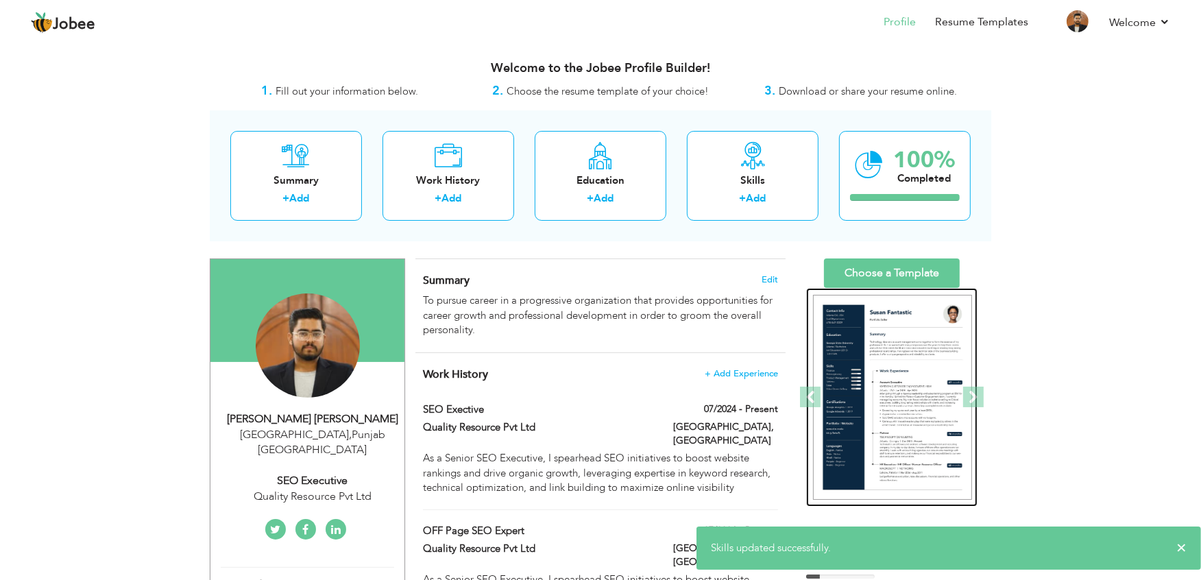
click at [882, 362] on img at bounding box center [892, 398] width 159 height 206
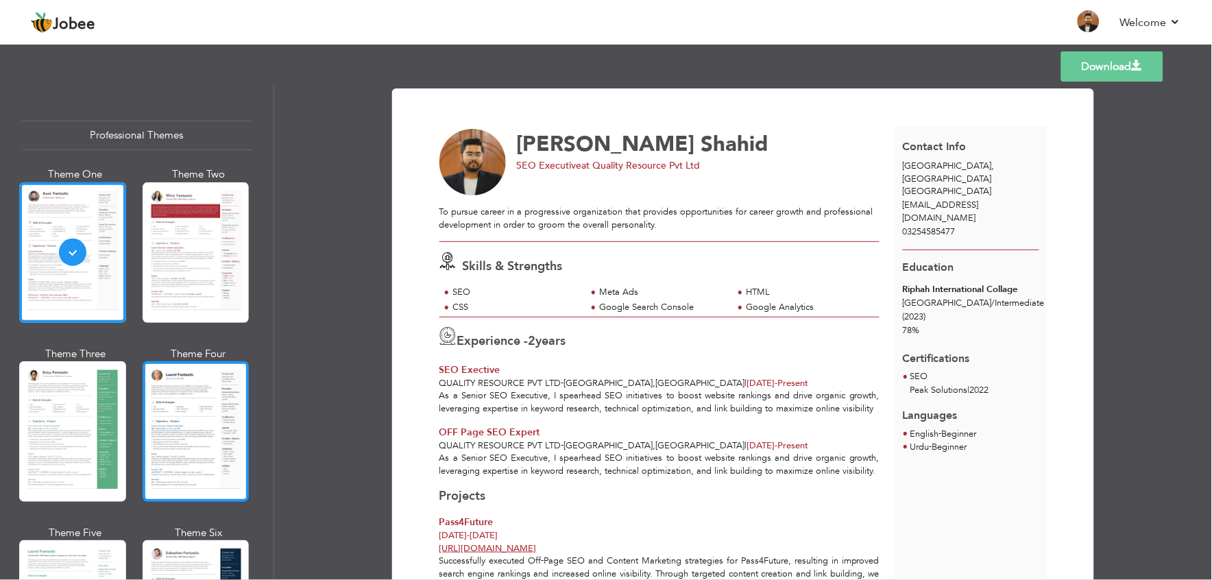
scroll to position [2306, 0]
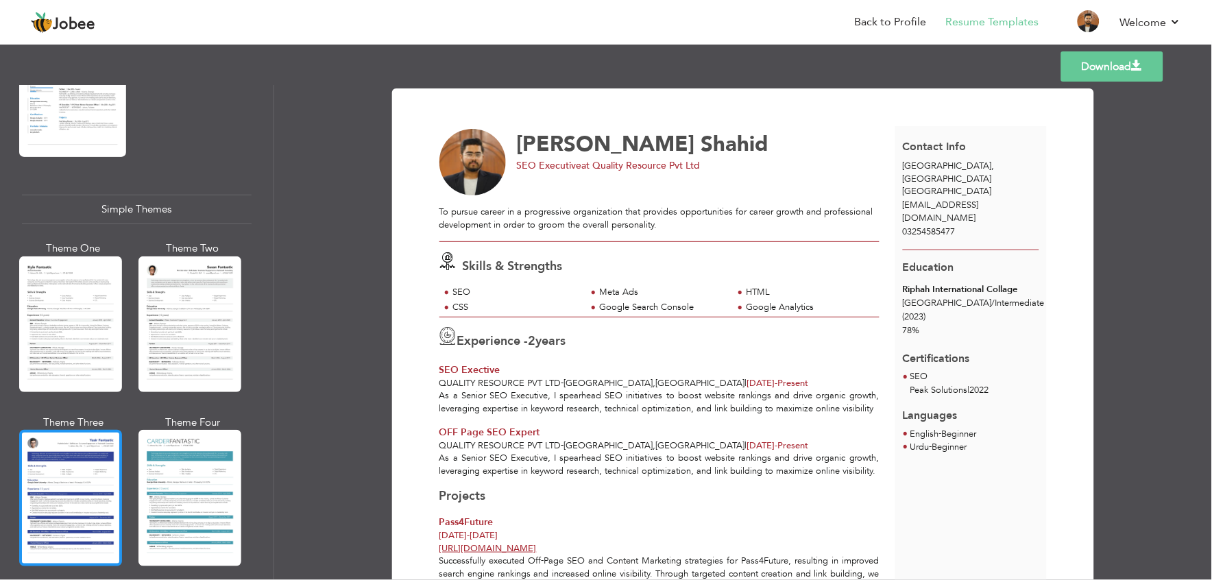
click at [84, 446] on div at bounding box center [70, 498] width 103 height 136
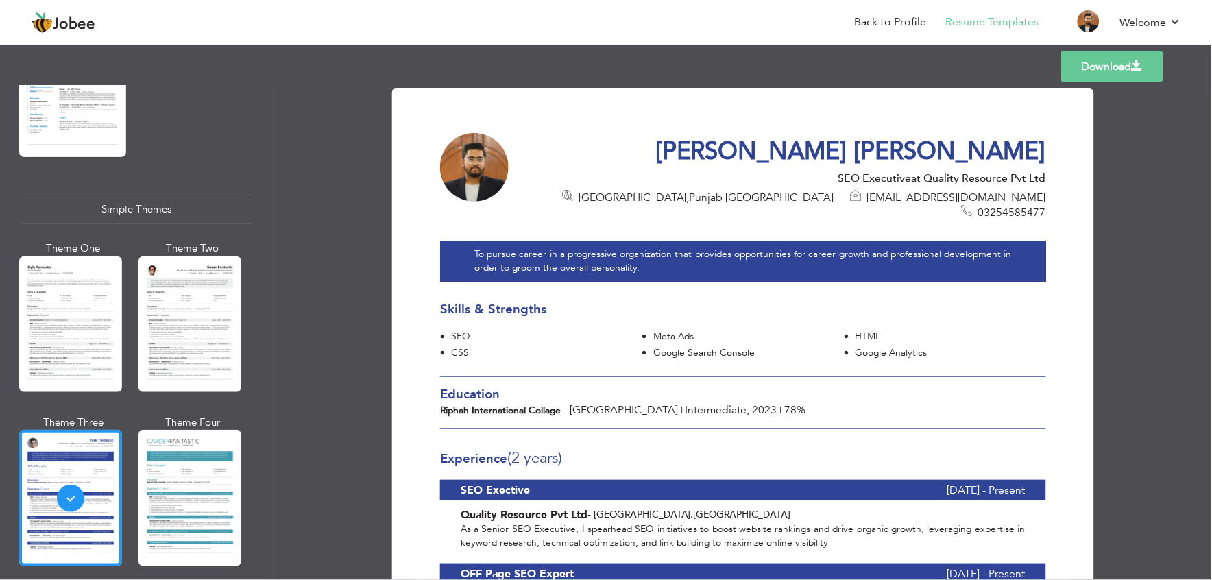
click at [1097, 71] on link "Download" at bounding box center [1112, 66] width 102 height 30
